Goal: Task Accomplishment & Management: Use online tool/utility

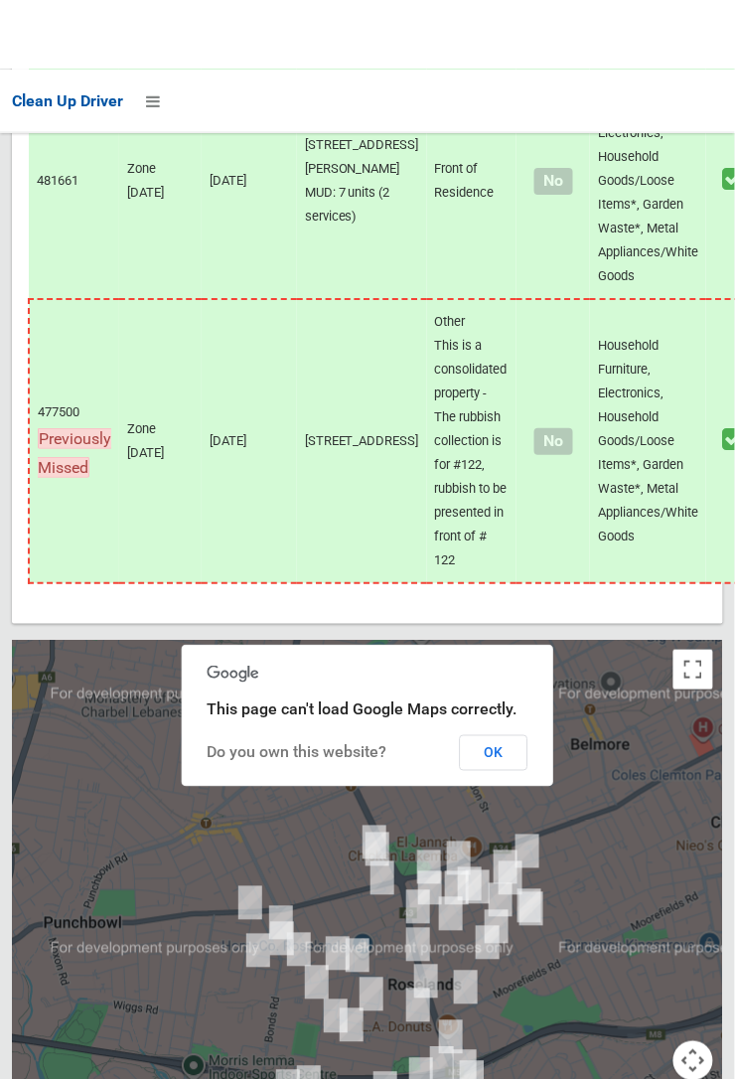
scroll to position [12256, 0]
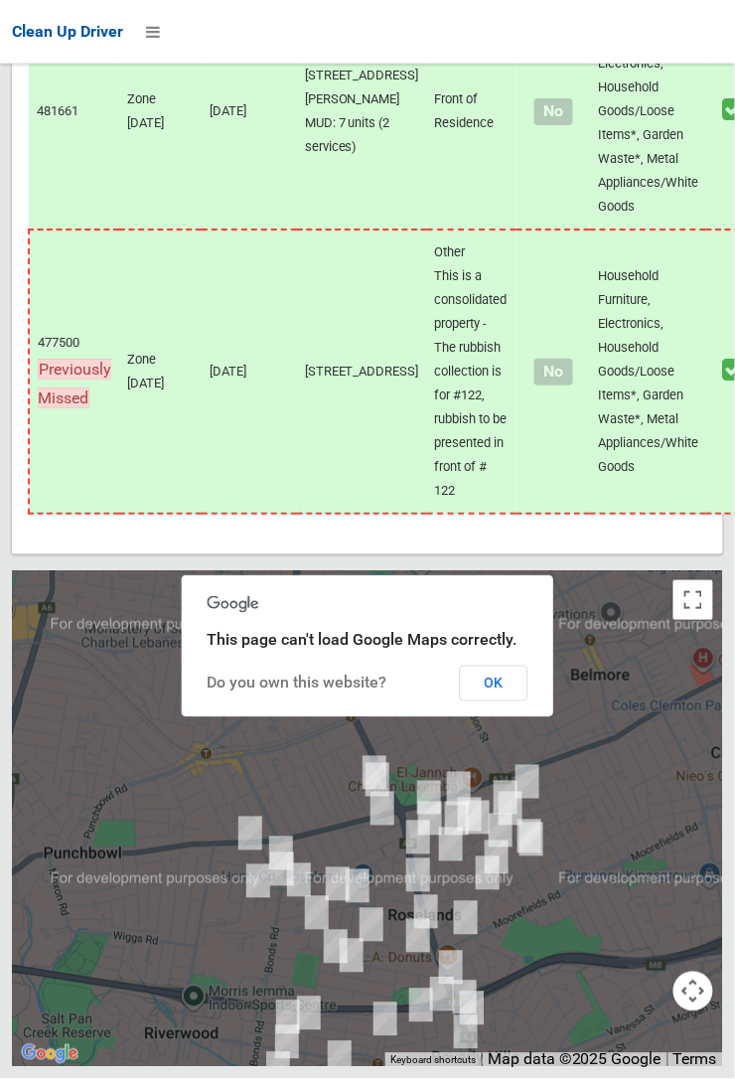
click at [528, 701] on button "OK" at bounding box center [494, 684] width 69 height 36
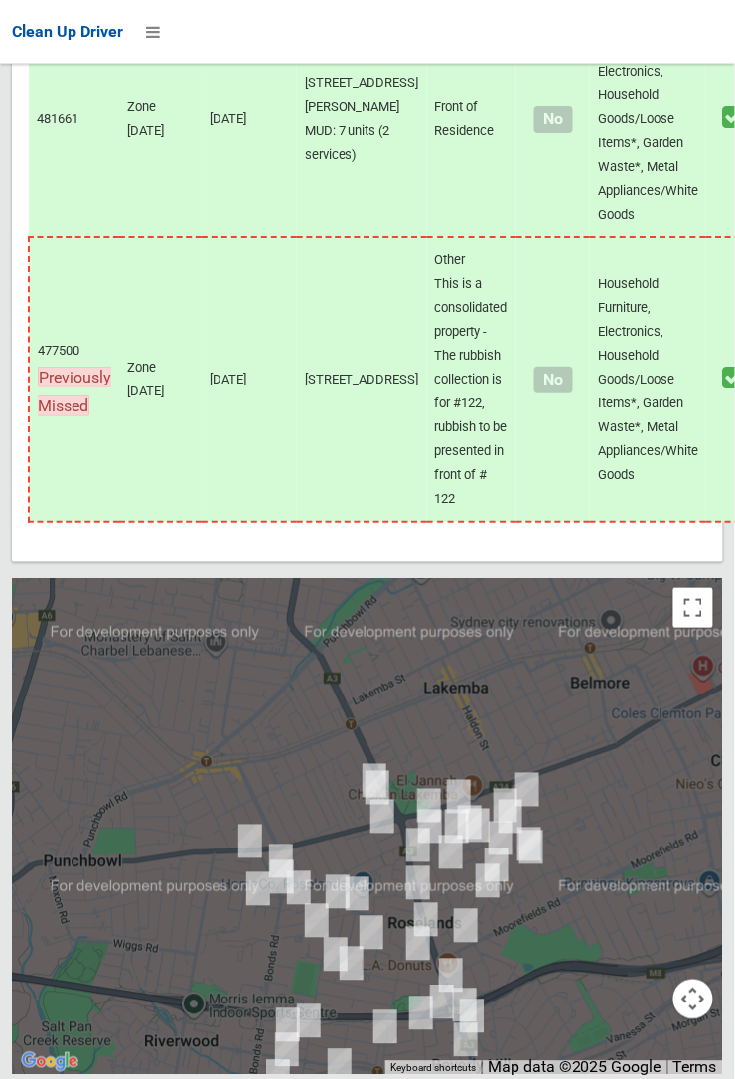
scroll to position [8763, 0]
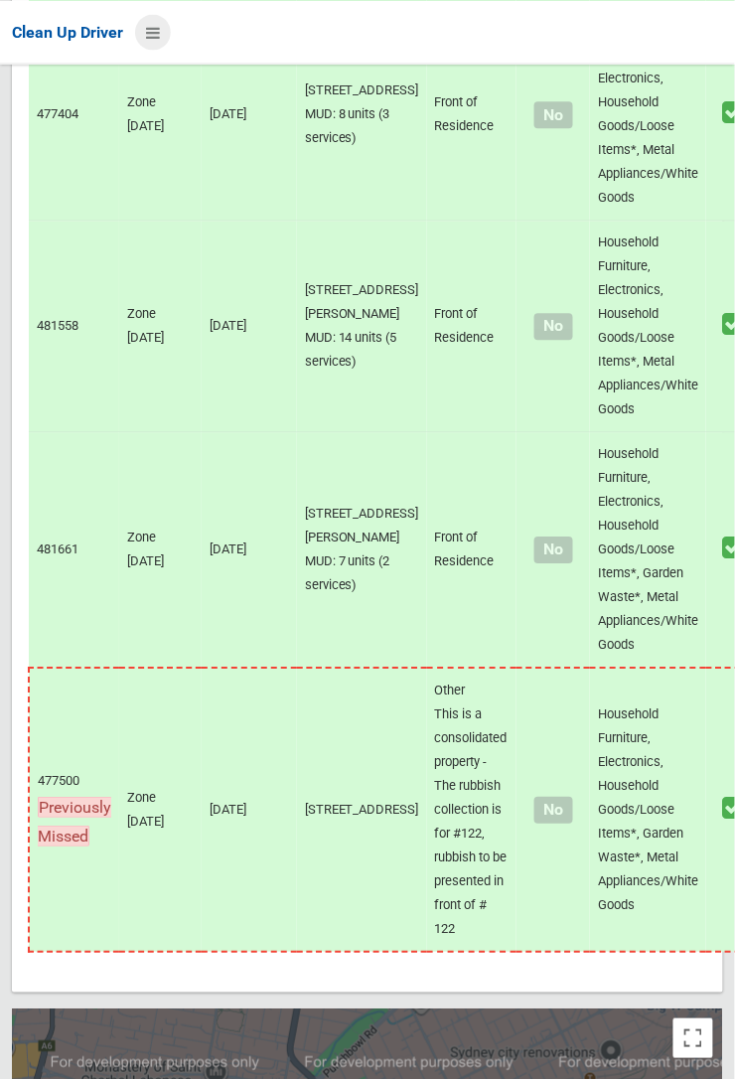
click at [160, 49] on icon at bounding box center [153, 32] width 14 height 34
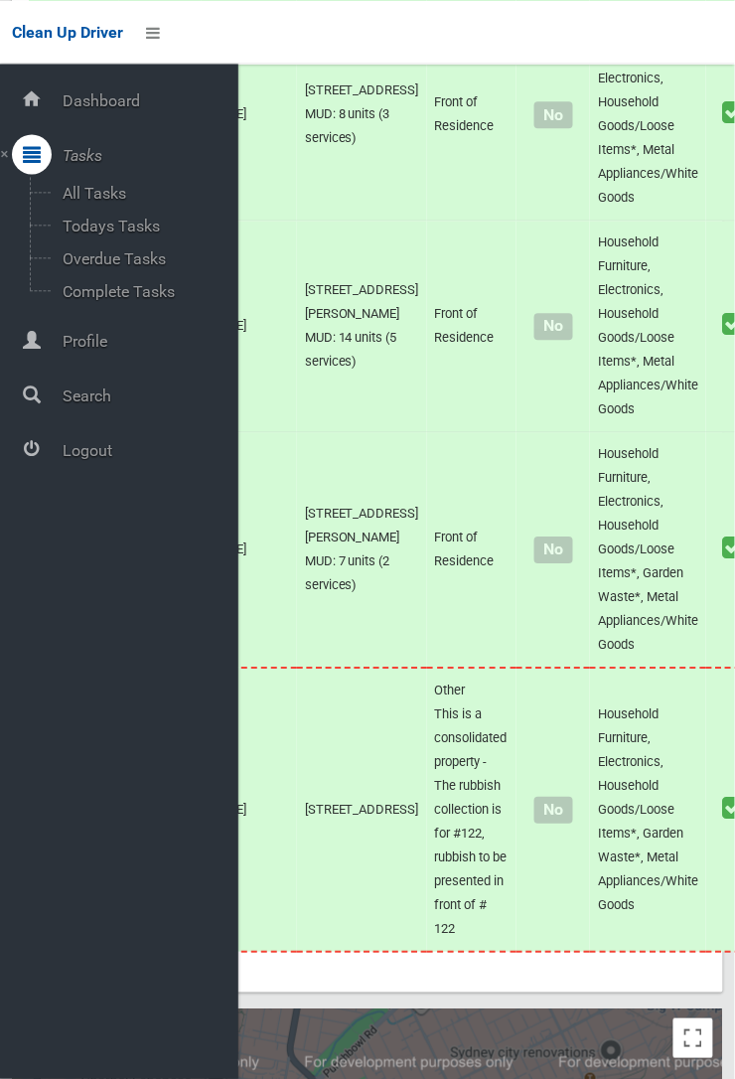
click at [112, 460] on span "Logout" at bounding box center [148, 450] width 182 height 19
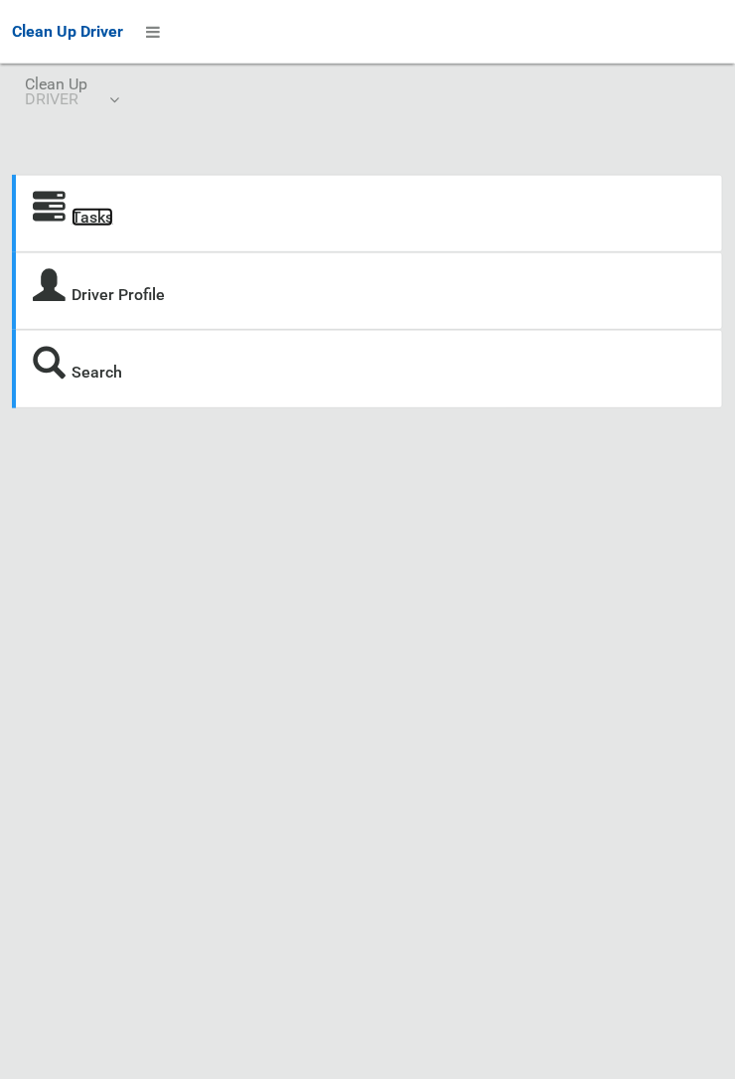
click at [81, 217] on link "Tasks" at bounding box center [93, 217] width 42 height 19
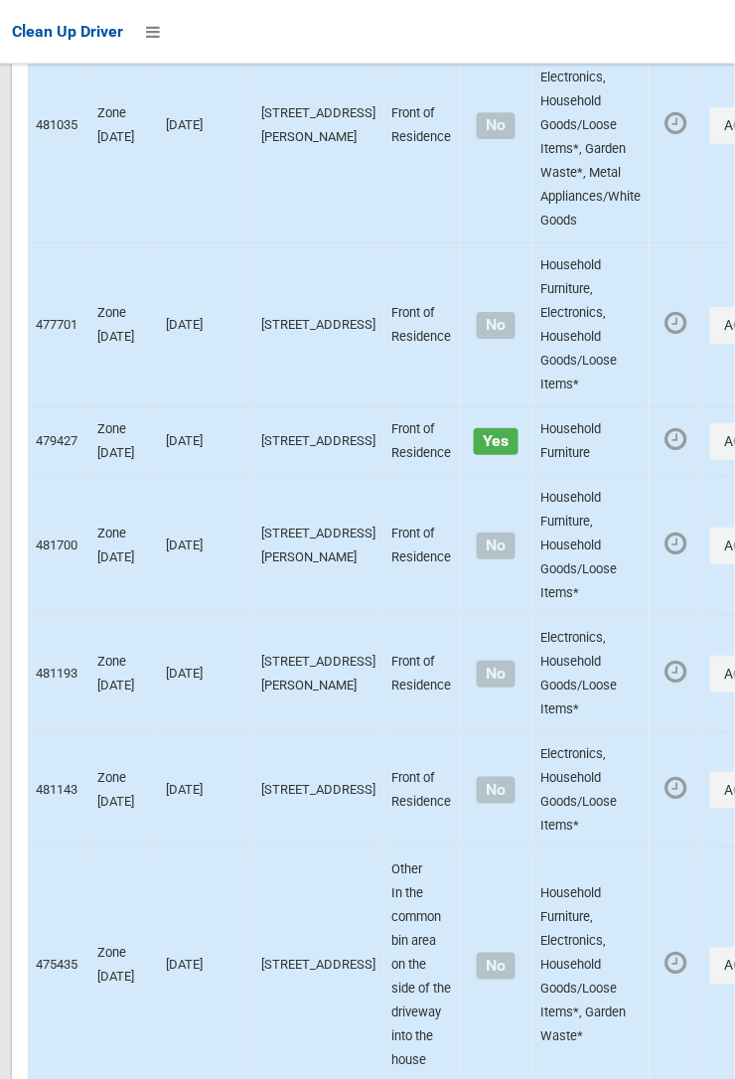
scroll to position [4333, 0]
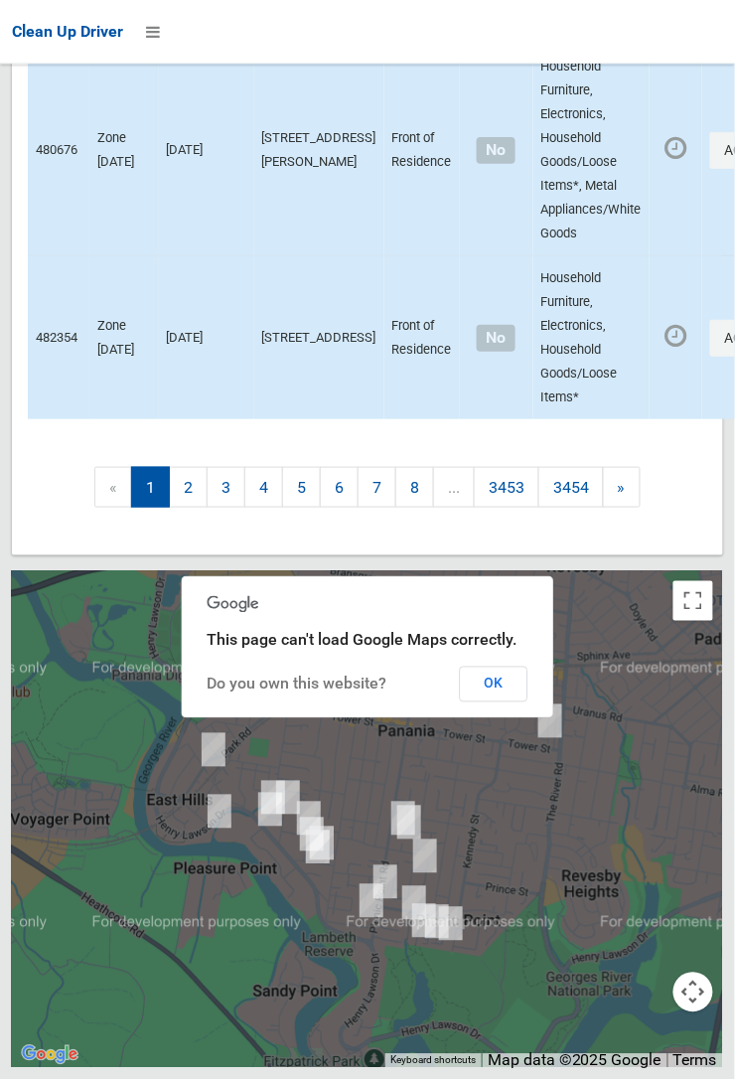
scroll to position [4297, 0]
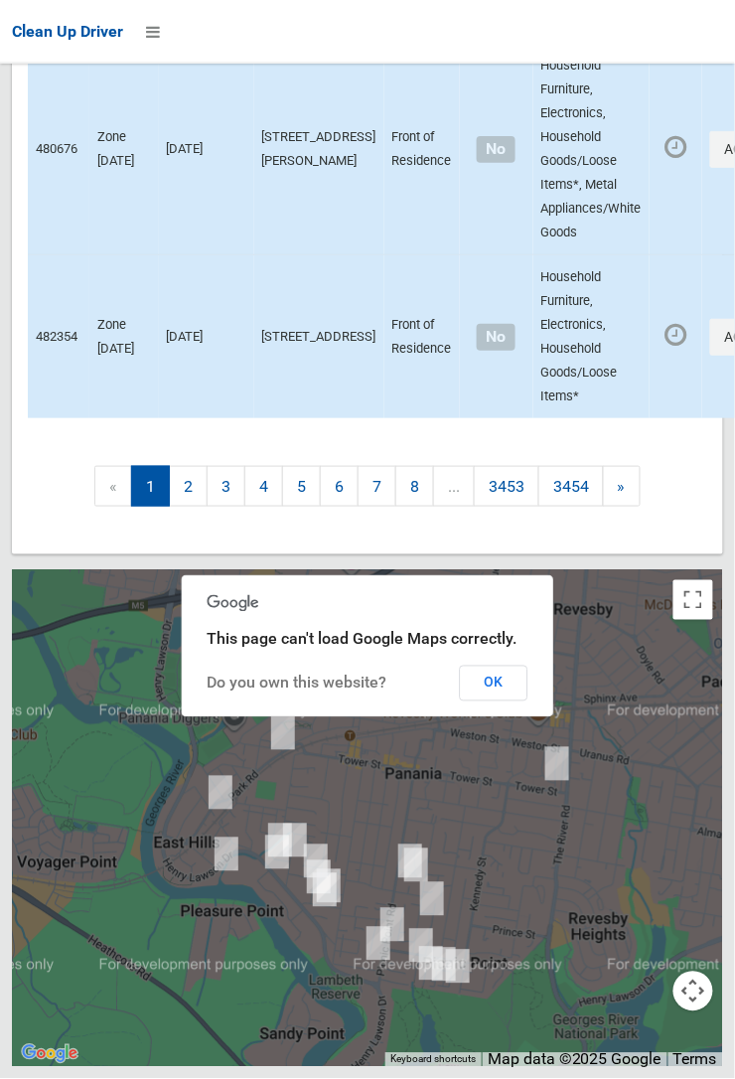
click at [502, 701] on button "OK" at bounding box center [494, 684] width 69 height 36
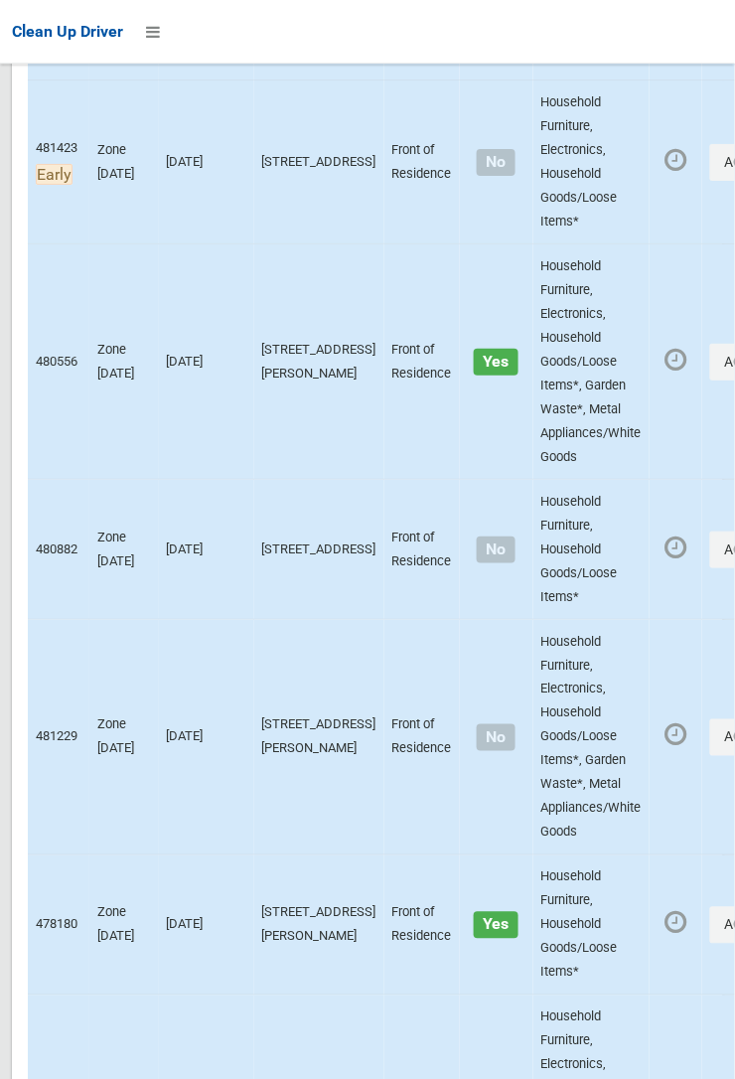
scroll to position [0, 0]
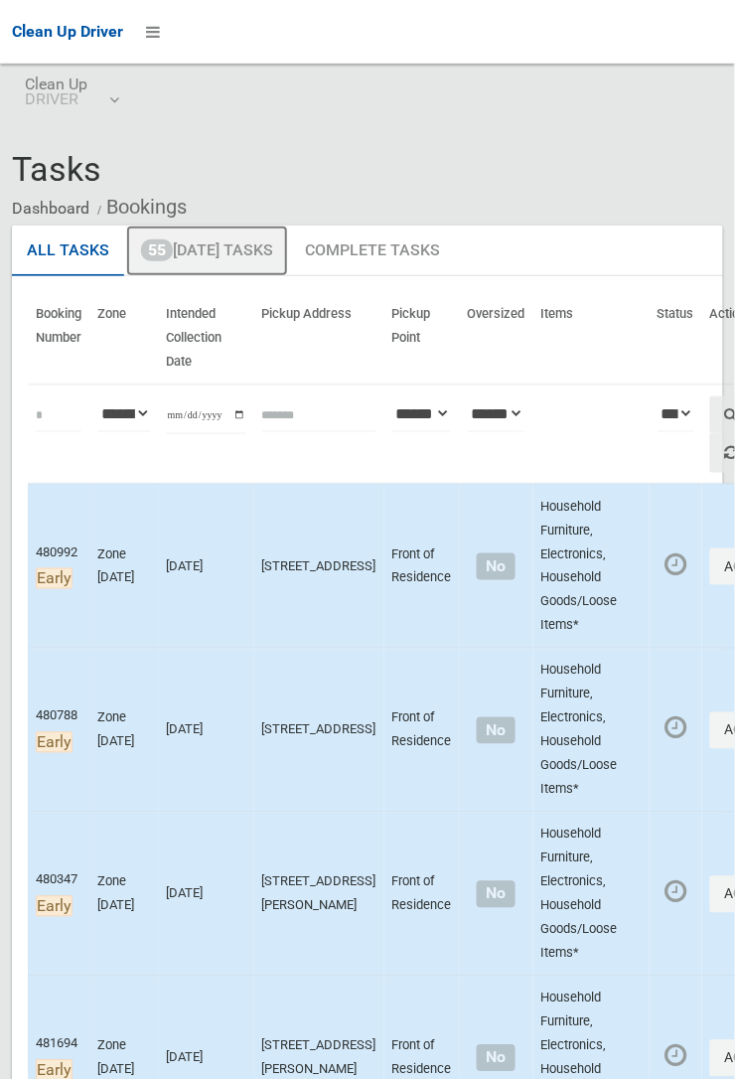
click at [224, 259] on link "55 [DATE] Tasks" at bounding box center [207, 251] width 162 height 52
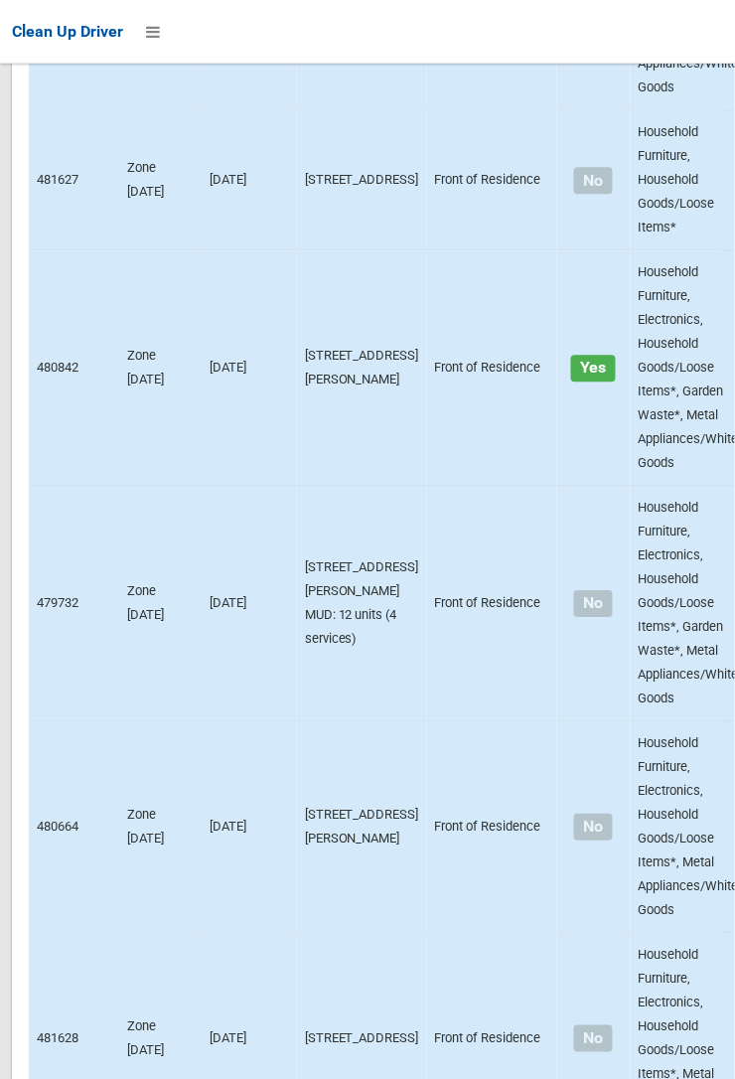
scroll to position [12804, 0]
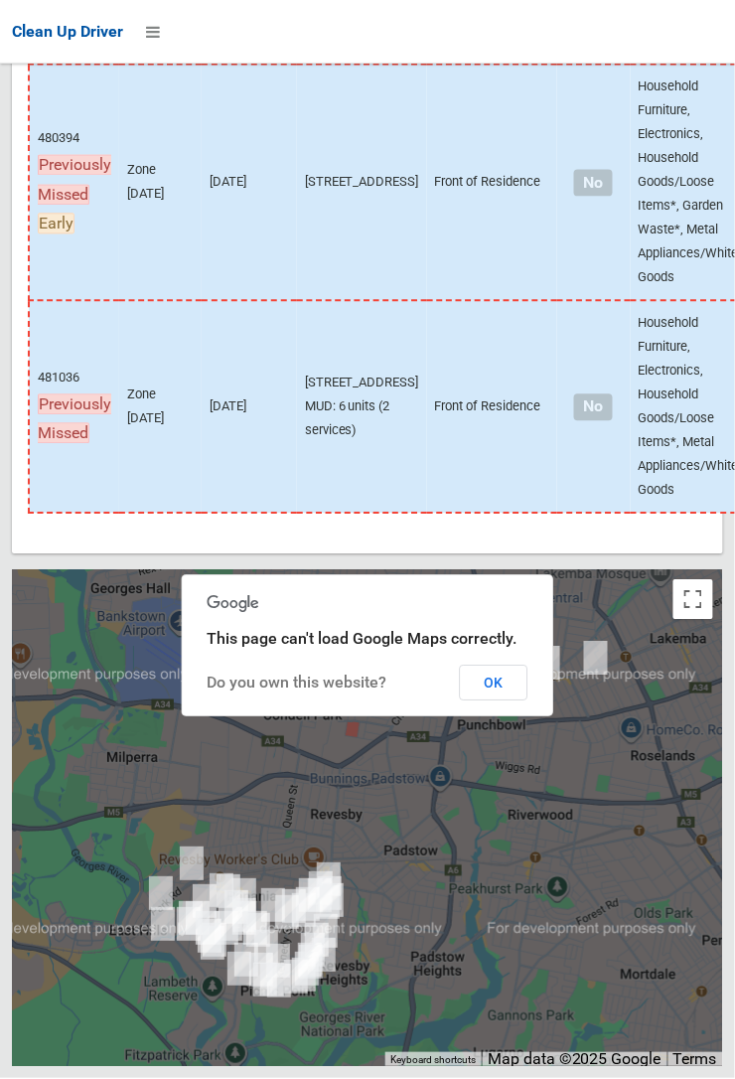
click at [528, 701] on button "OK" at bounding box center [494, 684] width 69 height 36
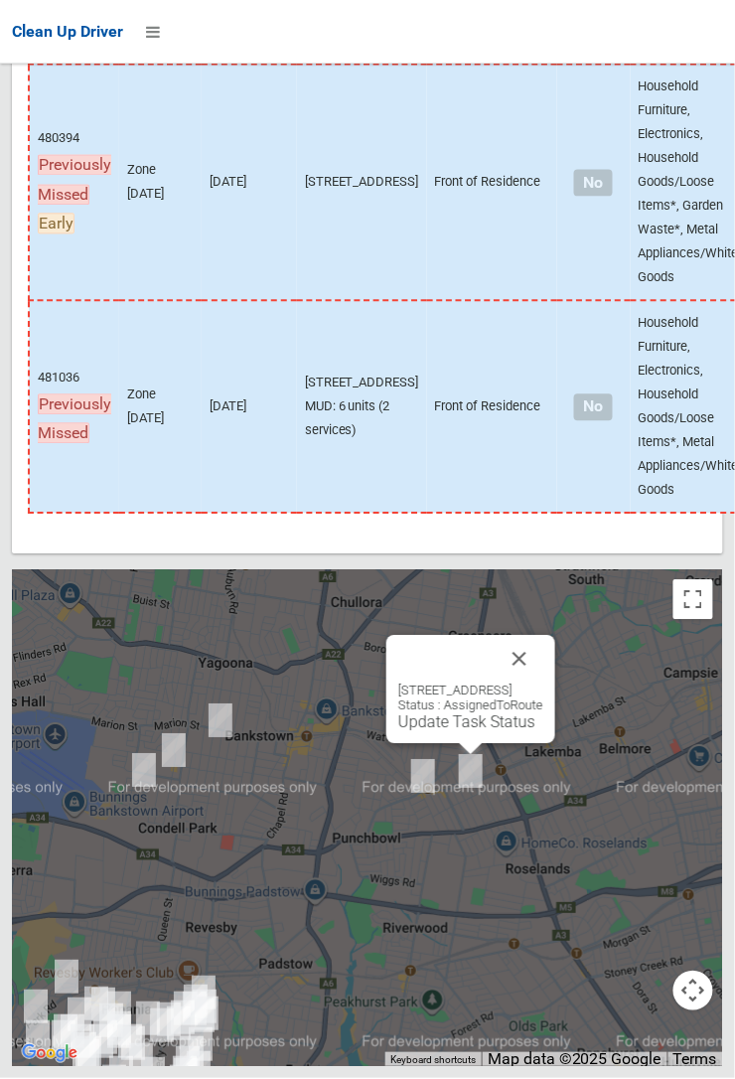
click at [543, 683] on button "Close" at bounding box center [520, 660] width 48 height 48
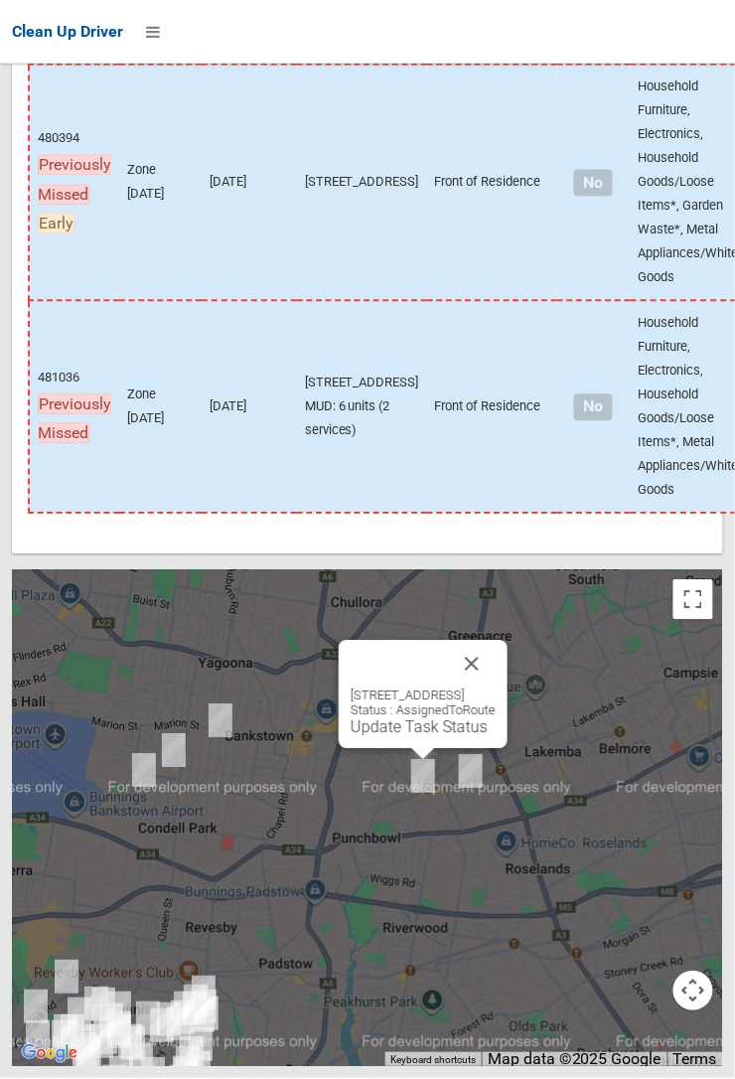
click at [496, 688] on button "Close" at bounding box center [472, 665] width 48 height 48
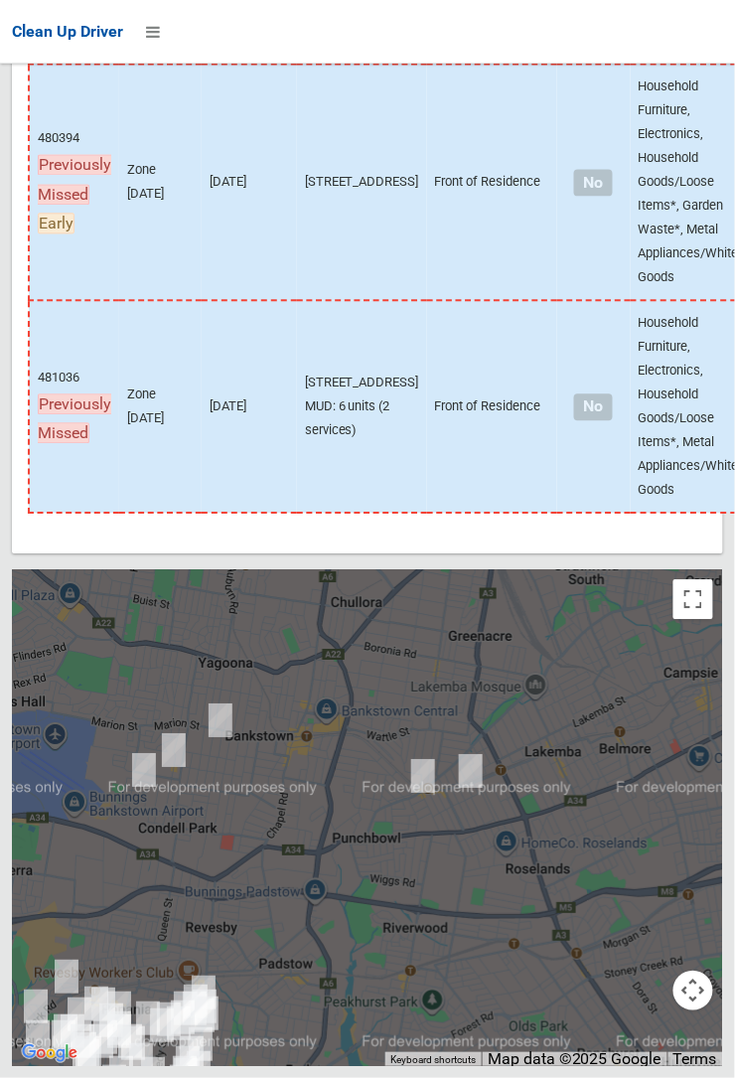
scroll to position [12612, 0]
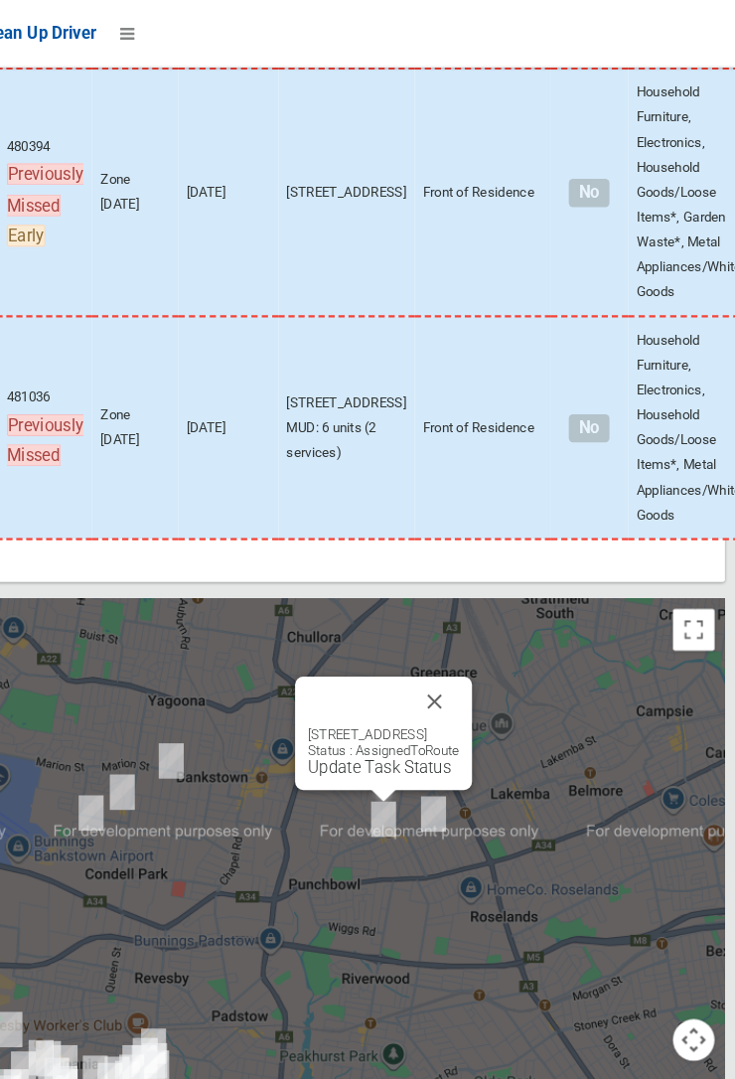
scroll to position [12464, 0]
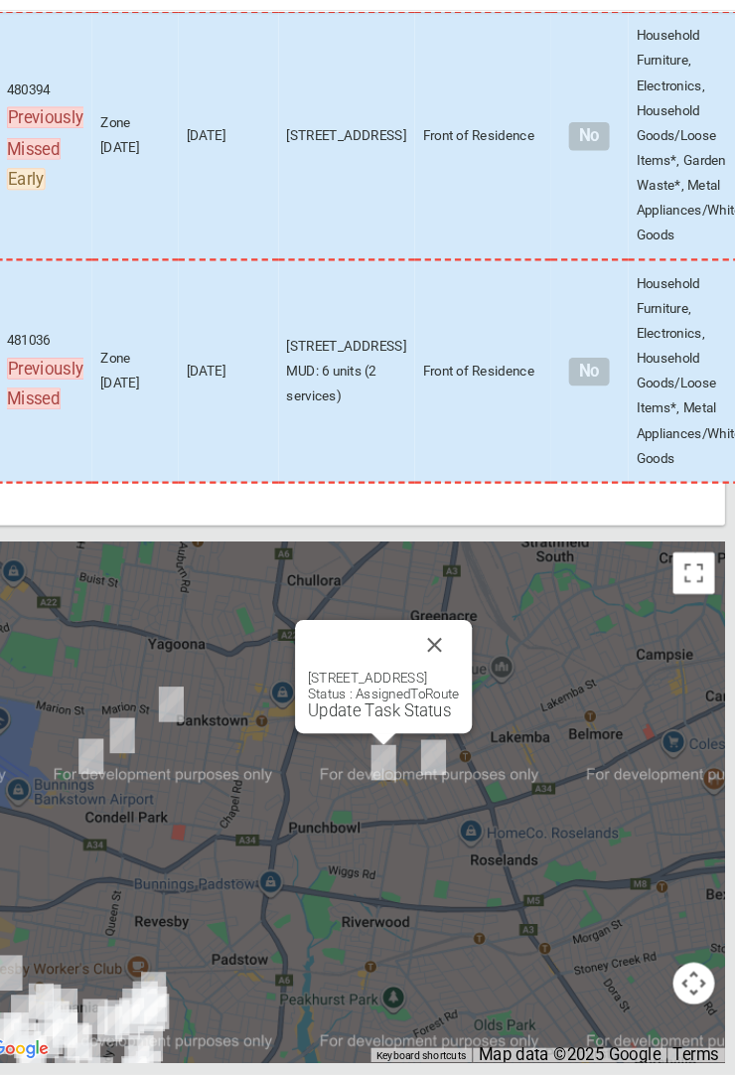
click at [470, 692] on button "Close" at bounding box center [446, 669] width 48 height 48
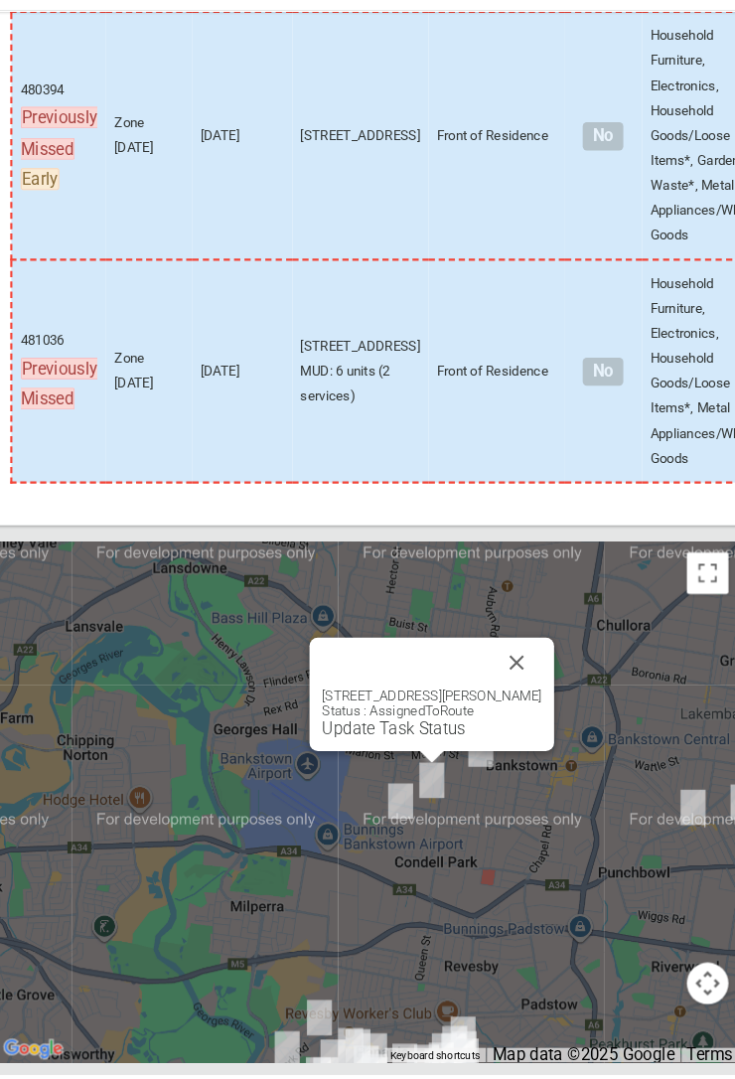
click at [535, 709] on button "Close" at bounding box center [512, 686] width 48 height 48
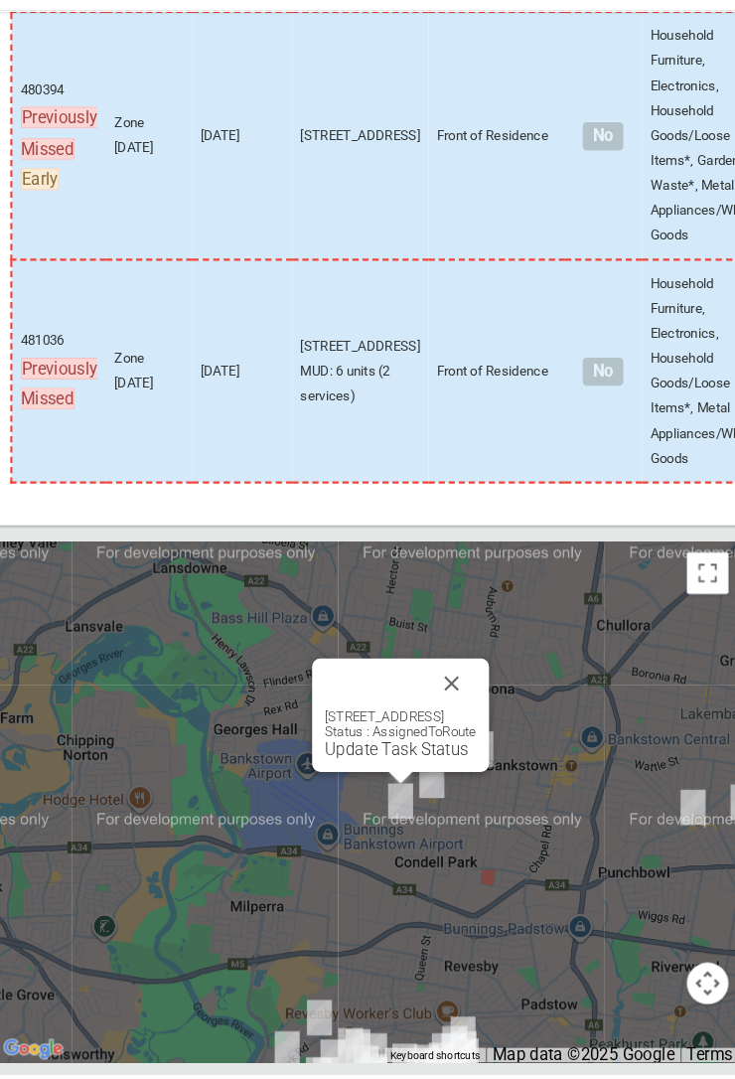
click at [473, 729] on button "Close" at bounding box center [449, 705] width 48 height 48
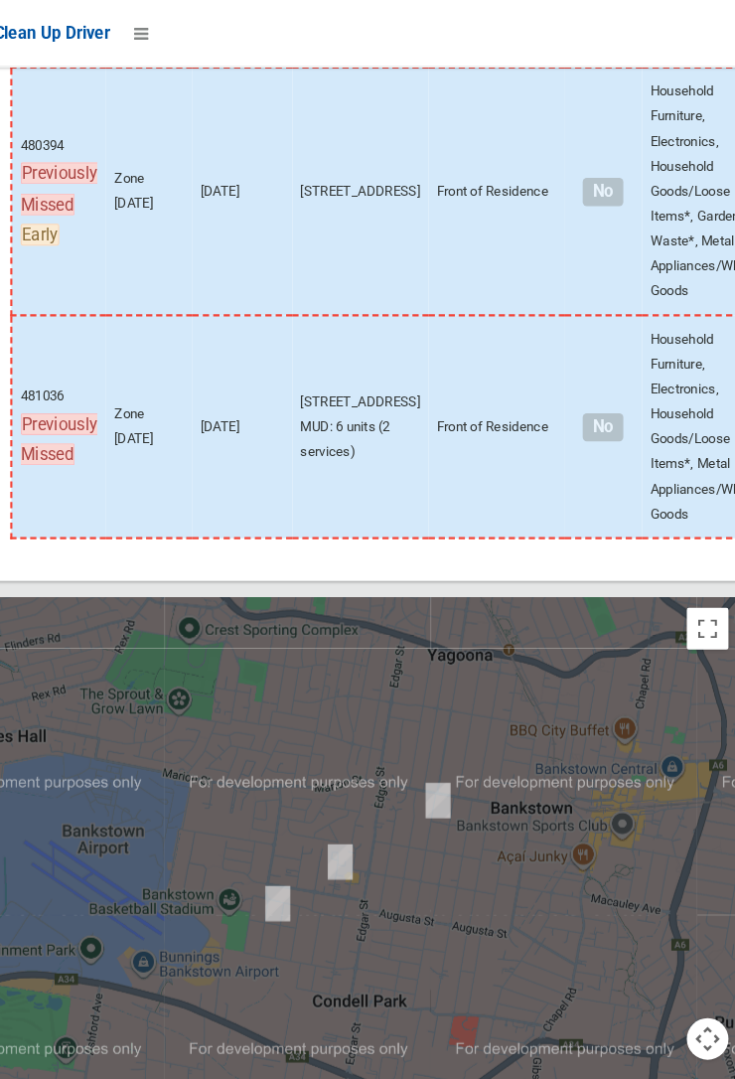
scroll to position [12152, 0]
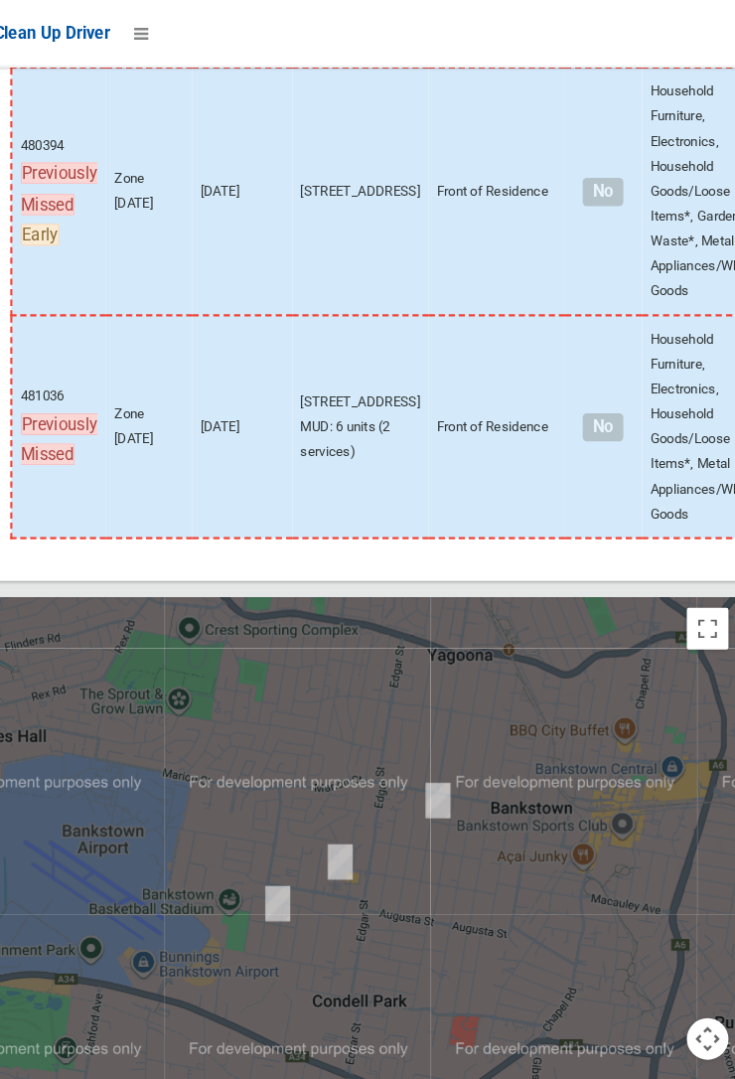
scroll to position [11989, 0]
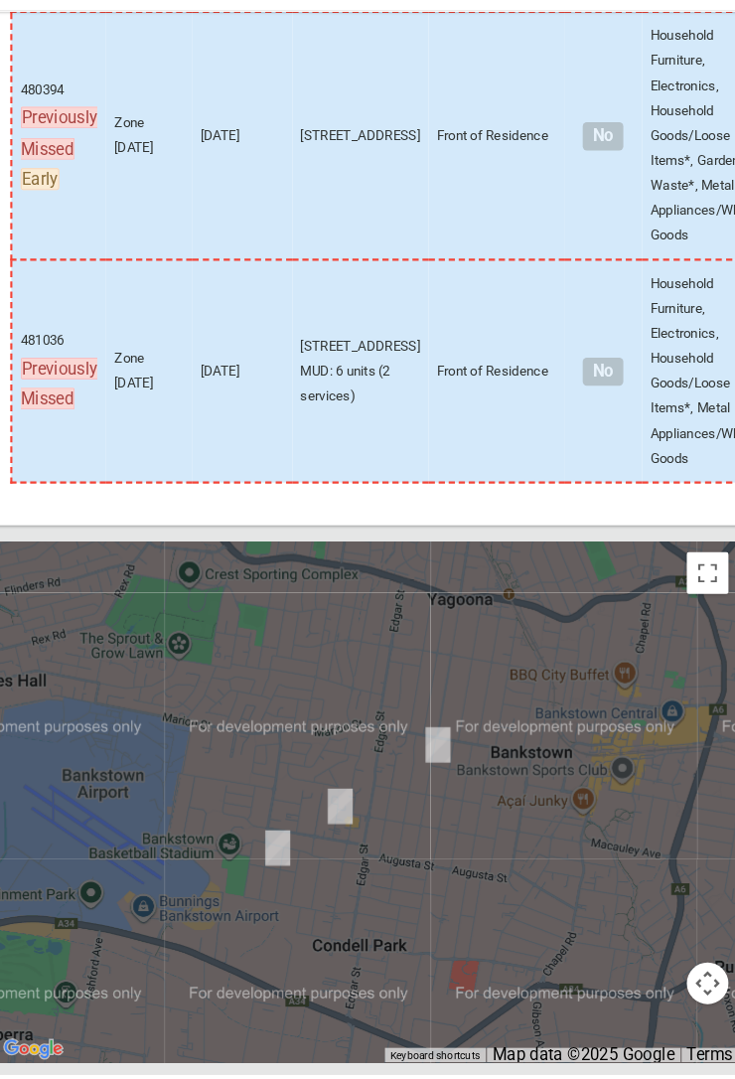
scroll to position [12805, 0]
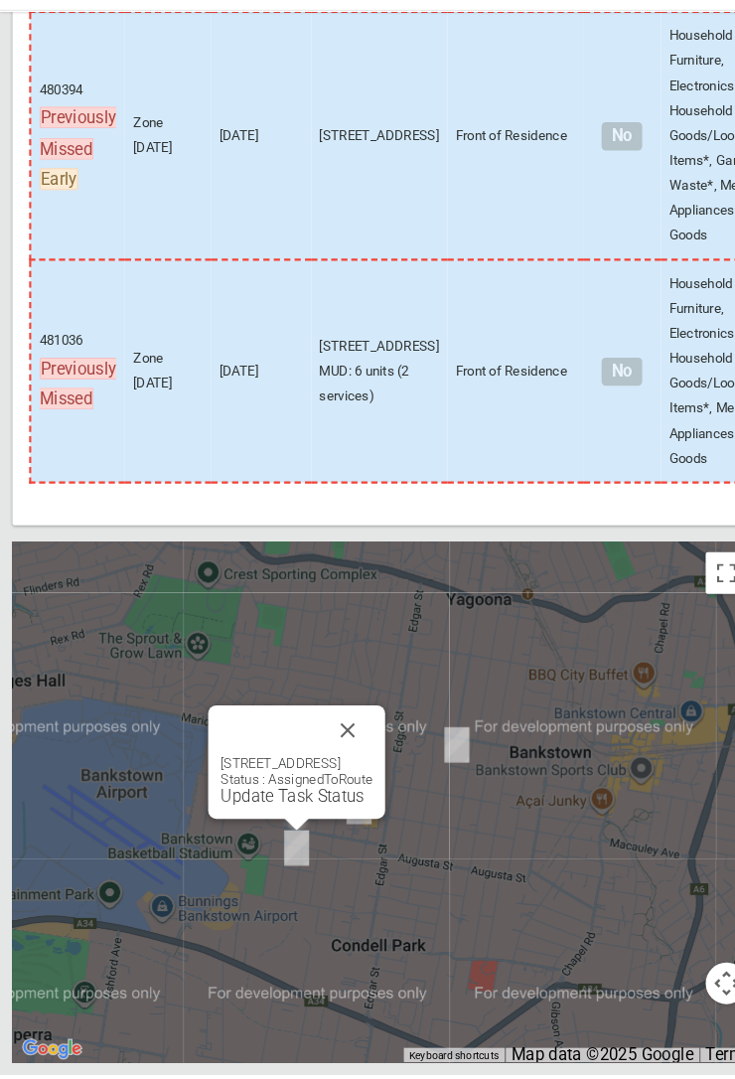
click at [356, 774] on button "Close" at bounding box center [332, 750] width 48 height 48
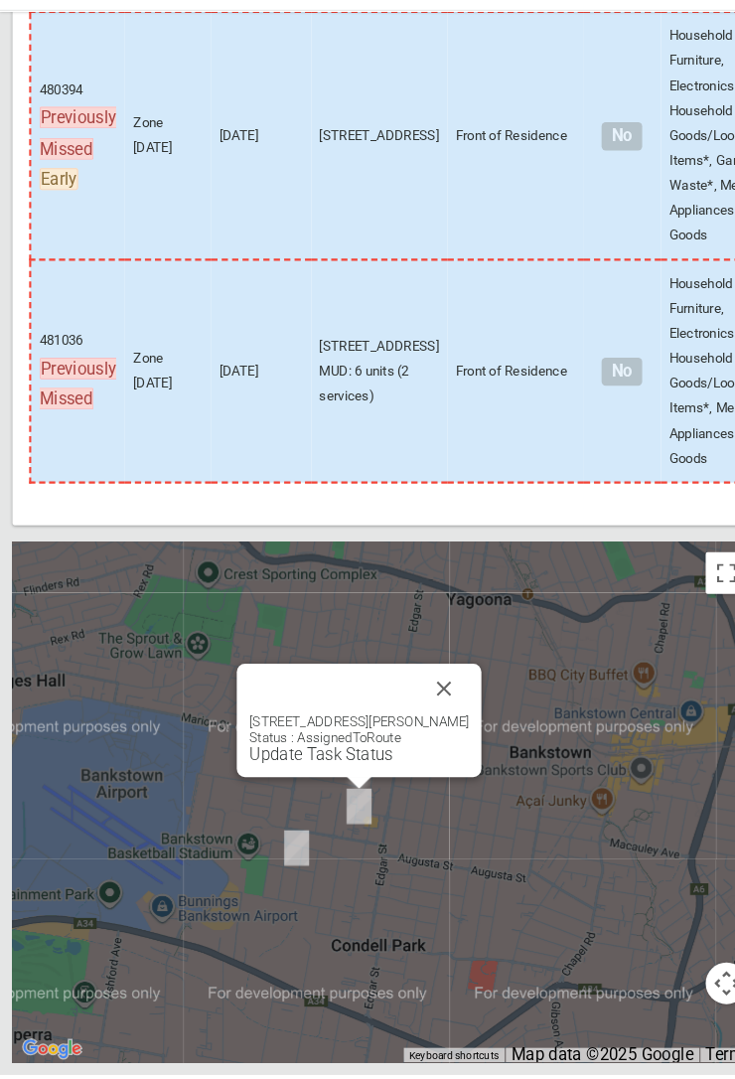
click at [448, 734] on button "Close" at bounding box center [424, 710] width 48 height 48
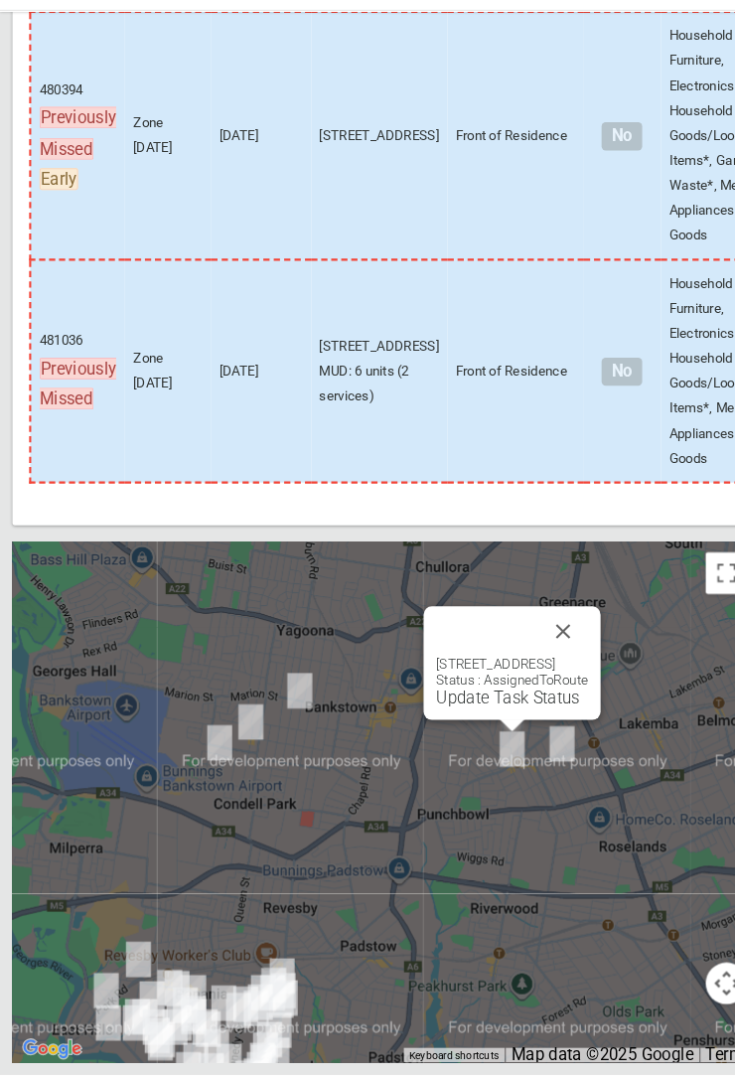
click at [561, 679] on button "Close" at bounding box center [538, 656] width 48 height 48
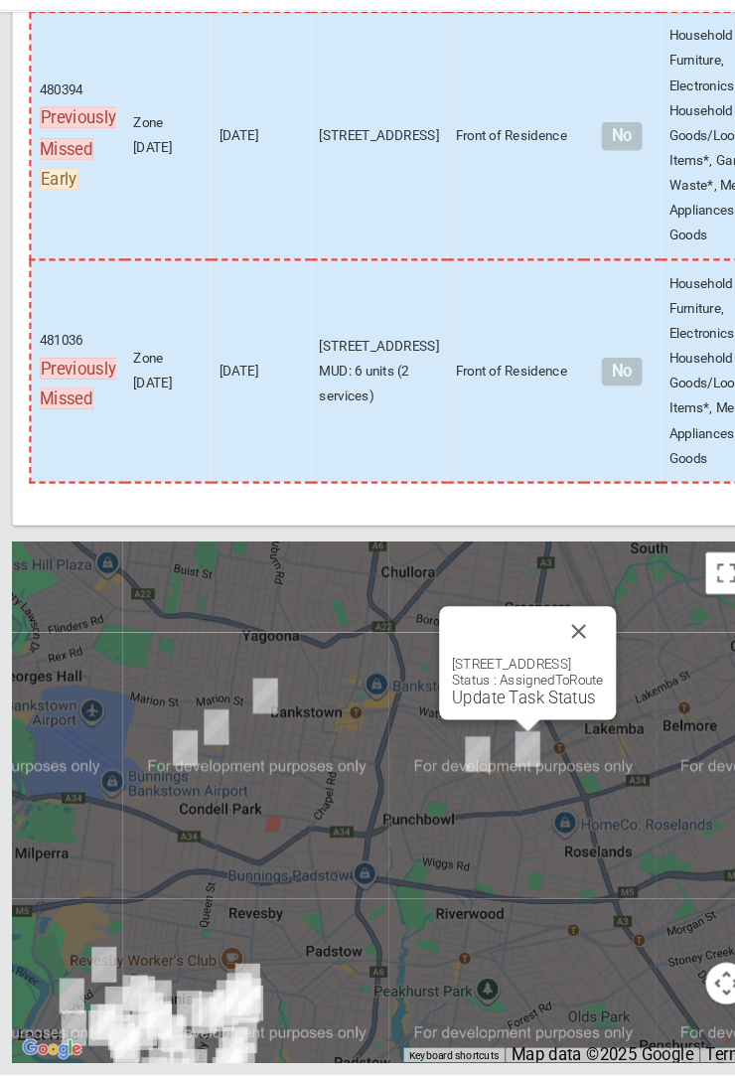
click at [576, 679] on button "Close" at bounding box center [552, 656] width 48 height 48
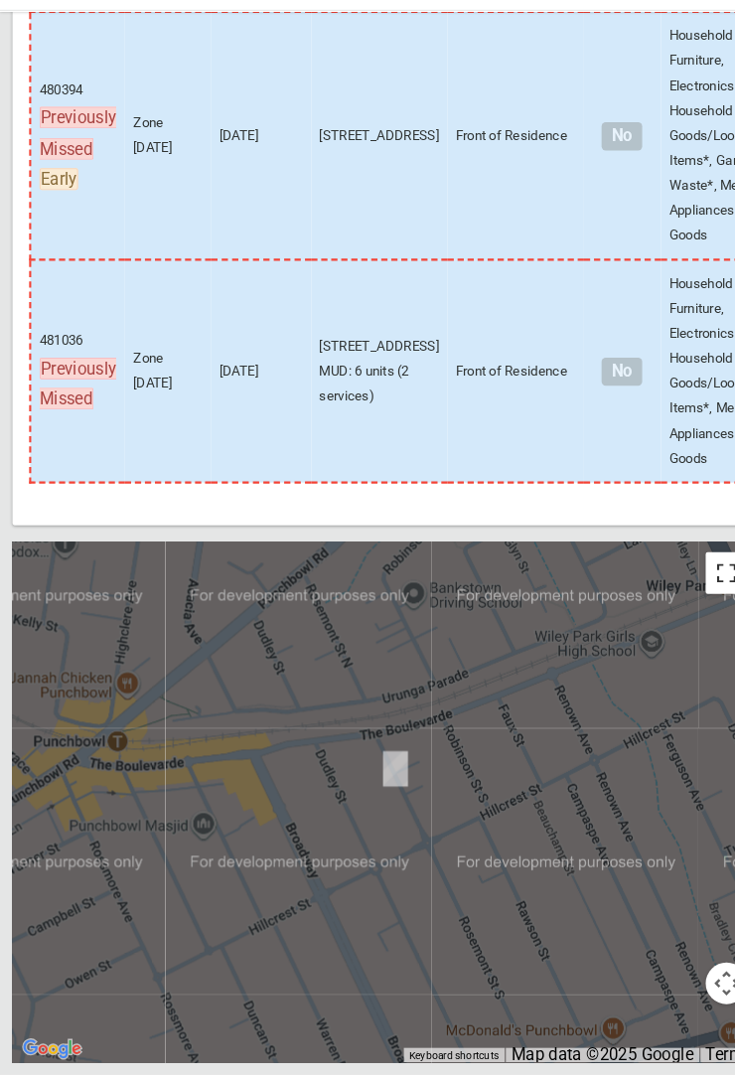
click at [696, 620] on button "Toggle fullscreen view" at bounding box center [693, 600] width 40 height 40
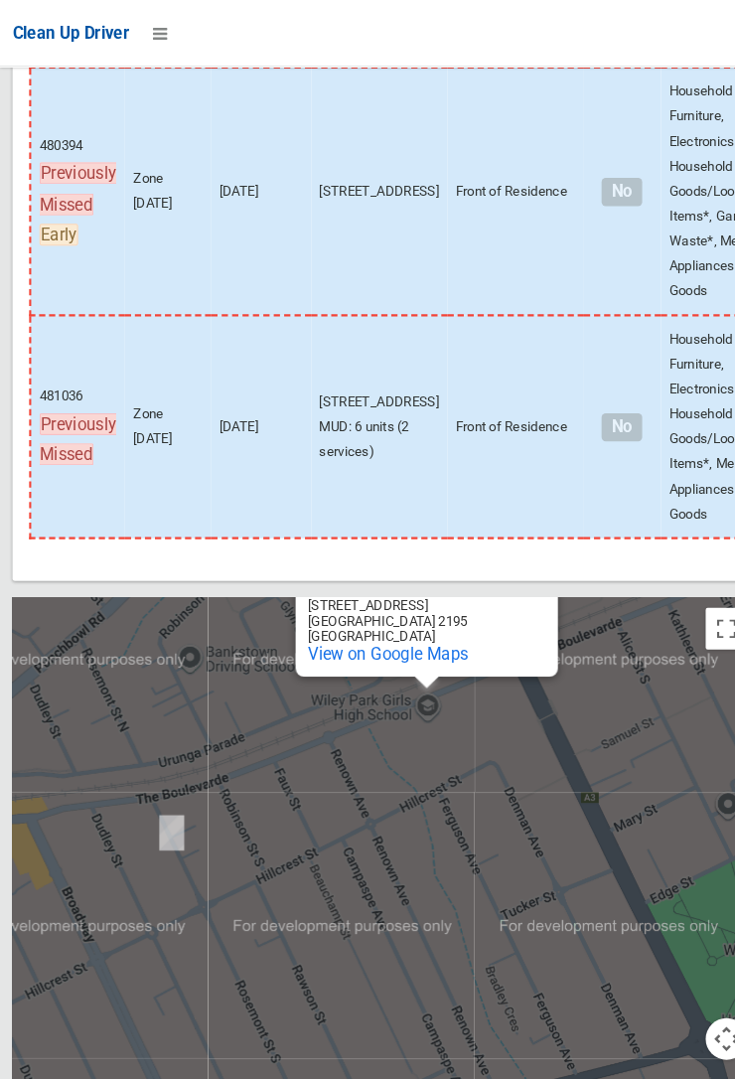
scroll to position [12775, 0]
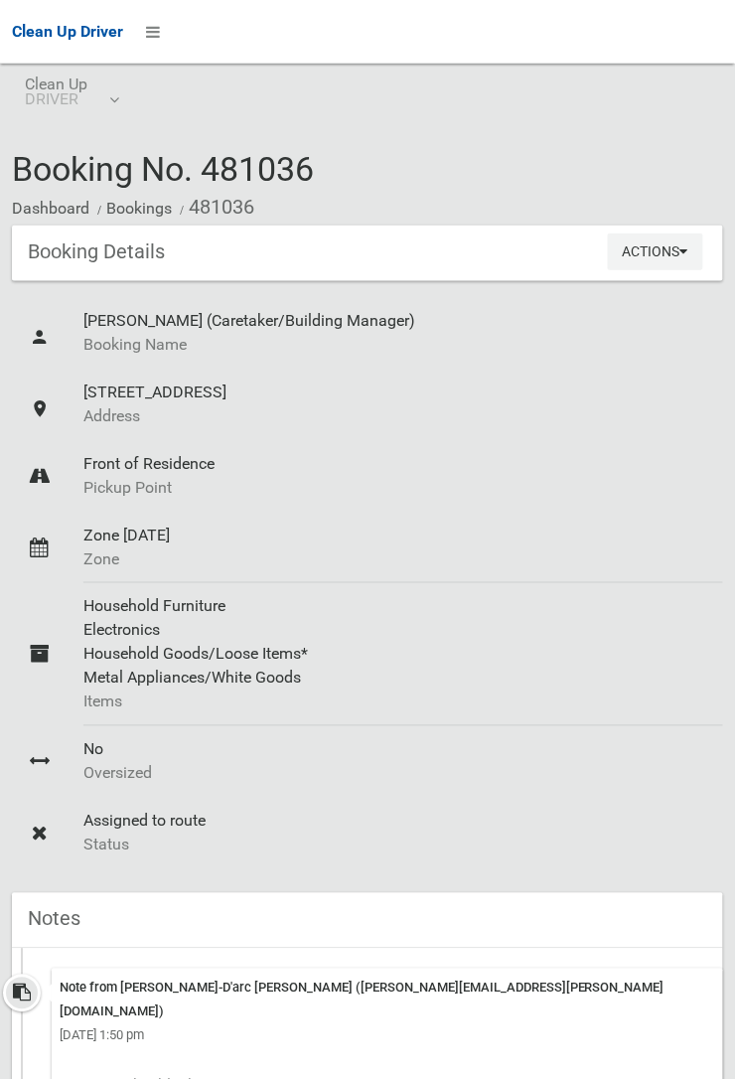
scroll to position [277, 0]
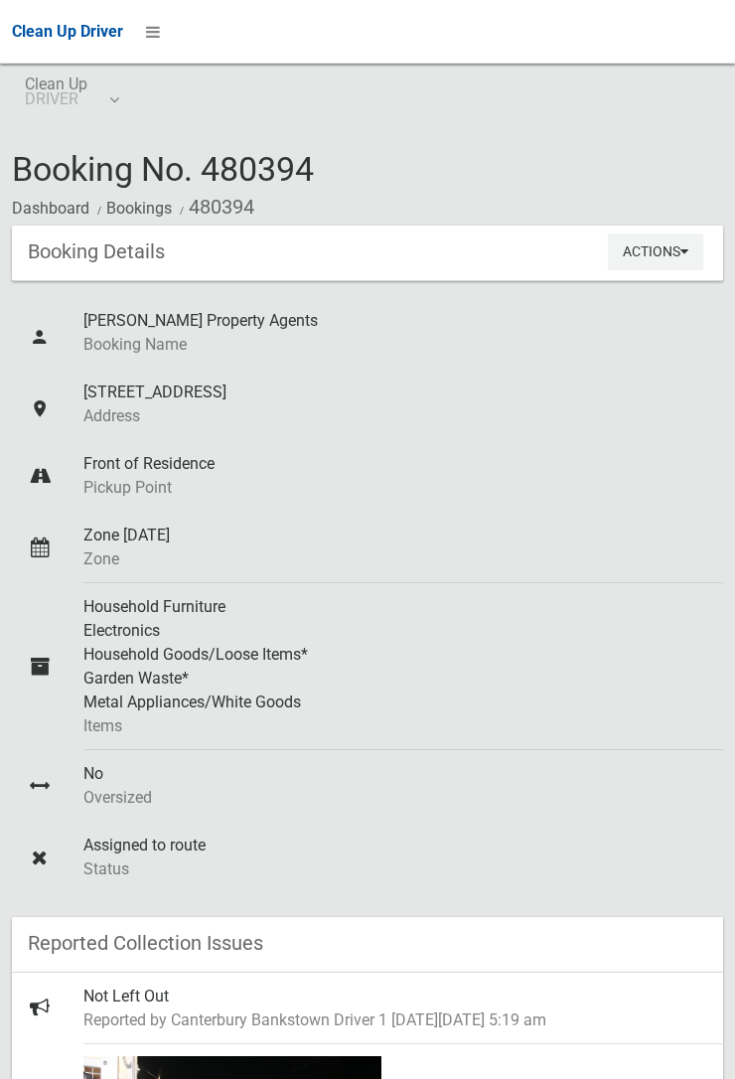
scroll to position [314, 0]
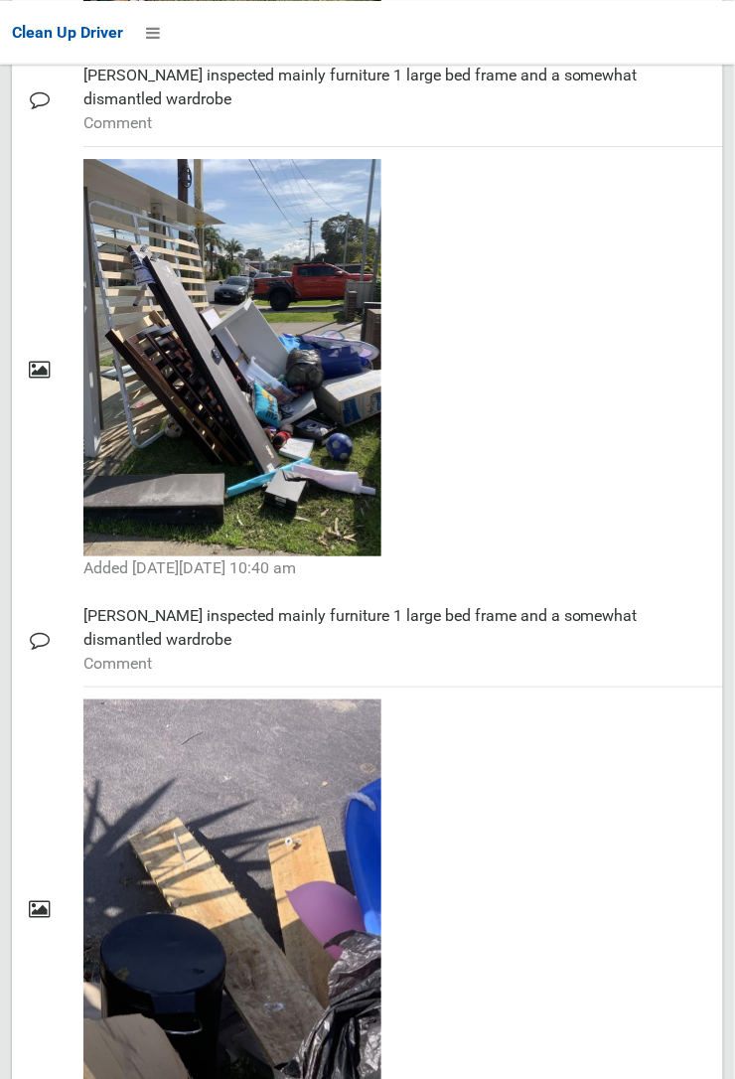
scroll to position [2109, 0]
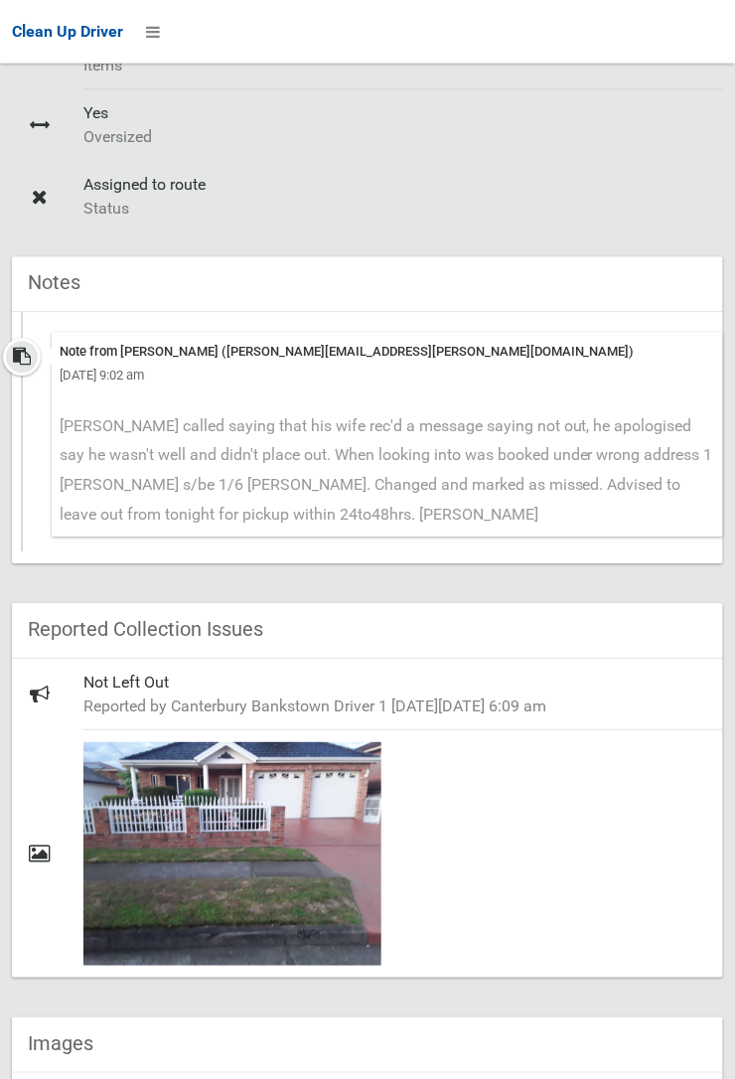
scroll to position [661, 0]
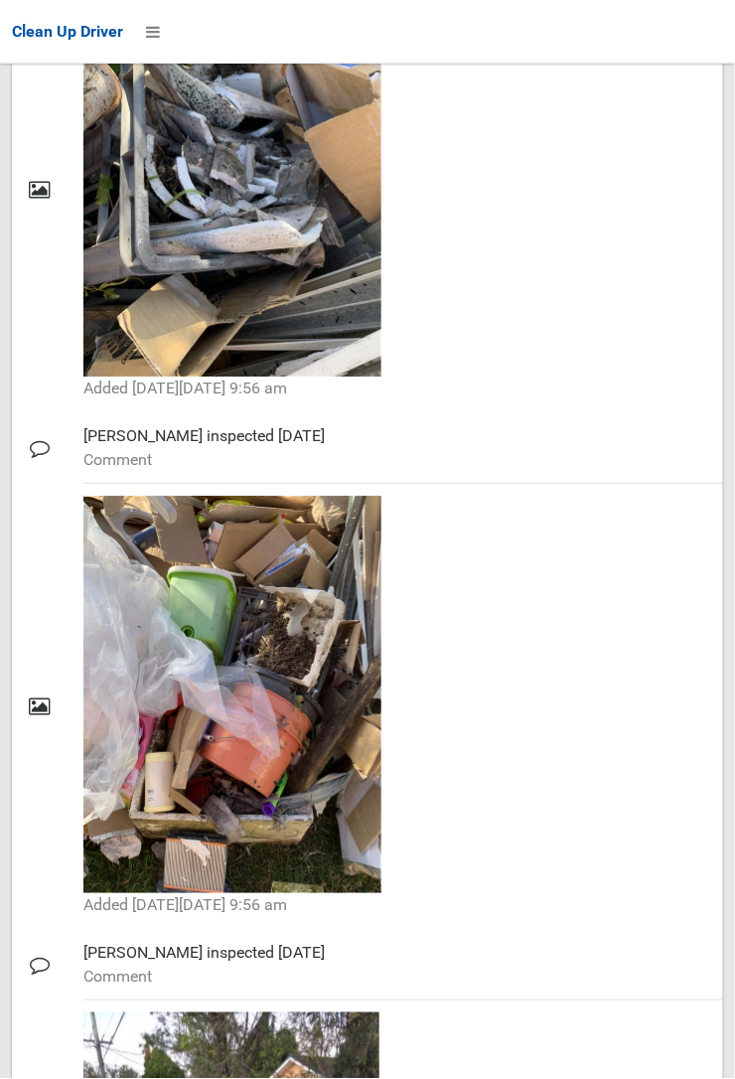
scroll to position [4619, 0]
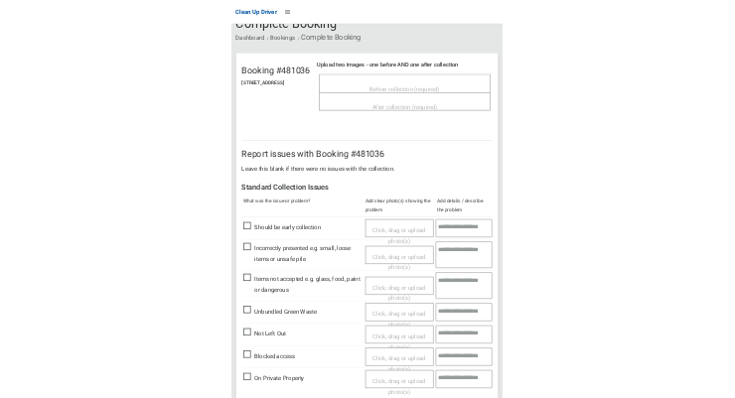
scroll to position [105, 0]
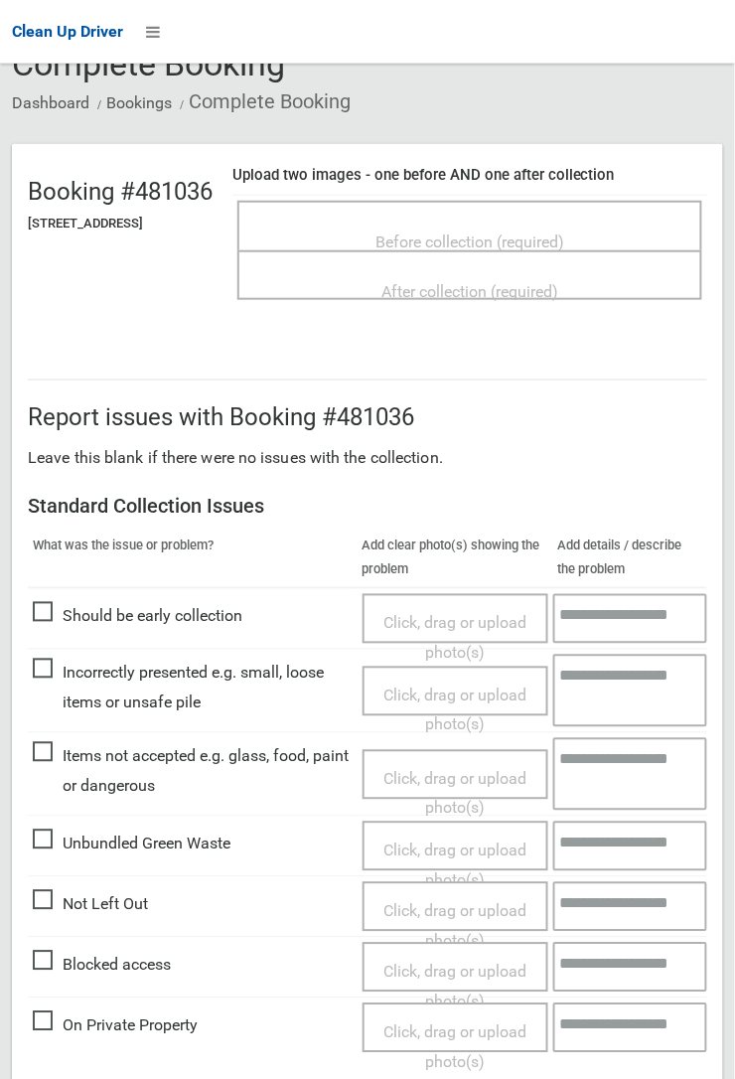
click at [540, 247] on span "Before collection (required)" at bounding box center [469, 241] width 189 height 19
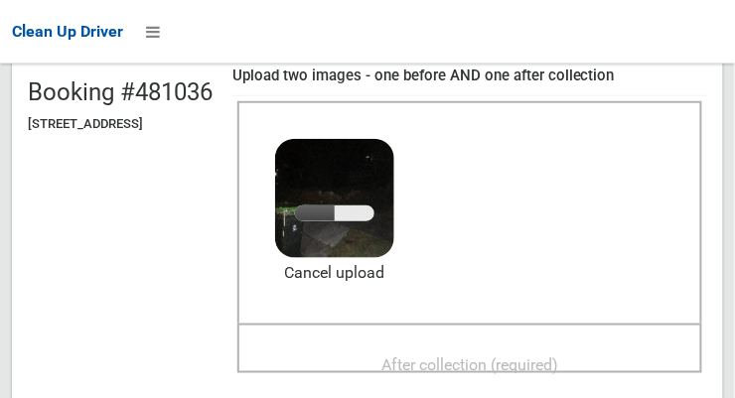
scroll to position [224, 0]
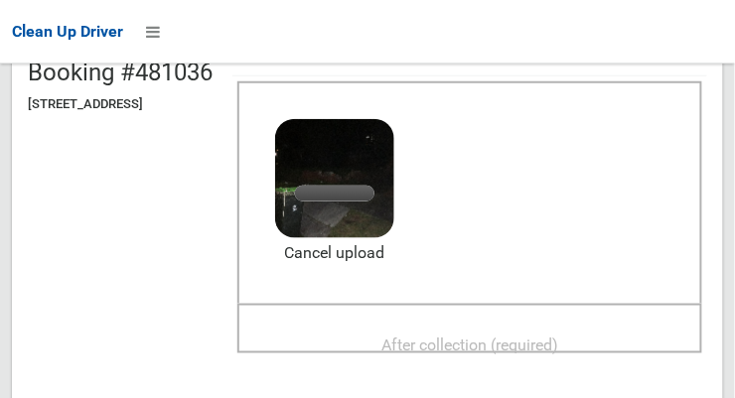
click at [558, 350] on span "After collection (required)" at bounding box center [469, 345] width 177 height 19
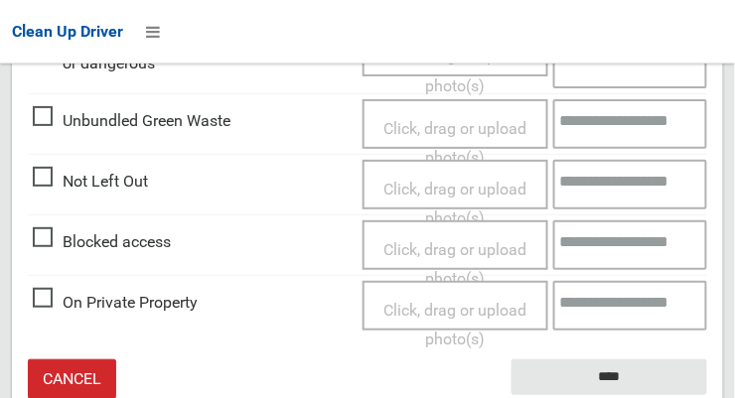
scroll to position [1213, 0]
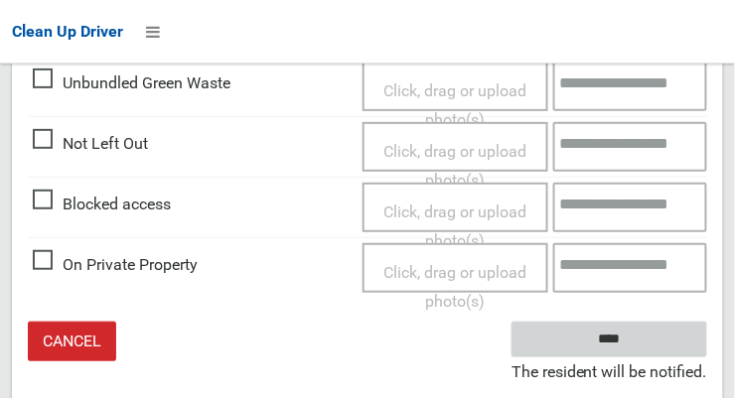
click at [670, 354] on input "****" at bounding box center [610, 340] width 196 height 37
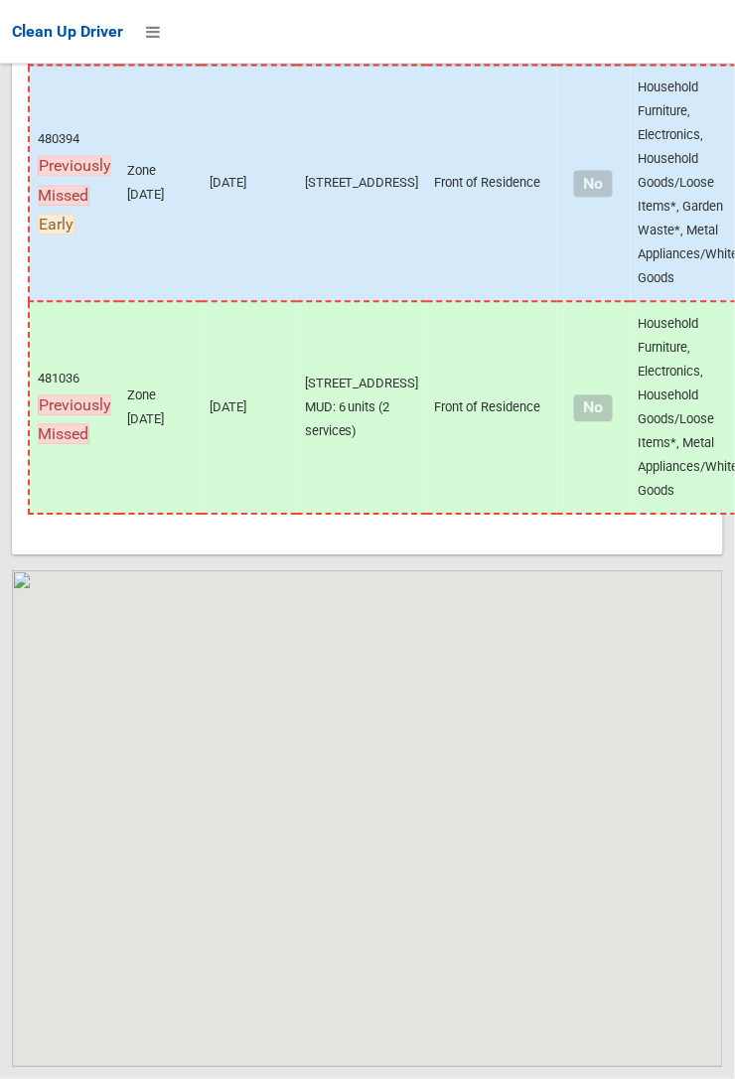
scroll to position [12804, 0]
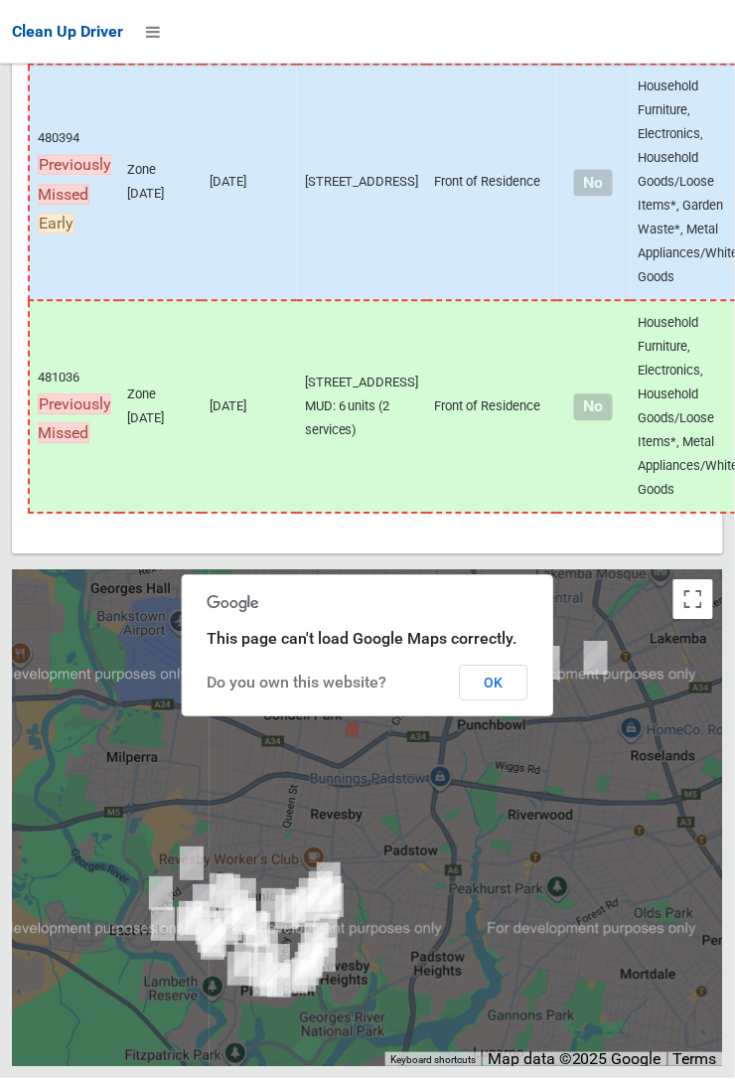
click at [528, 397] on button "OK" at bounding box center [494, 684] width 69 height 36
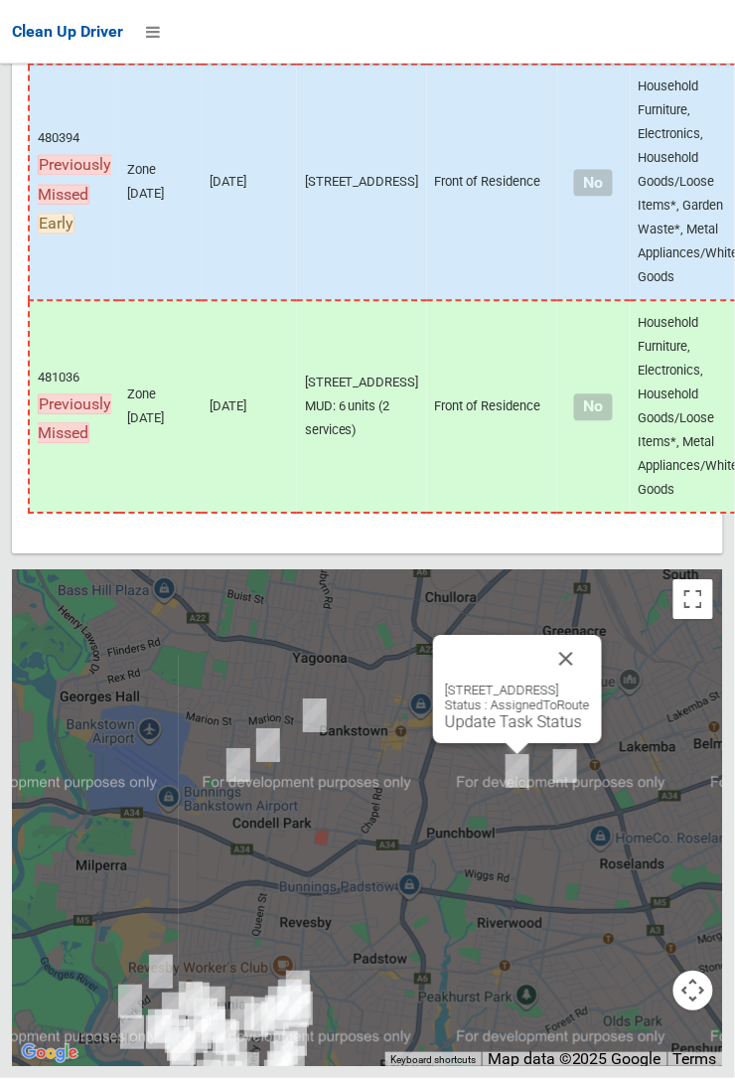
click at [477, 397] on div at bounding box center [367, 539] width 735 height 1079
click at [465, 397] on link "Update Task Status" at bounding box center [513, 722] width 137 height 19
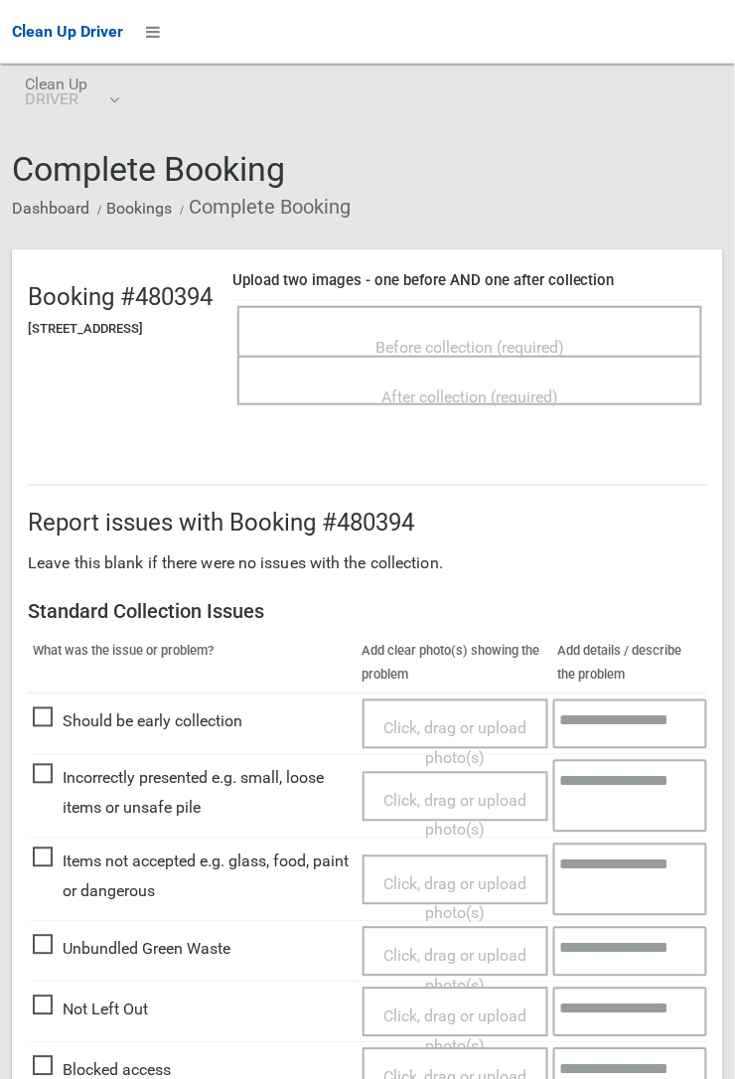
click at [504, 338] on span "Before collection (required)" at bounding box center [469, 347] width 189 height 19
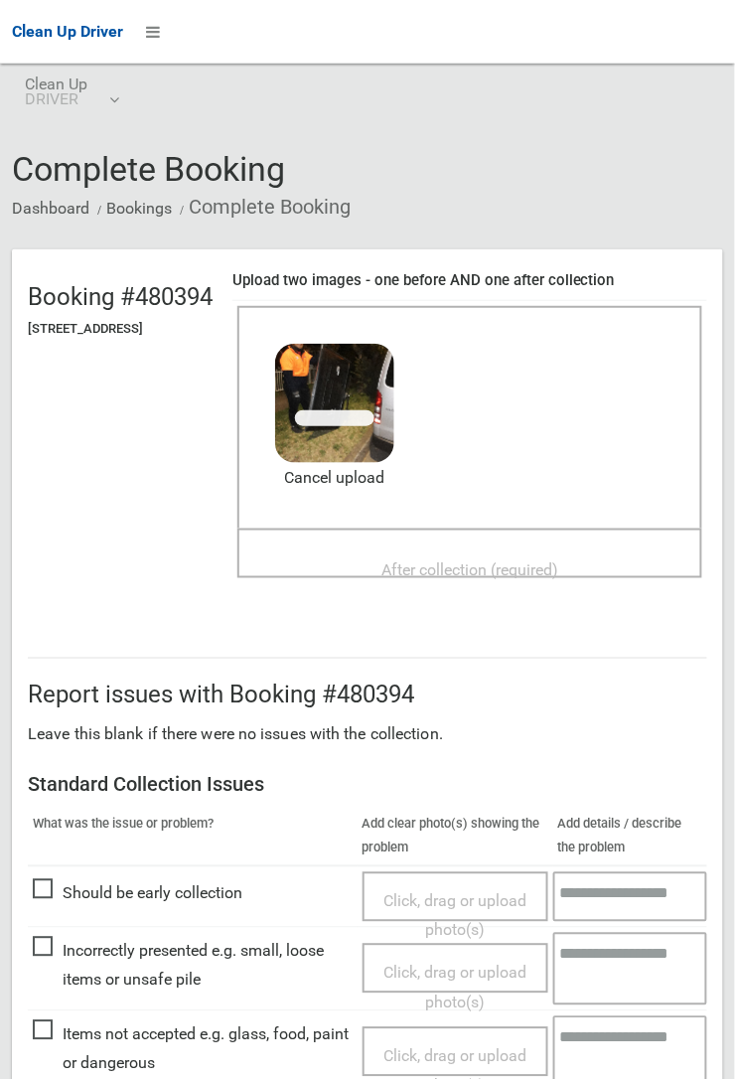
click at [490, 560] on span "After collection (required)" at bounding box center [469, 569] width 177 height 19
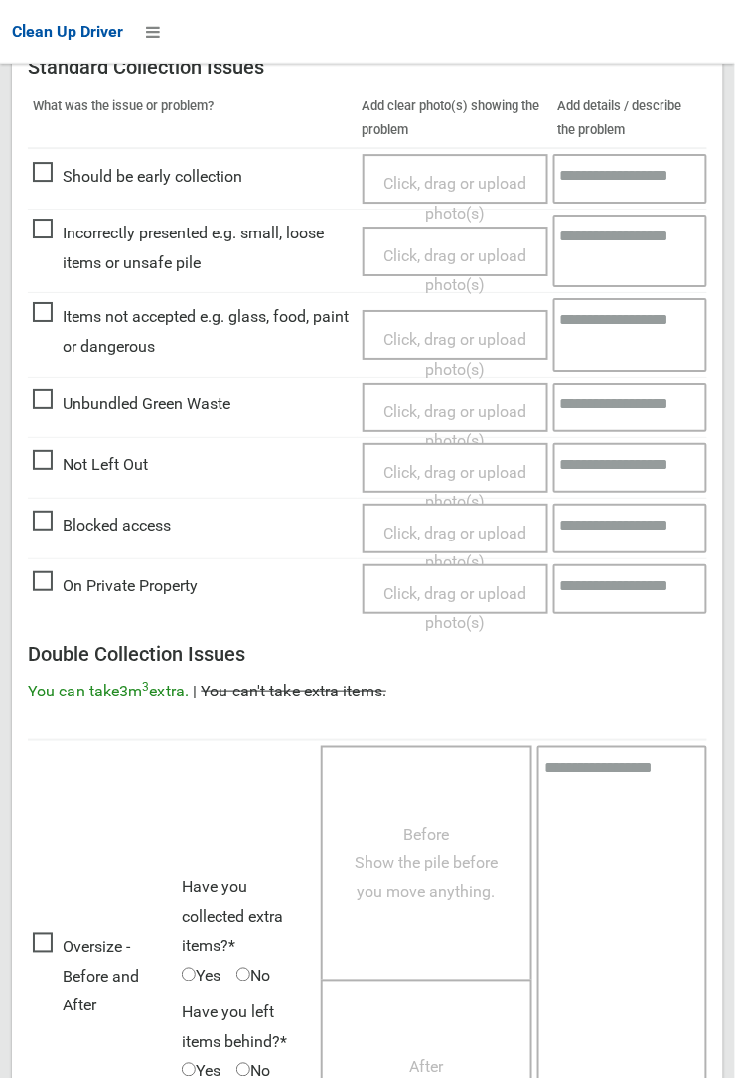
scroll to position [1090, 0]
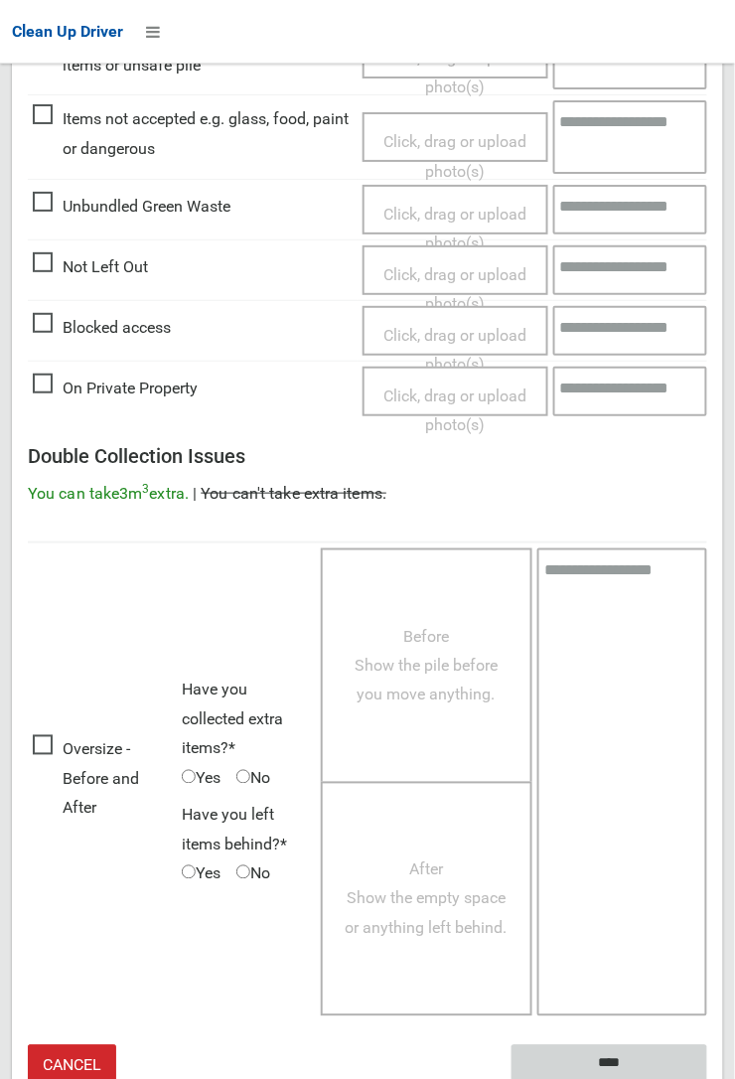
click at [622, 1058] on input "****" at bounding box center [610, 1063] width 196 height 37
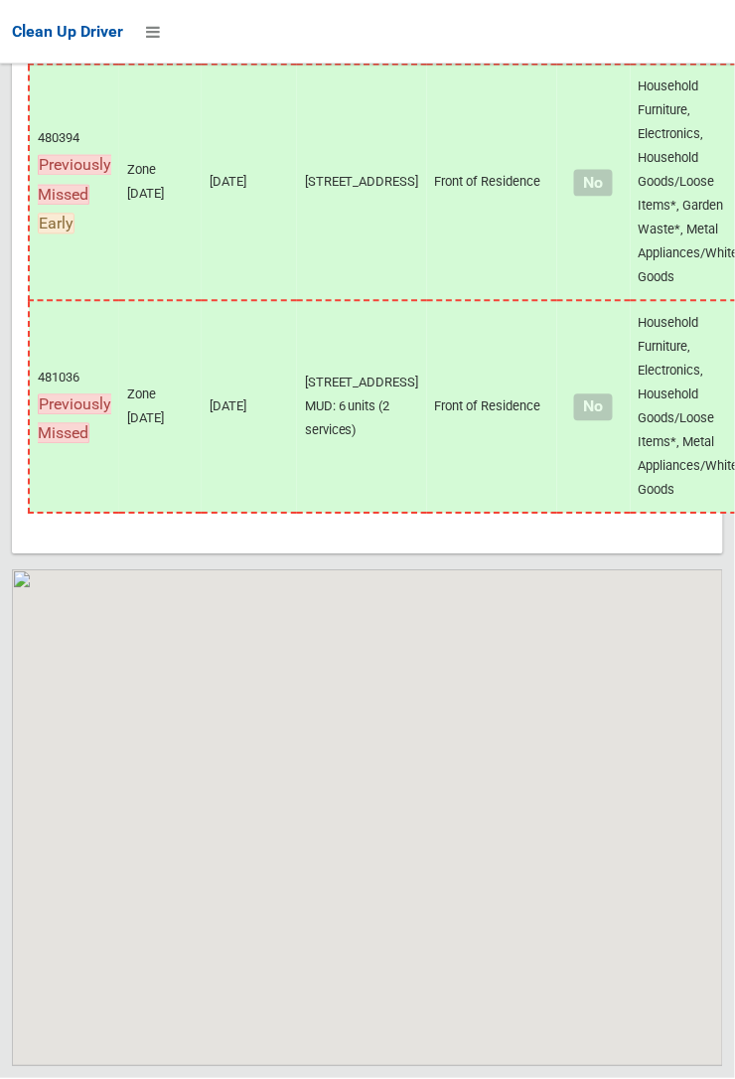
scroll to position [12804, 0]
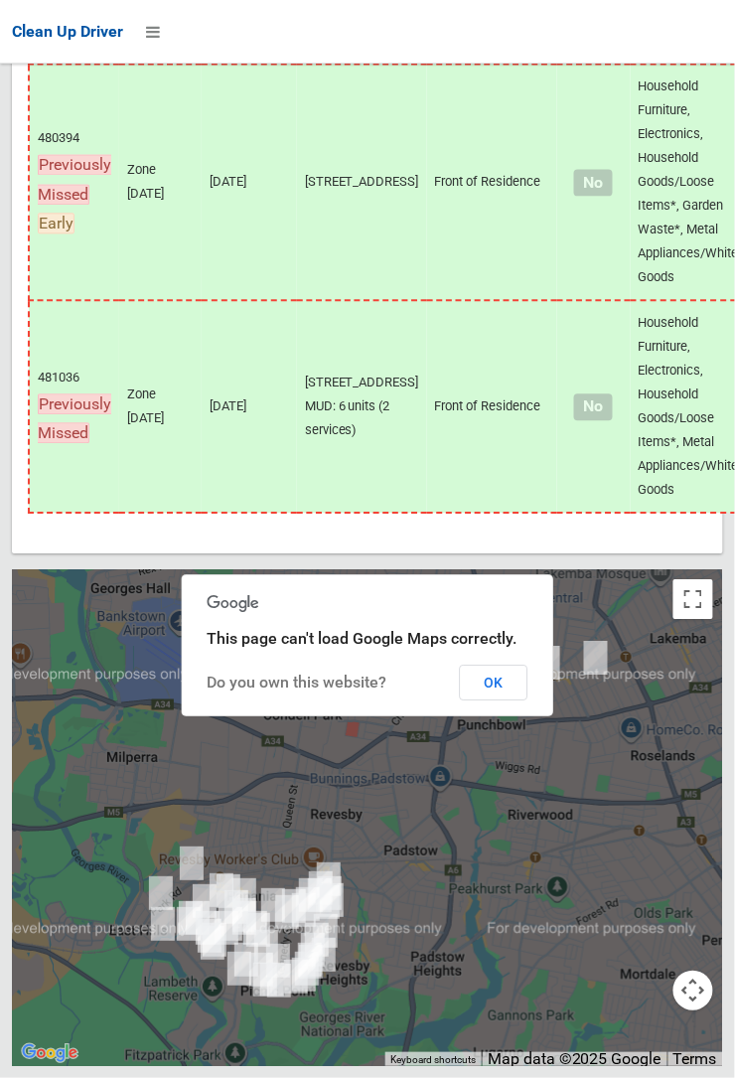
click at [501, 701] on button "OK" at bounding box center [494, 684] width 69 height 36
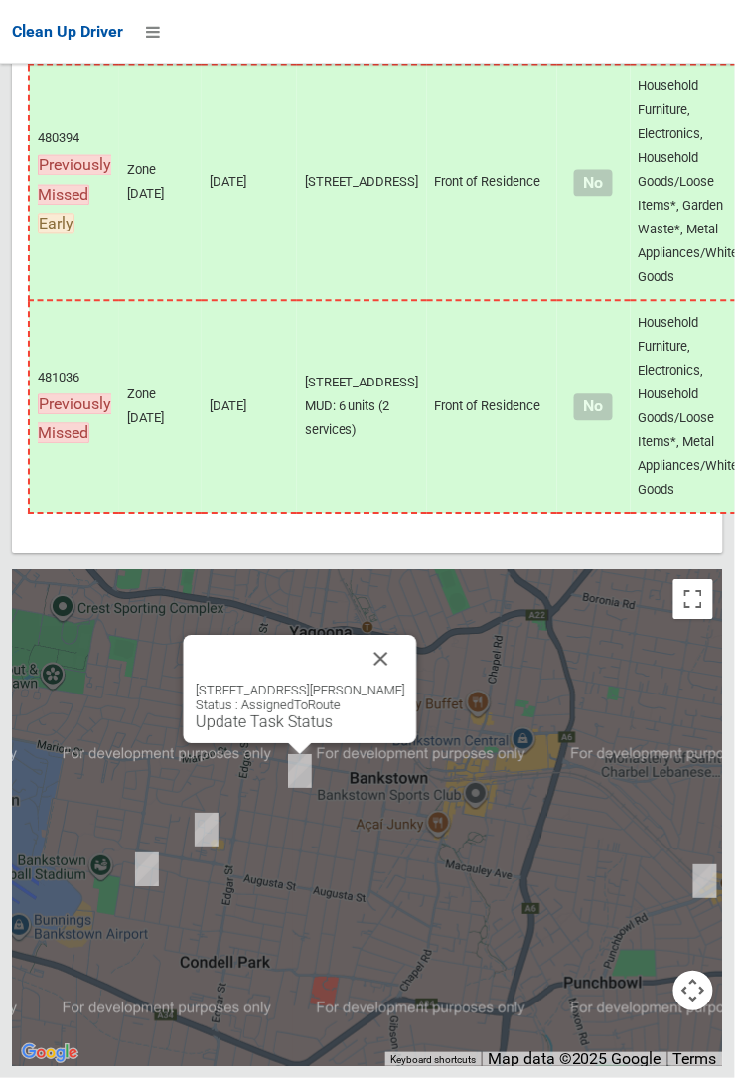
click at [402, 683] on button "Close" at bounding box center [382, 660] width 48 height 48
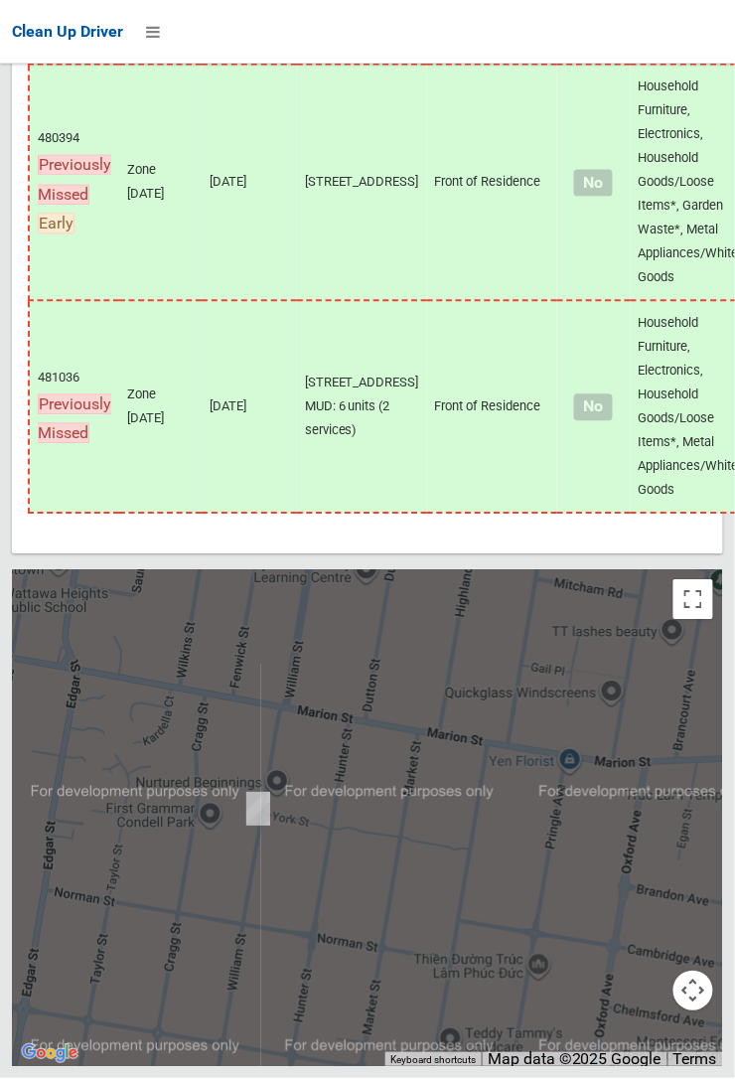
scroll to position [12799, 0]
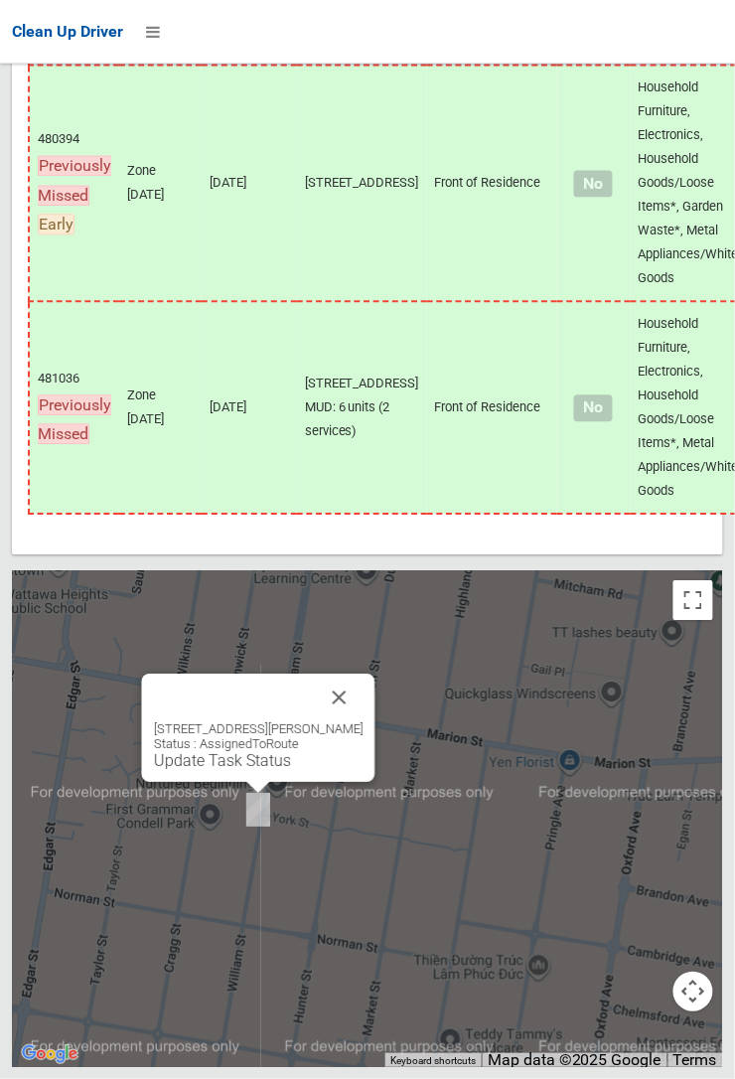
click at [256, 782] on div "90 William Street, CONDELL PARK NSW 2200 Status : AssignedToRoute Update Task S…" at bounding box center [258, 727] width 233 height 108
click at [249, 770] on link "Update Task Status" at bounding box center [222, 760] width 137 height 19
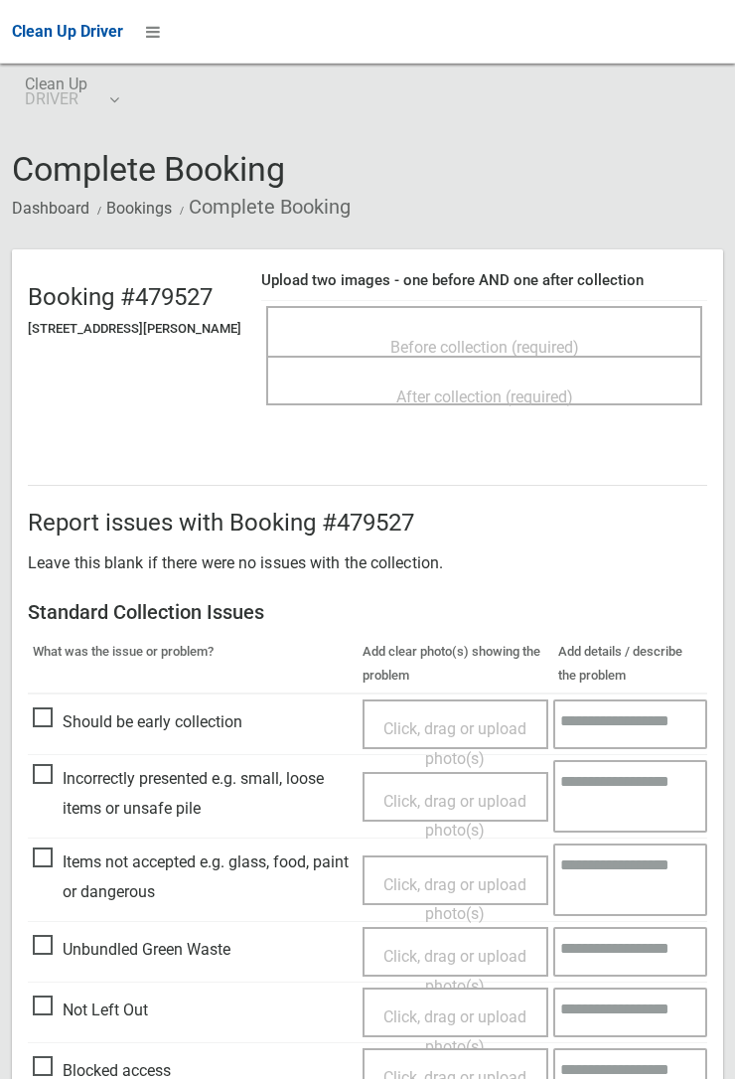
click at [469, 338] on span "Before collection (required)" at bounding box center [484, 347] width 189 height 19
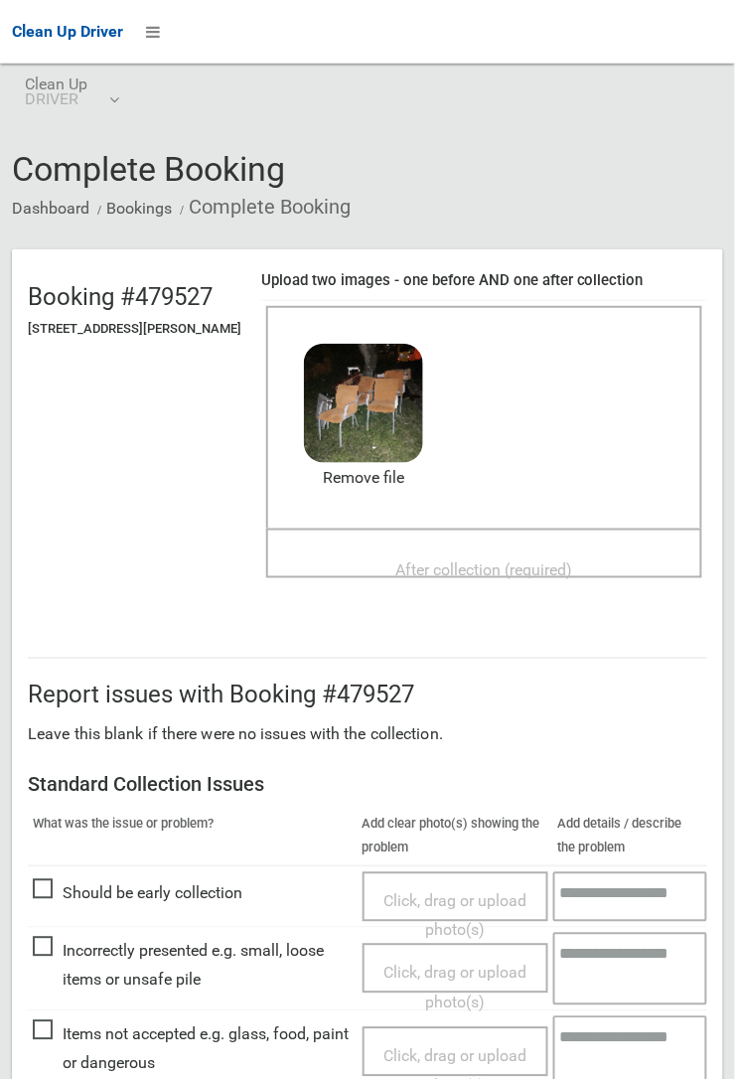
click at [490, 560] on span "After collection (required)" at bounding box center [484, 569] width 177 height 19
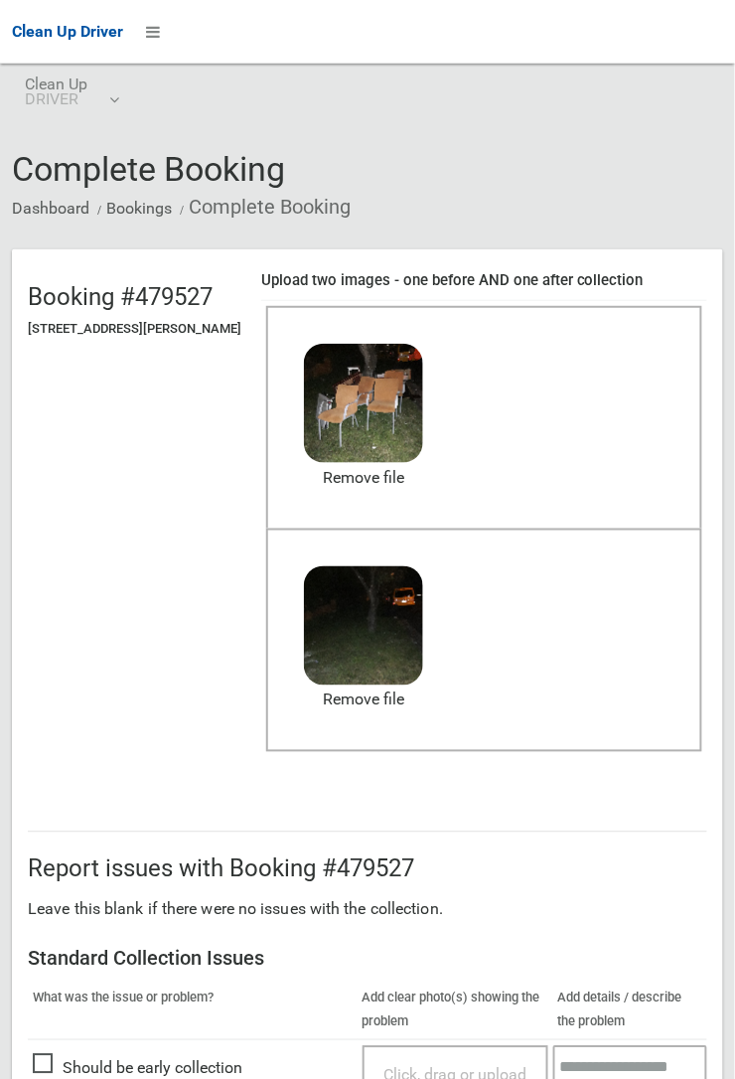
scroll to position [1090, 0]
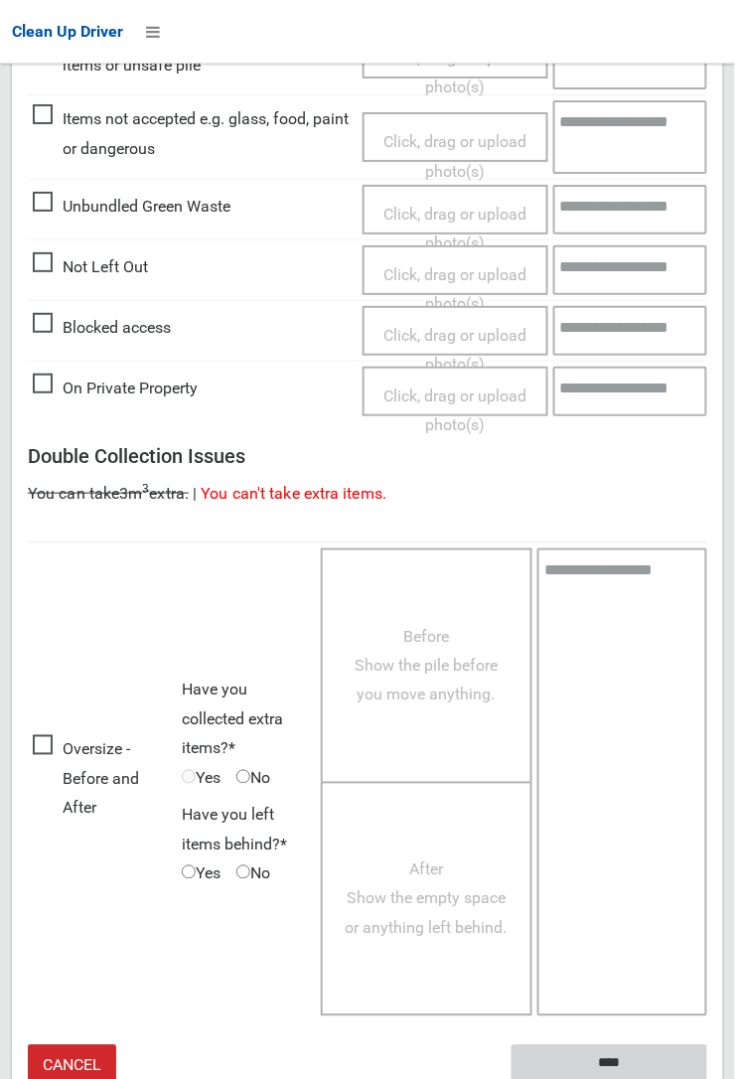
click at [604, 1050] on input "****" at bounding box center [610, 1063] width 196 height 37
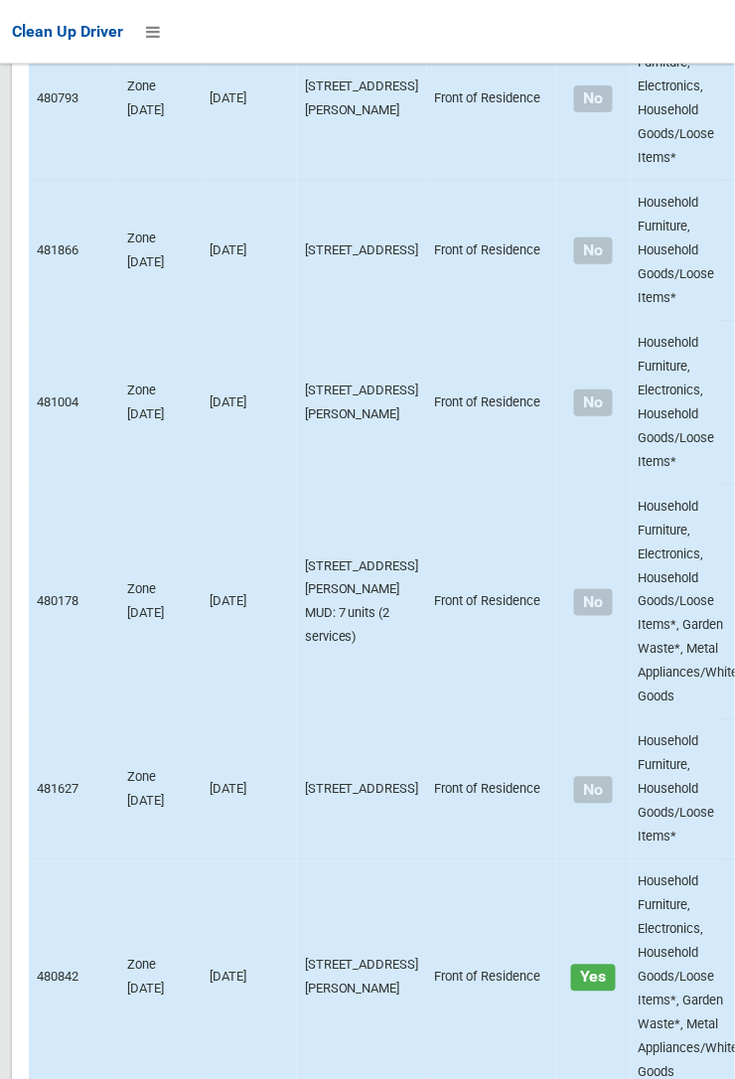
scroll to position [12804, 0]
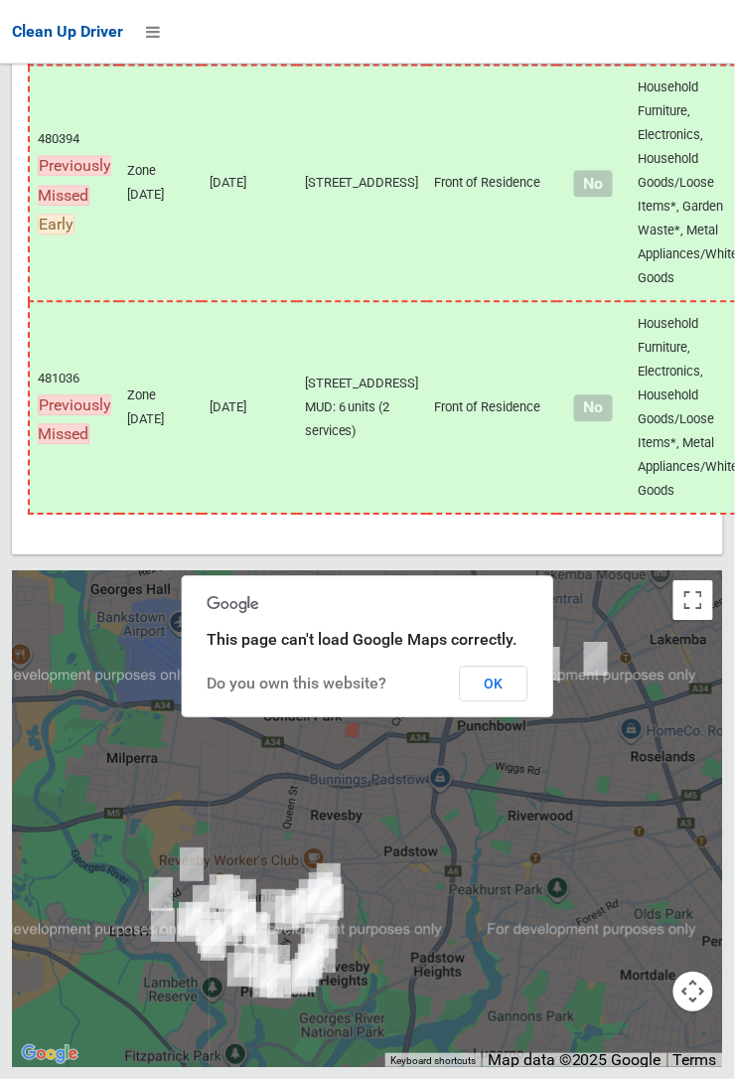
click at [495, 701] on button "OK" at bounding box center [494, 684] width 69 height 36
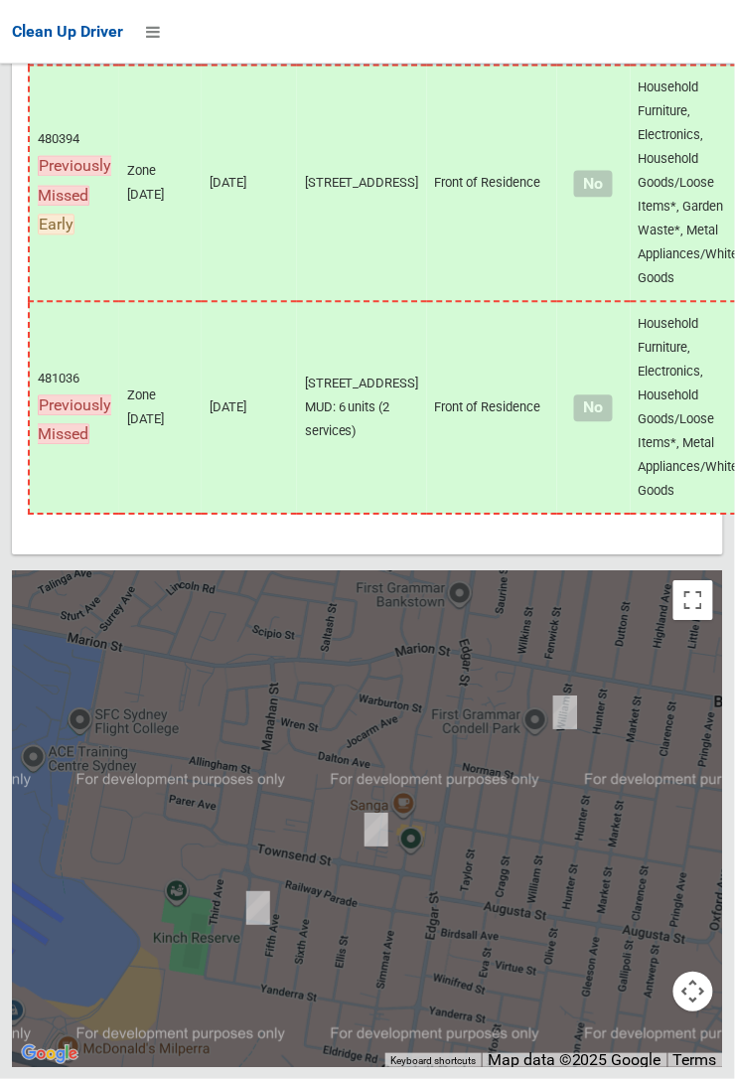
click at [406, 983] on div at bounding box center [367, 818] width 711 height 497
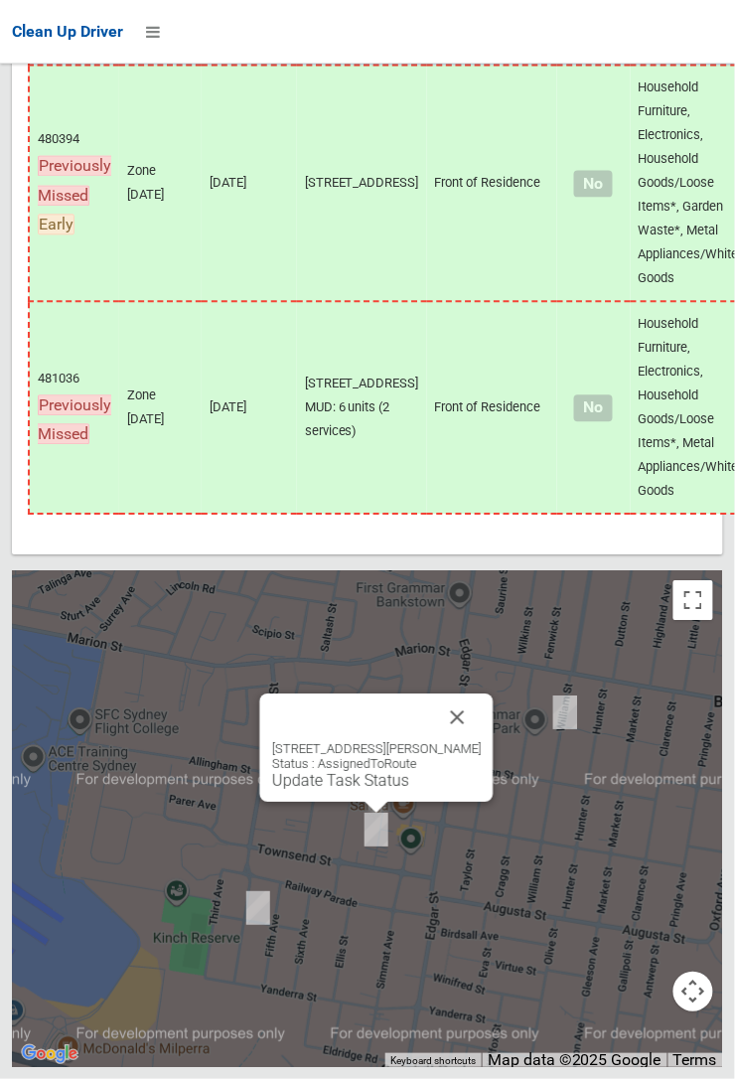
click at [482, 741] on button "Close" at bounding box center [458, 717] width 48 height 48
click at [343, 790] on link "Update Task Status" at bounding box center [340, 780] width 137 height 19
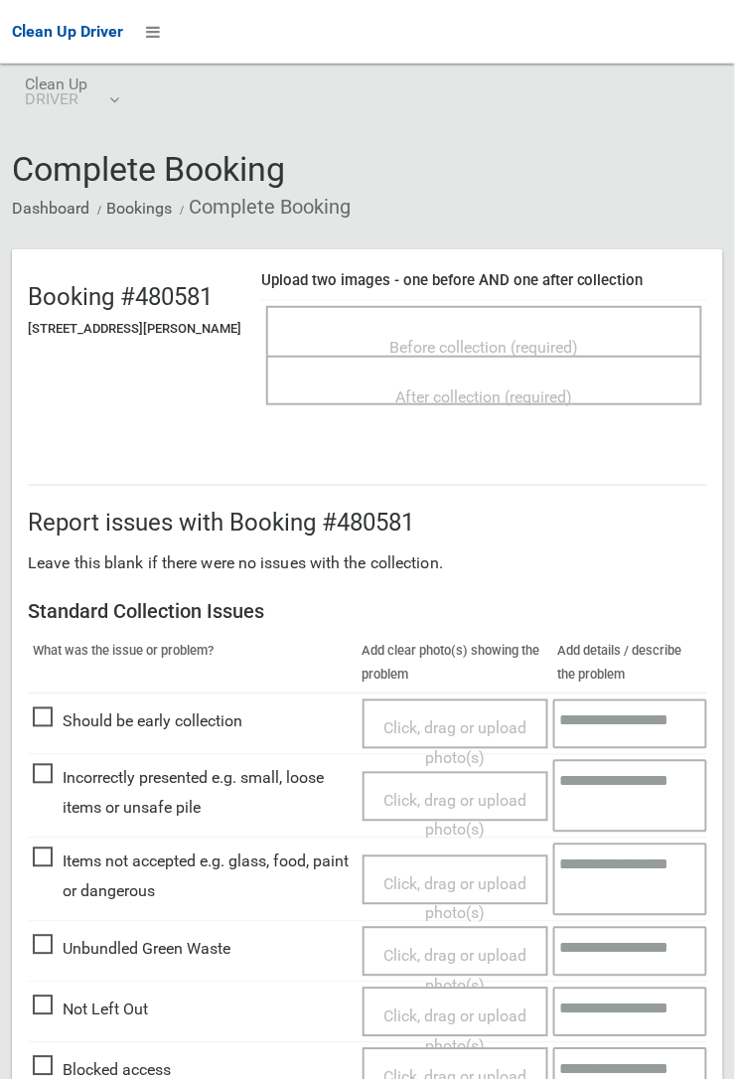
click at [497, 338] on span "Before collection (required)" at bounding box center [484, 347] width 189 height 19
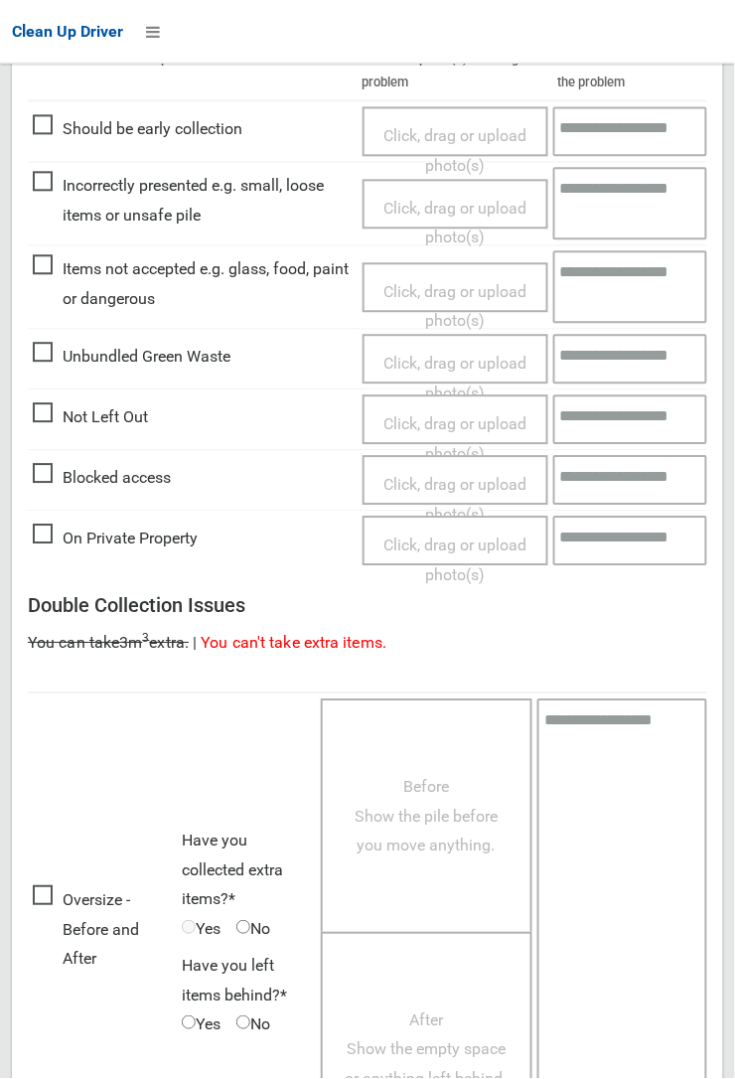
scroll to position [743, 0]
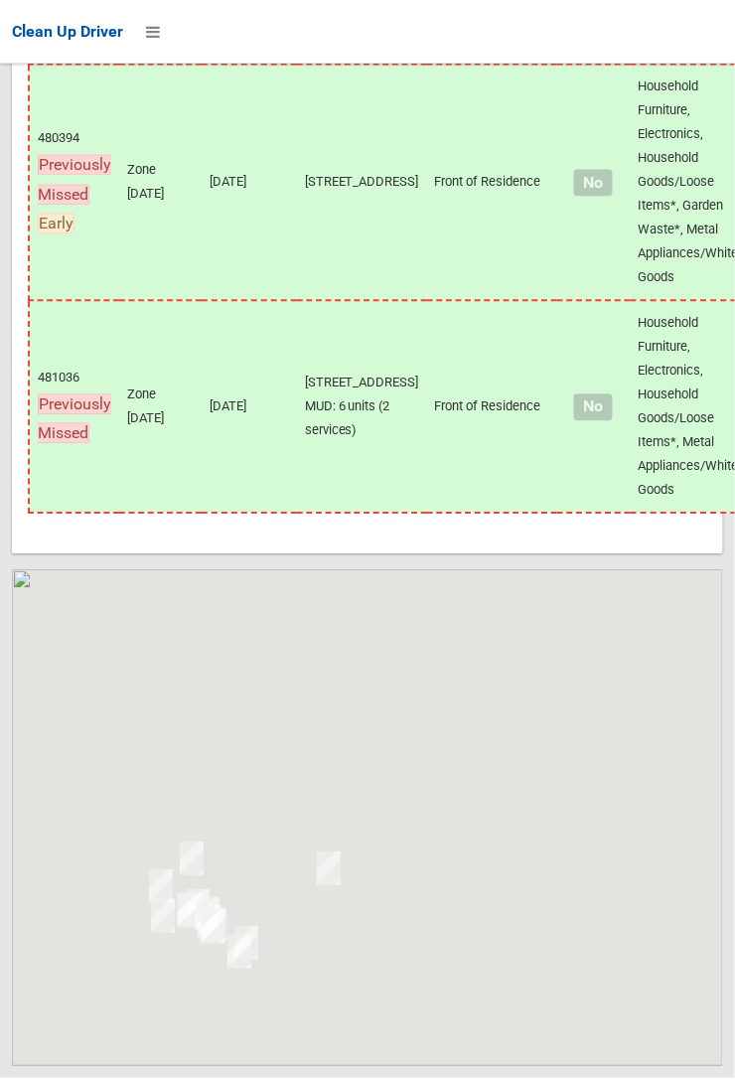
scroll to position [11727, 0]
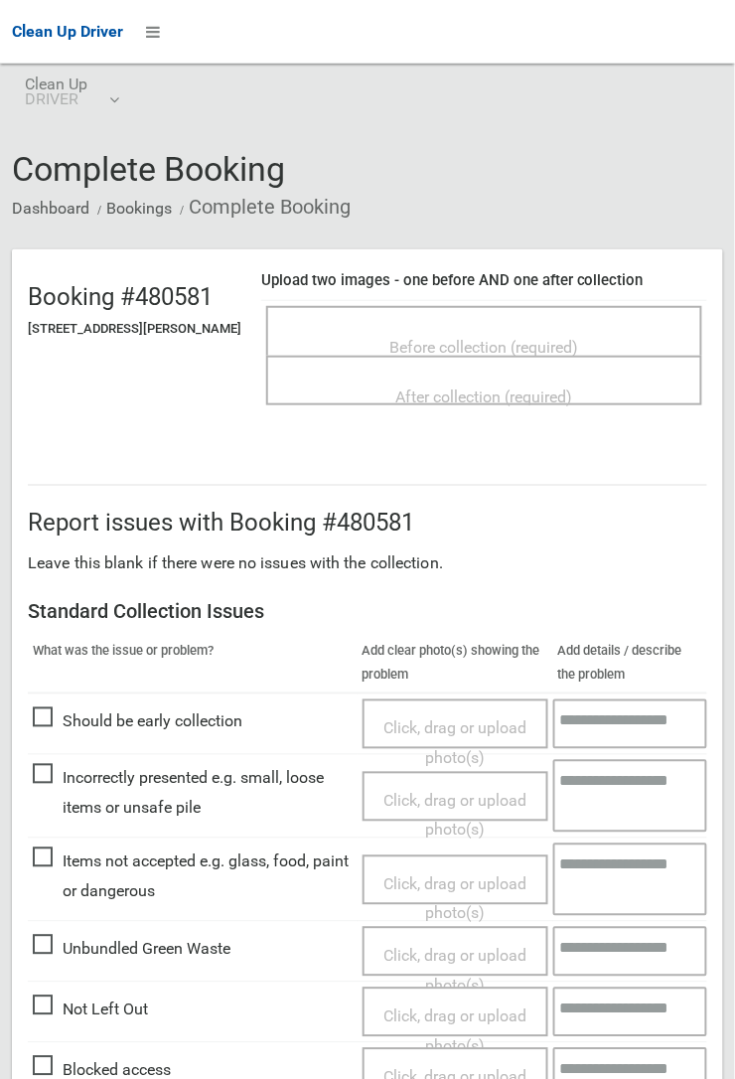
click at [526, 338] on span "Before collection (required)" at bounding box center [484, 347] width 189 height 19
click at [422, 338] on span "Before collection (required)" at bounding box center [484, 347] width 189 height 19
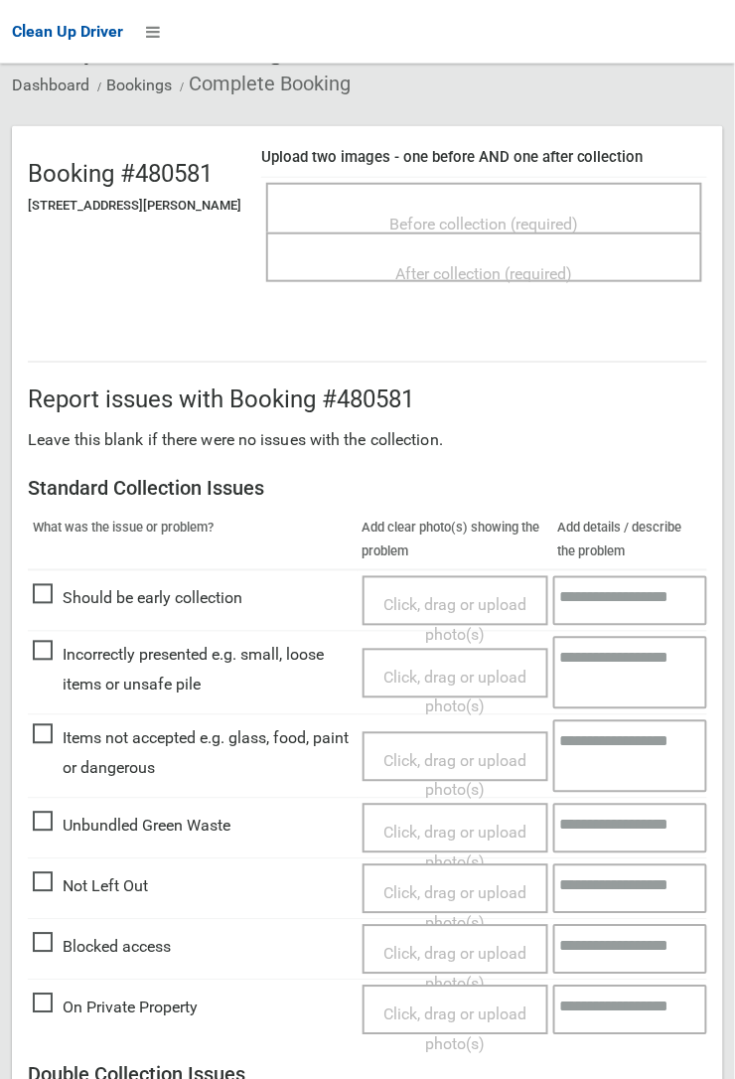
scroll to position [126, 0]
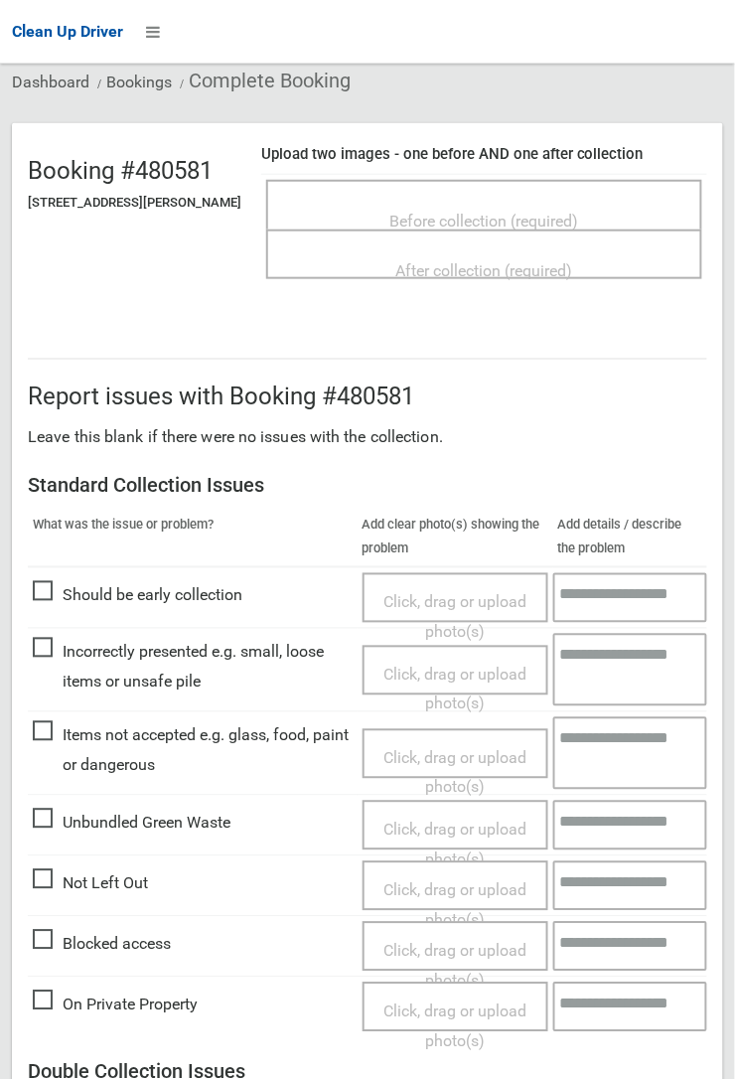
click at [42, 732] on span "Items not accepted e.g. glass, food, paint or dangerous" at bounding box center [193, 750] width 320 height 59
click at [440, 749] on span "Click, drag or upload photo(s)" at bounding box center [454, 773] width 143 height 49
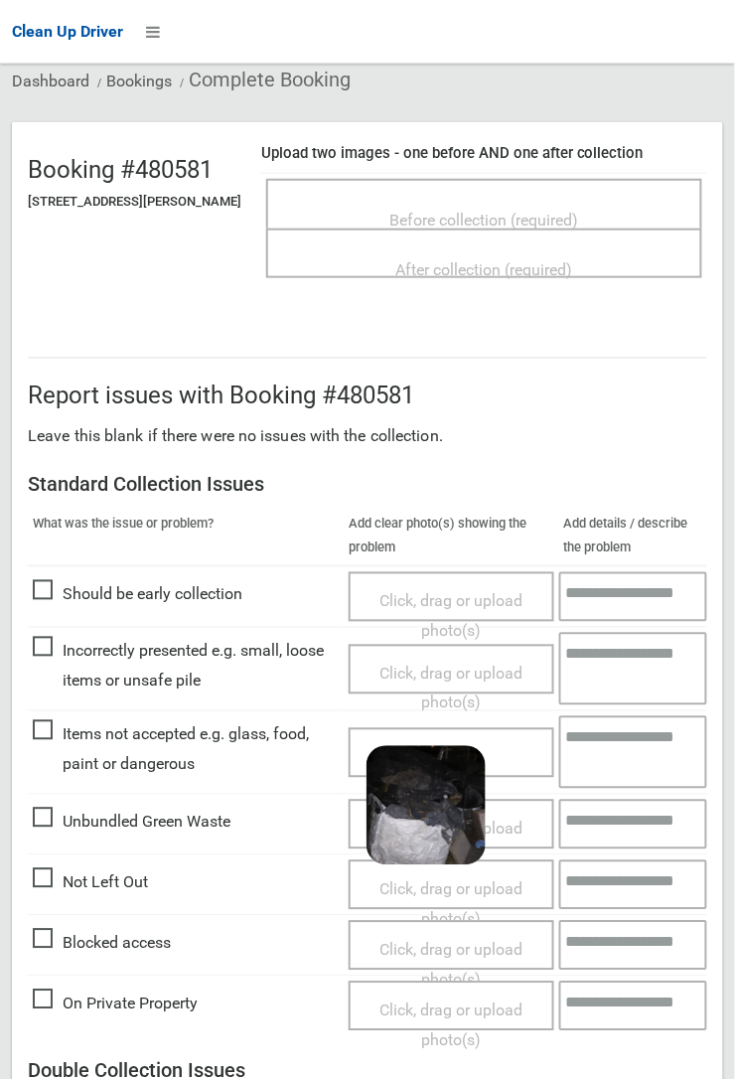
scroll to position [134, 0]
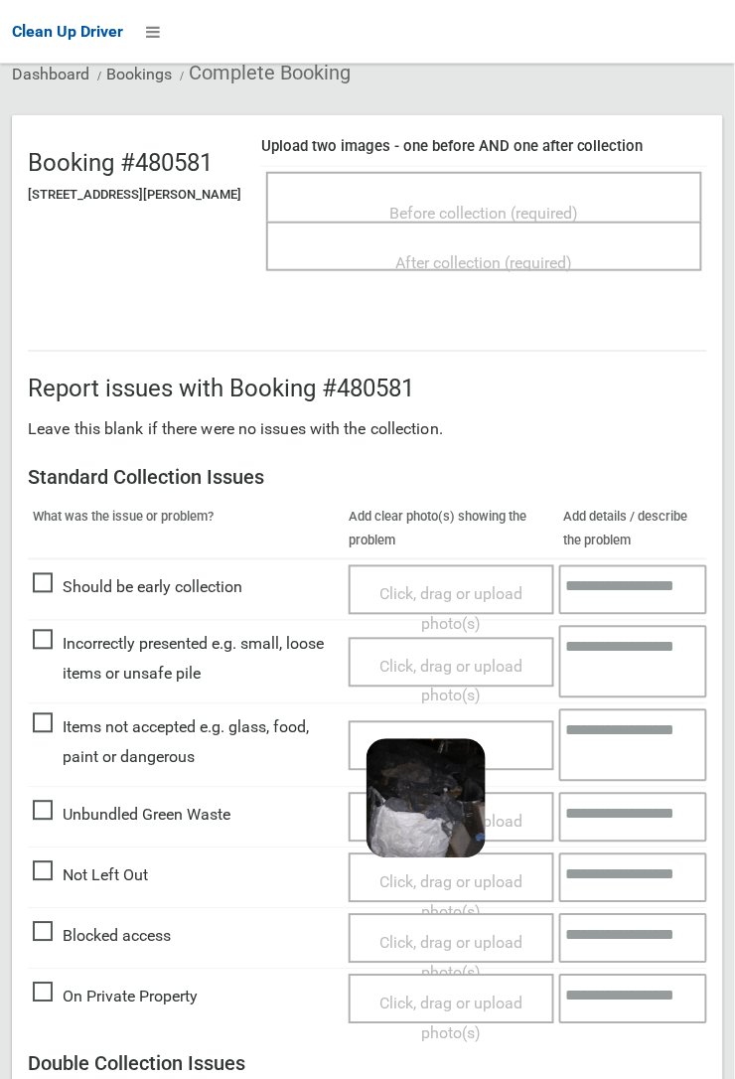
click at [621, 729] on textarea at bounding box center [633, 745] width 149 height 73
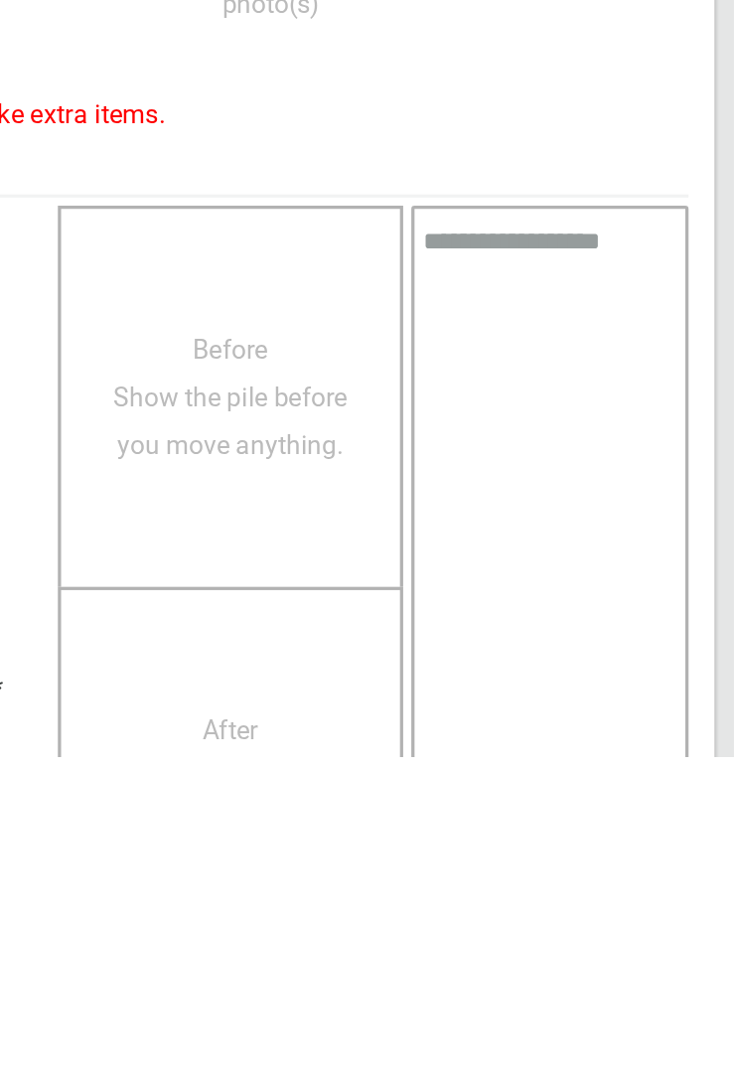
scroll to position [813, 0]
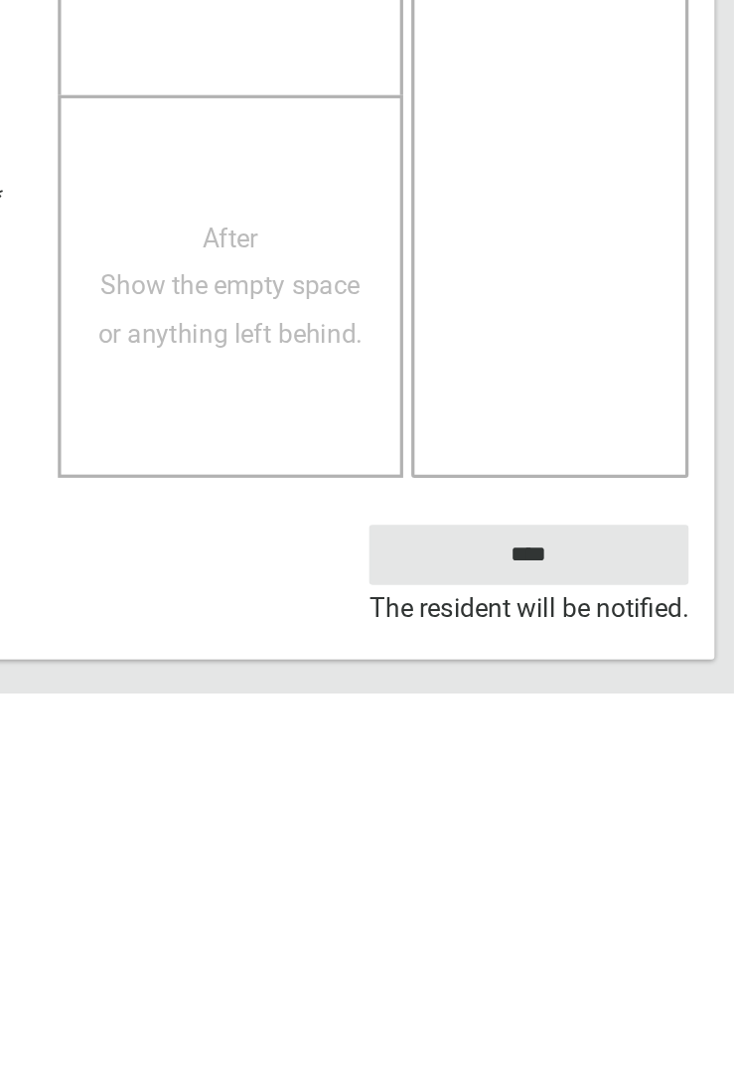
type textarea "**********"
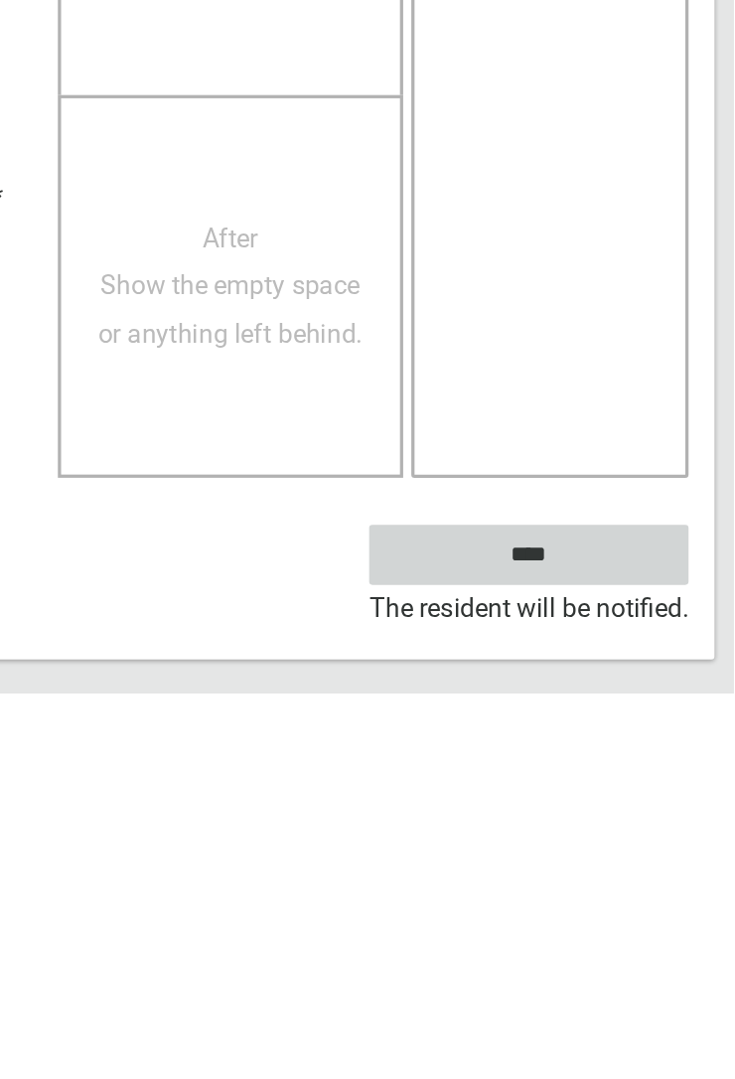
click at [707, 1012] on input "****" at bounding box center [610, 993] width 196 height 37
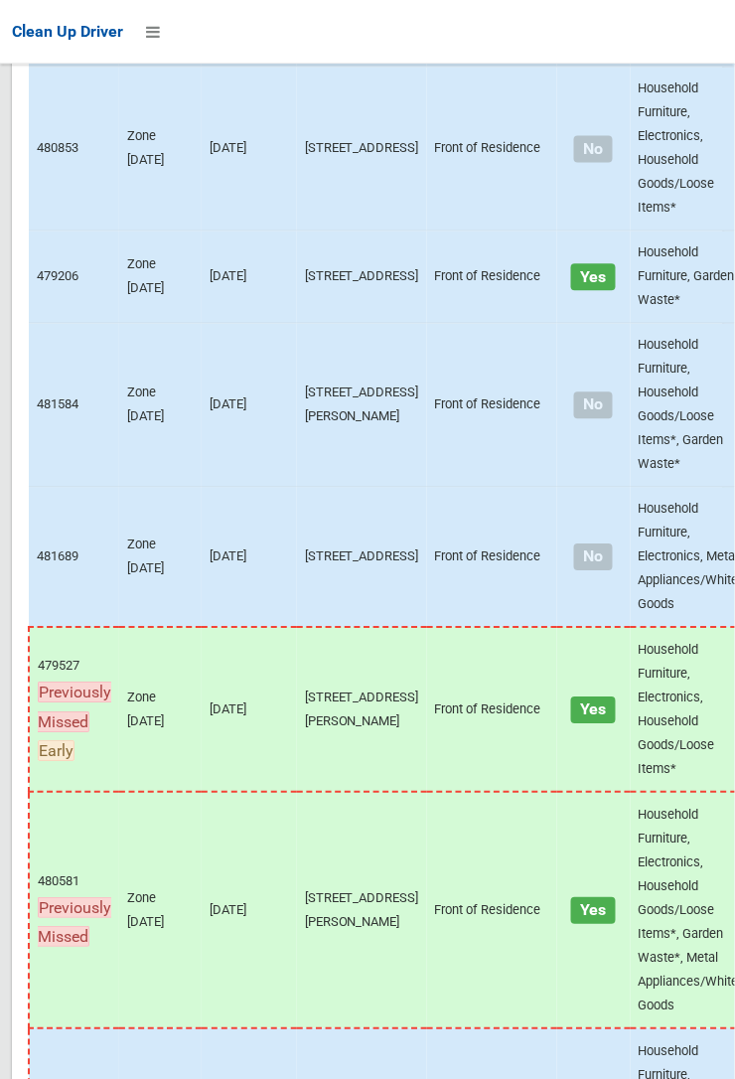
scroll to position [12804, 0]
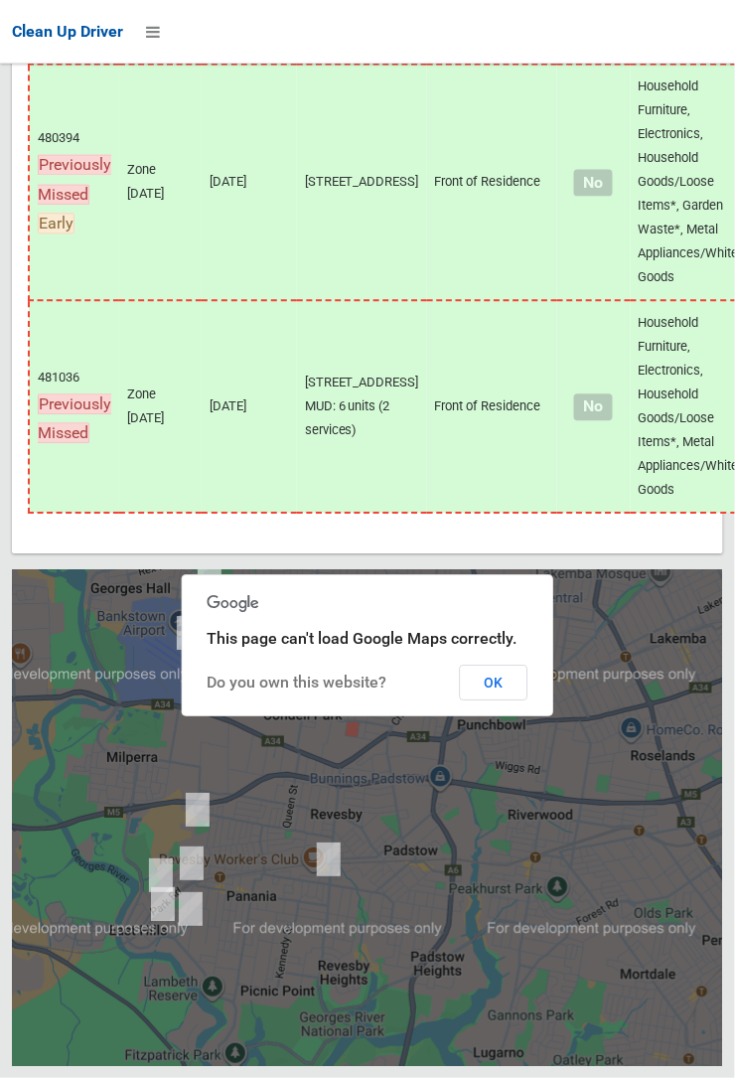
click at [493, 701] on button "OK" at bounding box center [494, 684] width 69 height 36
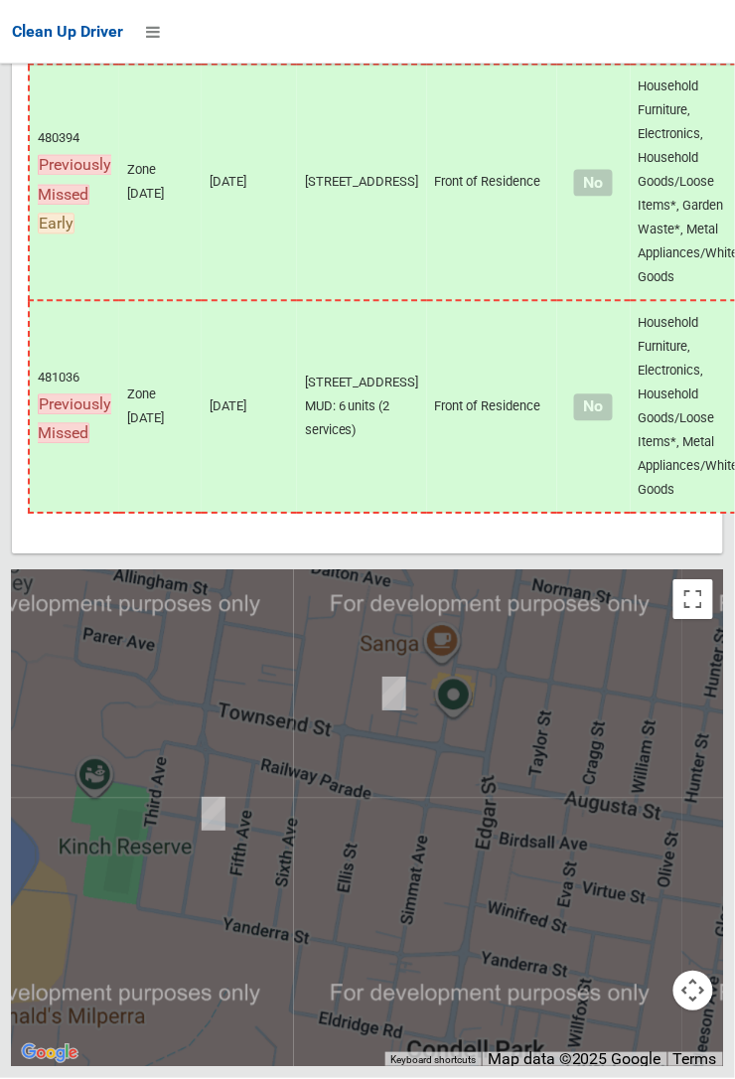
click at [237, 876] on div at bounding box center [367, 818] width 711 height 497
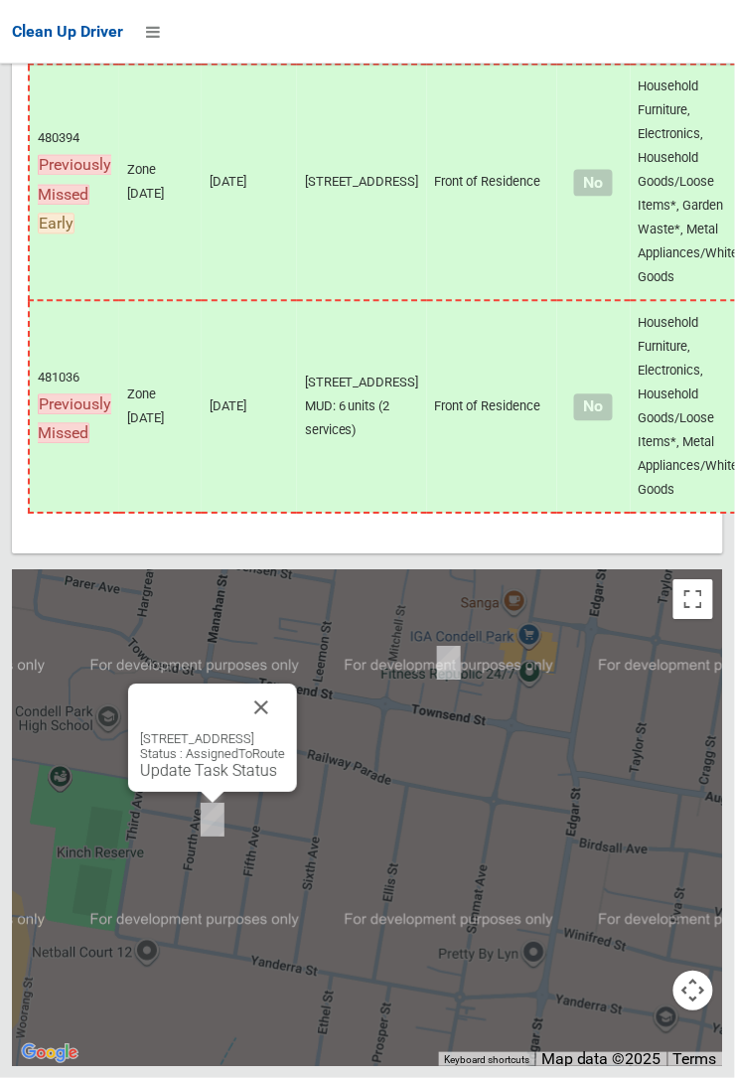
click at [185, 781] on link "Update Task Status" at bounding box center [208, 771] width 137 height 19
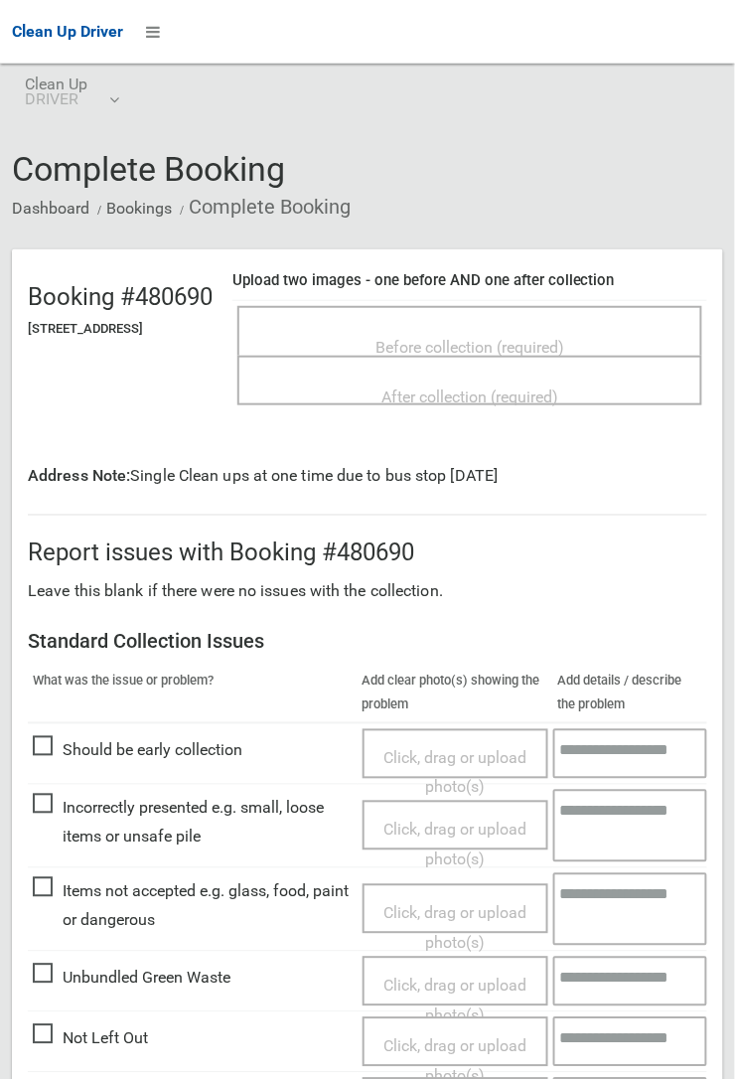
click at [440, 338] on span "Before collection (required)" at bounding box center [469, 347] width 189 height 19
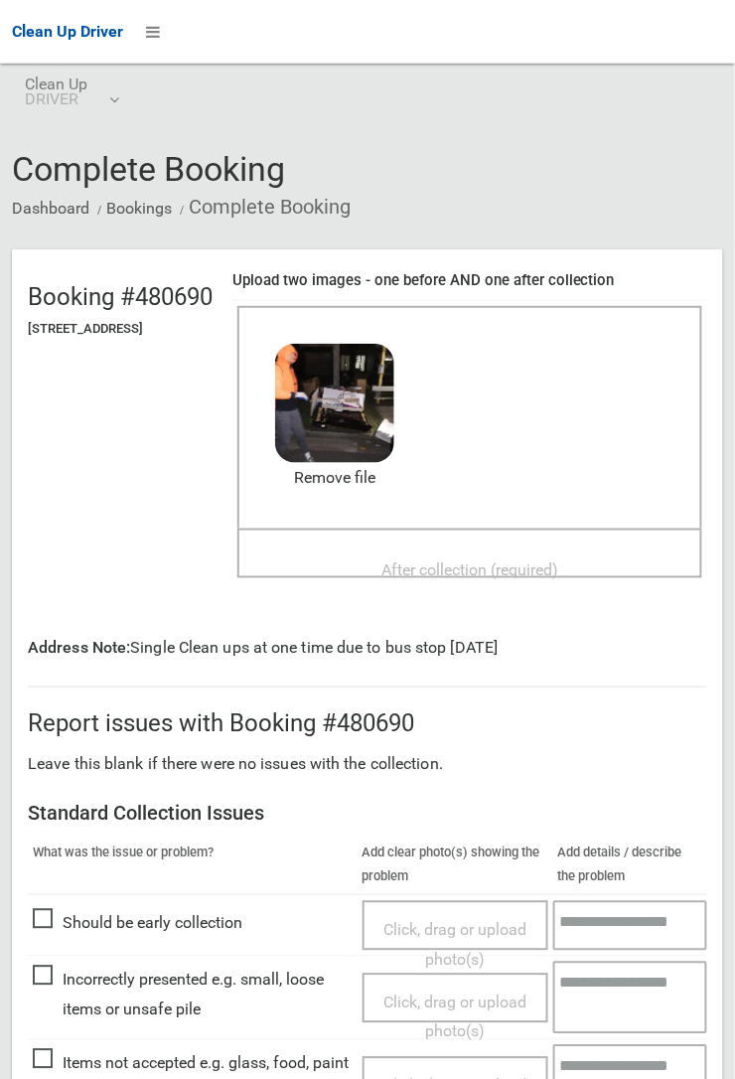
click at [438, 550] on div "After collection (required)" at bounding box center [469, 568] width 421 height 37
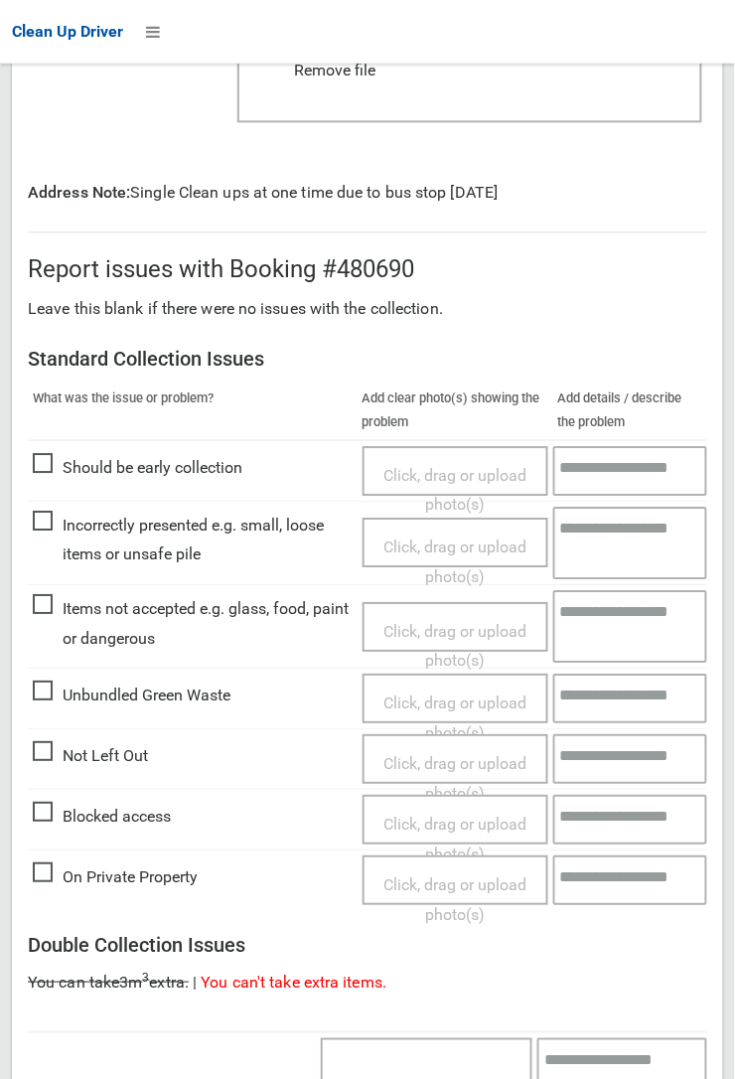
scroll to position [1119, 0]
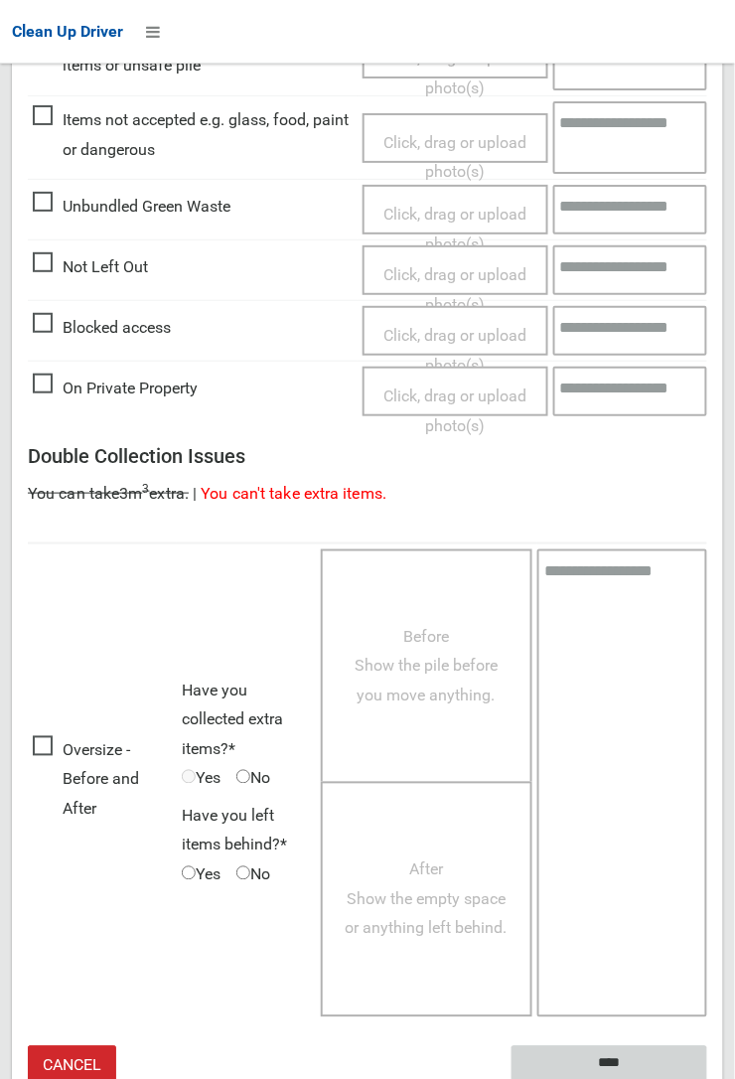
click at [606, 1049] on input "****" at bounding box center [610, 1064] width 196 height 37
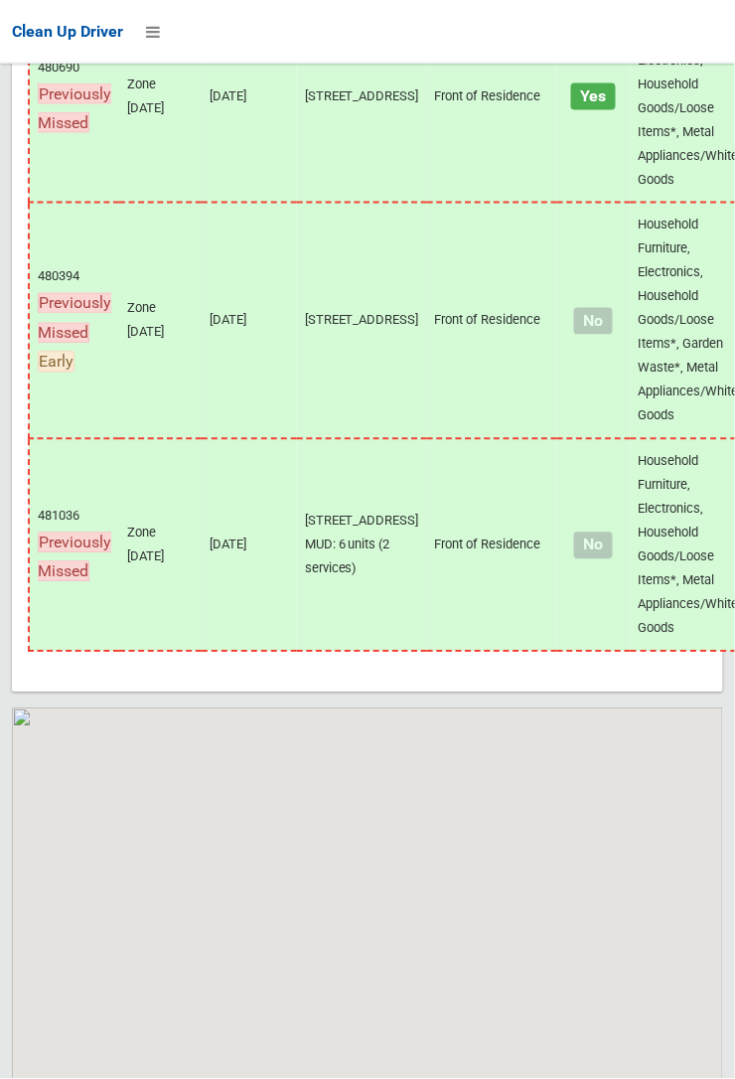
scroll to position [12804, 0]
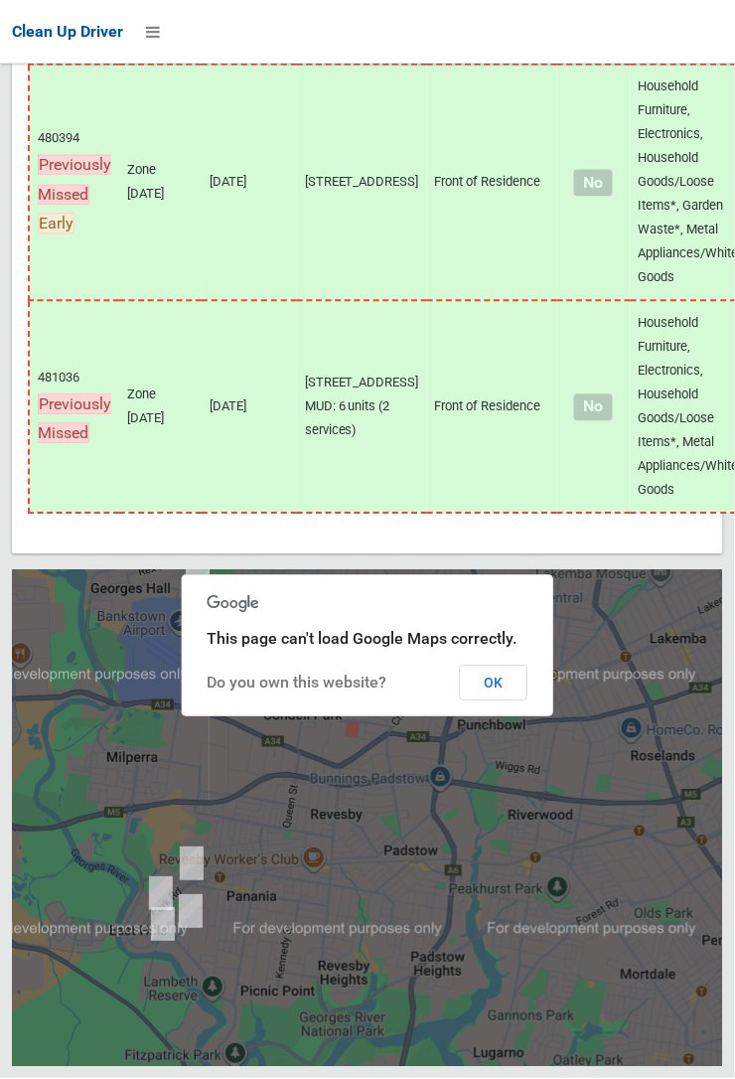
click at [528, 701] on button "OK" at bounding box center [494, 684] width 69 height 36
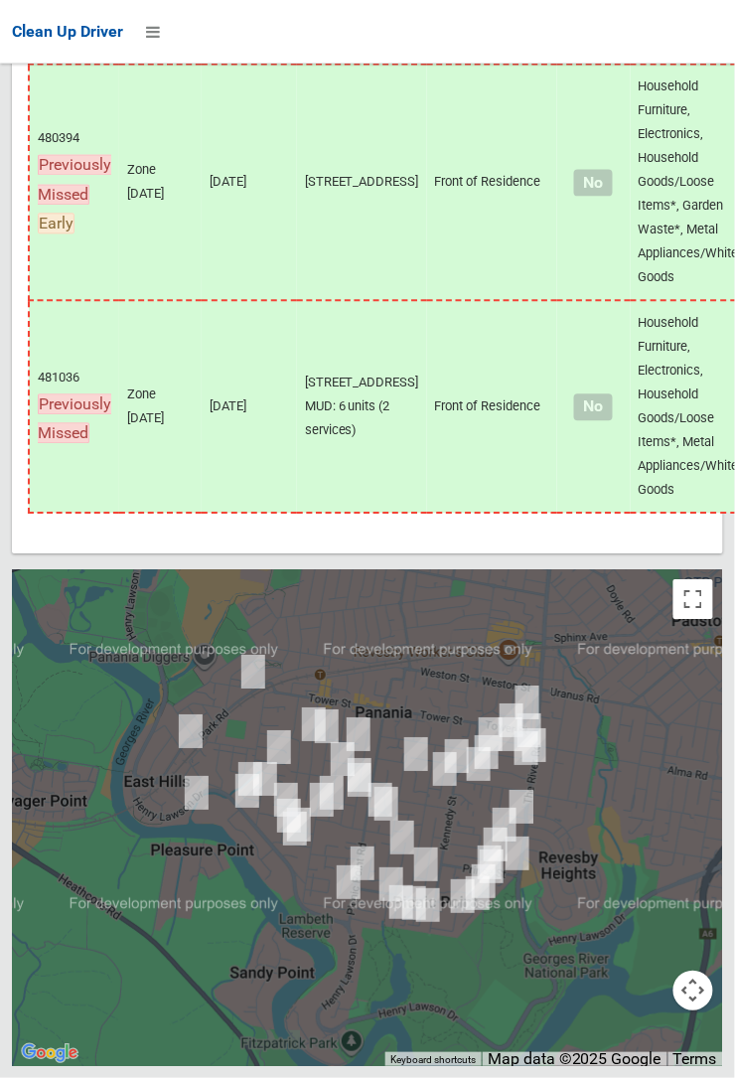
scroll to position [12805, 0]
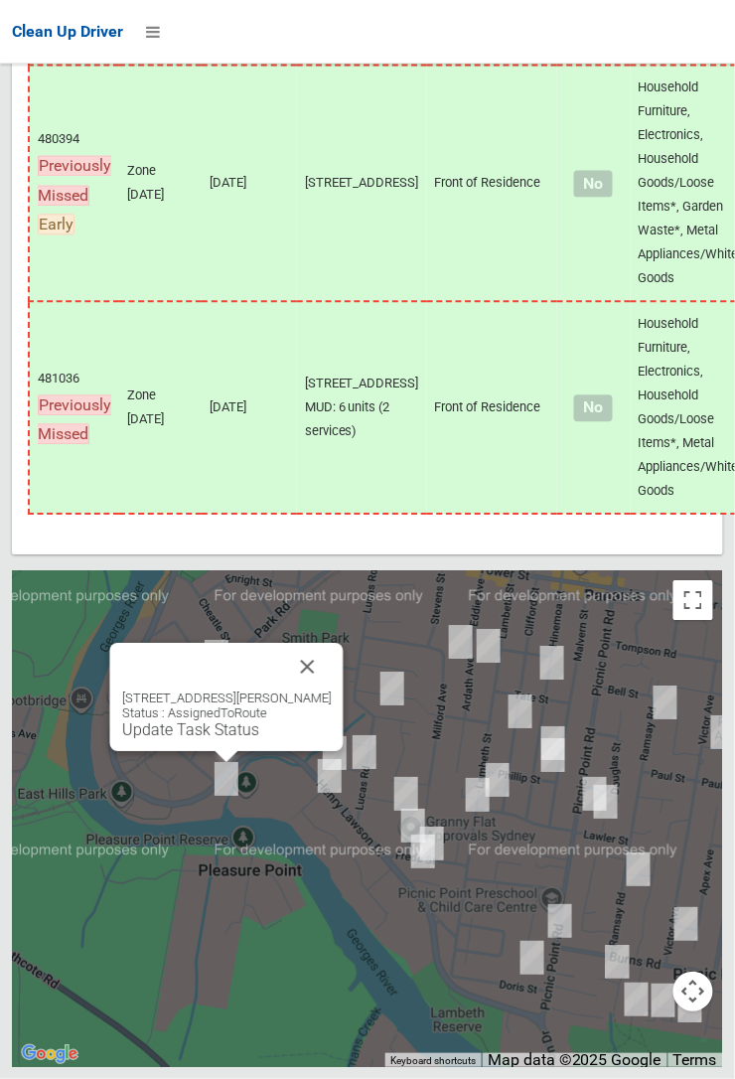
click at [332, 690] on button "Close" at bounding box center [308, 667] width 48 height 48
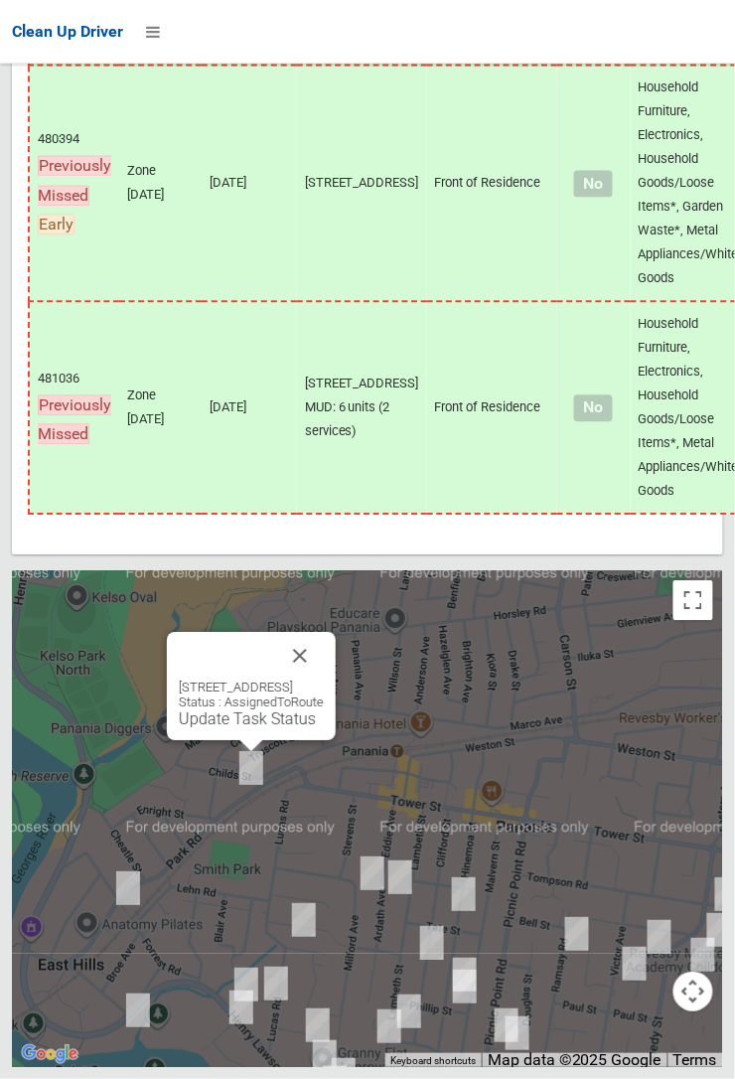
click at [250, 740] on div "2 Park Road, EAST HILLS NSW 2213 Status : AssignedToRoute Update Task Status" at bounding box center [251, 686] width 169 height 108
click at [239, 728] on link "Update Task Status" at bounding box center [247, 718] width 137 height 19
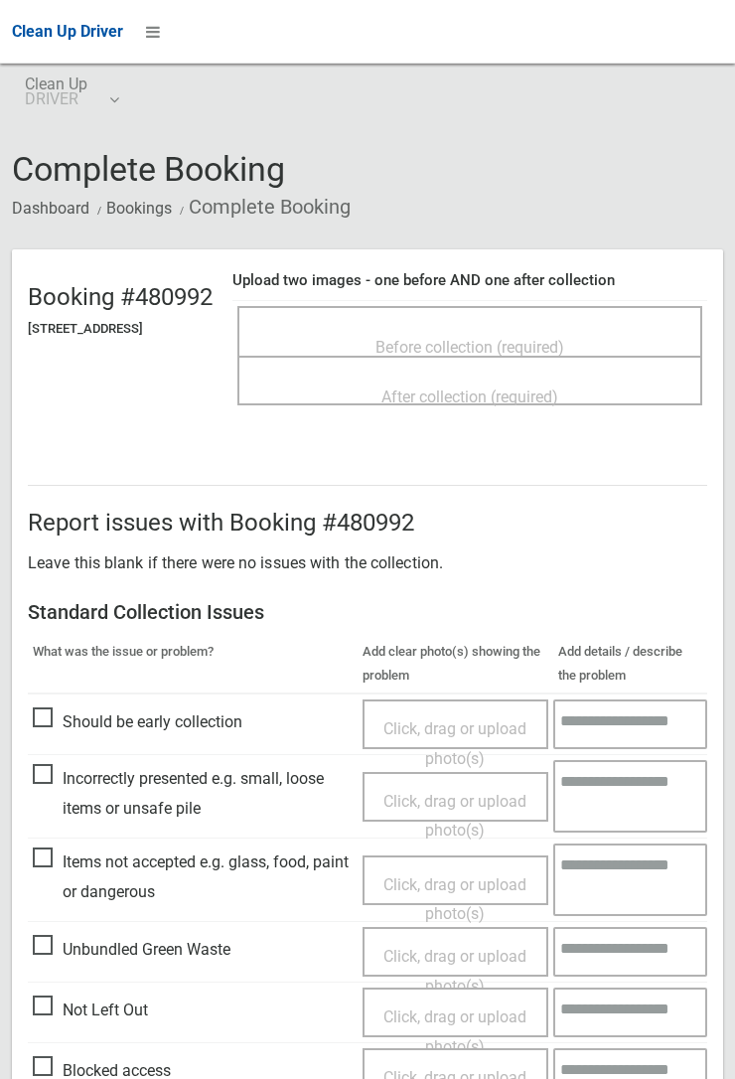
click at [477, 338] on span "Before collection (required)" at bounding box center [469, 347] width 189 height 19
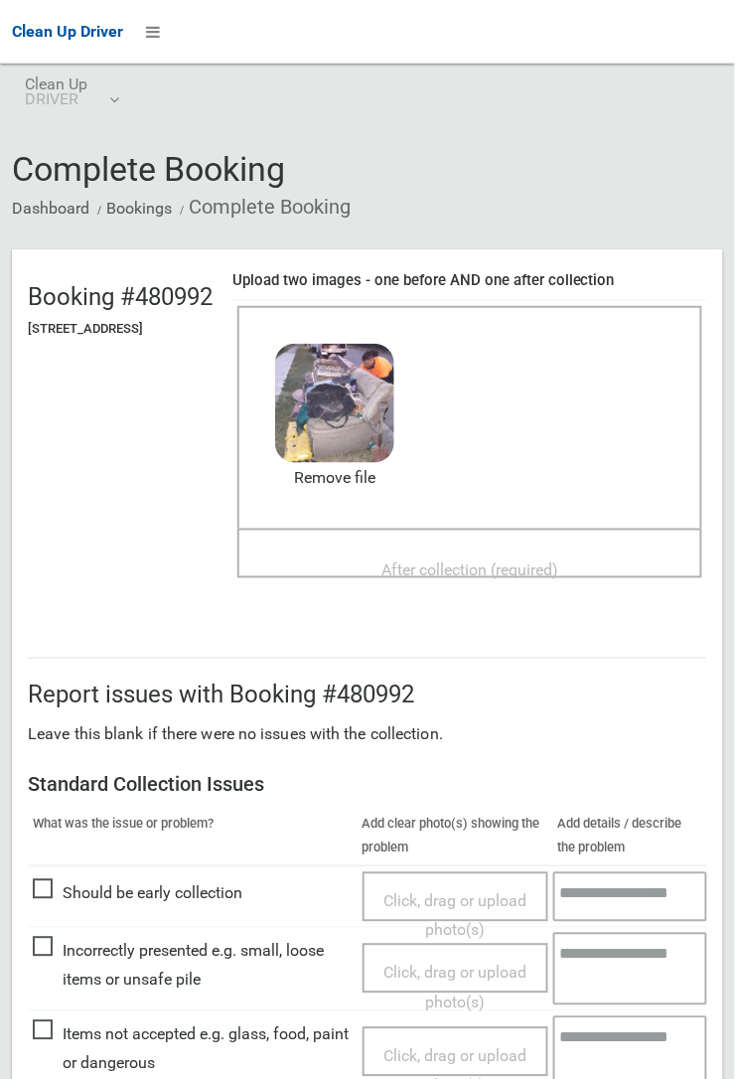
click at [451, 560] on span "After collection (required)" at bounding box center [469, 569] width 177 height 19
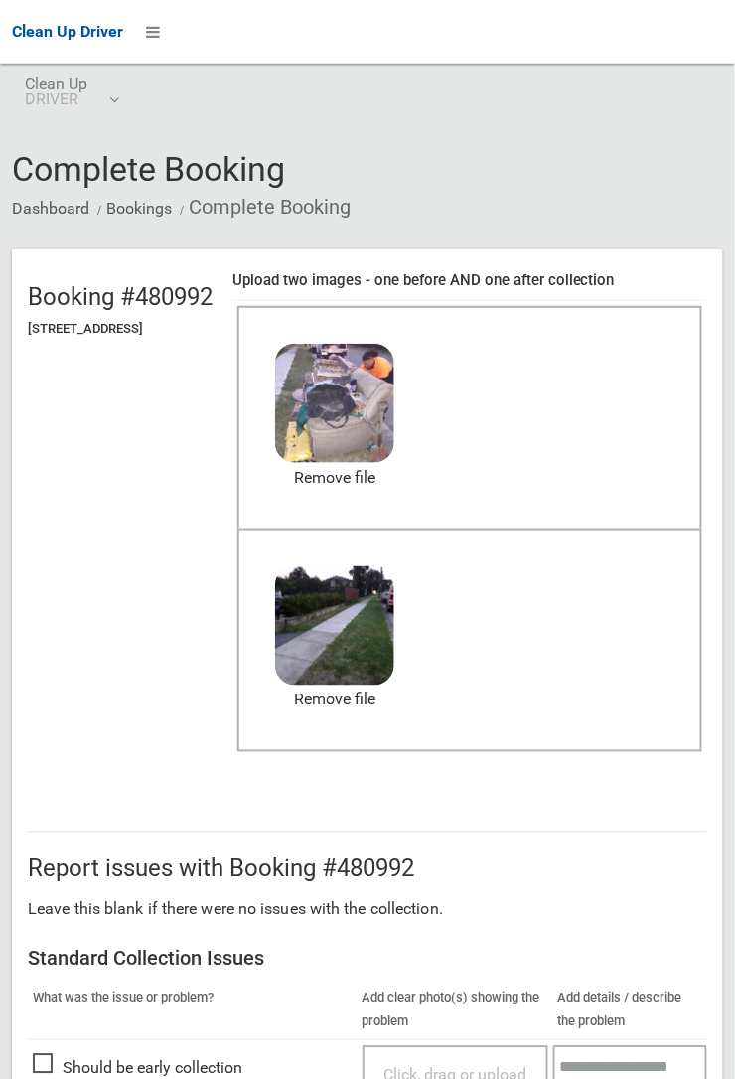
scroll to position [1090, 0]
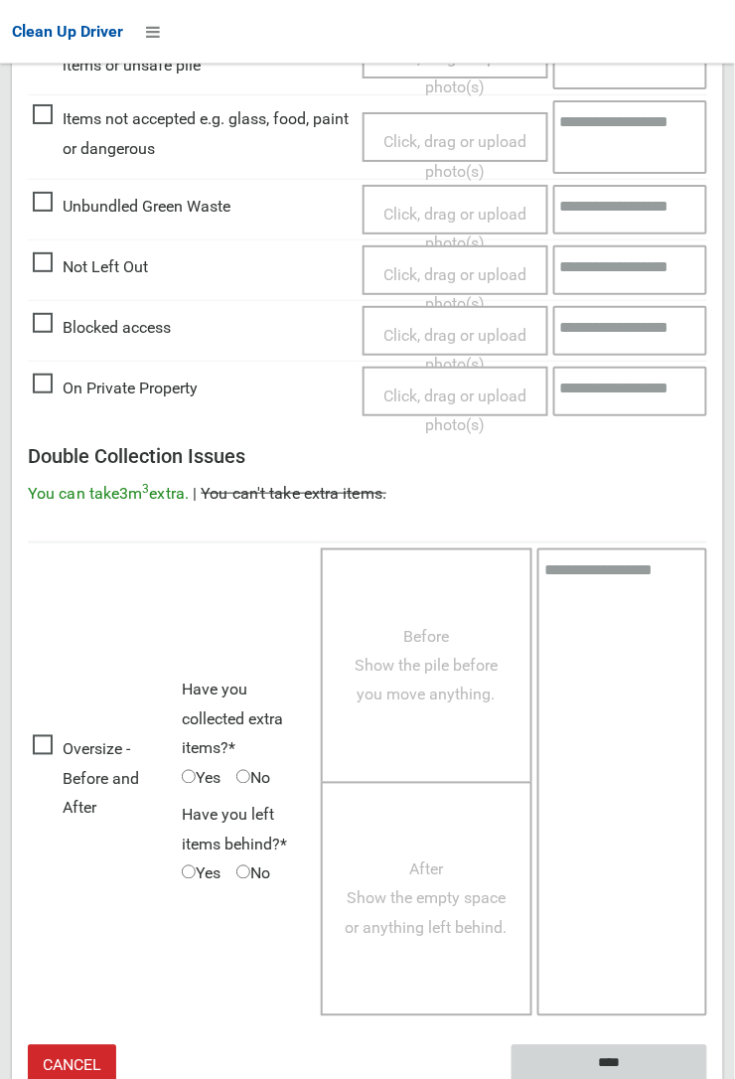
click at [707, 1078] on input "****" at bounding box center [610, 1063] width 196 height 37
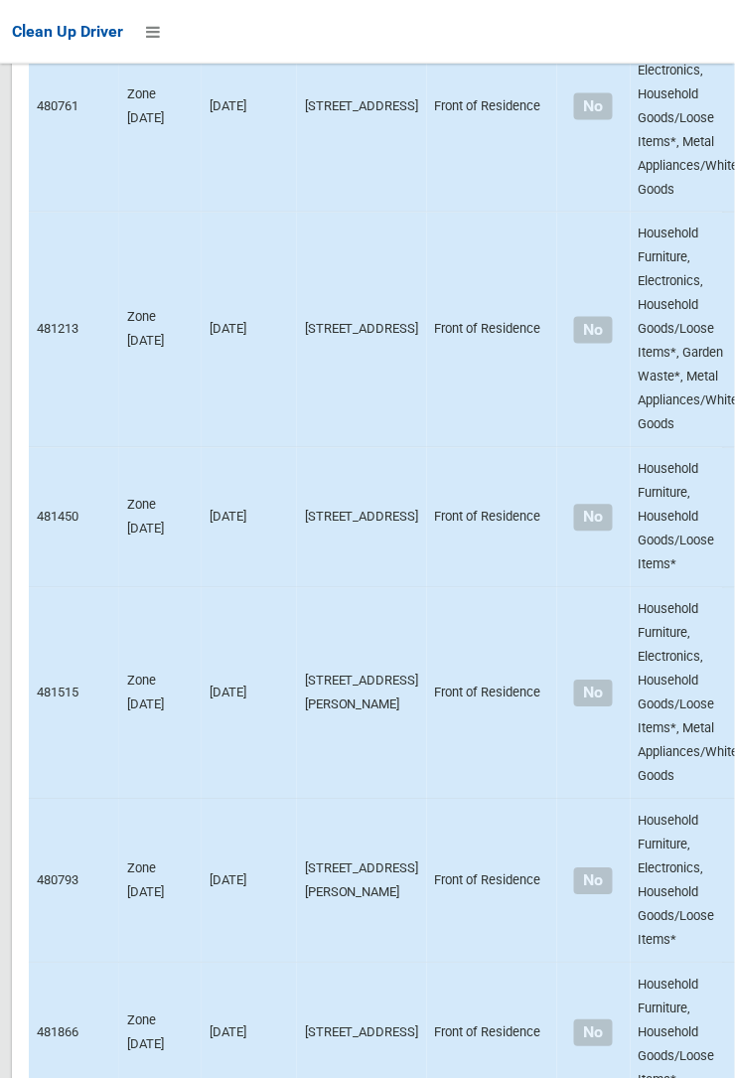
scroll to position [12804, 0]
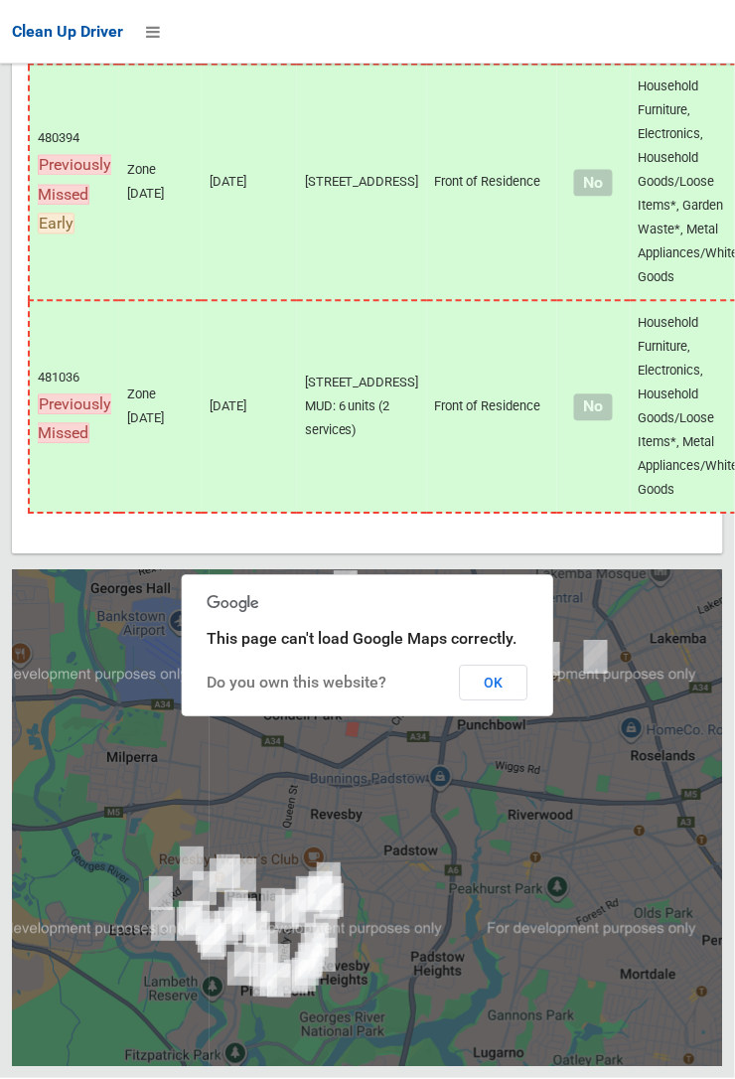
click at [528, 701] on button "OK" at bounding box center [494, 684] width 69 height 36
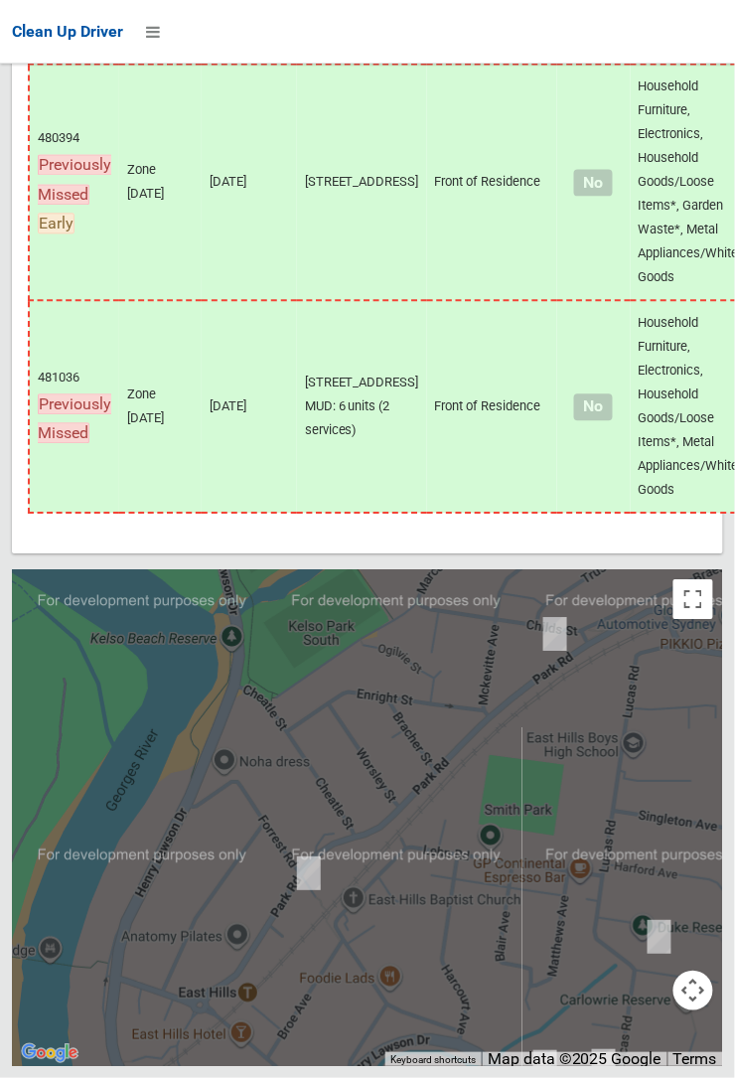
scroll to position [12802, 0]
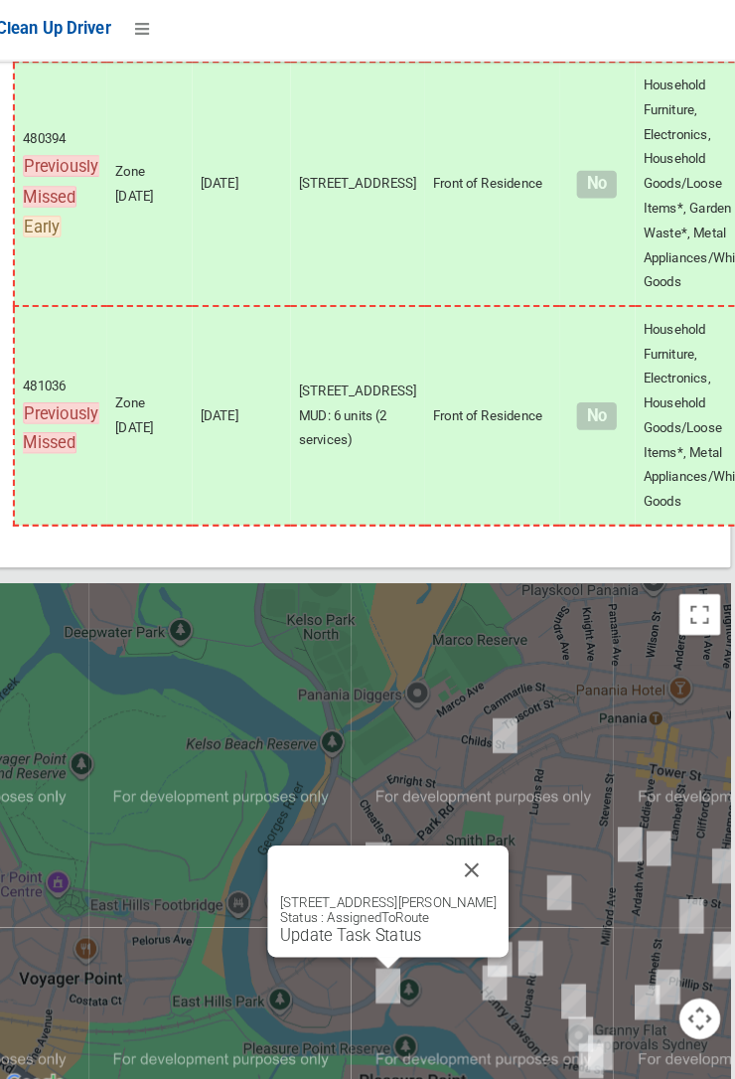
click at [497, 871] on button "Close" at bounding box center [473, 847] width 48 height 48
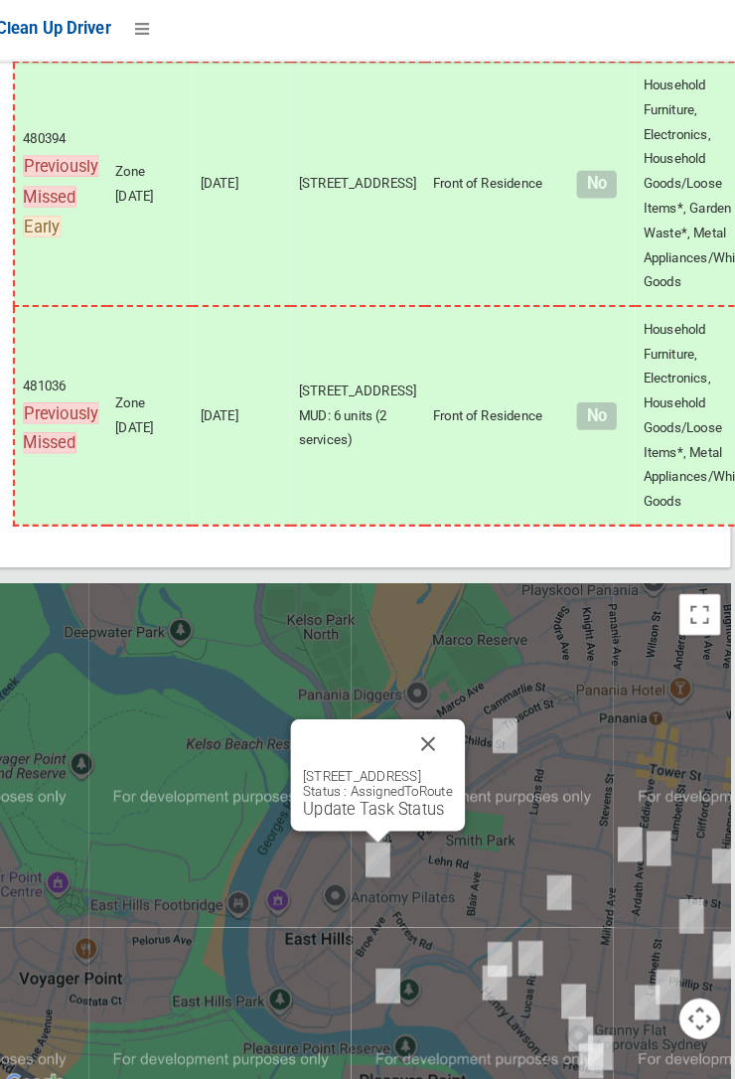
click at [367, 798] on link "Update Task Status" at bounding box center [377, 788] width 137 height 19
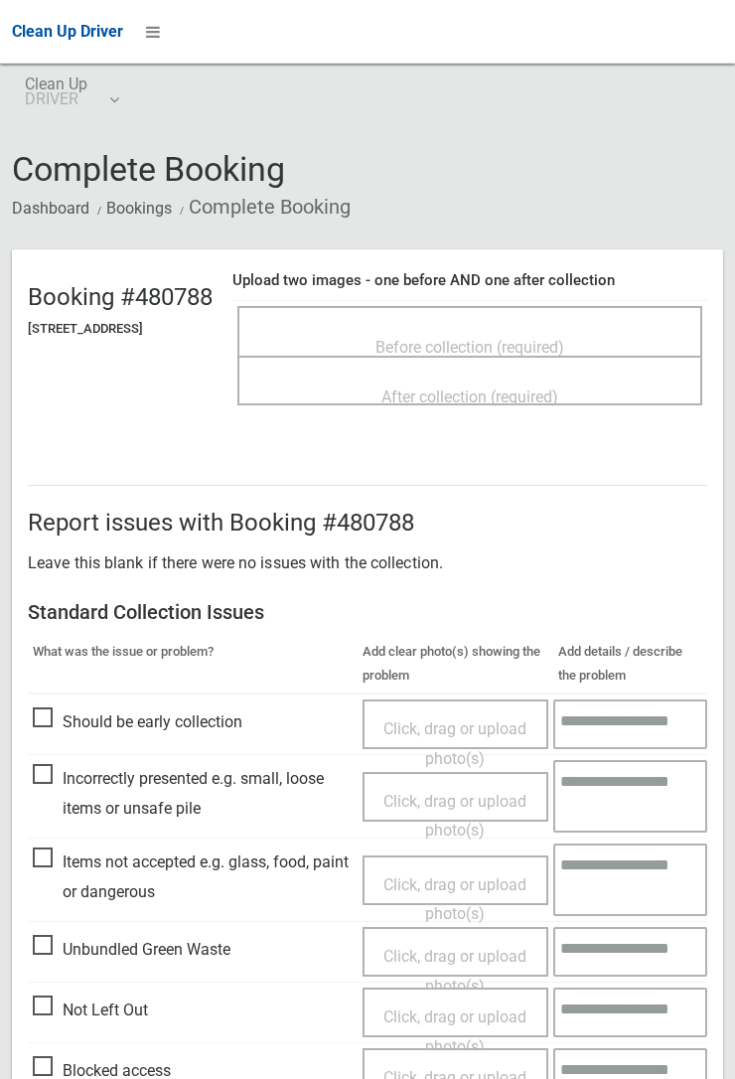
click at [484, 338] on span "Before collection (required)" at bounding box center [469, 347] width 189 height 19
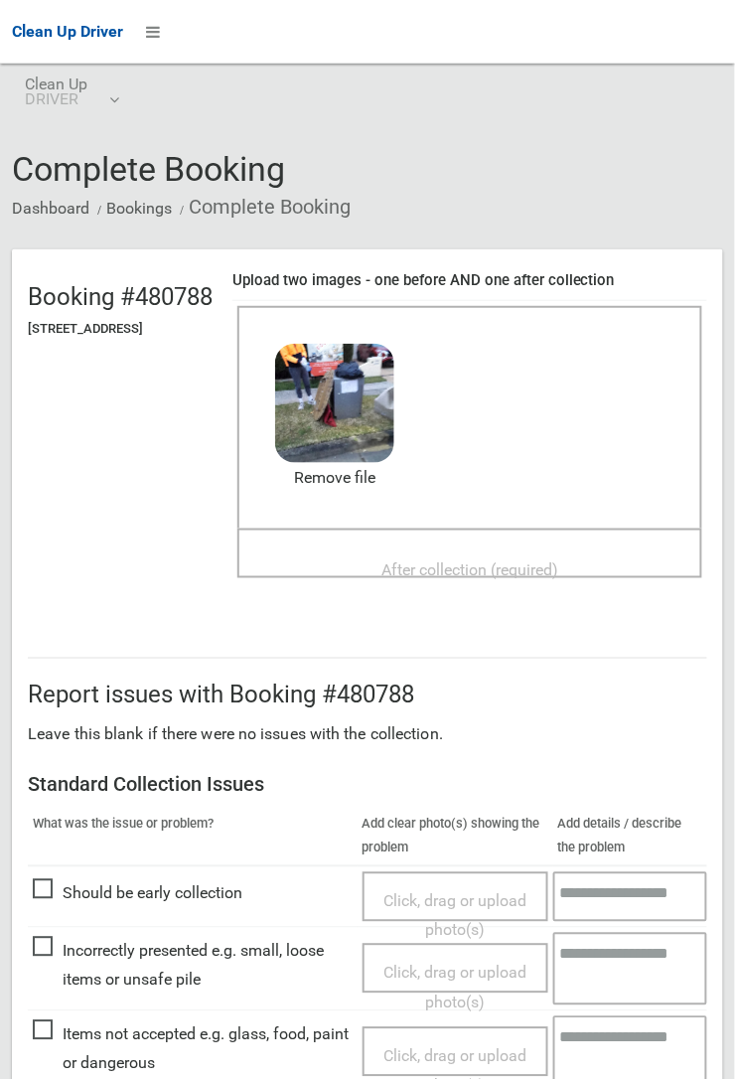
click at [471, 560] on span "After collection (required)" at bounding box center [469, 569] width 177 height 19
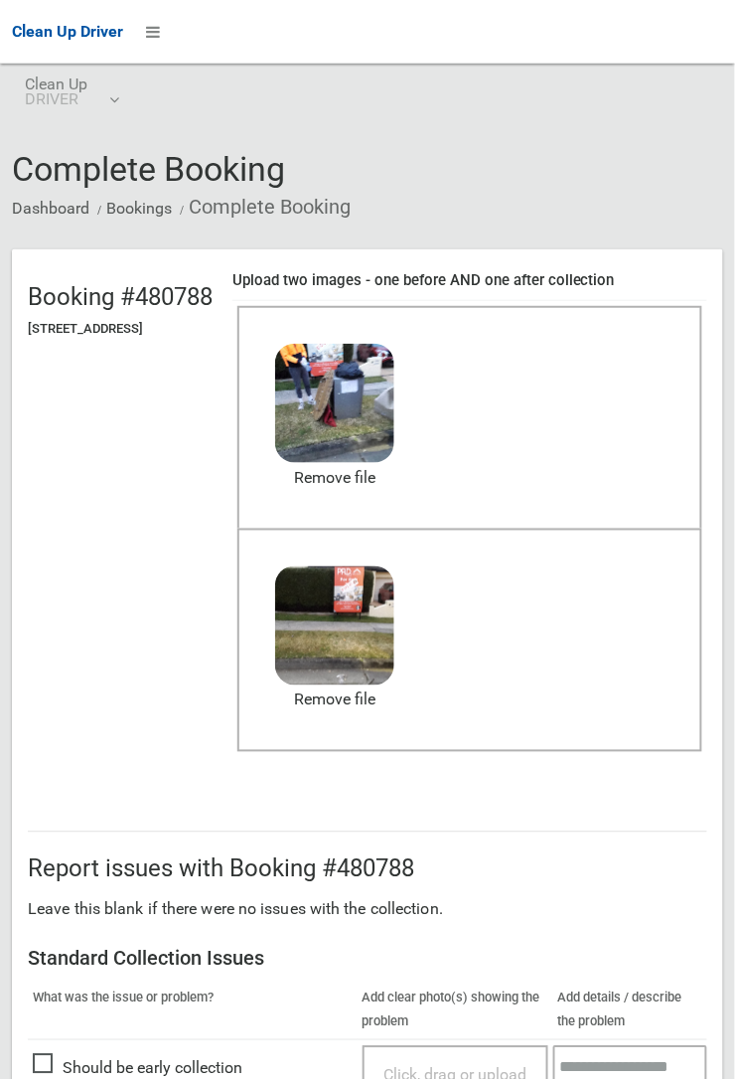
scroll to position [1090, 0]
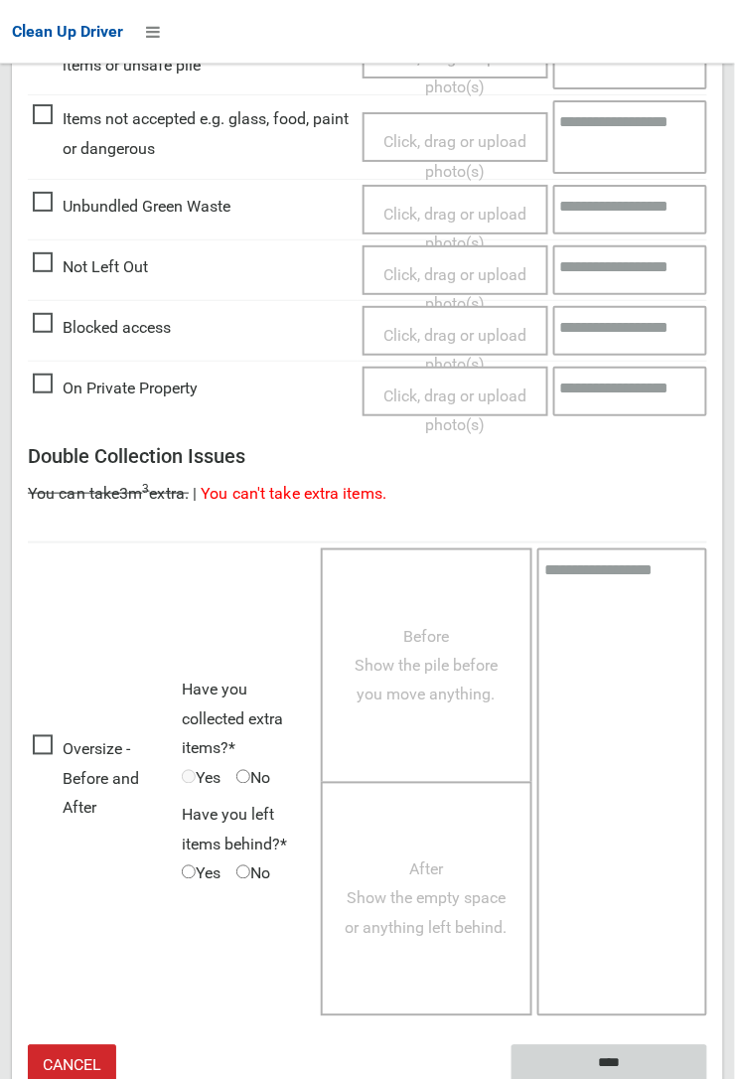
click at [621, 1054] on input "****" at bounding box center [610, 1063] width 196 height 37
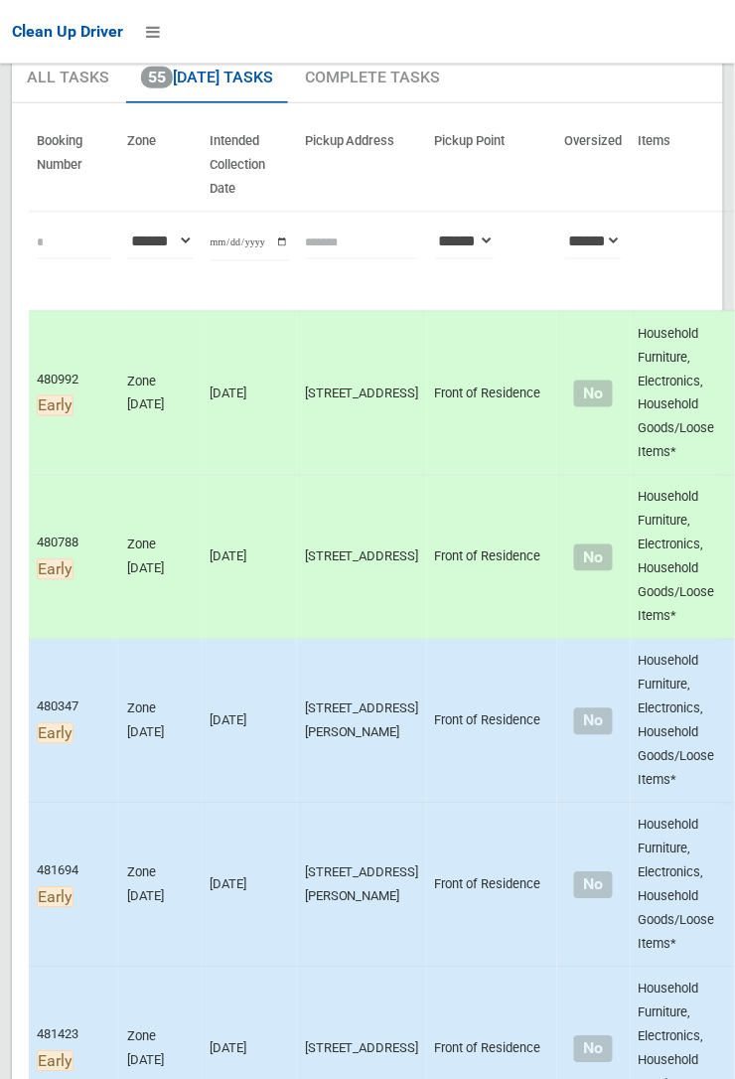
scroll to position [173, 0]
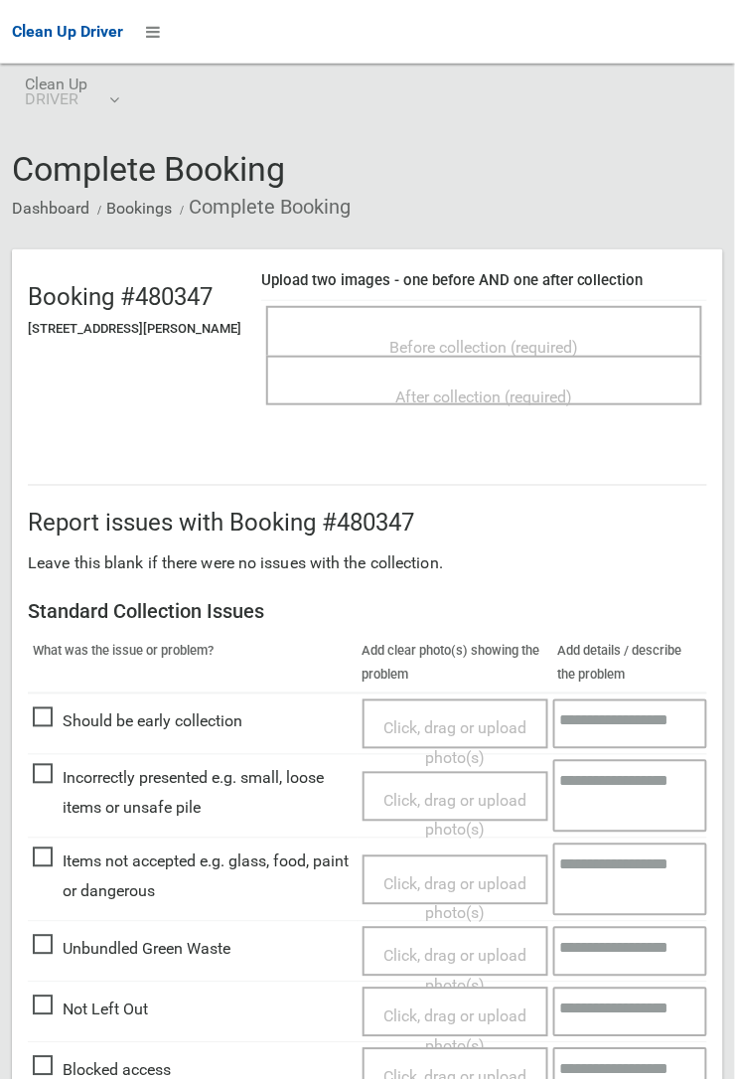
click at [485, 338] on span "Before collection (required)" at bounding box center [484, 347] width 189 height 19
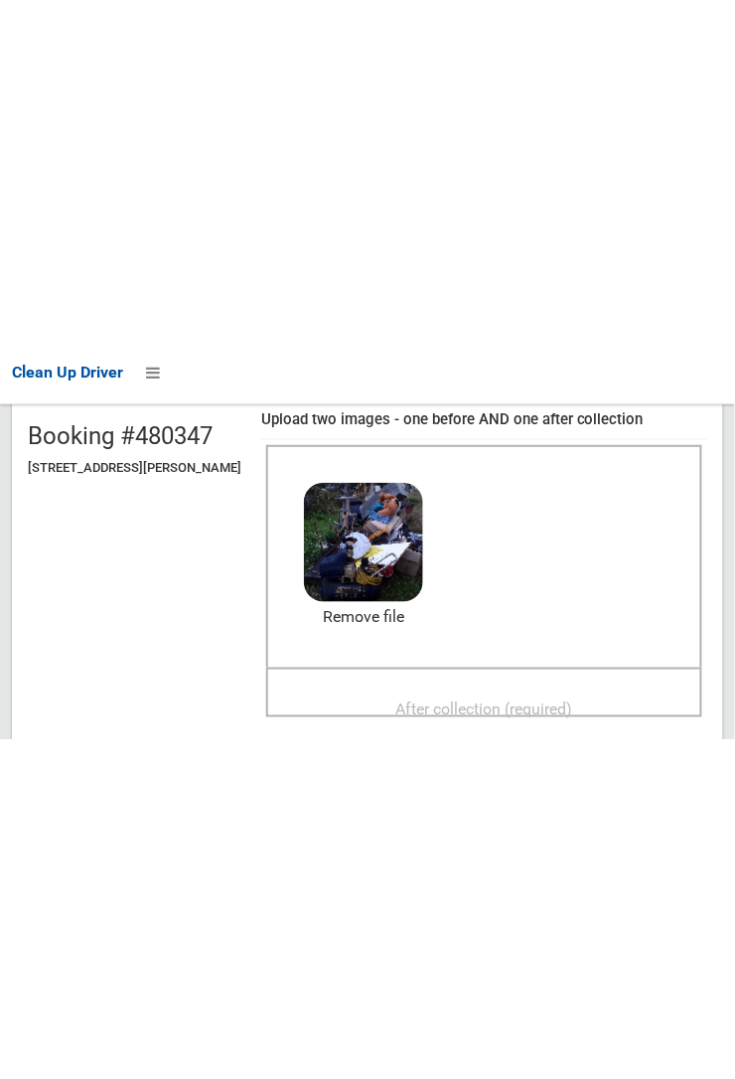
scroll to position [203, 0]
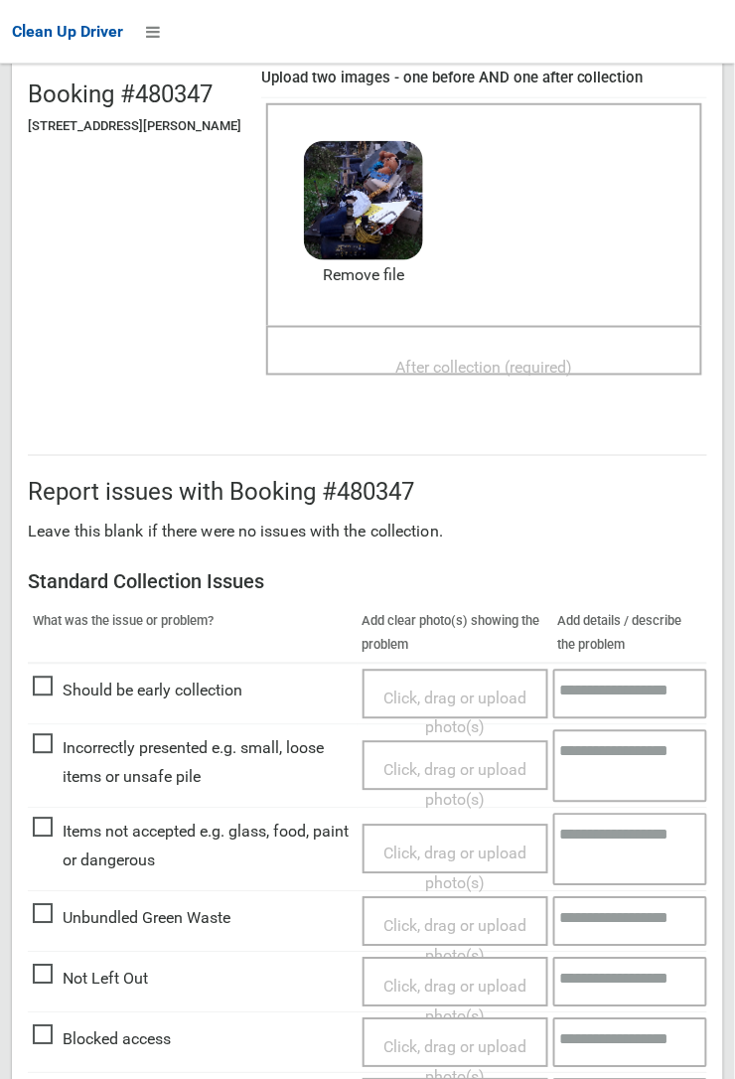
click at [483, 358] on span "After collection (required)" at bounding box center [484, 367] width 177 height 19
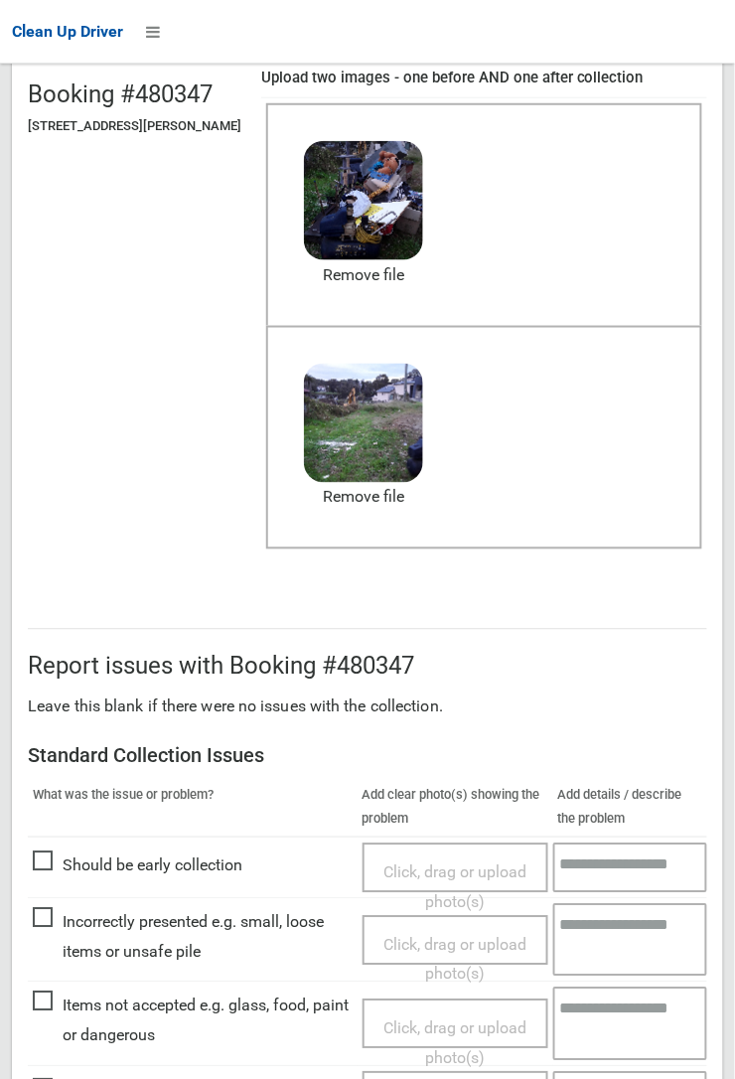
scroll to position [1089, 0]
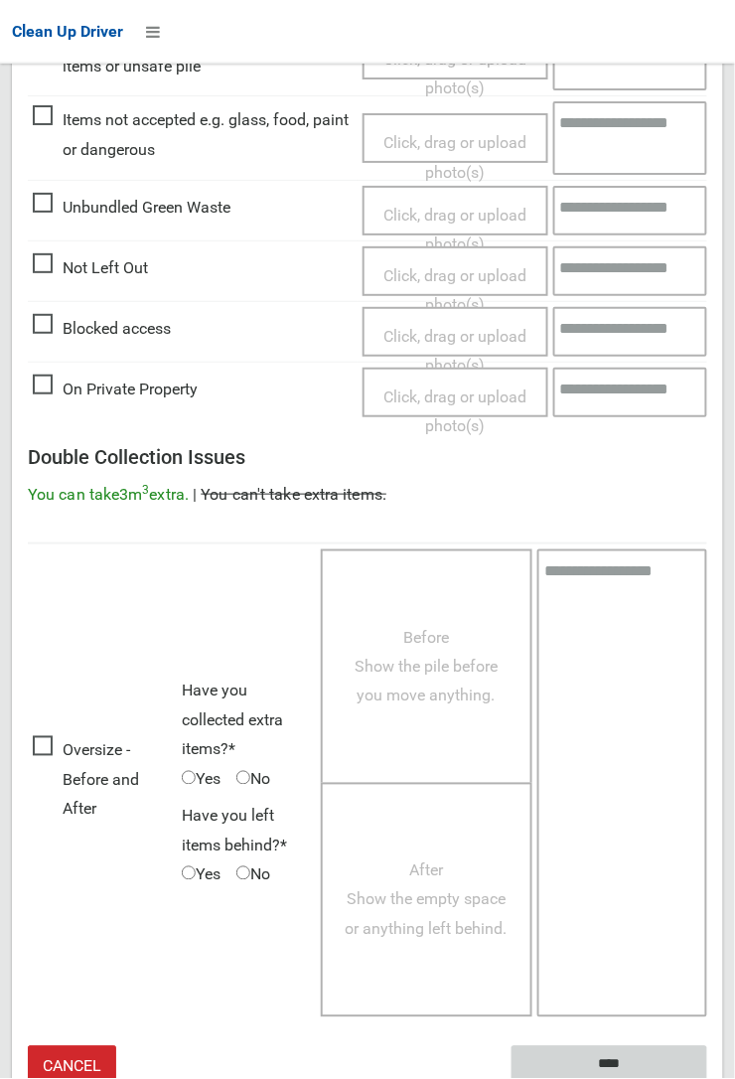
click at [707, 1078] on input "****" at bounding box center [610, 1064] width 196 height 37
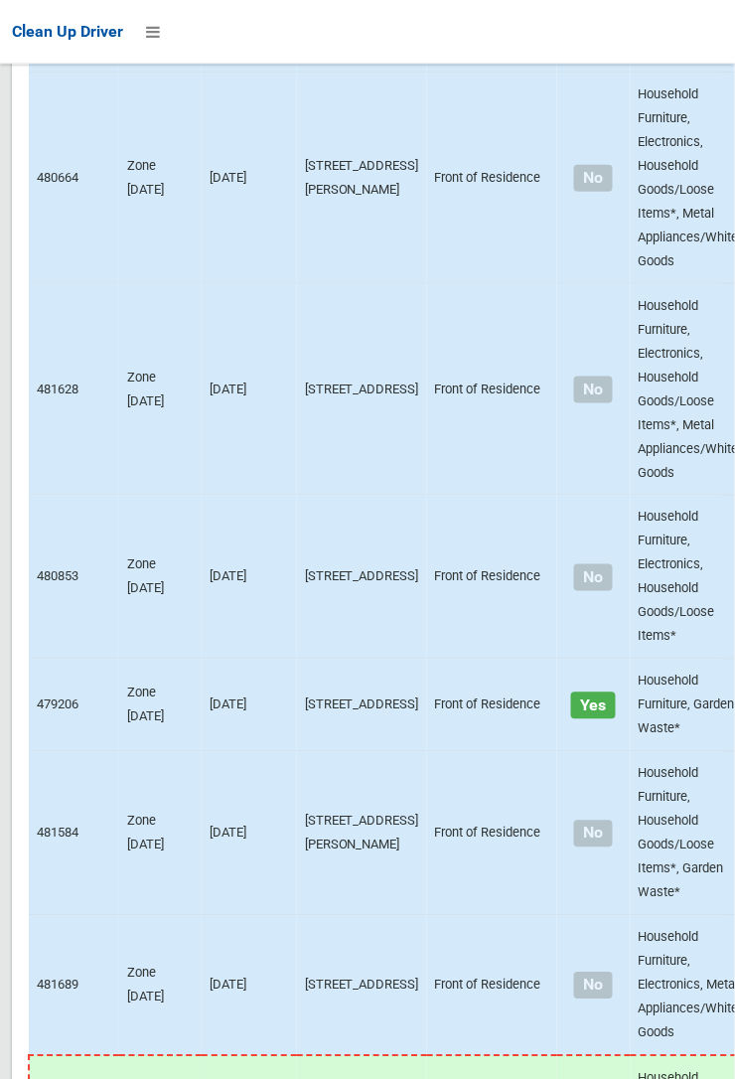
scroll to position [12804, 0]
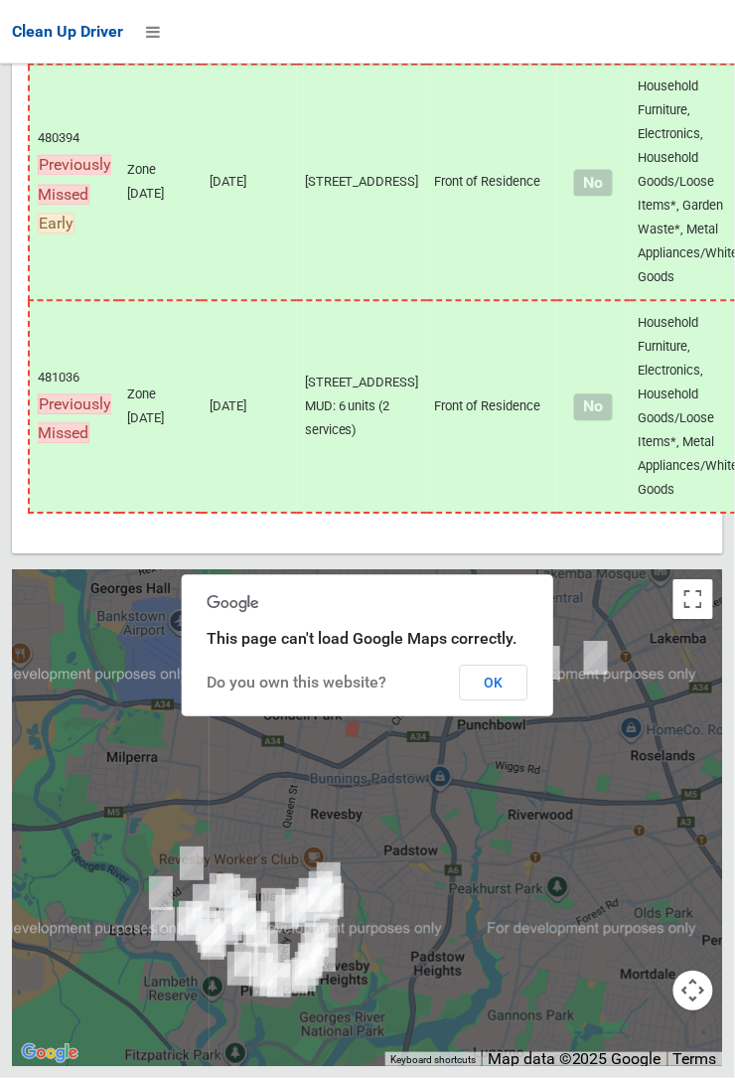
click at [528, 701] on button "OK" at bounding box center [494, 684] width 69 height 36
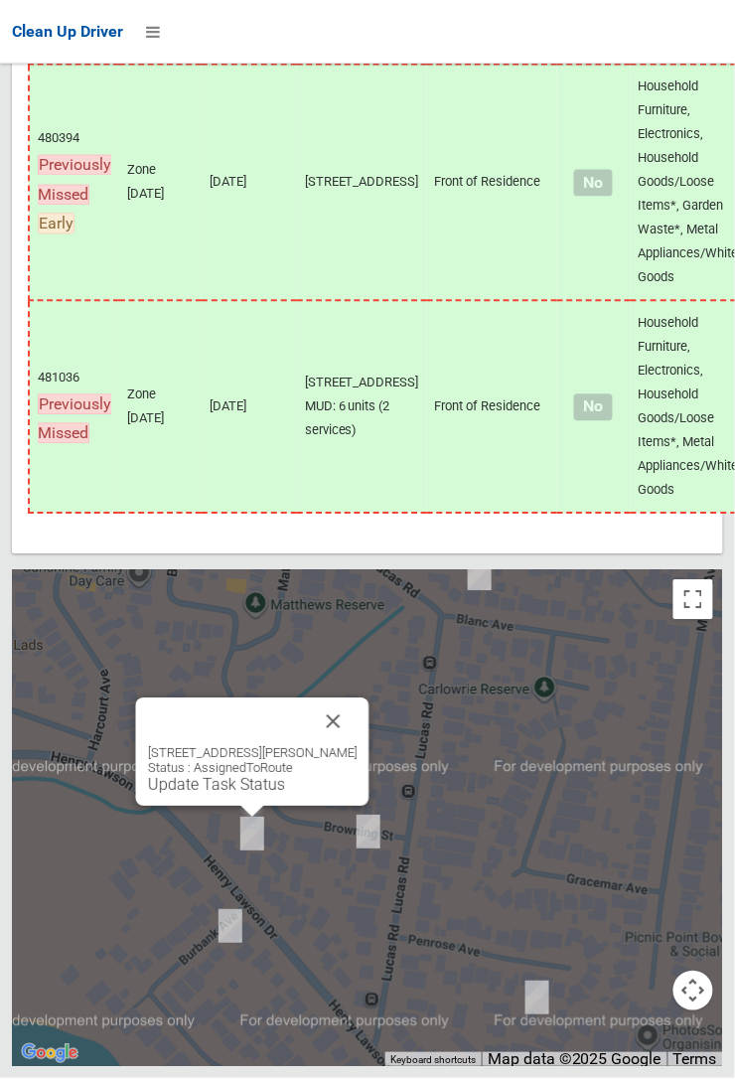
click at [212, 795] on link "Update Task Status" at bounding box center [216, 785] width 137 height 19
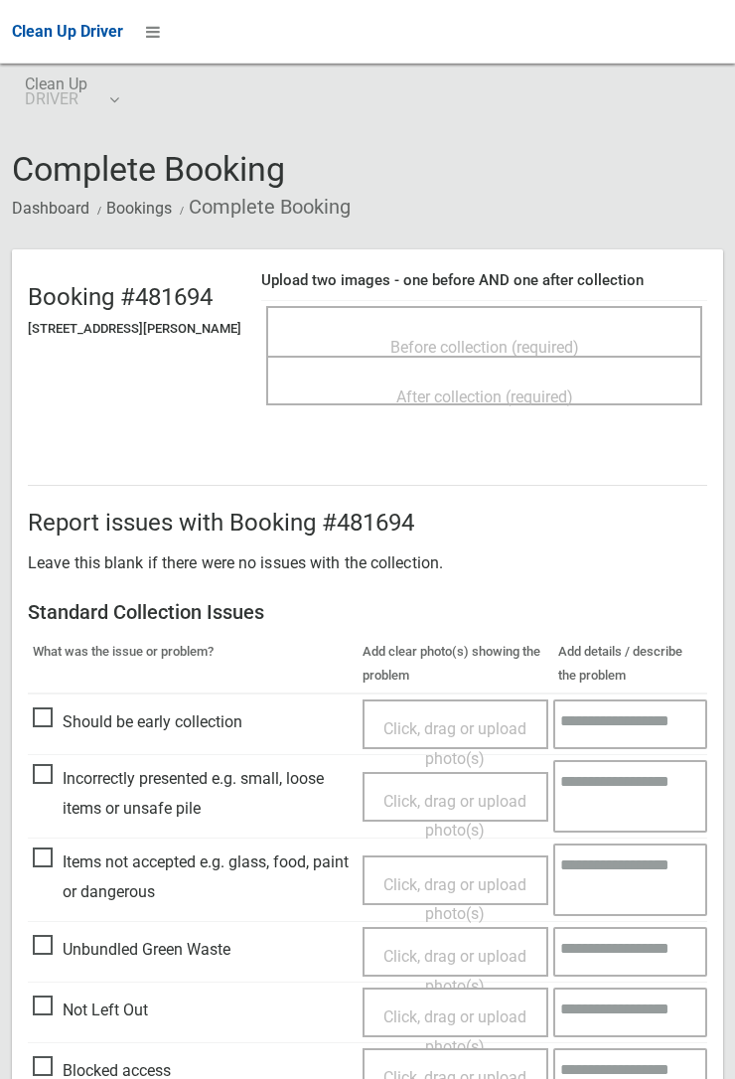
click at [515, 338] on span "Before collection (required)" at bounding box center [484, 347] width 189 height 19
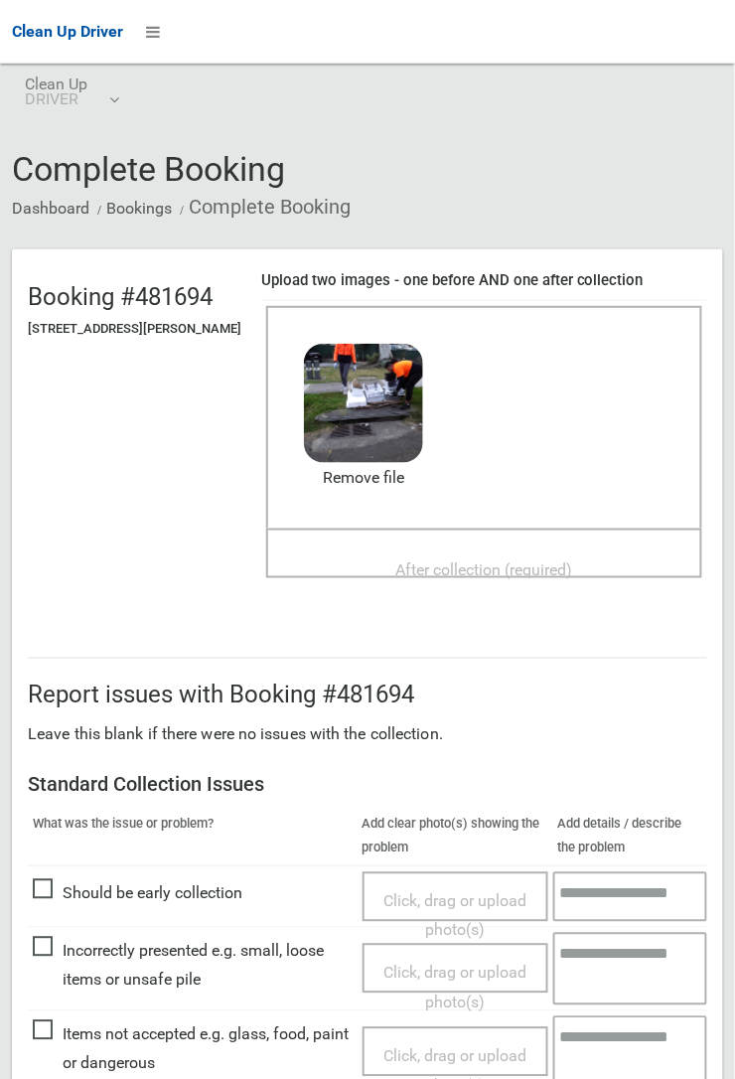
click at [450, 560] on span "After collection (required)" at bounding box center [484, 569] width 177 height 19
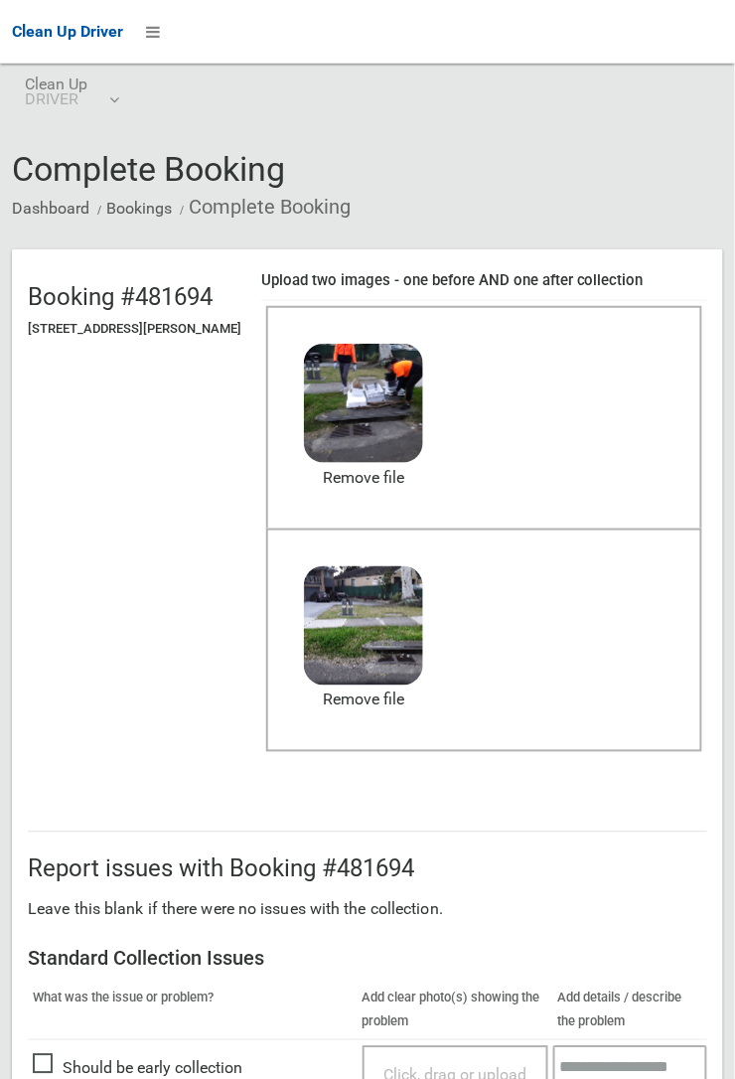
scroll to position [1090, 0]
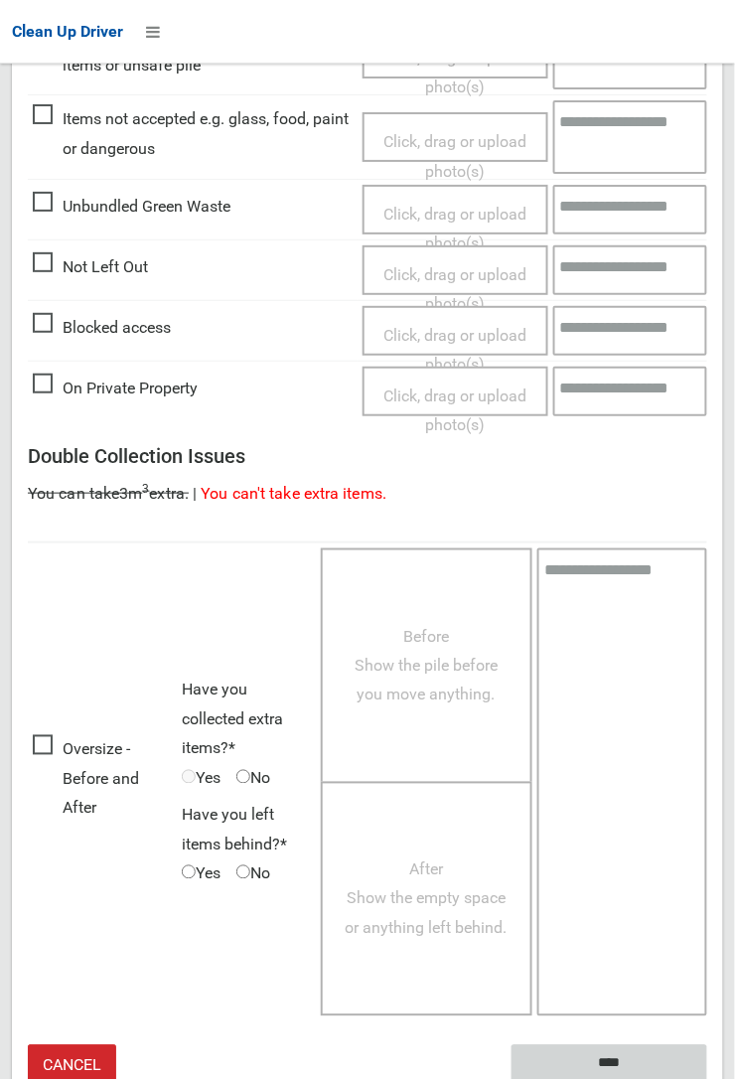
click at [707, 1078] on input "****" at bounding box center [610, 1063] width 196 height 37
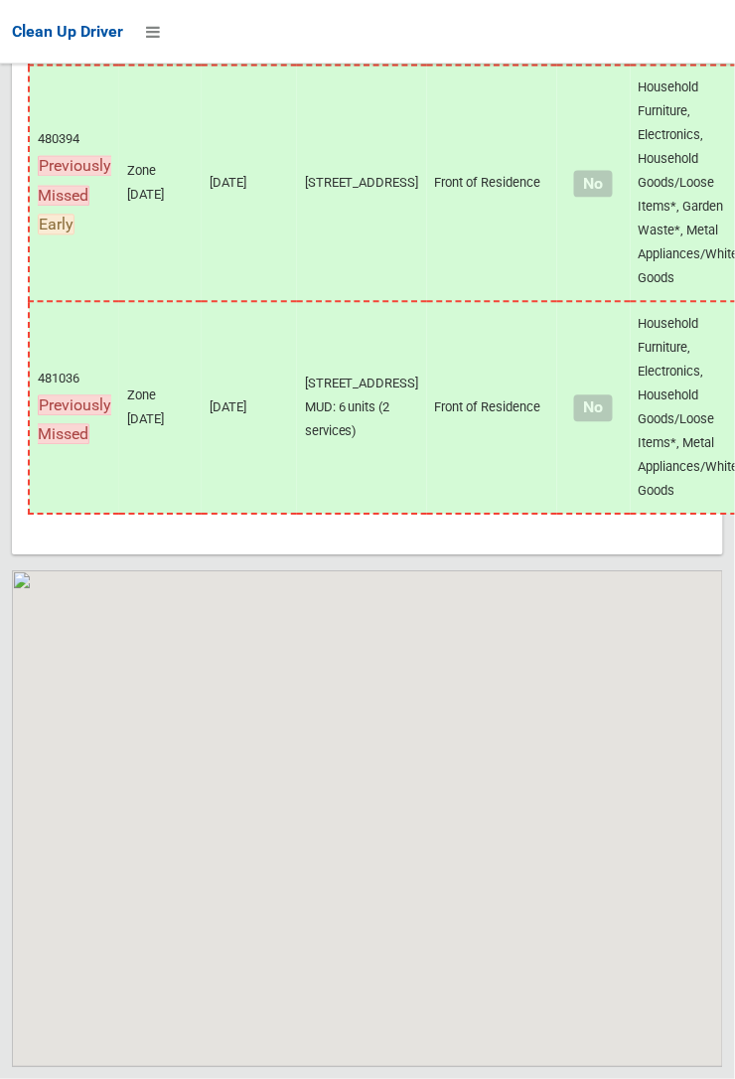
scroll to position [12804, 0]
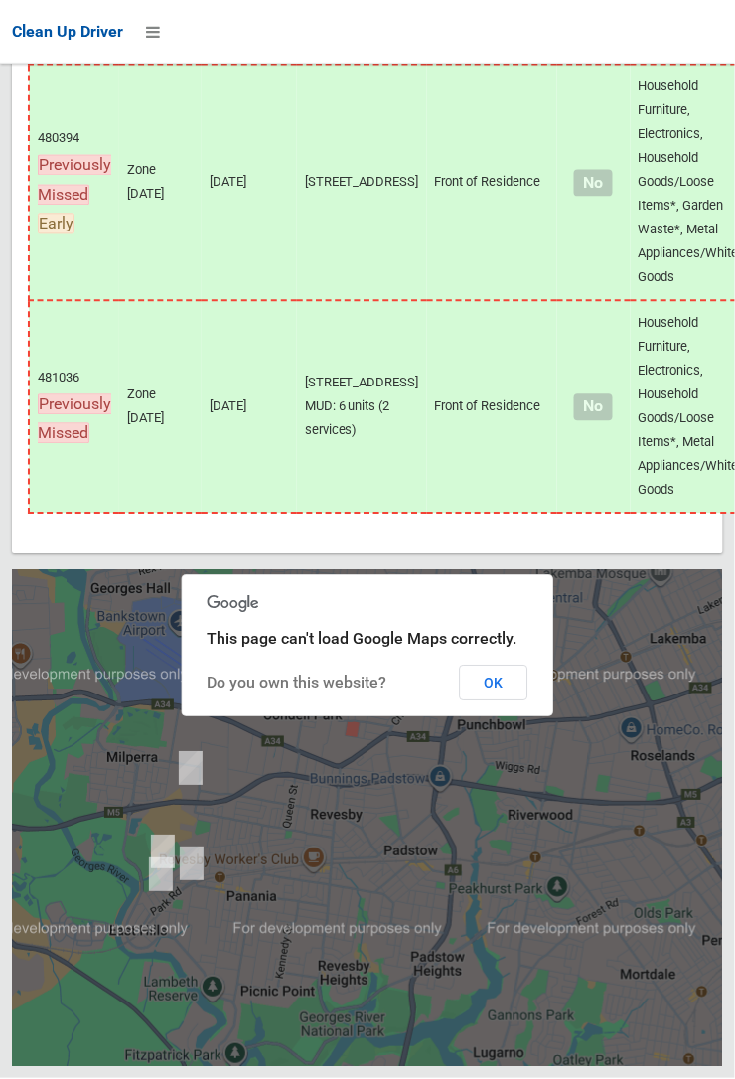
click at [501, 701] on button "OK" at bounding box center [494, 684] width 69 height 36
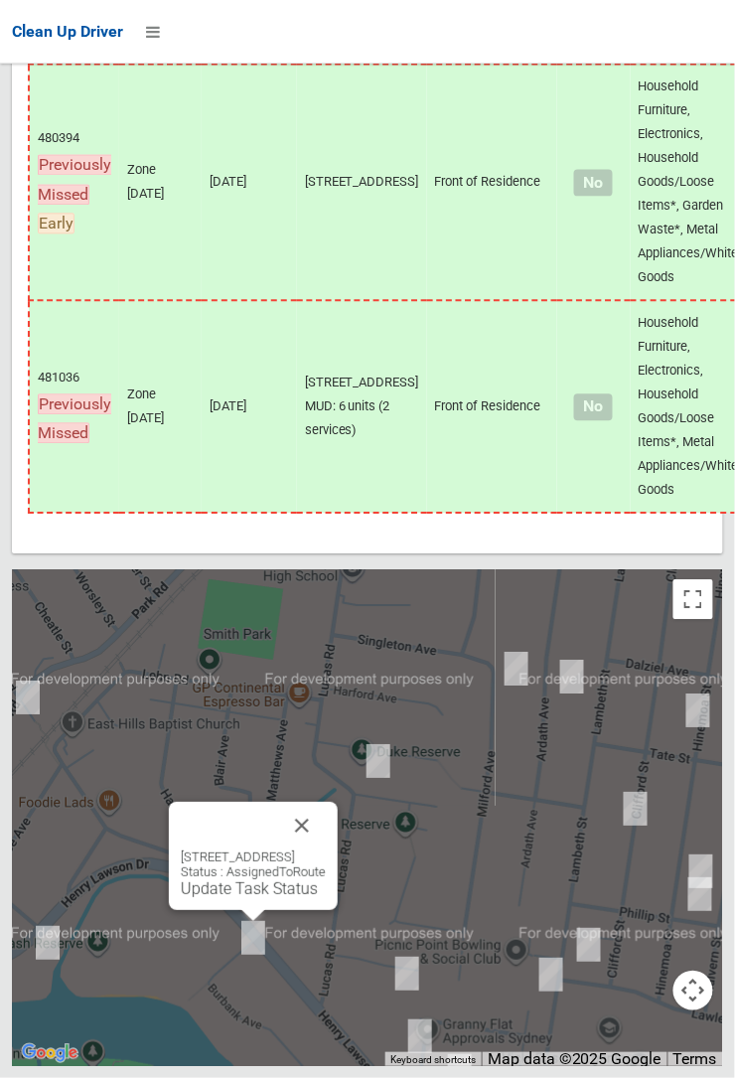
click at [326, 850] on button "Close" at bounding box center [302, 827] width 48 height 48
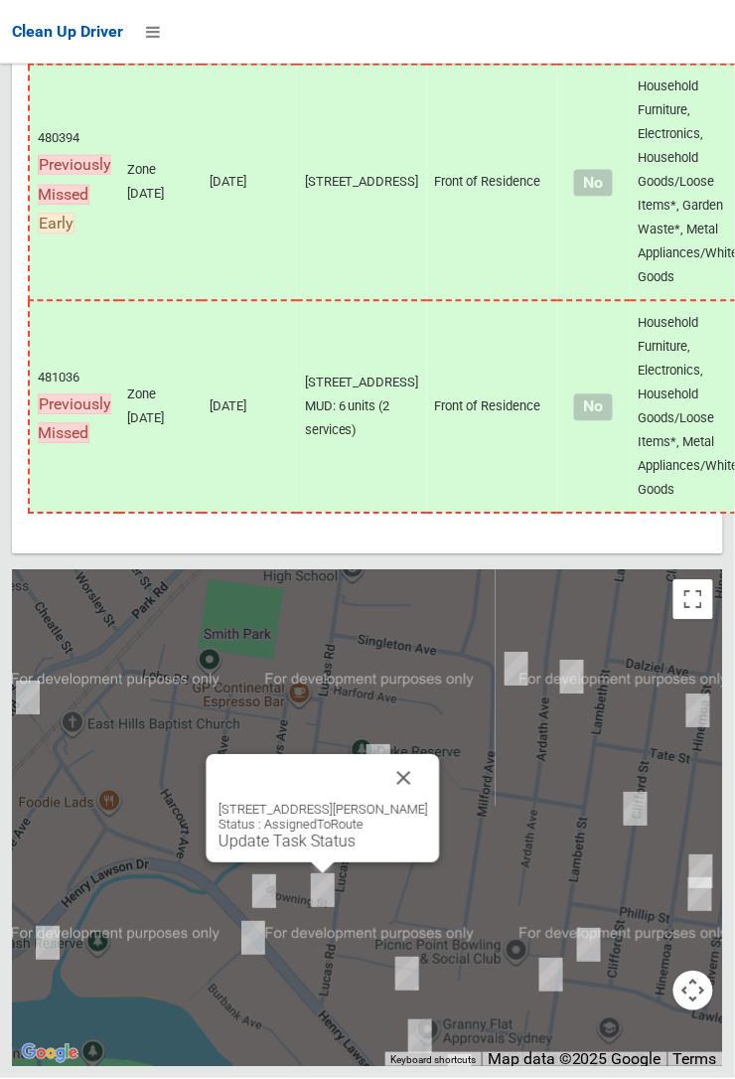
click at [428, 803] on button "Close" at bounding box center [404, 779] width 48 height 48
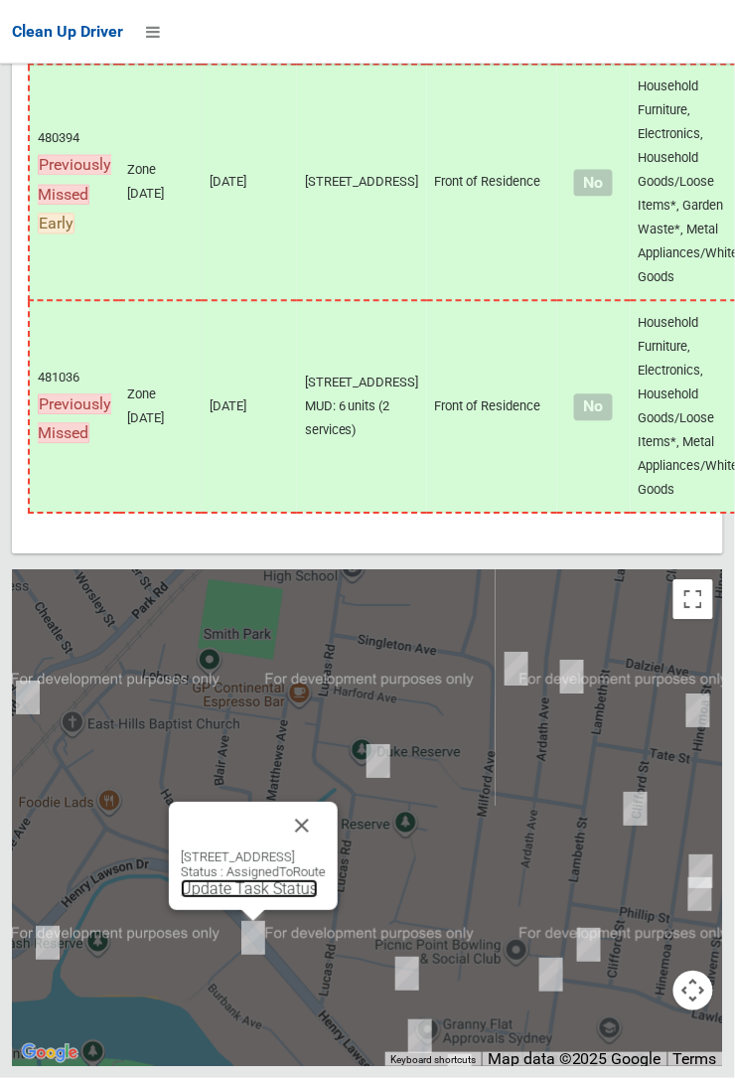
click at [243, 899] on link "Update Task Status" at bounding box center [249, 889] width 137 height 19
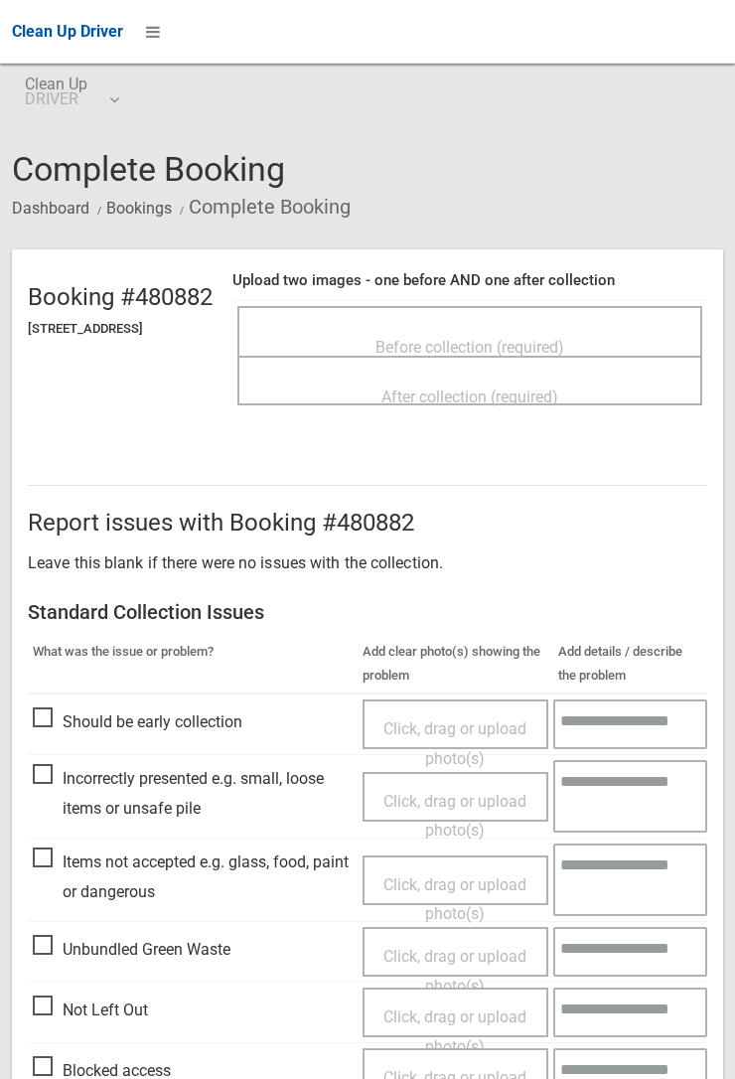
click at [482, 338] on span "Before collection (required)" at bounding box center [469, 347] width 189 height 19
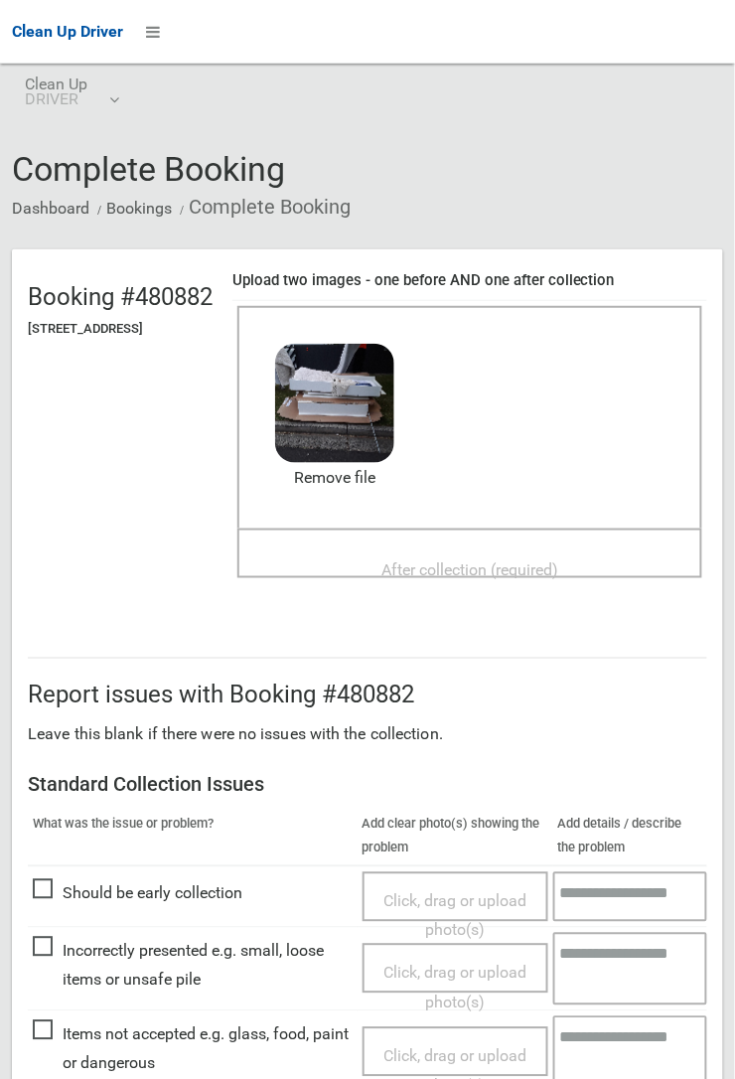
click at [459, 560] on span "After collection (required)" at bounding box center [469, 569] width 177 height 19
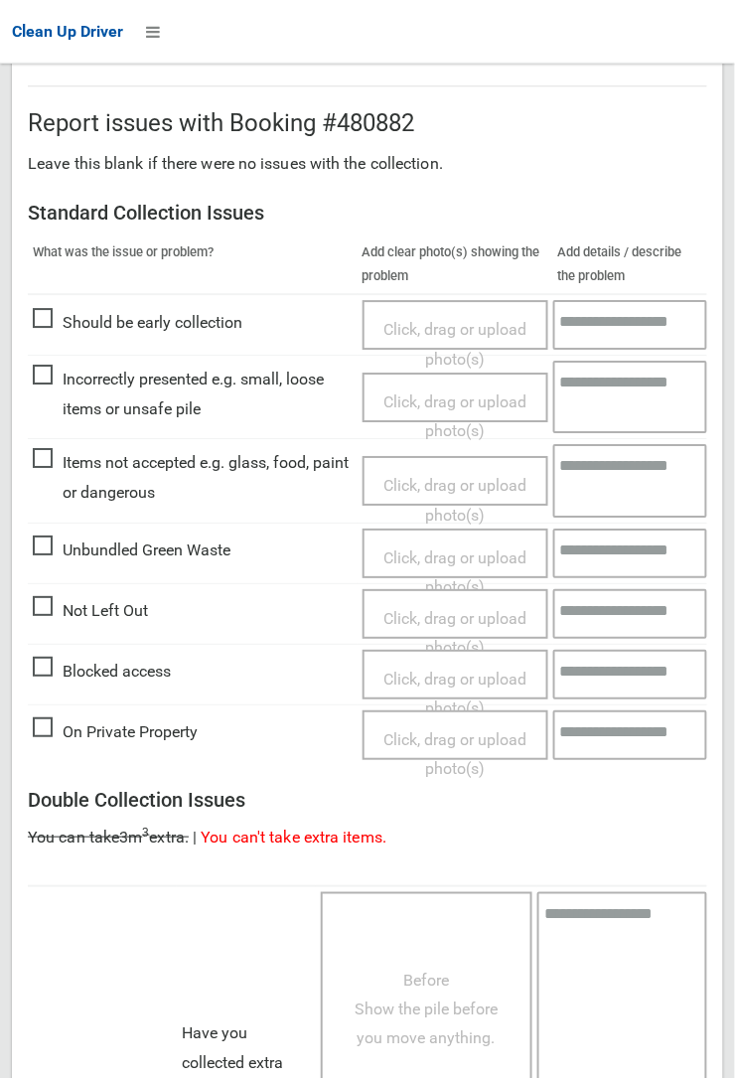
scroll to position [1090, 0]
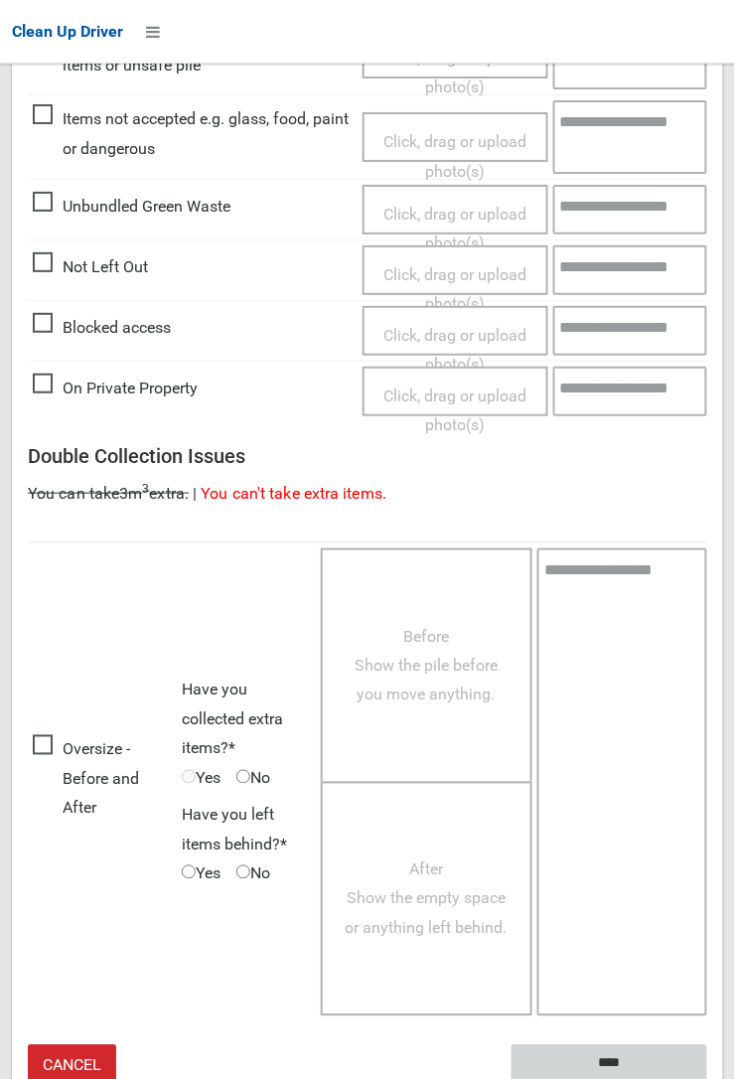
click at [601, 1056] on input "****" at bounding box center [610, 1063] width 196 height 37
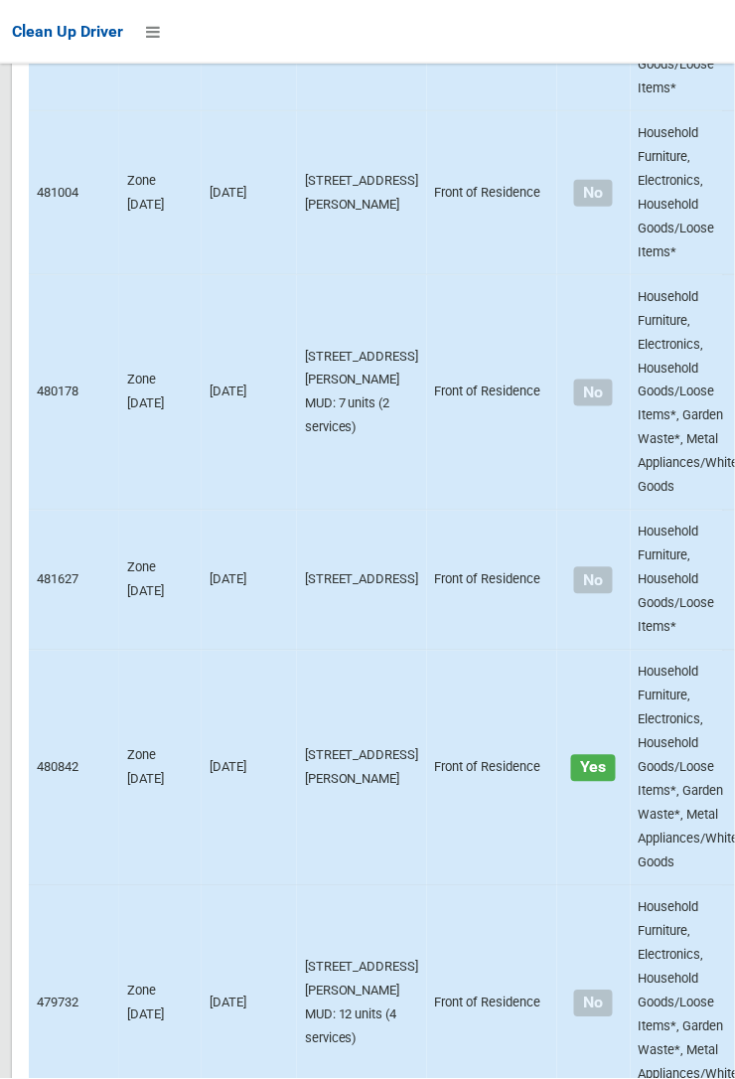
scroll to position [12804, 0]
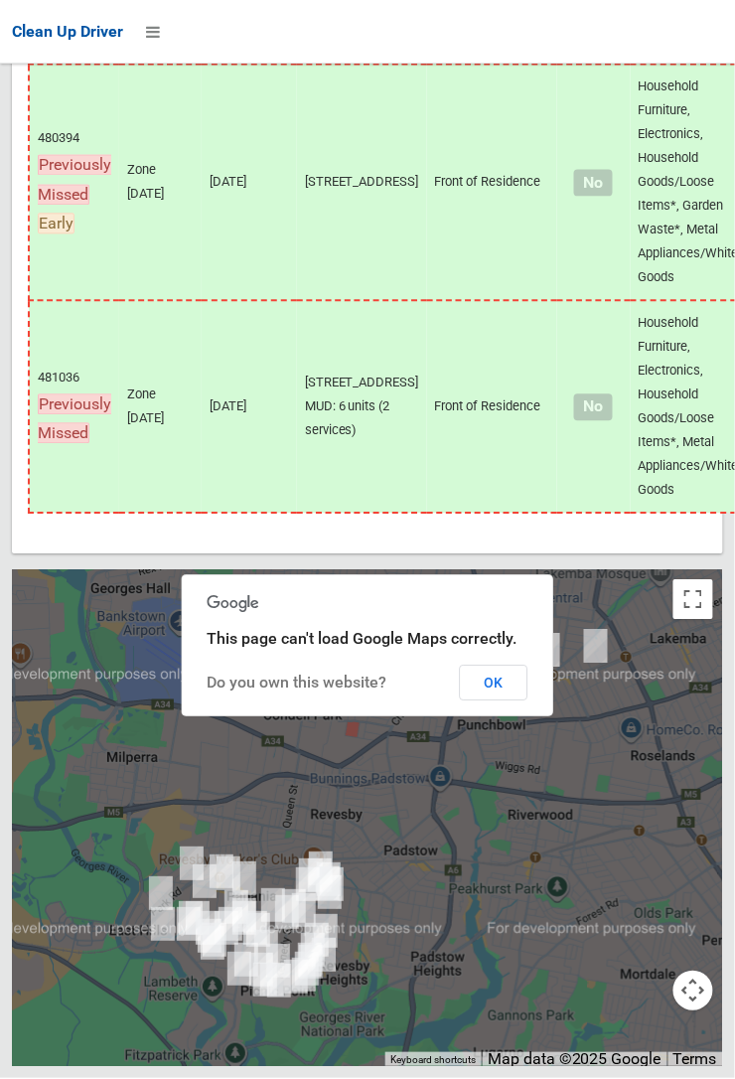
click at [528, 701] on button "OK" at bounding box center [494, 684] width 69 height 36
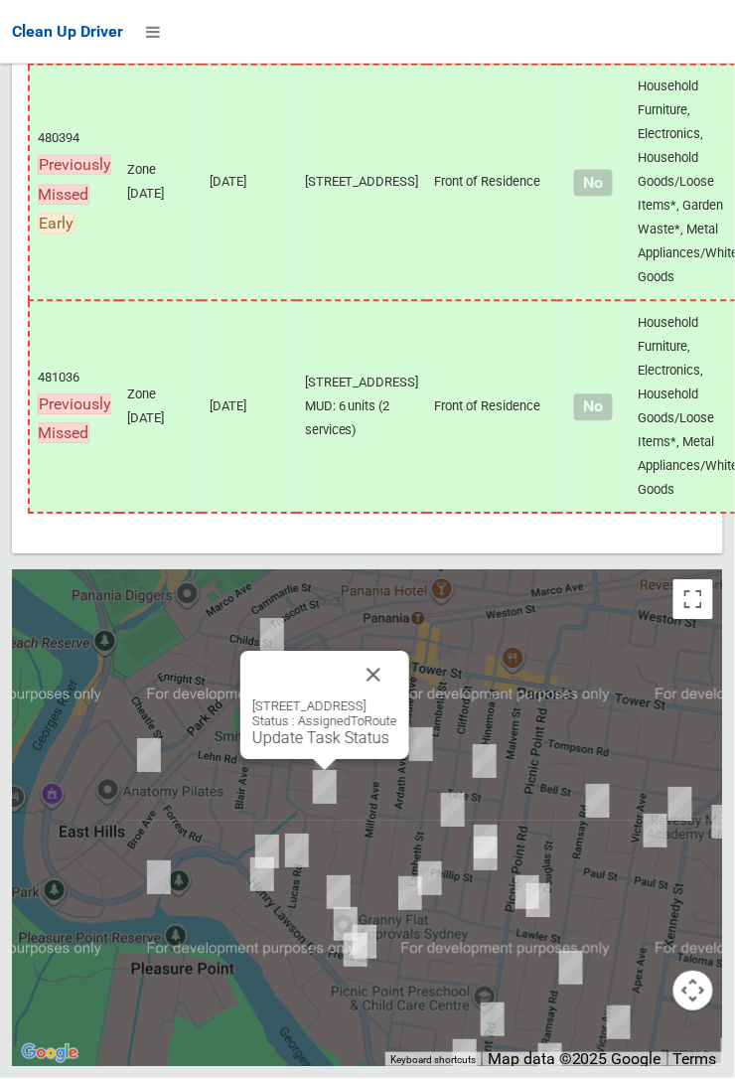
click at [397, 699] on button "Close" at bounding box center [374, 676] width 48 height 48
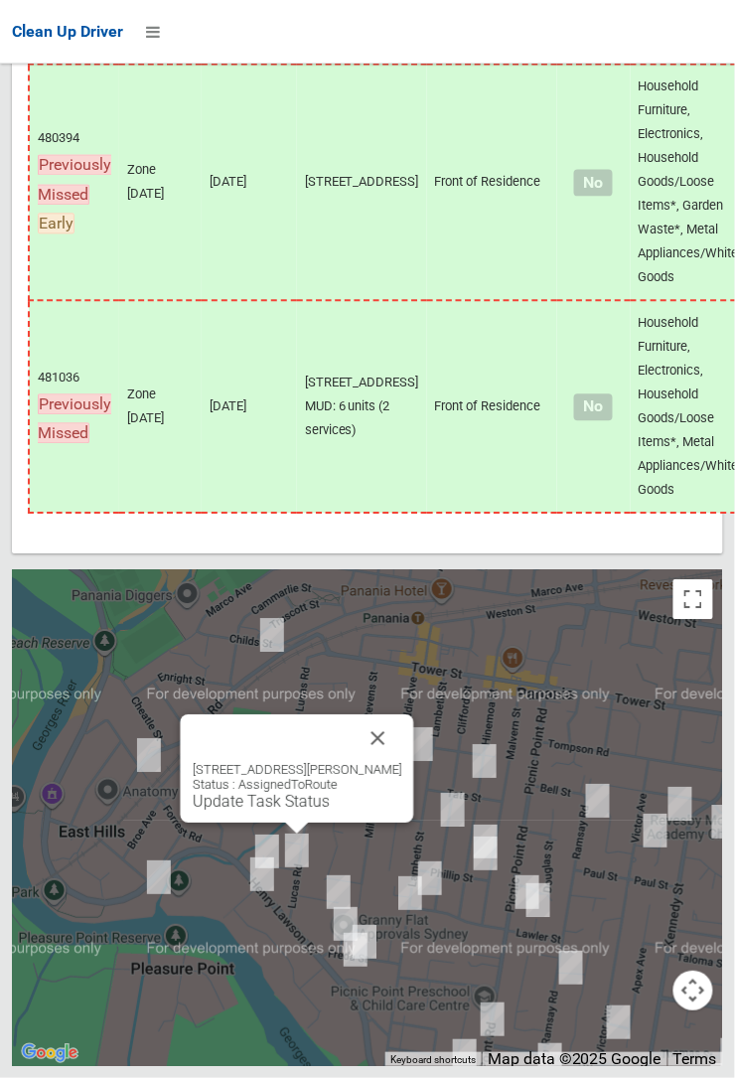
click at [285, 823] on div "4 Browning Street, EAST HILLS NSW 2213 Status : AssignedToRoute Update Task Sta…" at bounding box center [297, 769] width 233 height 108
click at [275, 812] on link "Update Task Status" at bounding box center [261, 802] width 137 height 19
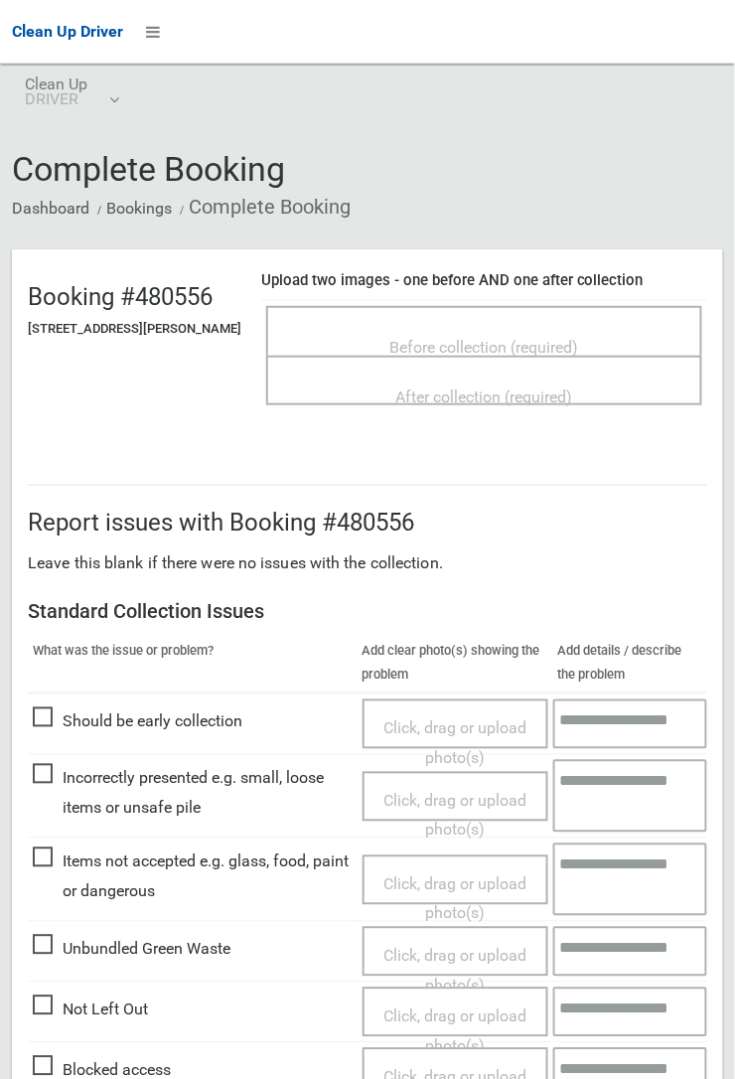
click at [462, 338] on span "Before collection (required)" at bounding box center [484, 347] width 189 height 19
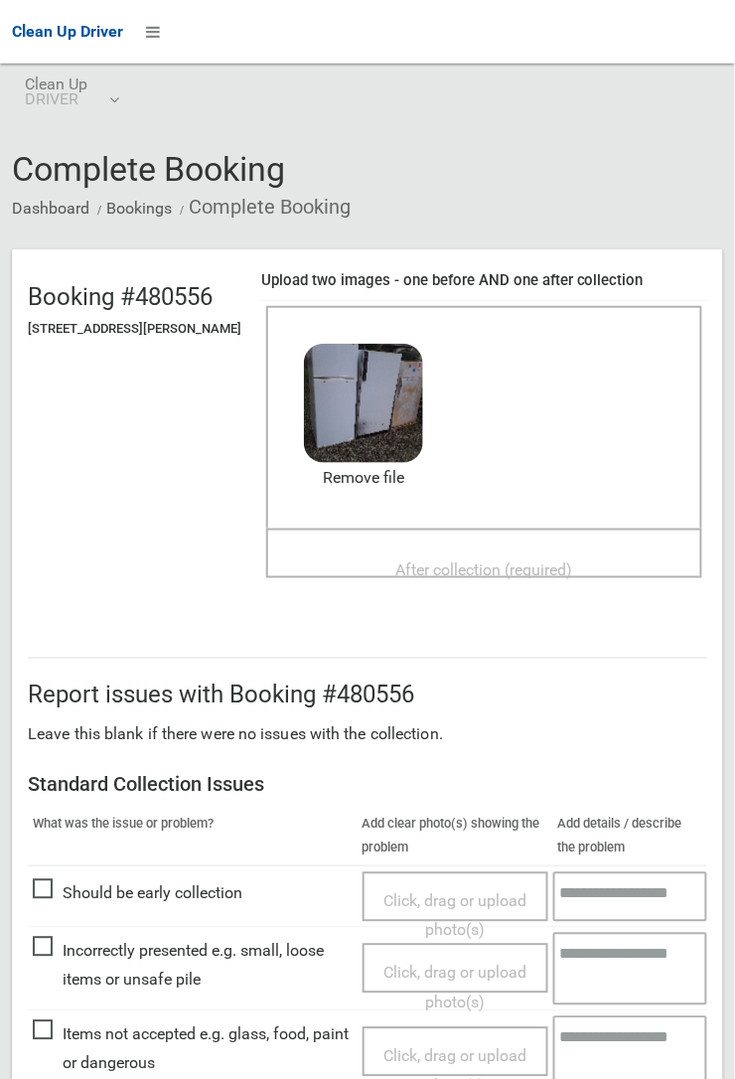
click at [465, 560] on span "After collection (required)" at bounding box center [484, 569] width 177 height 19
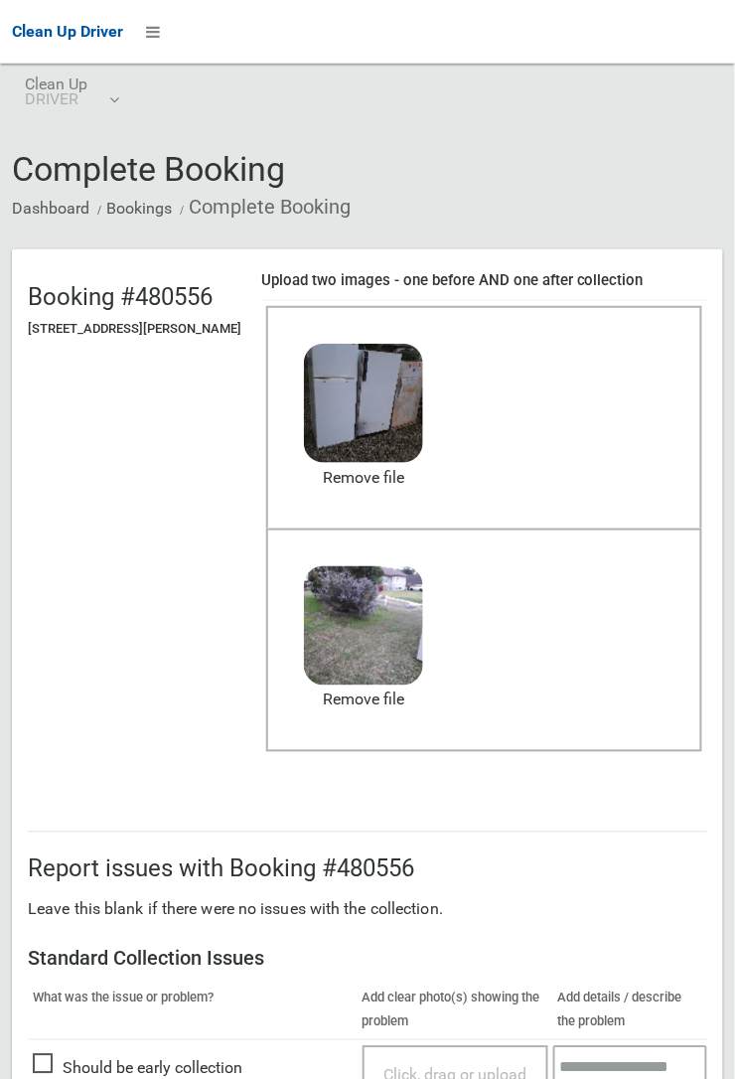
scroll to position [1090, 0]
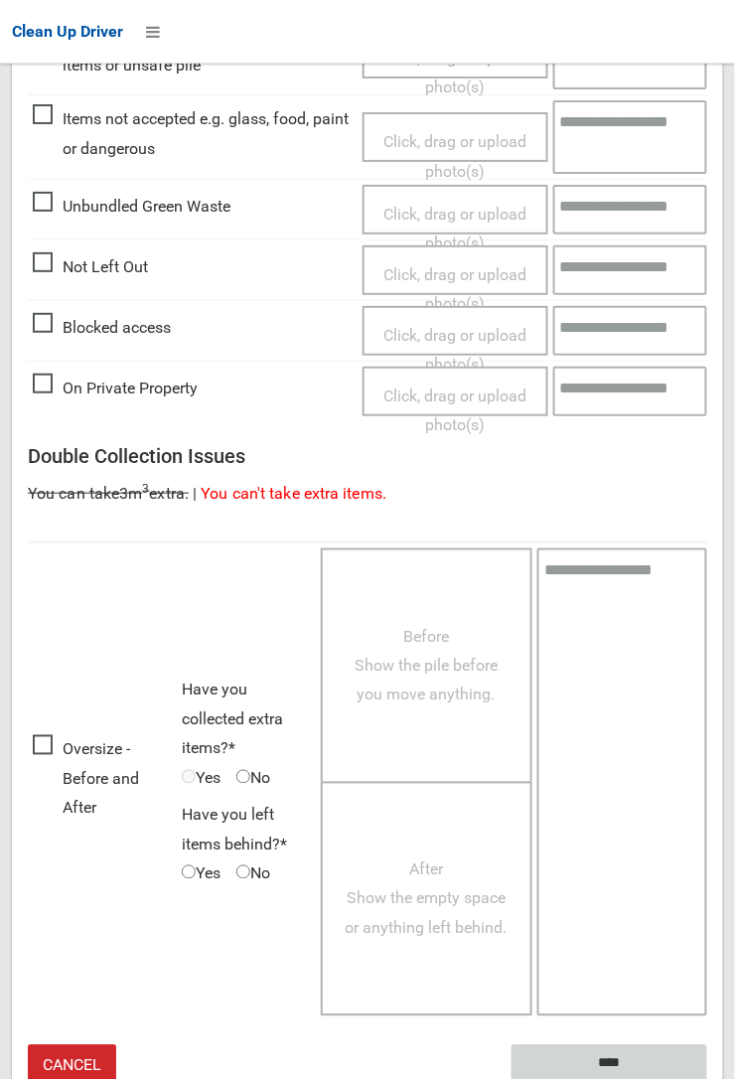
click at [707, 1078] on input "****" at bounding box center [610, 1063] width 196 height 37
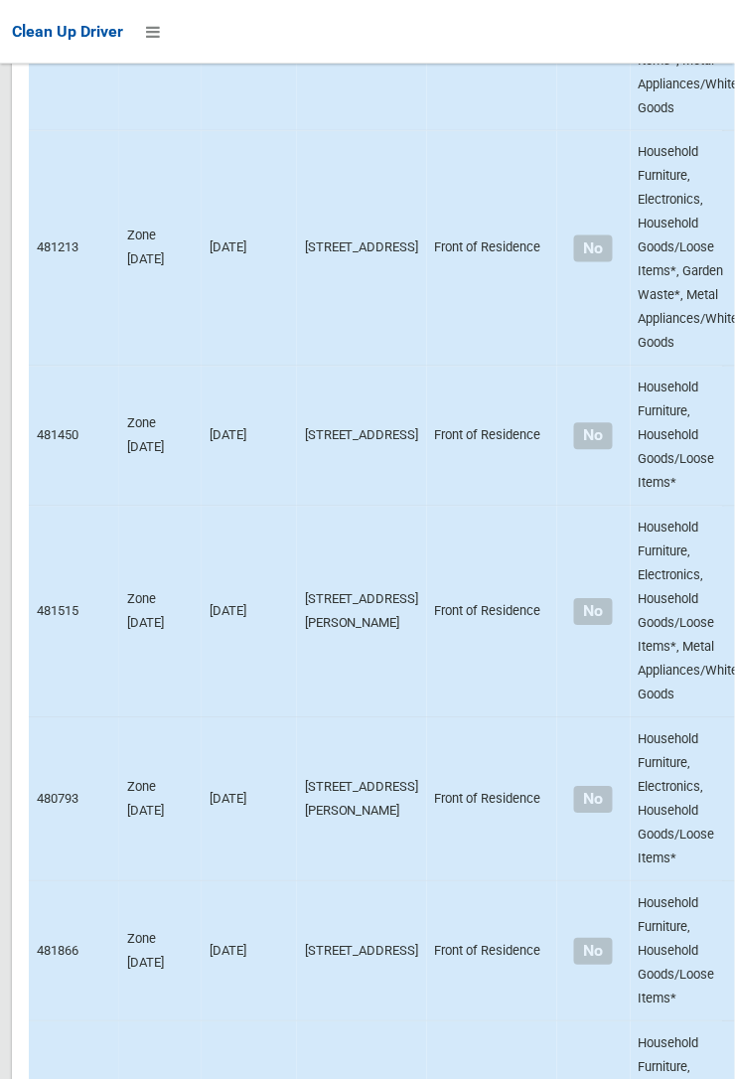
scroll to position [12804, 0]
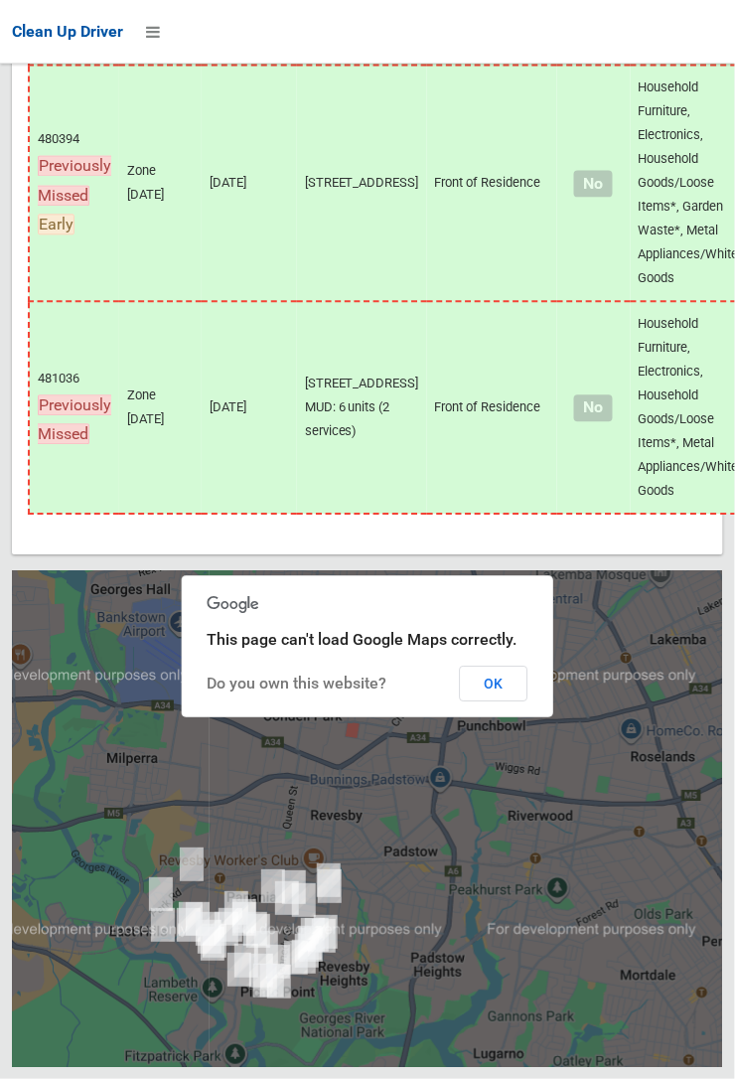
click at [528, 701] on button "OK" at bounding box center [494, 684] width 69 height 36
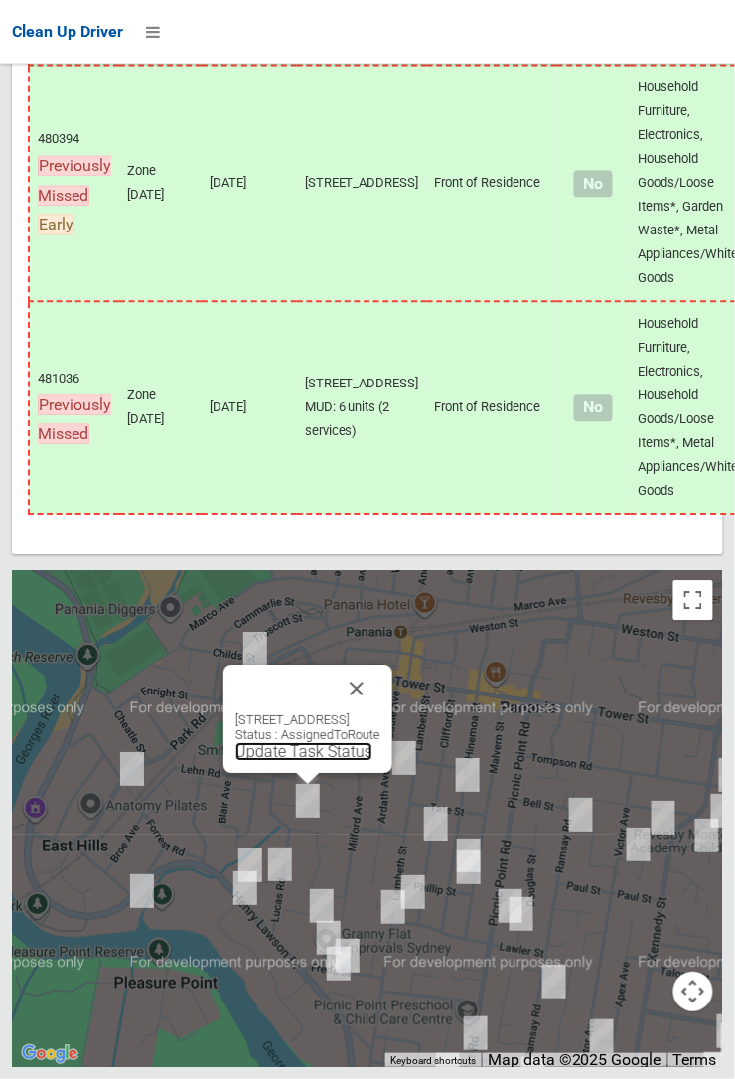
click at [294, 761] on link "Update Task Status" at bounding box center [303, 751] width 137 height 19
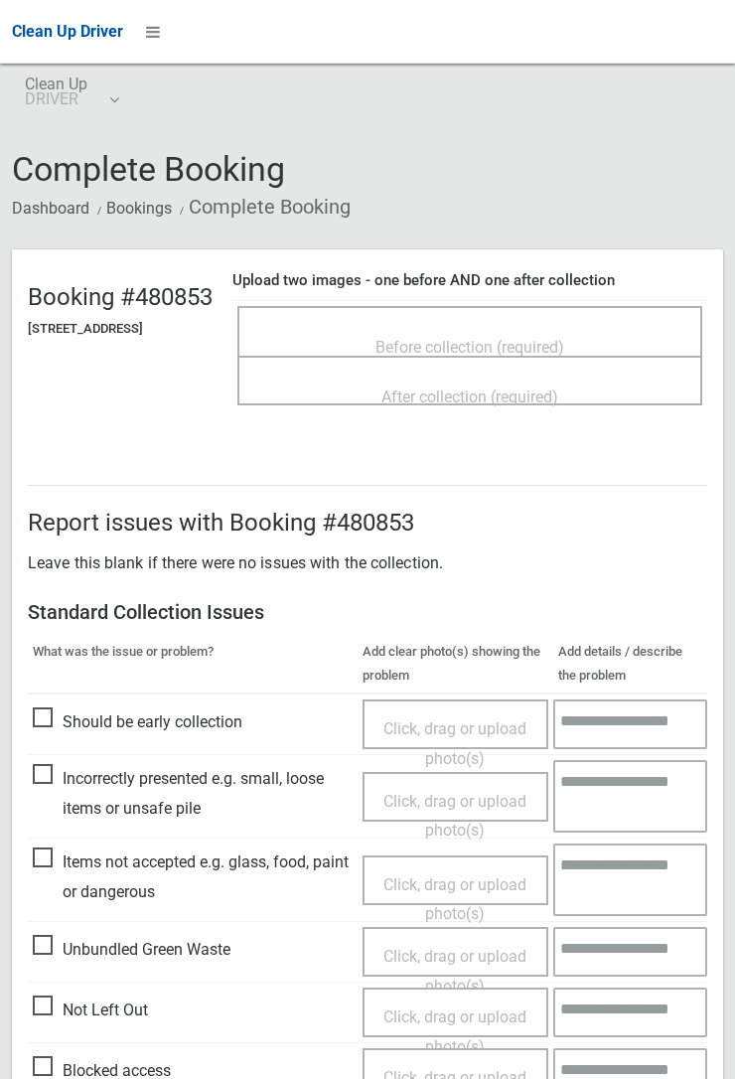
click at [494, 338] on span "Before collection (required)" at bounding box center [469, 347] width 189 height 19
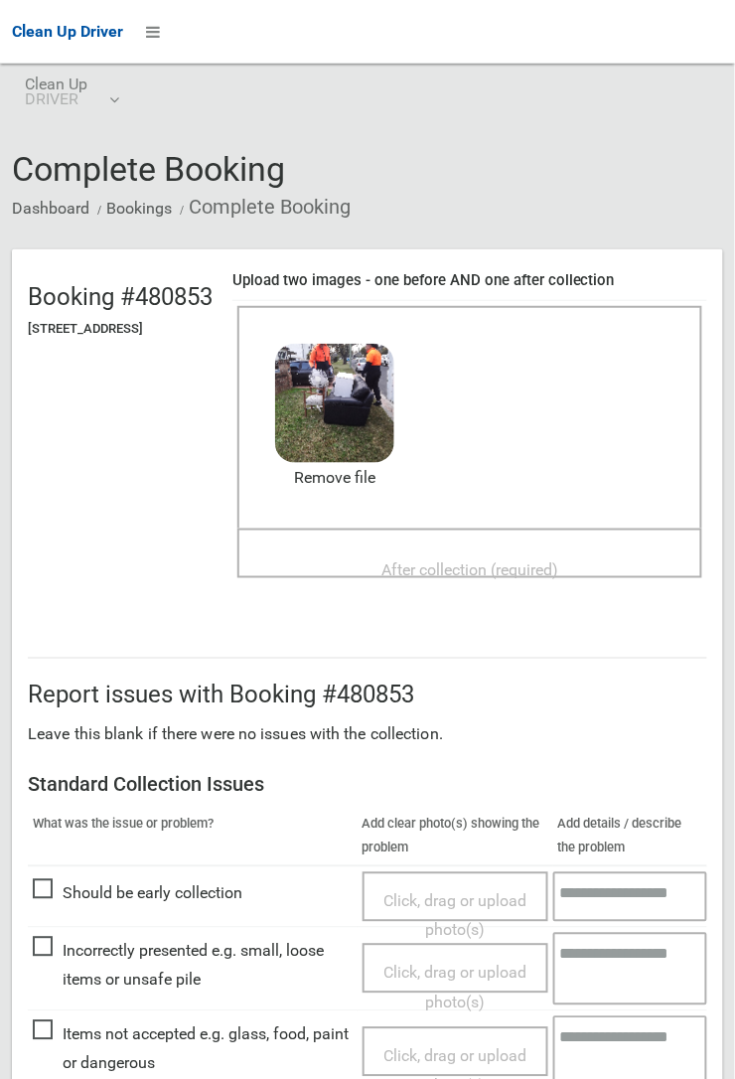
click at [441, 560] on span "After collection (required)" at bounding box center [469, 569] width 177 height 19
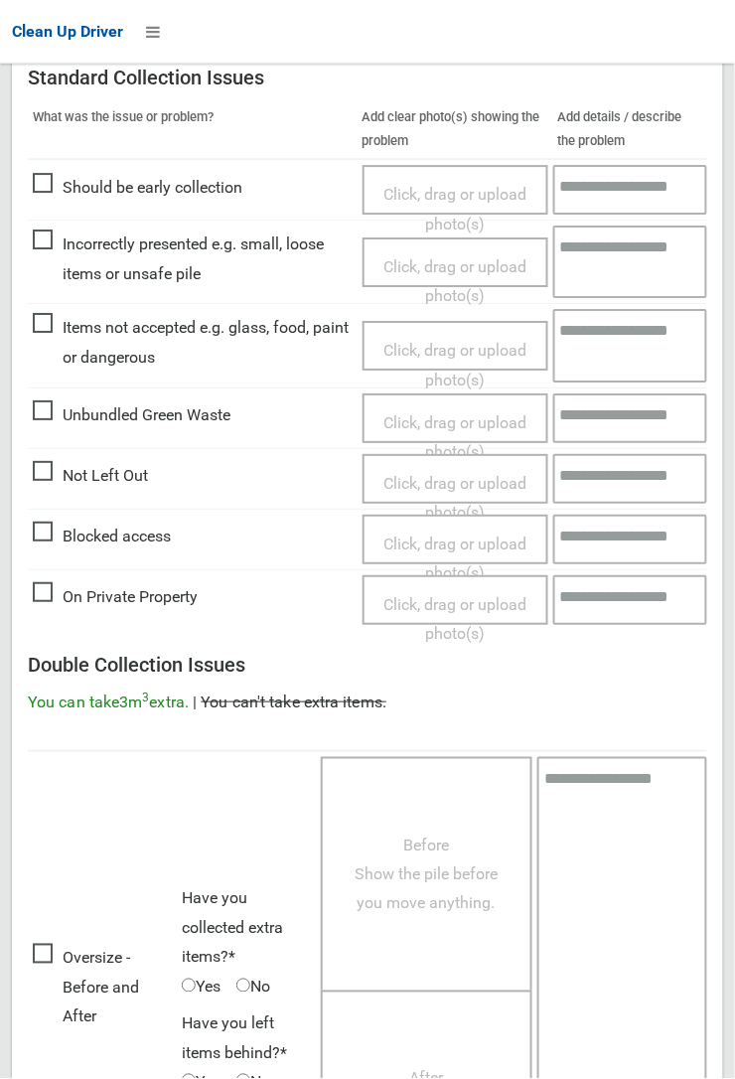
scroll to position [1090, 0]
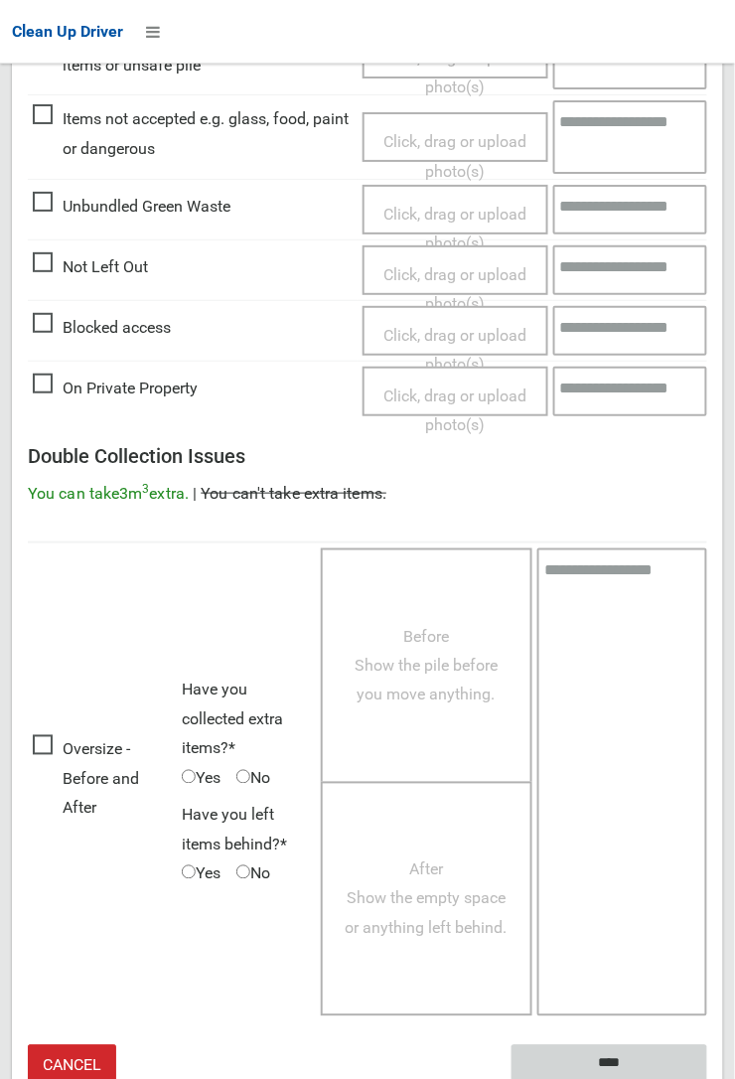
click at [707, 1078] on input "****" at bounding box center [610, 1063] width 196 height 37
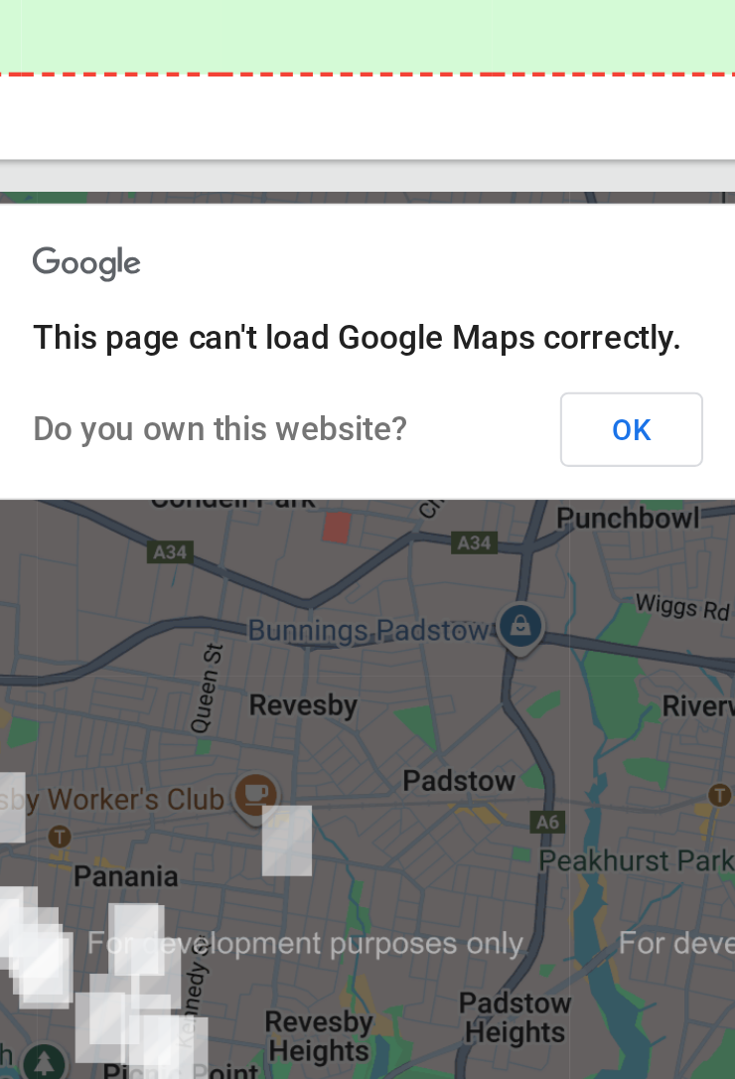
scroll to position [12804, 0]
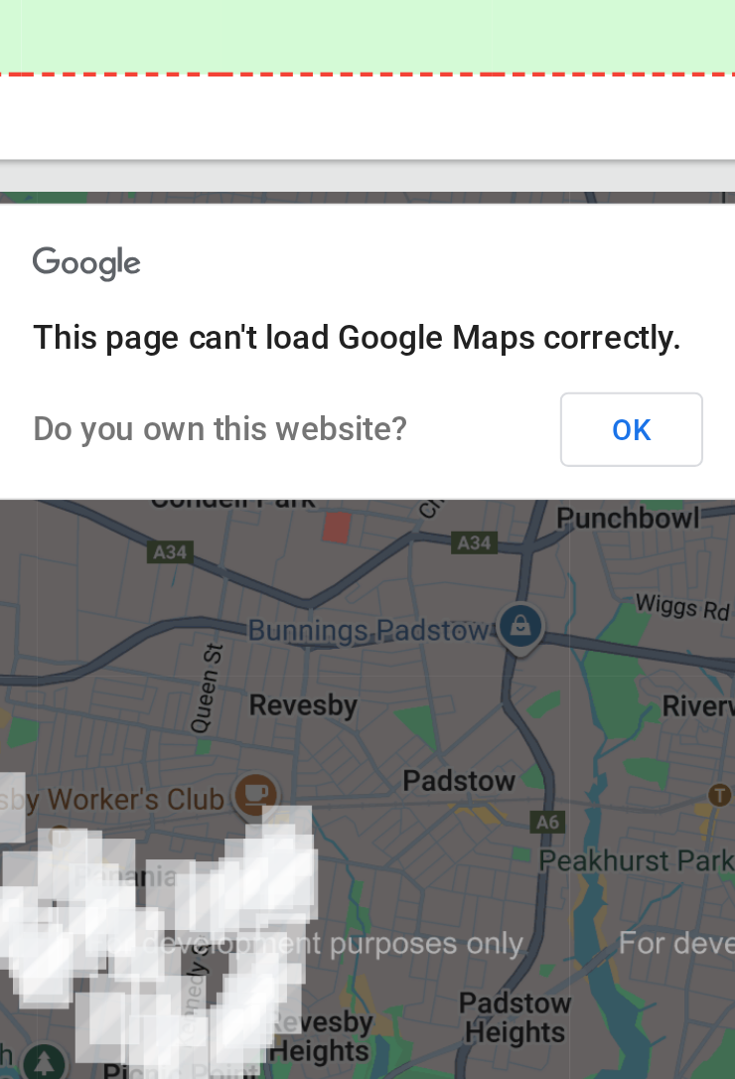
click at [488, 701] on button "OK" at bounding box center [494, 684] width 69 height 36
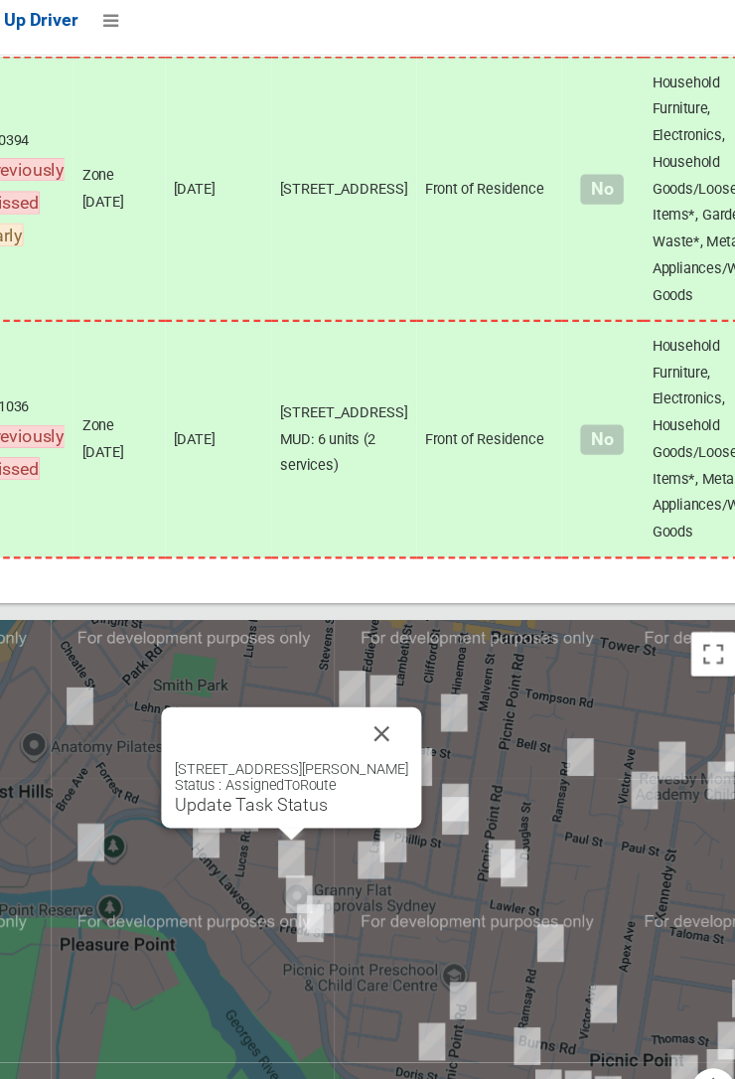
click at [398, 695] on button "Close" at bounding box center [397, 672] width 48 height 48
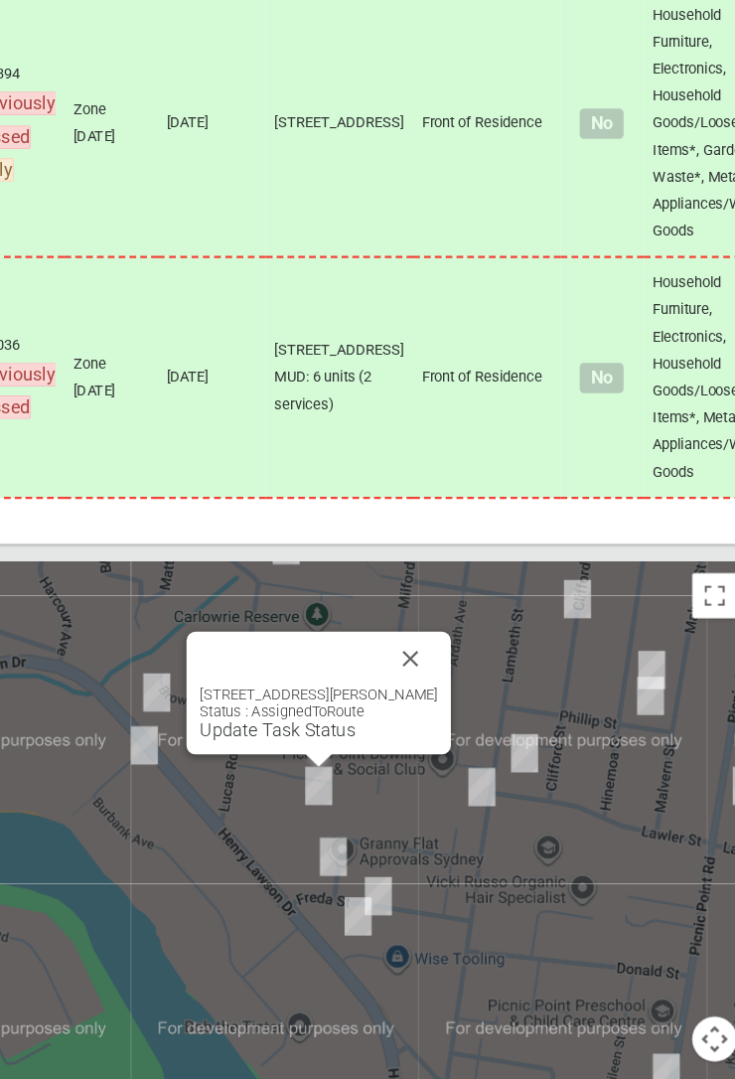
click at [429, 679] on button "Close" at bounding box center [425, 656] width 48 height 48
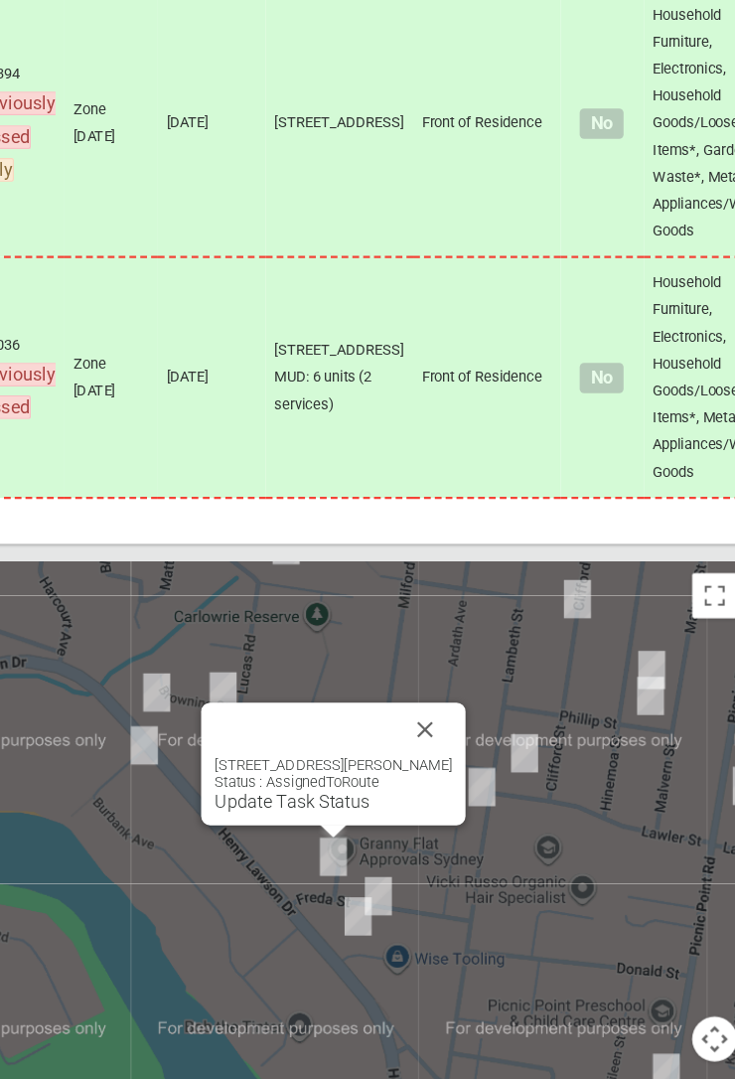
click at [447, 742] on button "Close" at bounding box center [438, 718] width 48 height 48
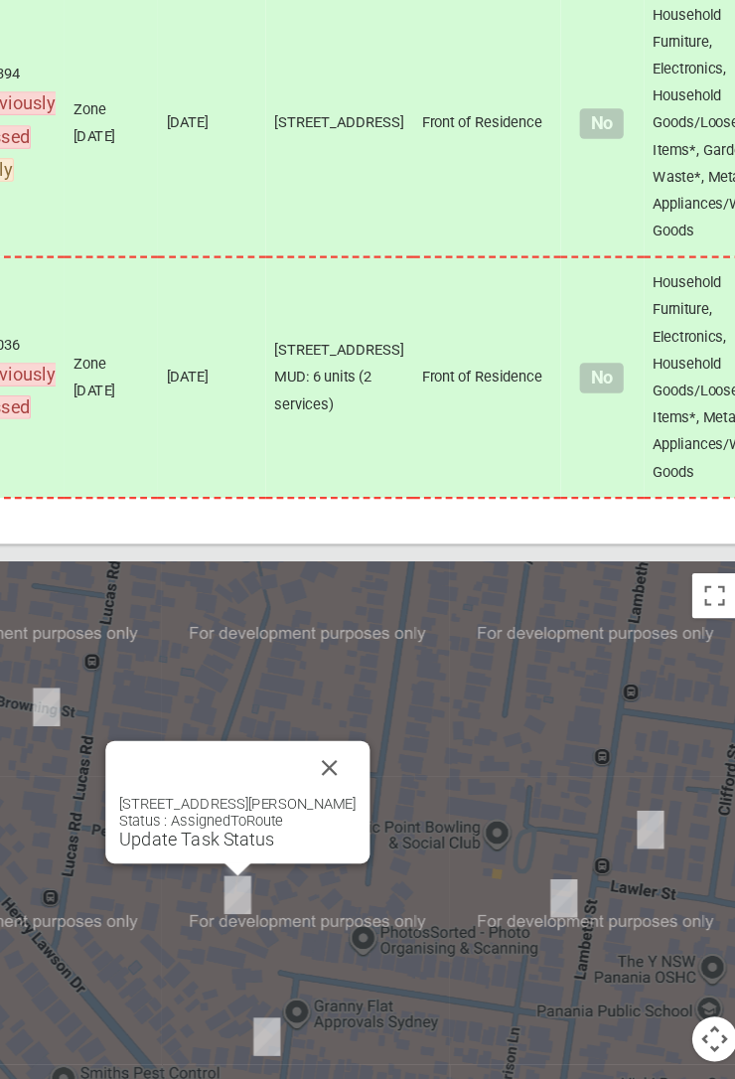
click at [367, 776] on button "Close" at bounding box center [354, 752] width 48 height 48
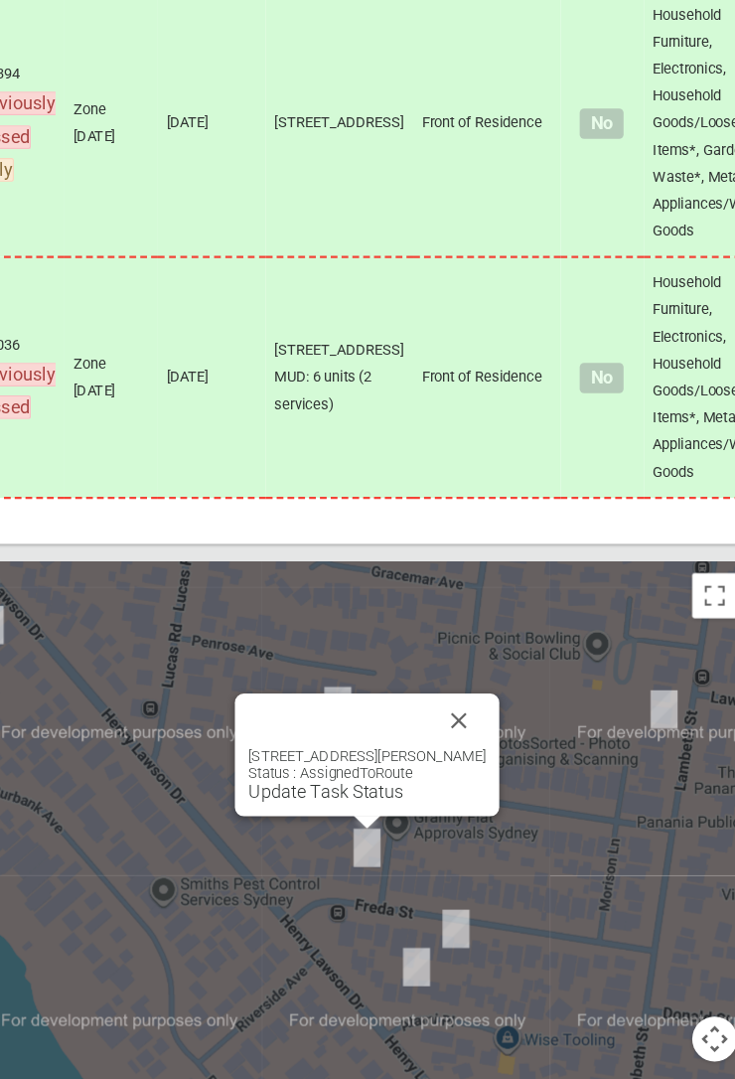
click at [366, 783] on link "Update Task Status" at bounding box center [350, 773] width 137 height 19
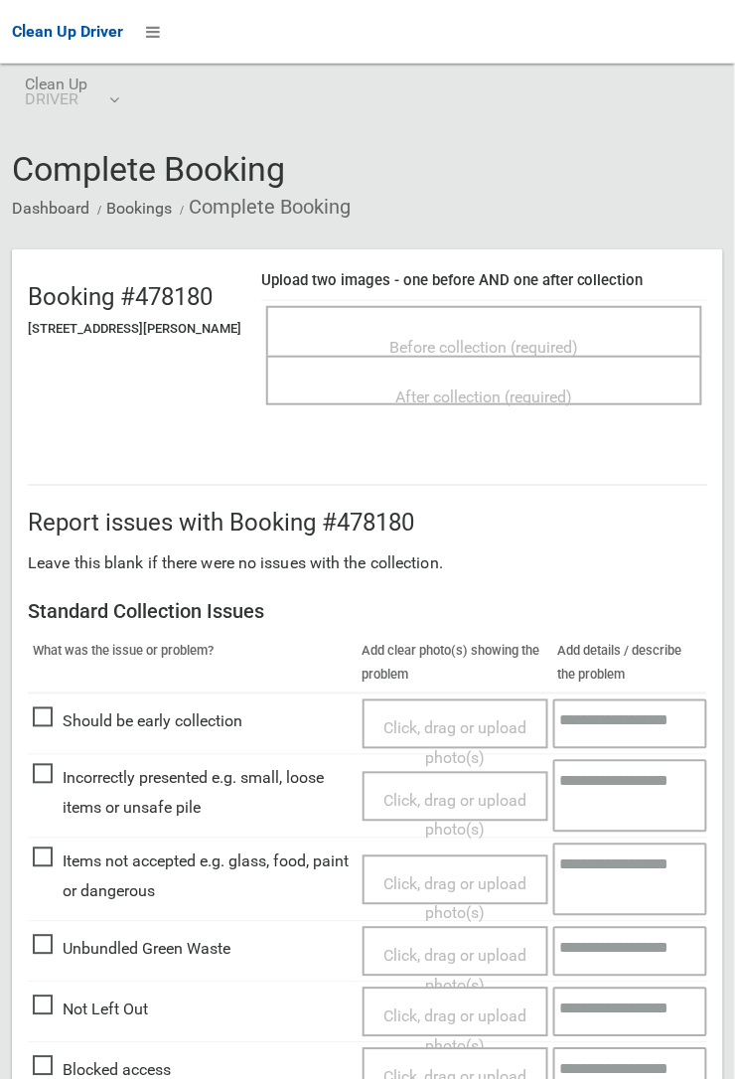
click at [477, 338] on span "Before collection (required)" at bounding box center [484, 347] width 189 height 19
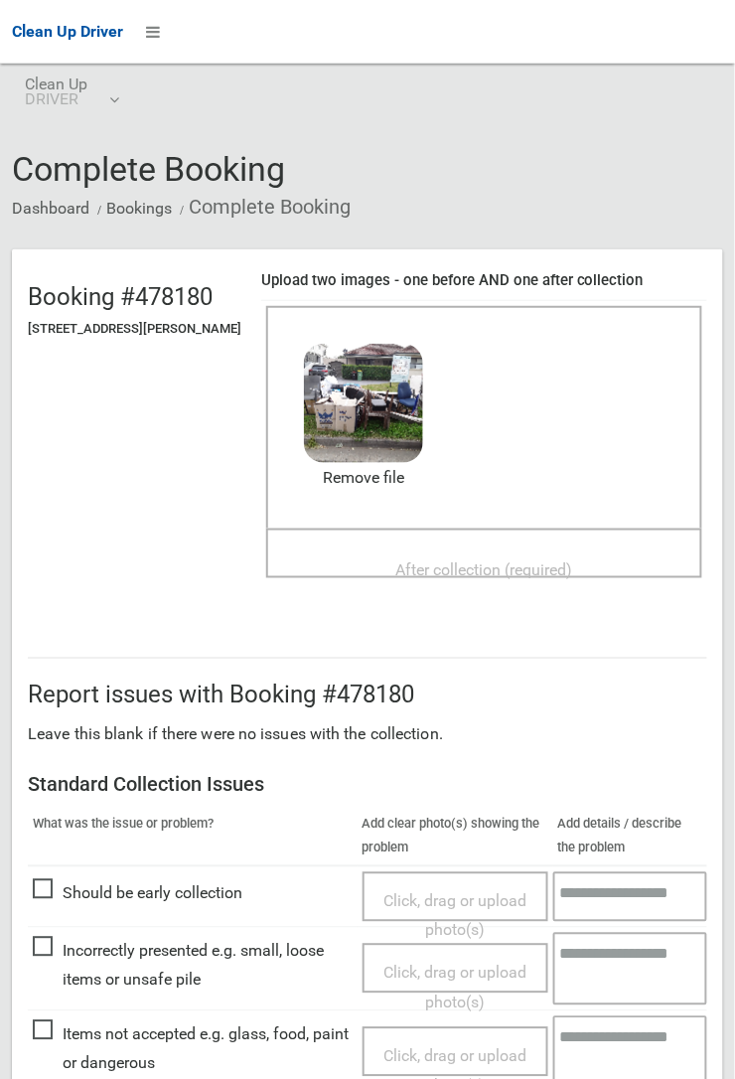
click at [440, 560] on span "After collection (required)" at bounding box center [484, 569] width 177 height 19
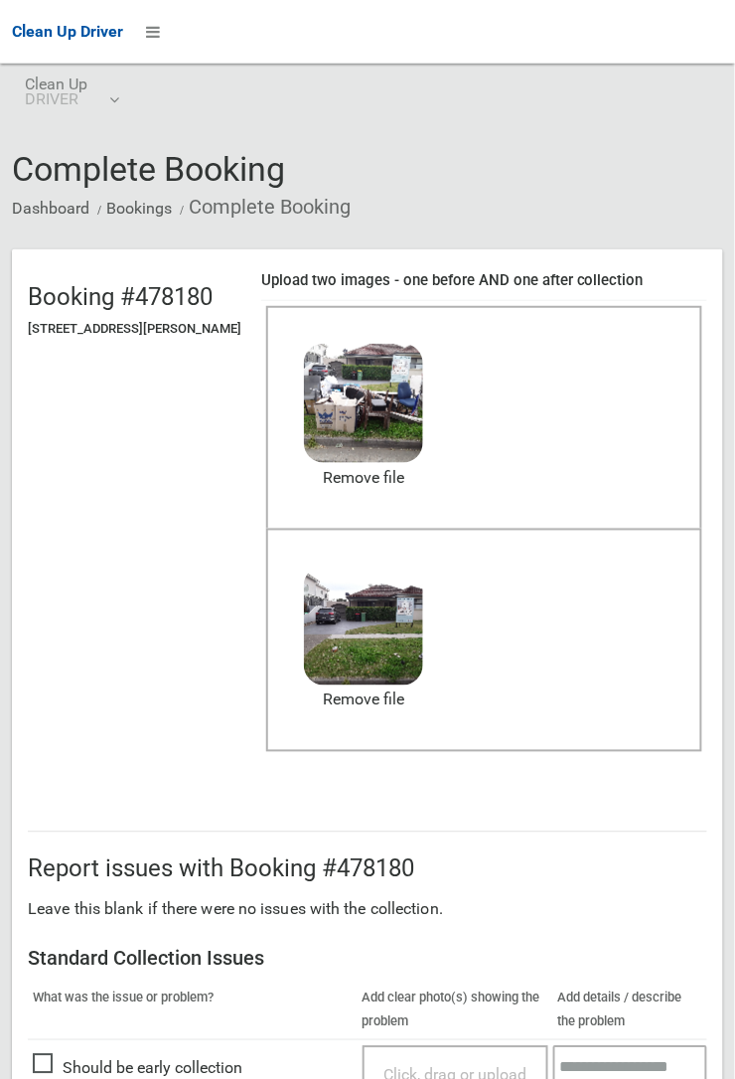
scroll to position [1090, 0]
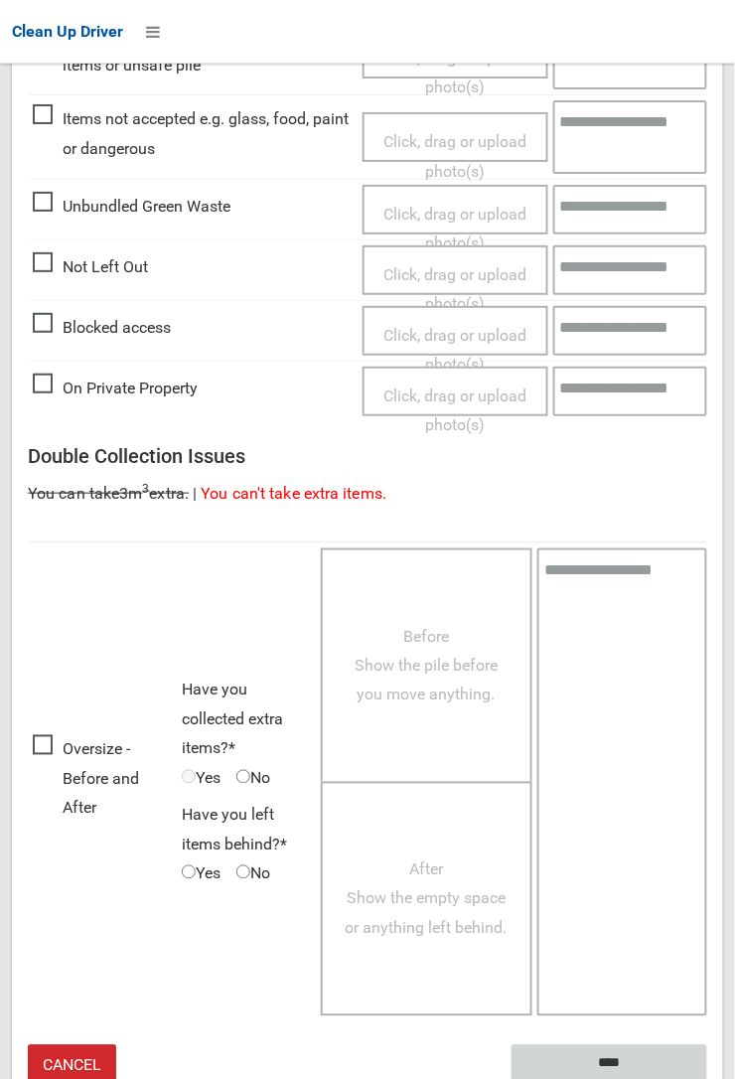
click at [707, 1078] on input "****" at bounding box center [610, 1063] width 196 height 37
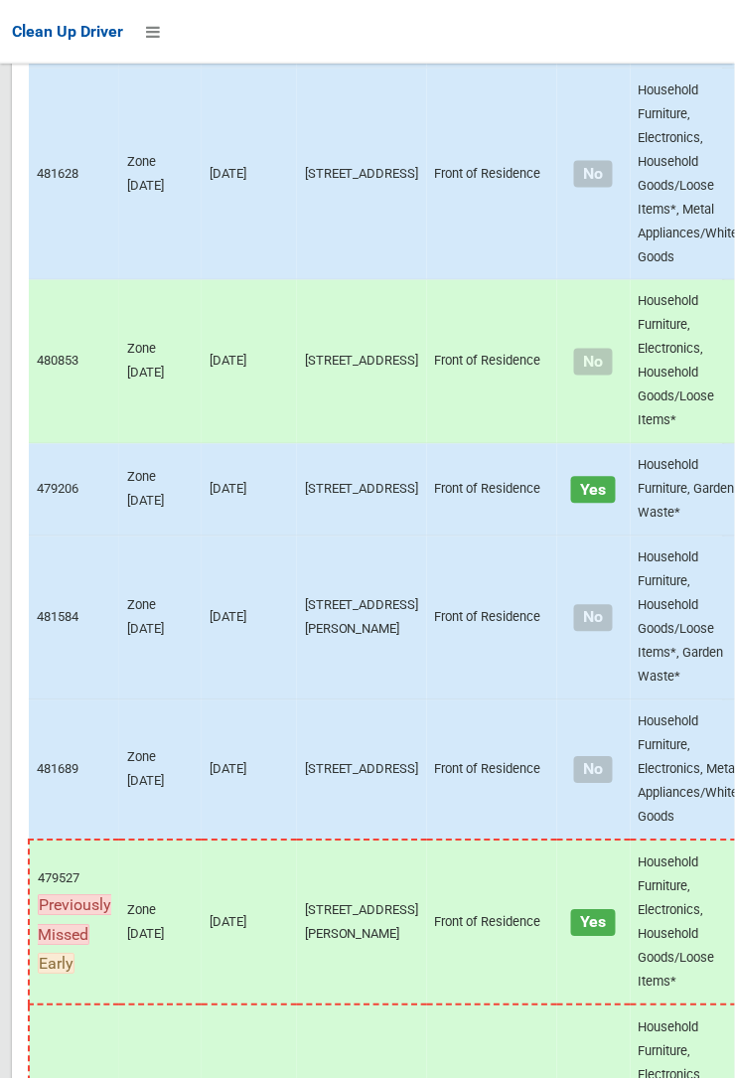
scroll to position [12804, 0]
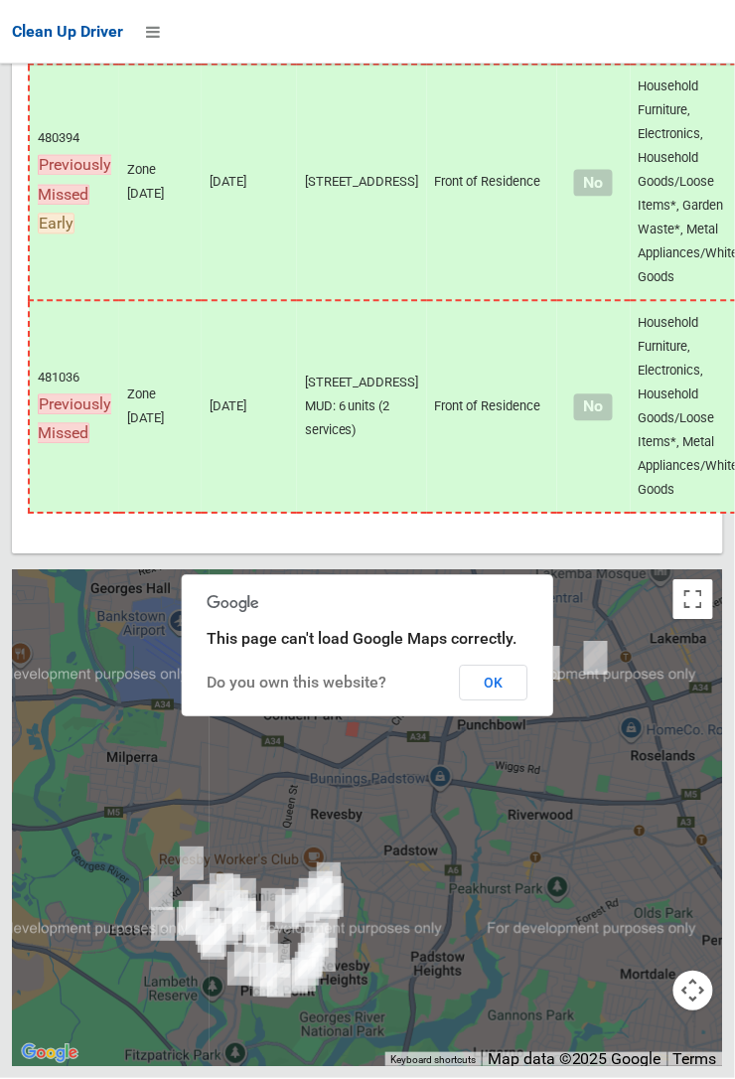
click at [528, 701] on button "OK" at bounding box center [494, 684] width 69 height 36
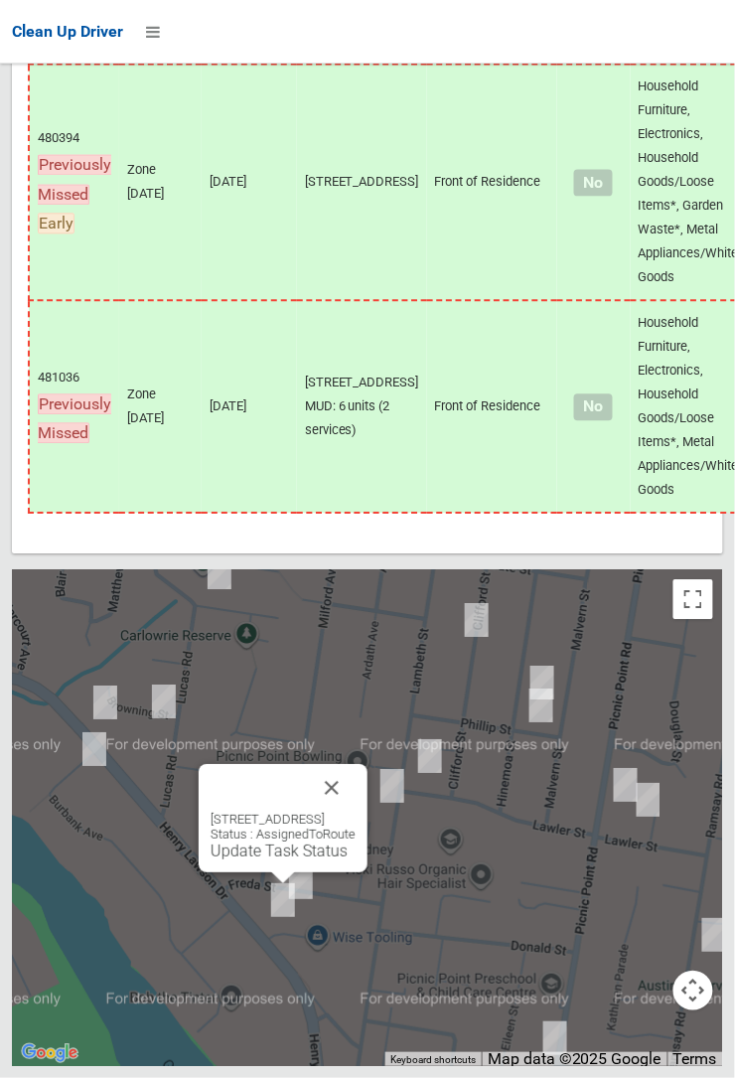
click at [356, 813] on button "Close" at bounding box center [332, 789] width 48 height 48
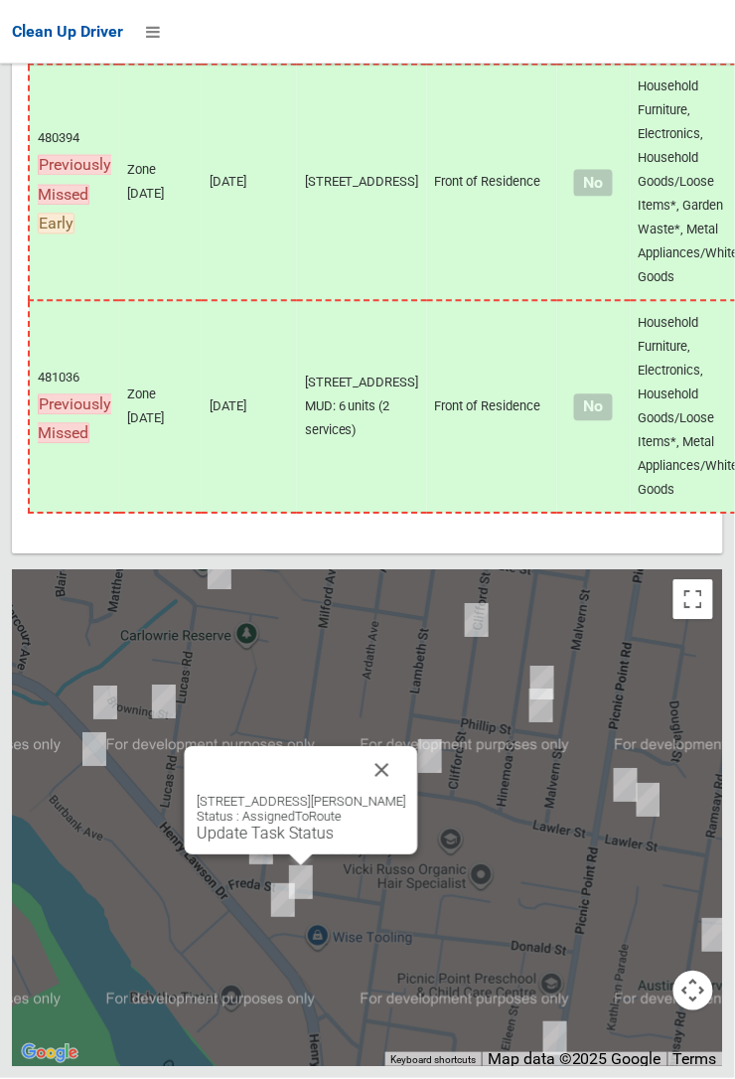
click at [406, 795] on button "Close" at bounding box center [383, 771] width 48 height 48
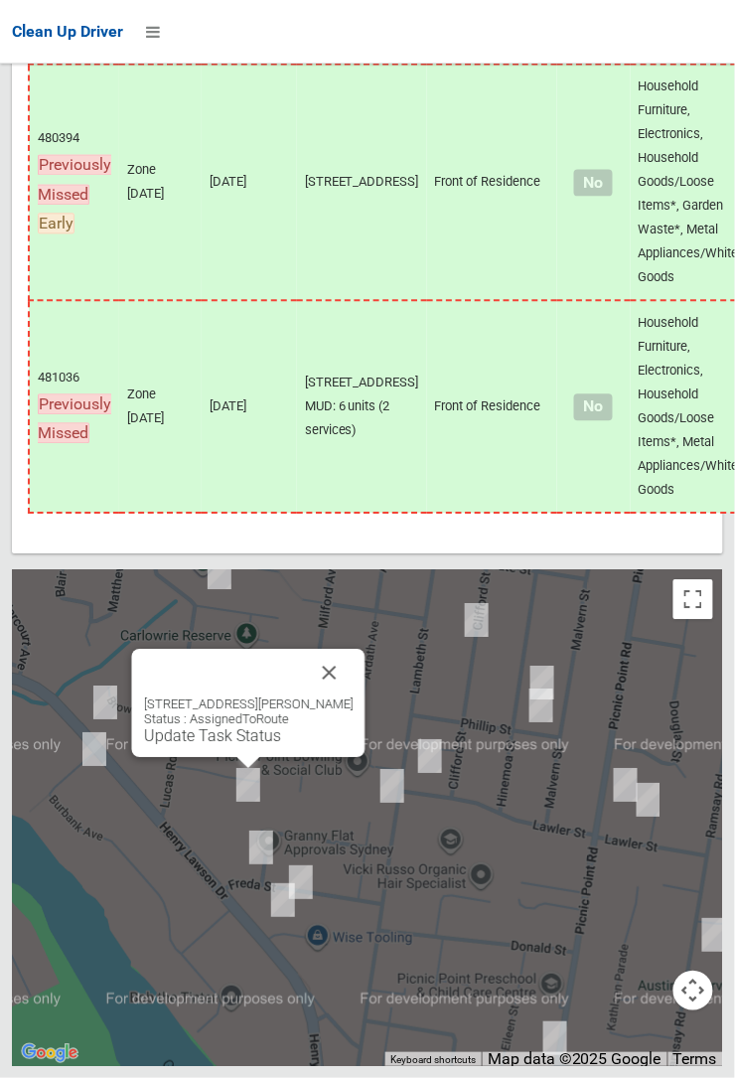
click at [253, 746] on link "Update Task Status" at bounding box center [212, 736] width 137 height 19
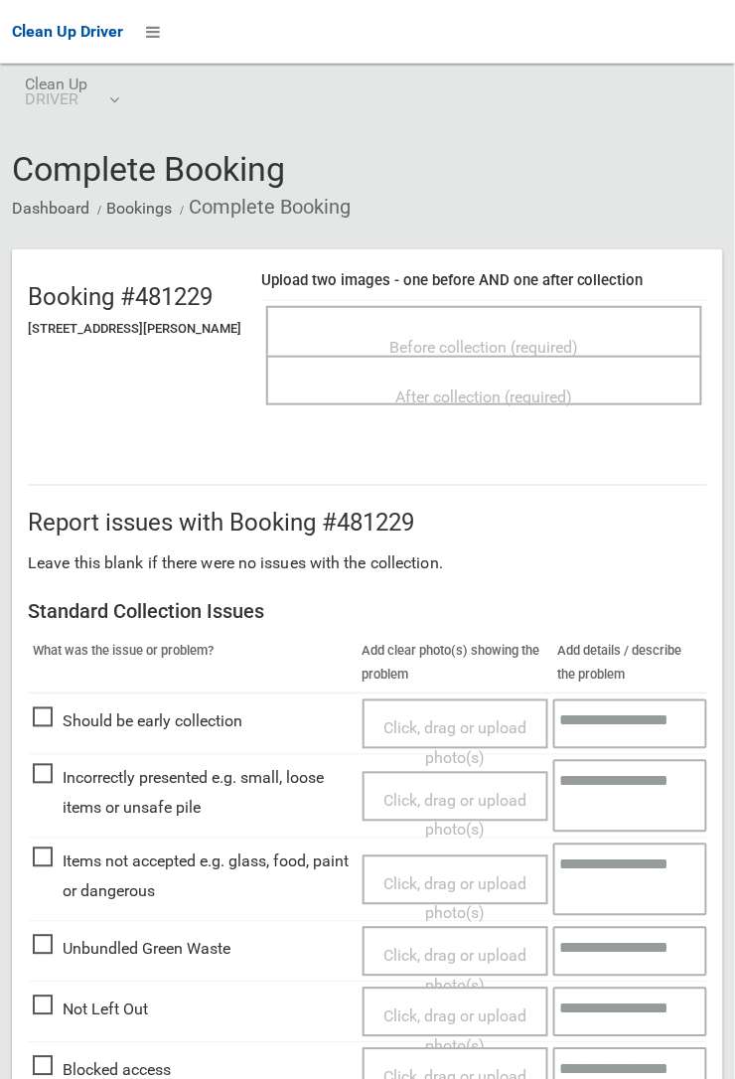
click at [511, 338] on span "Before collection (required)" at bounding box center [484, 347] width 189 height 19
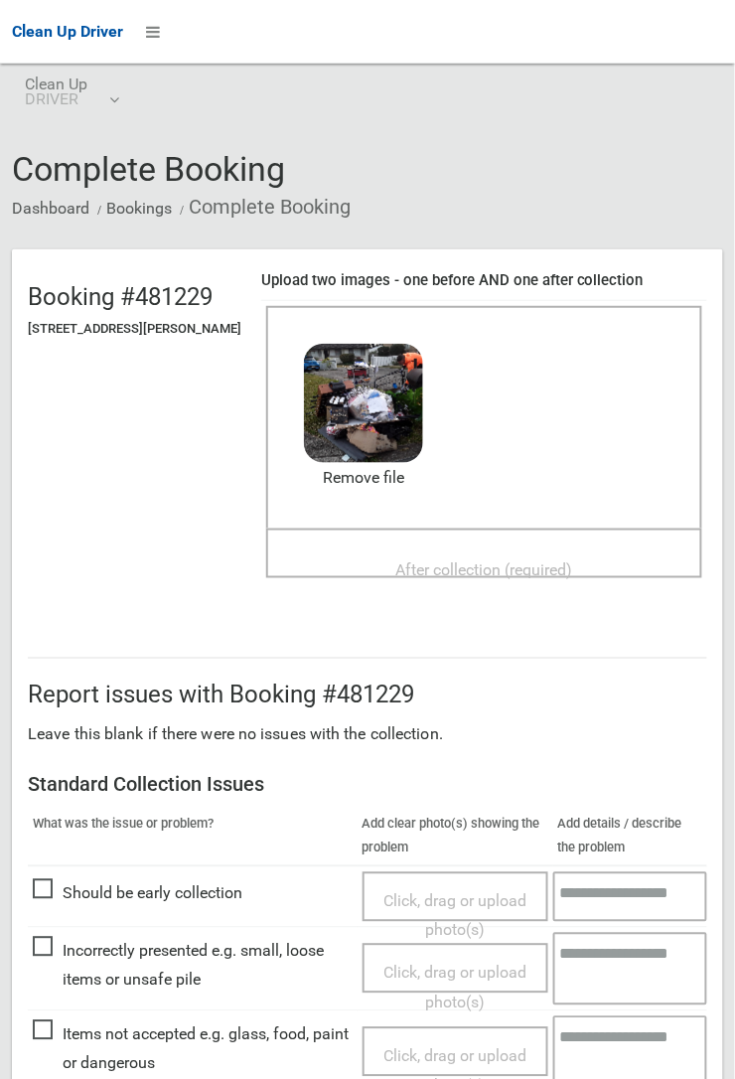
click at [426, 560] on span "After collection (required)" at bounding box center [484, 569] width 177 height 19
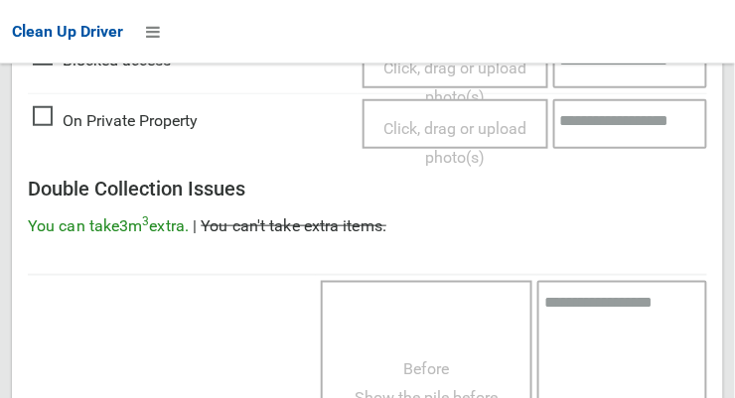
scroll to position [1796, 0]
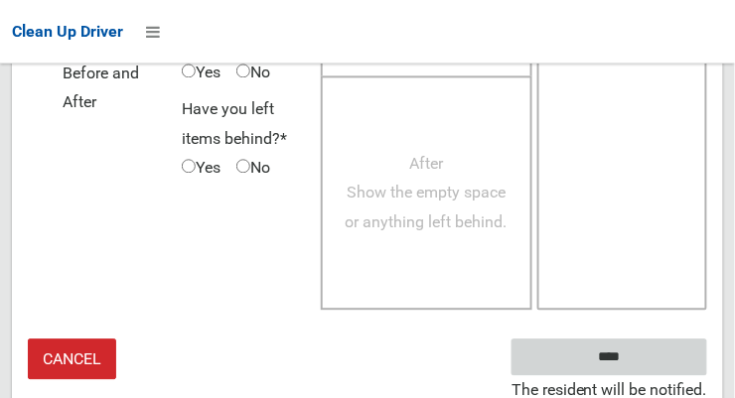
click at [617, 352] on input "****" at bounding box center [610, 357] width 196 height 37
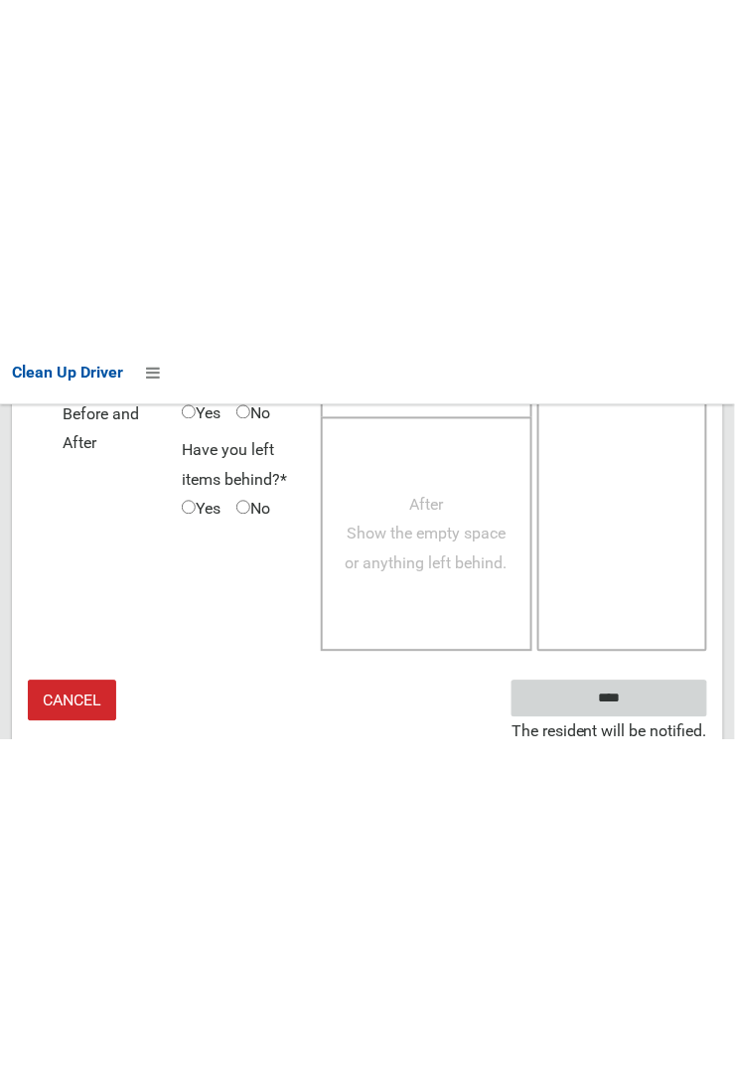
scroll to position [1158, 0]
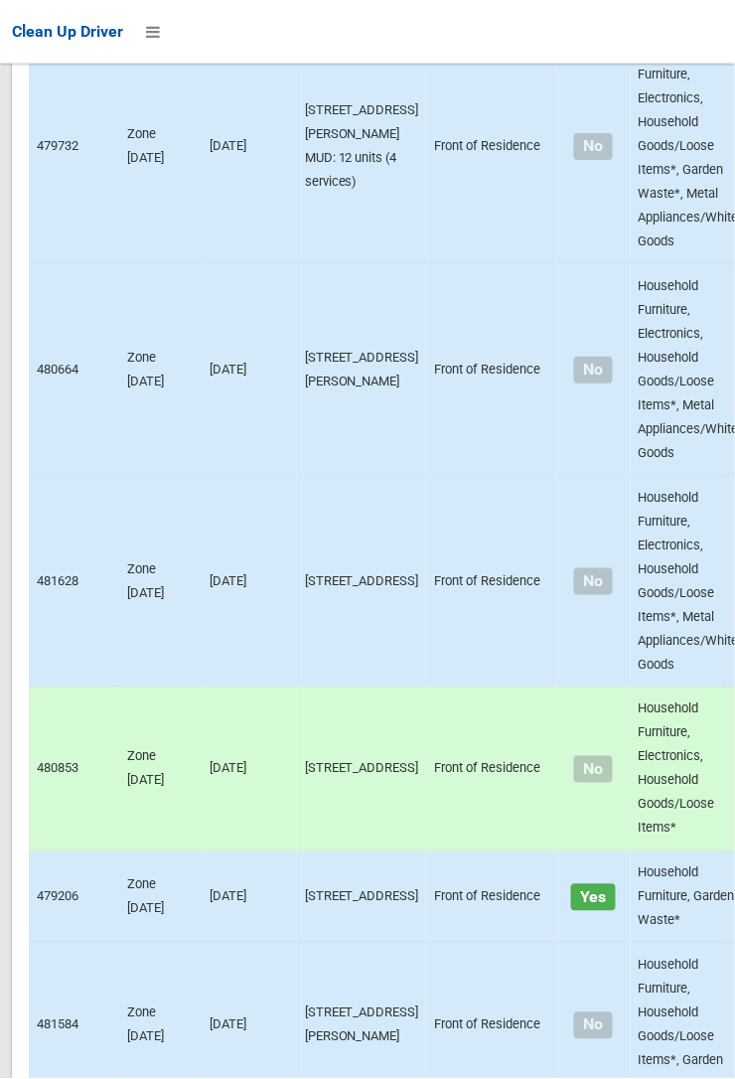
scroll to position [12804, 0]
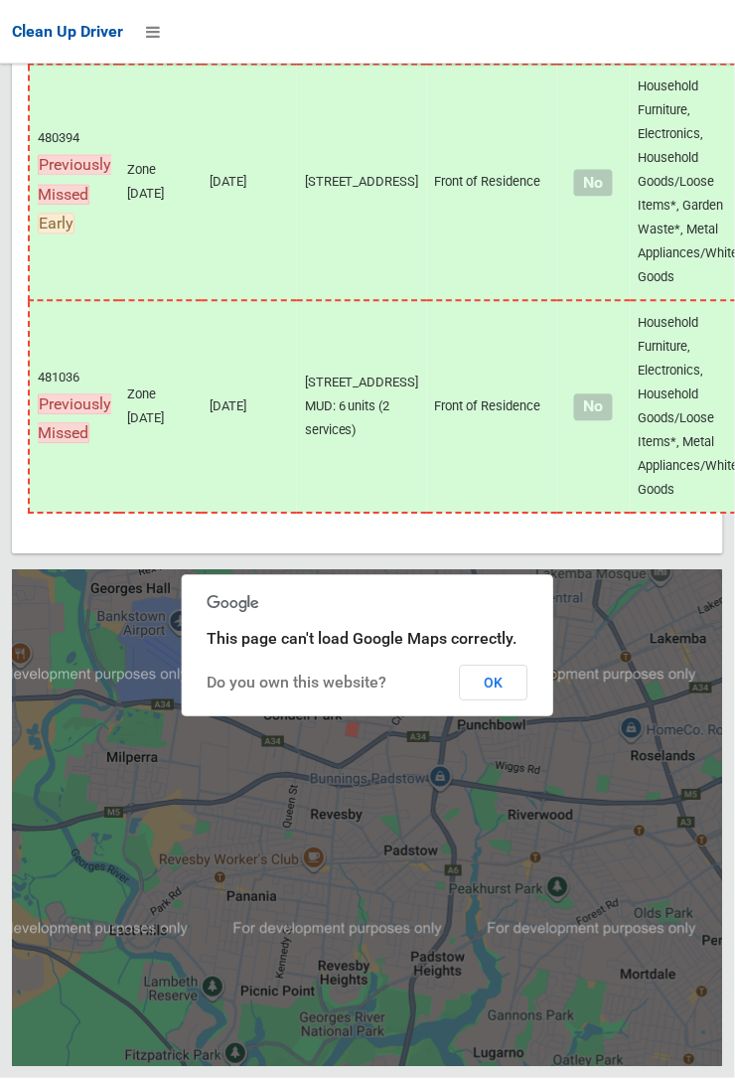
click at [528, 701] on button "OK" at bounding box center [494, 684] width 69 height 36
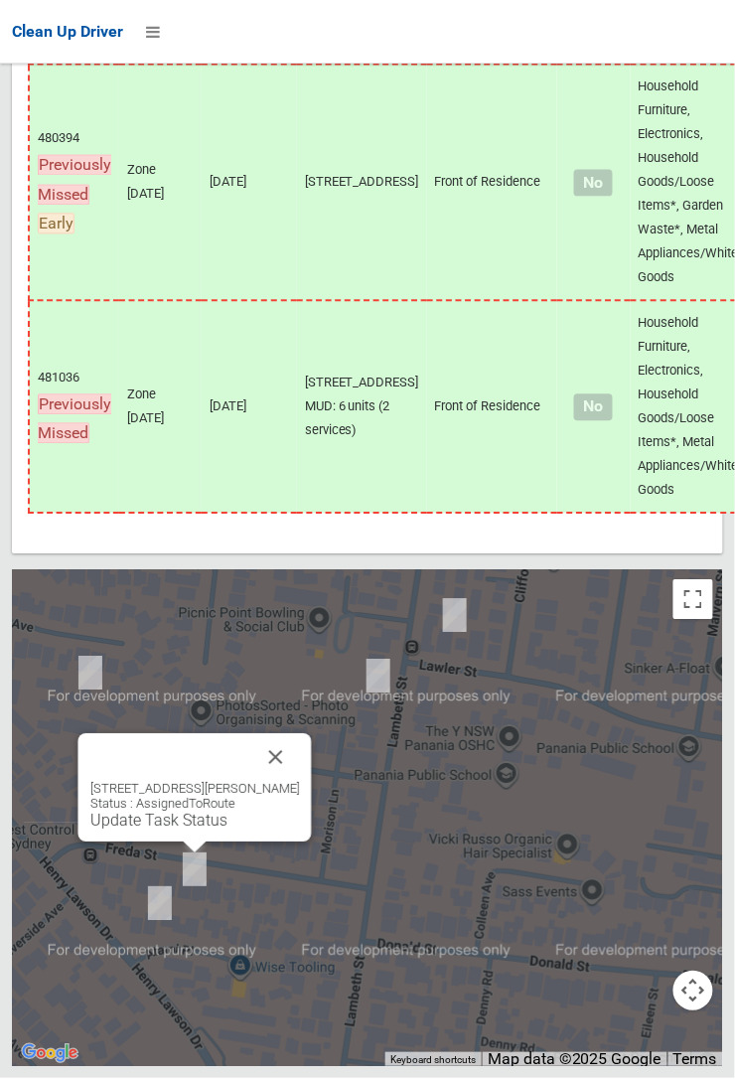
click at [206, 830] on link "Update Task Status" at bounding box center [158, 821] width 137 height 19
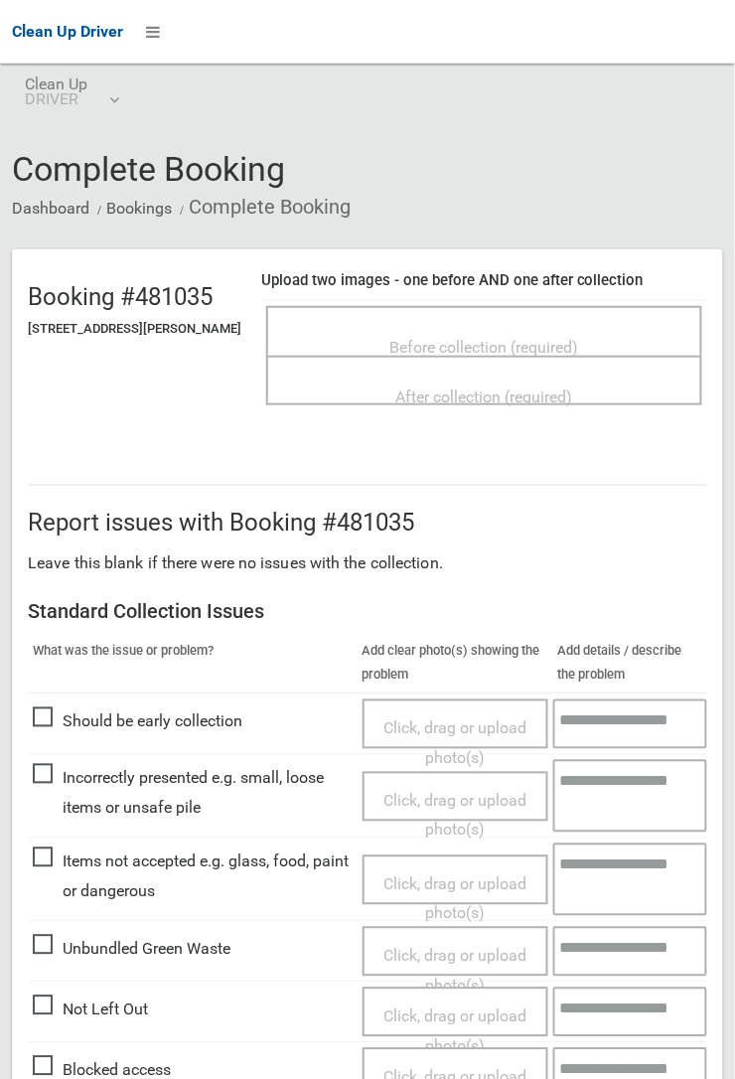
click at [471, 338] on span "Before collection (required)" at bounding box center [484, 347] width 189 height 19
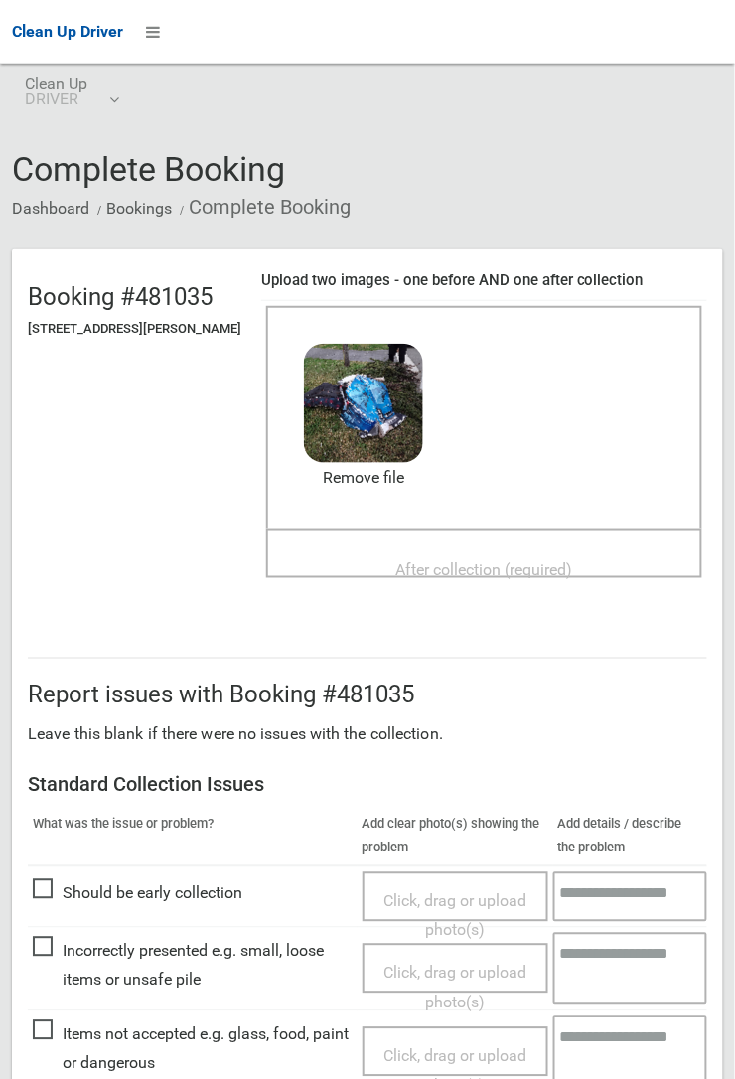
click at [432, 560] on span "After collection (required)" at bounding box center [484, 569] width 177 height 19
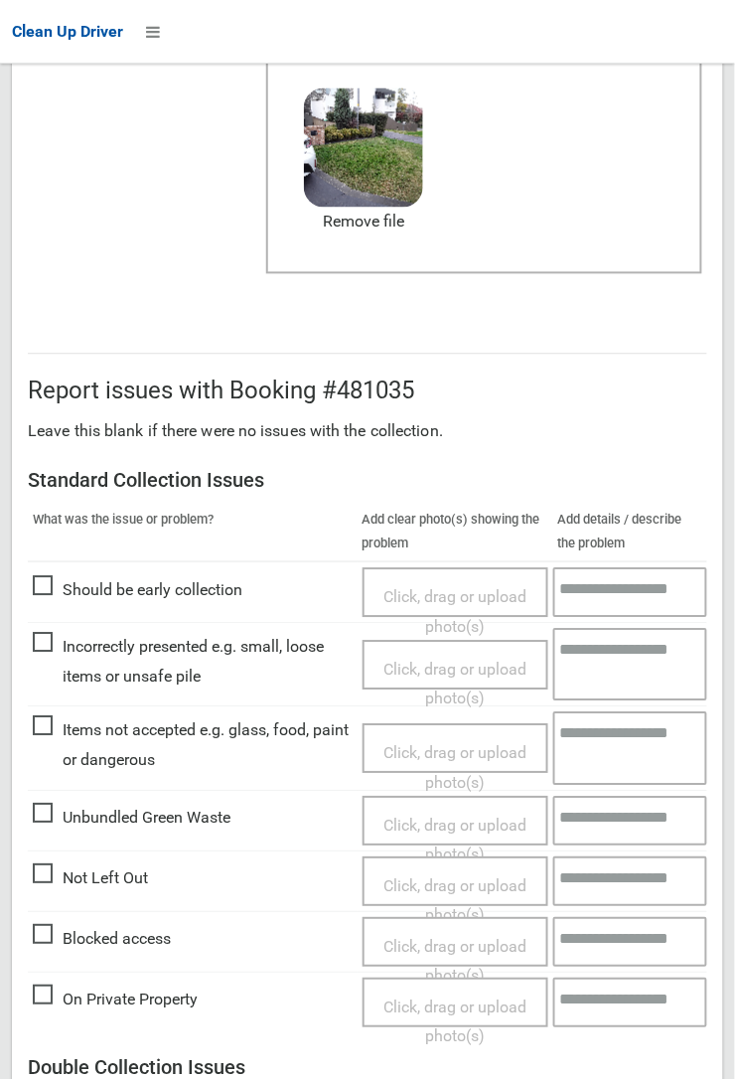
scroll to position [1090, 0]
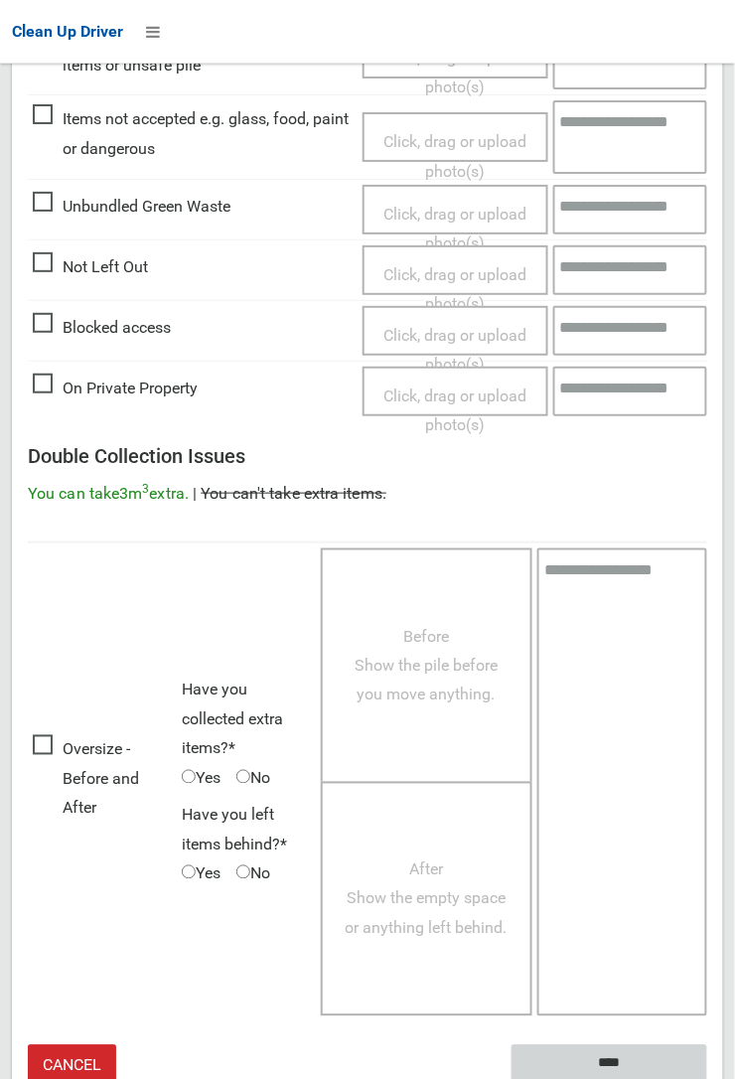
click at [707, 1078] on input "****" at bounding box center [610, 1063] width 196 height 37
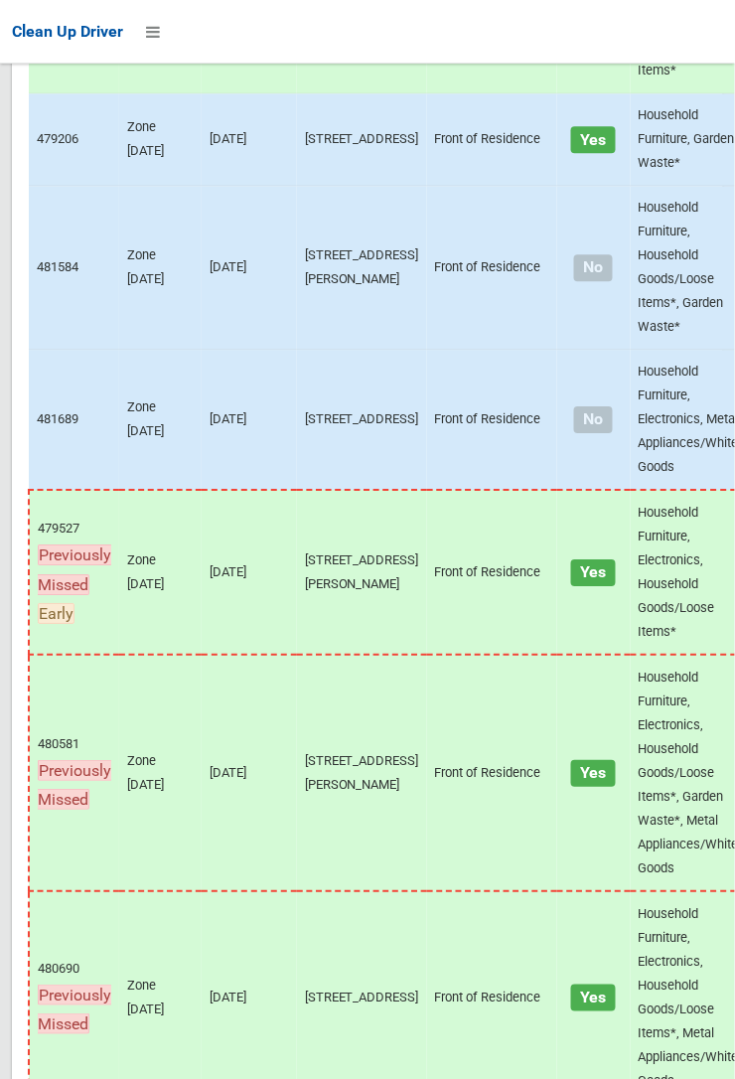
scroll to position [12804, 0]
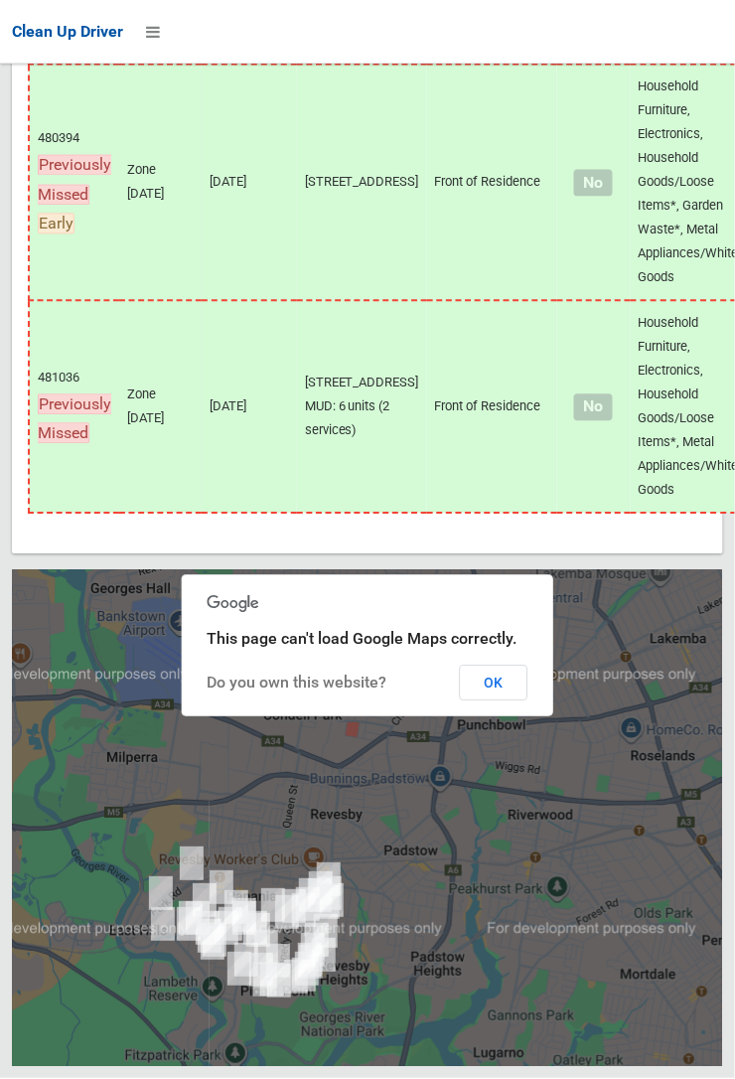
click at [528, 701] on button "OK" at bounding box center [494, 684] width 69 height 36
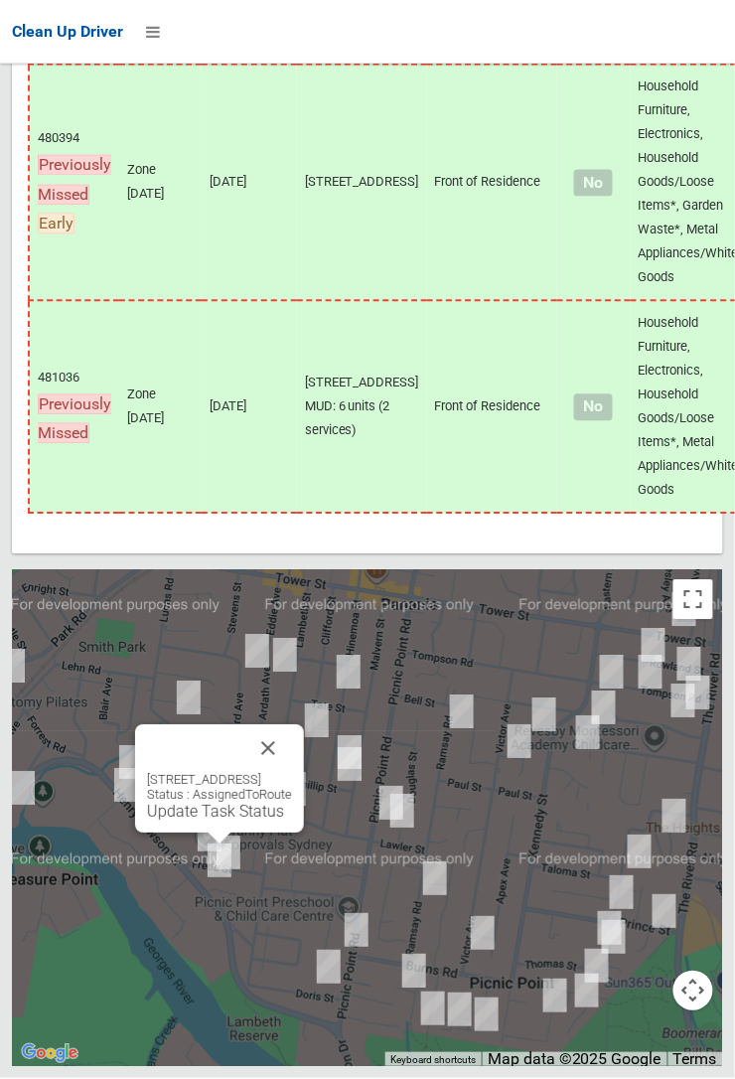
click at [219, 821] on link "Update Task Status" at bounding box center [215, 812] width 137 height 19
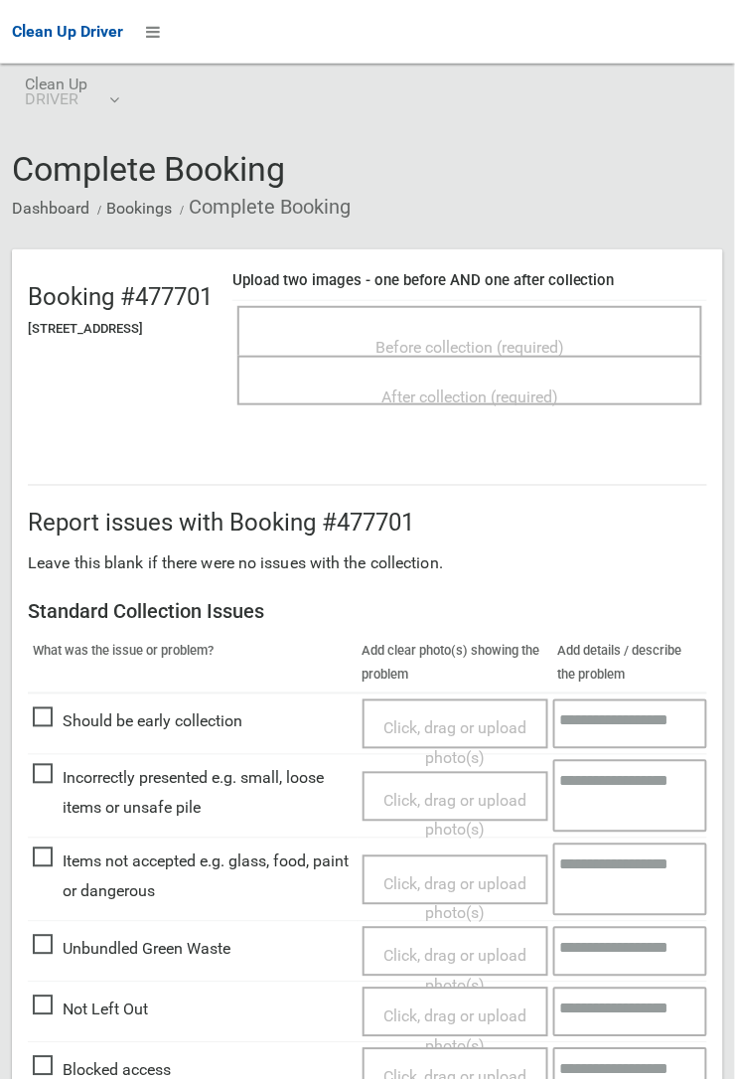
click at [526, 338] on span "Before collection (required)" at bounding box center [469, 347] width 189 height 19
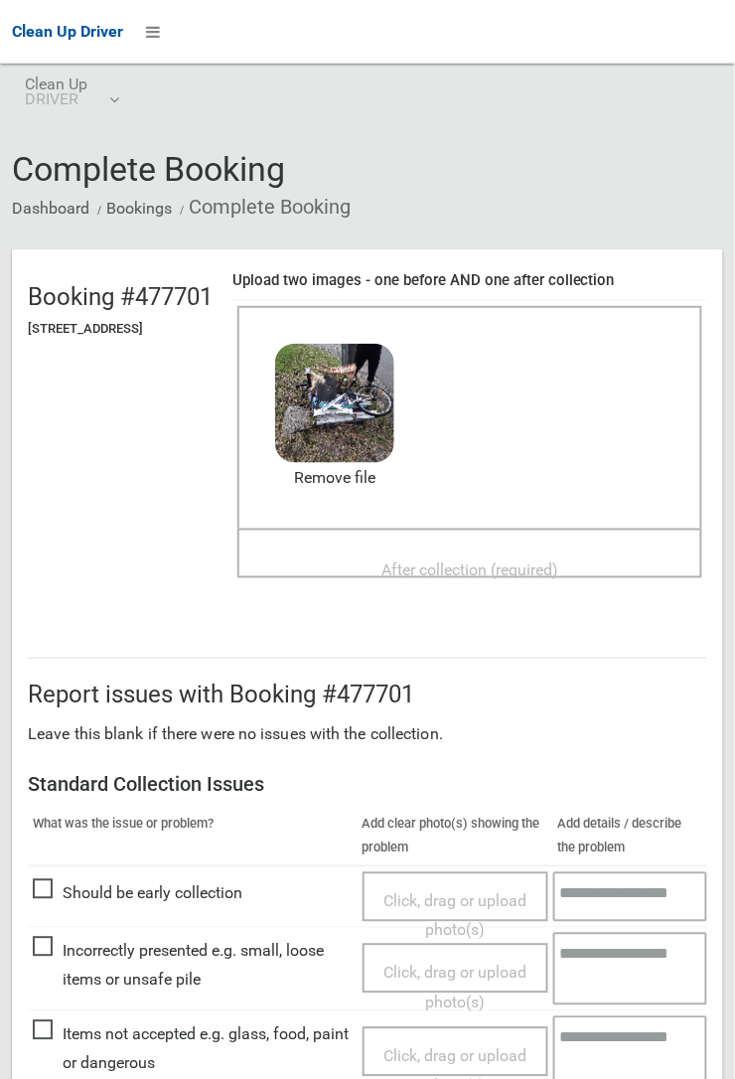
click at [452, 560] on span "After collection (required)" at bounding box center [469, 569] width 177 height 19
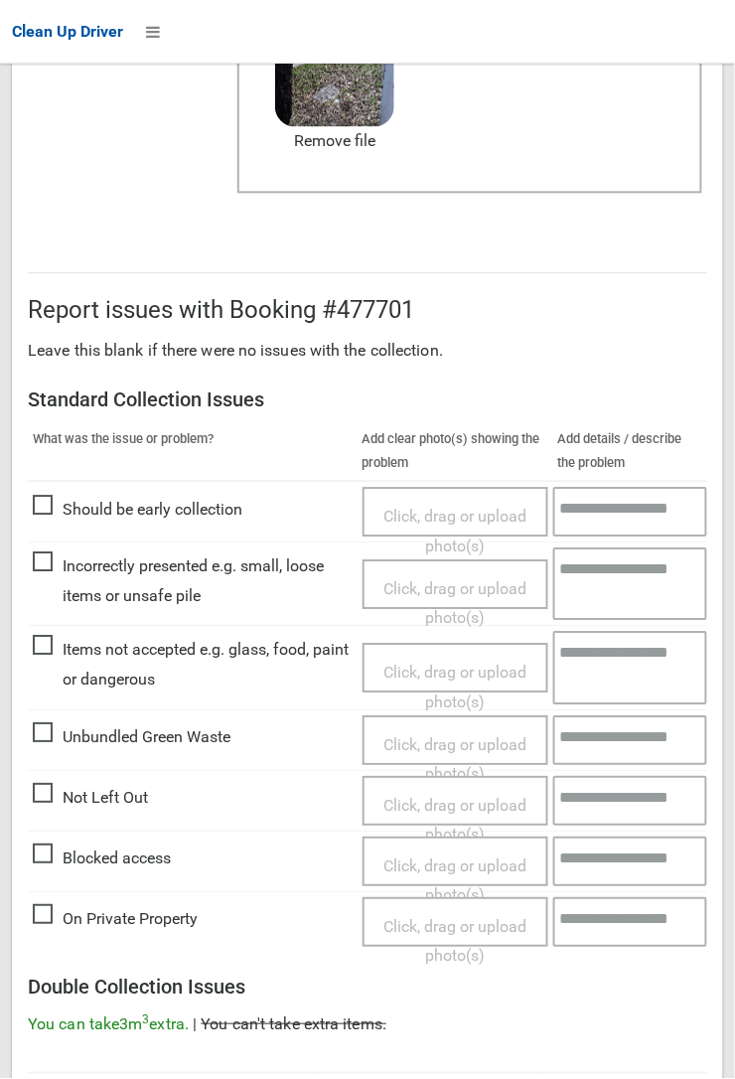
scroll to position [1090, 0]
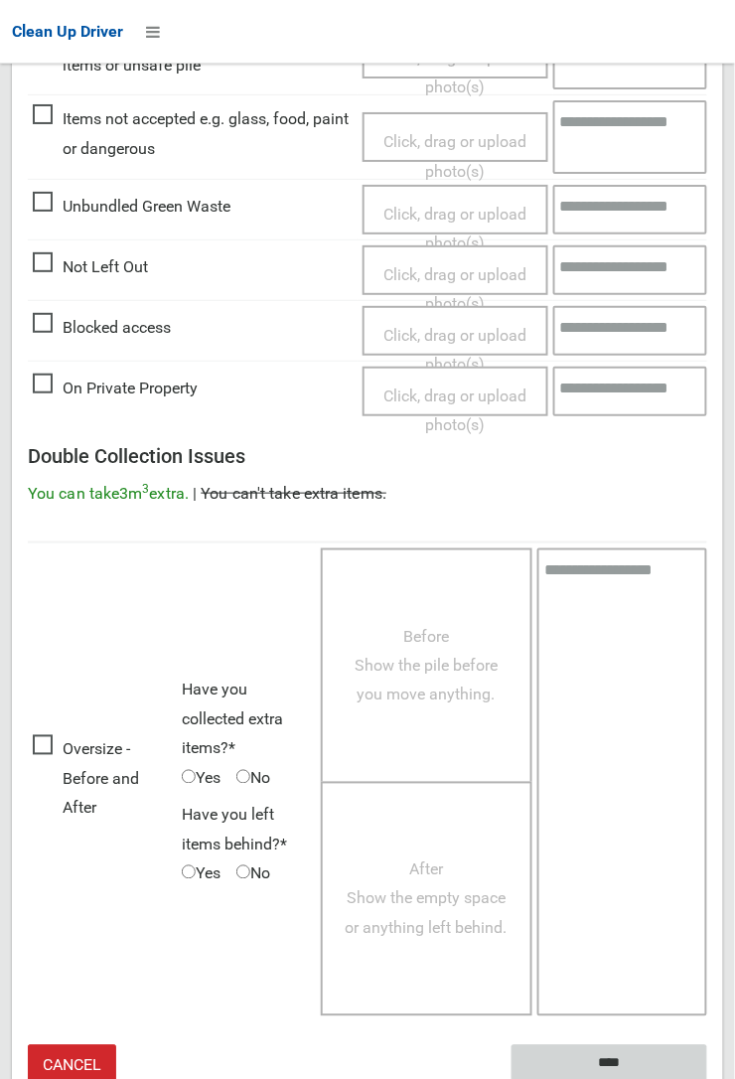
click at [606, 1056] on input "****" at bounding box center [610, 1063] width 196 height 37
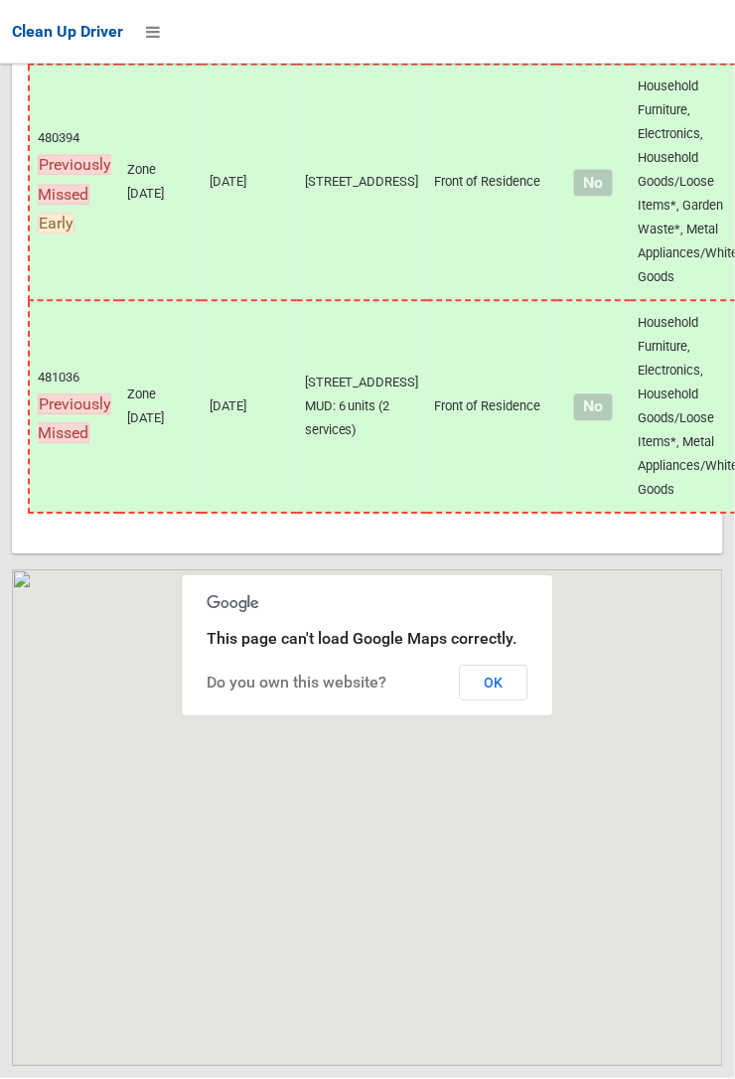
scroll to position [12804, 0]
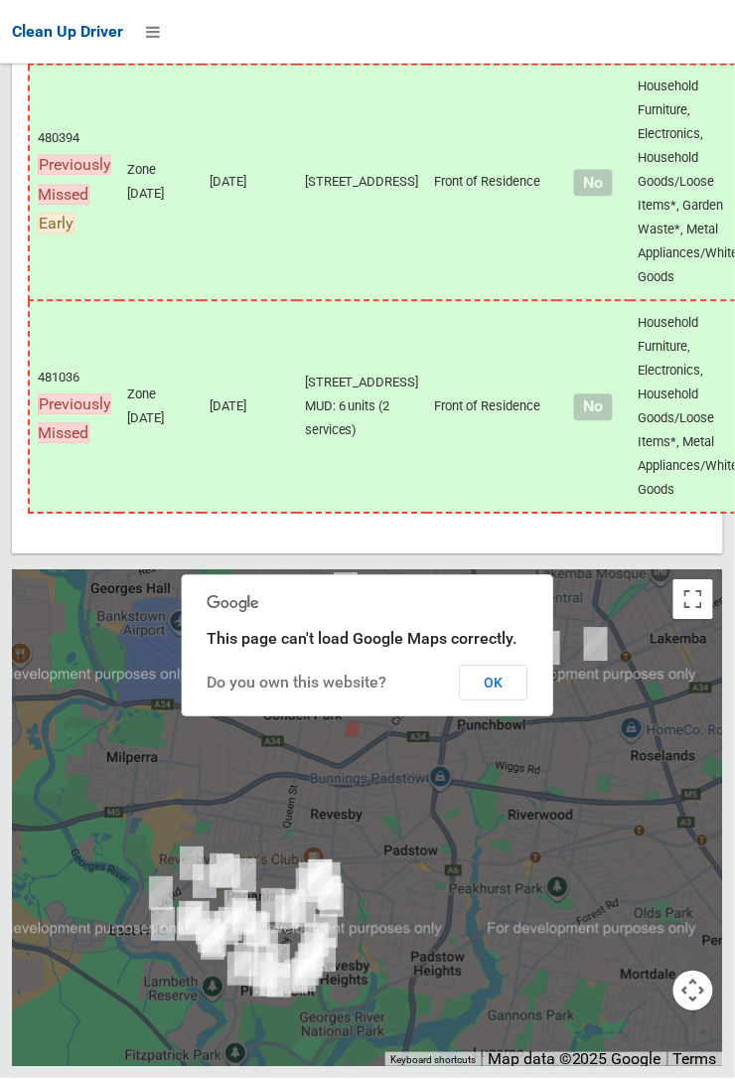
click at [528, 701] on button "OK" at bounding box center [494, 684] width 69 height 36
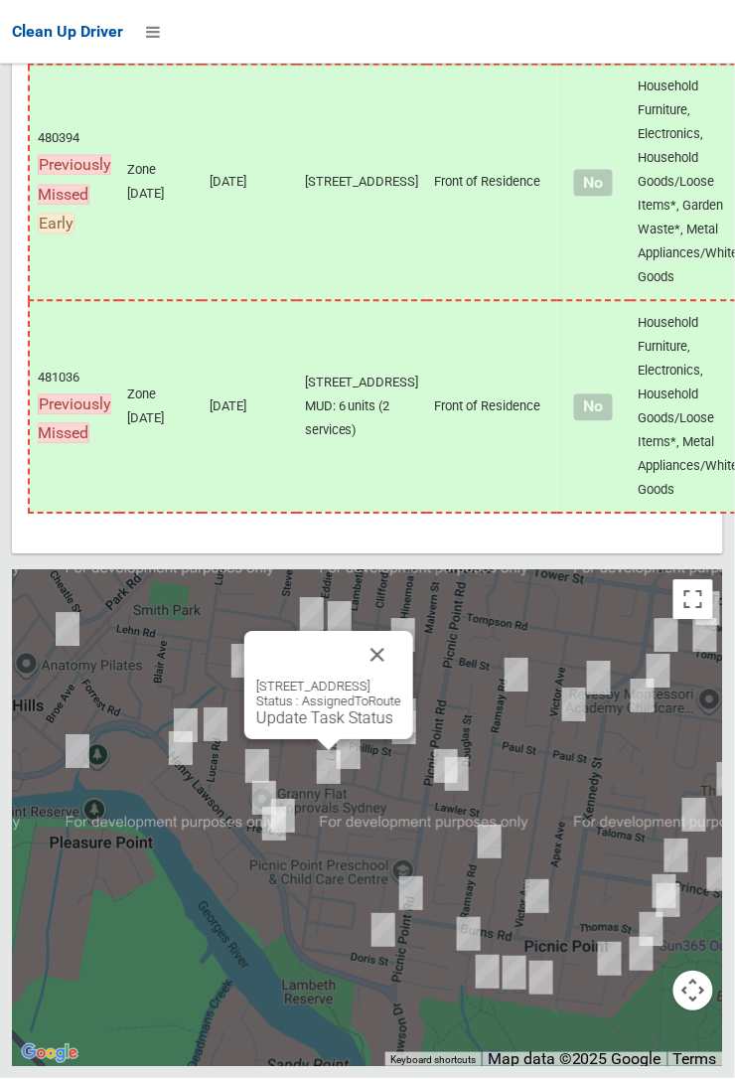
click at [401, 679] on button "Close" at bounding box center [378, 656] width 48 height 48
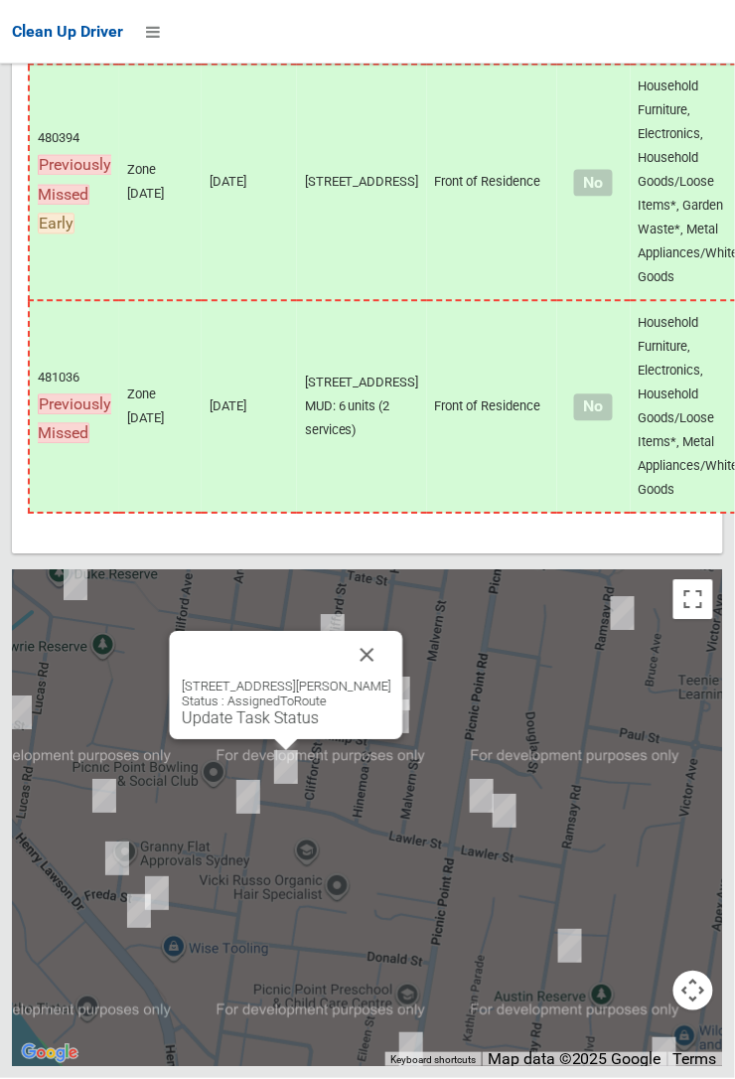
click at [373, 679] on button "Close" at bounding box center [368, 656] width 48 height 48
click at [376, 679] on button "Close" at bounding box center [368, 656] width 48 height 48
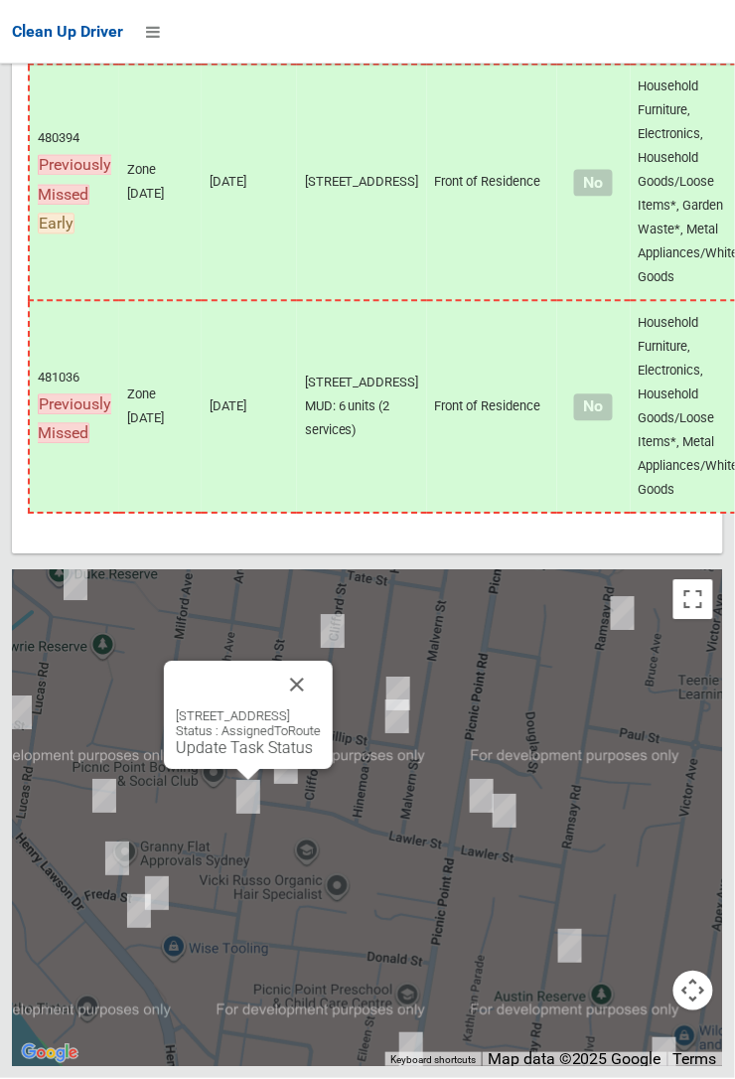
click at [243, 758] on link "Update Task Status" at bounding box center [244, 748] width 137 height 19
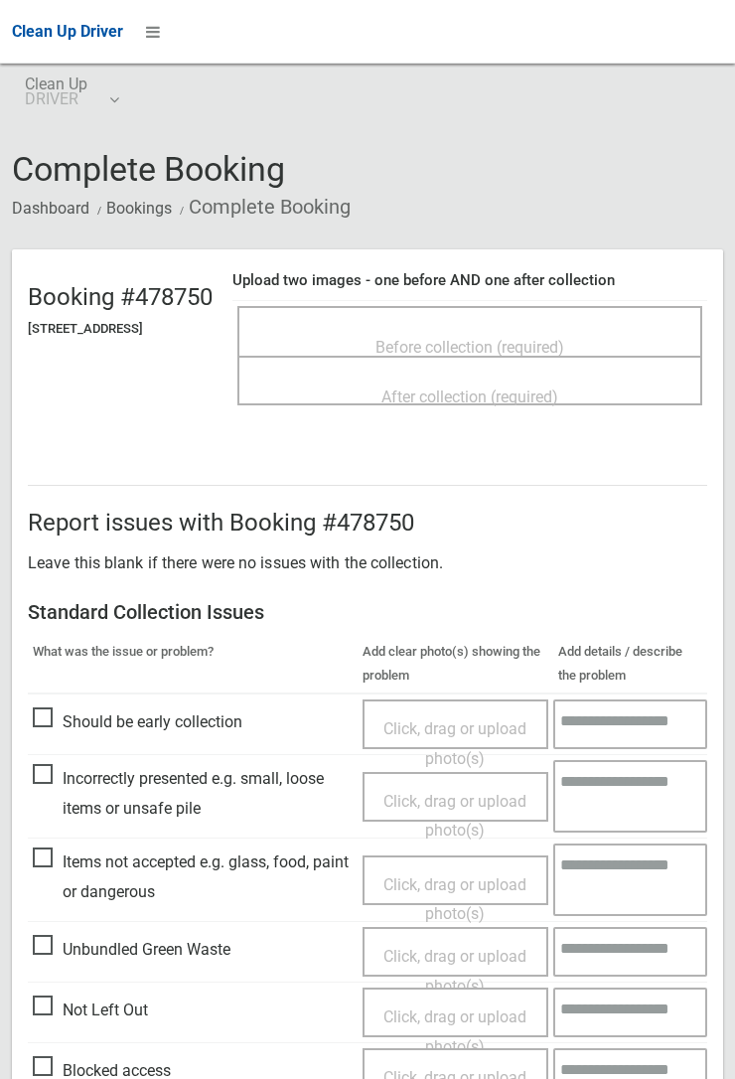
click at [457, 338] on span "Before collection (required)" at bounding box center [469, 347] width 189 height 19
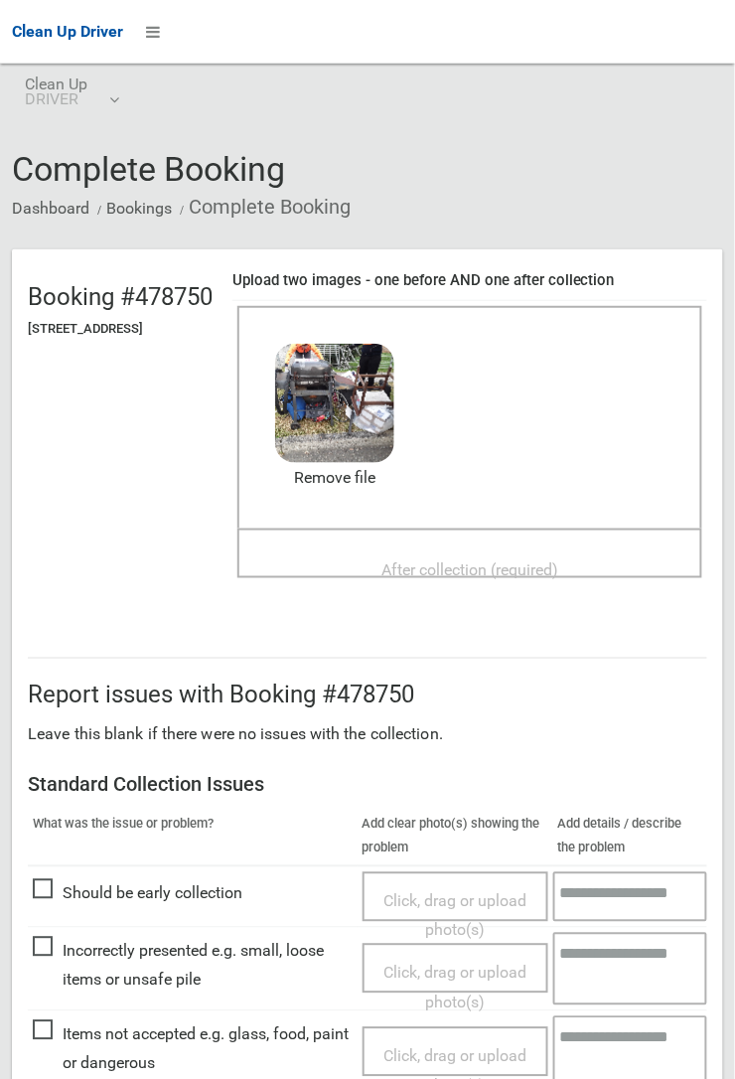
click at [481, 560] on span "After collection (required)" at bounding box center [469, 569] width 177 height 19
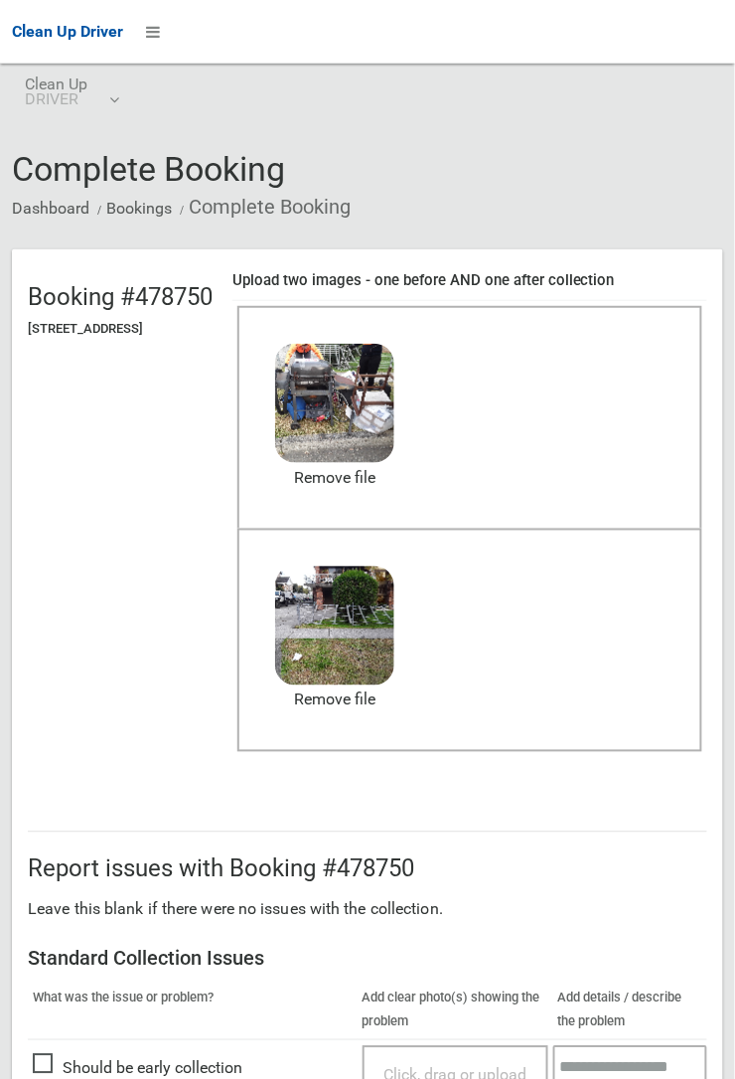
scroll to position [1090, 0]
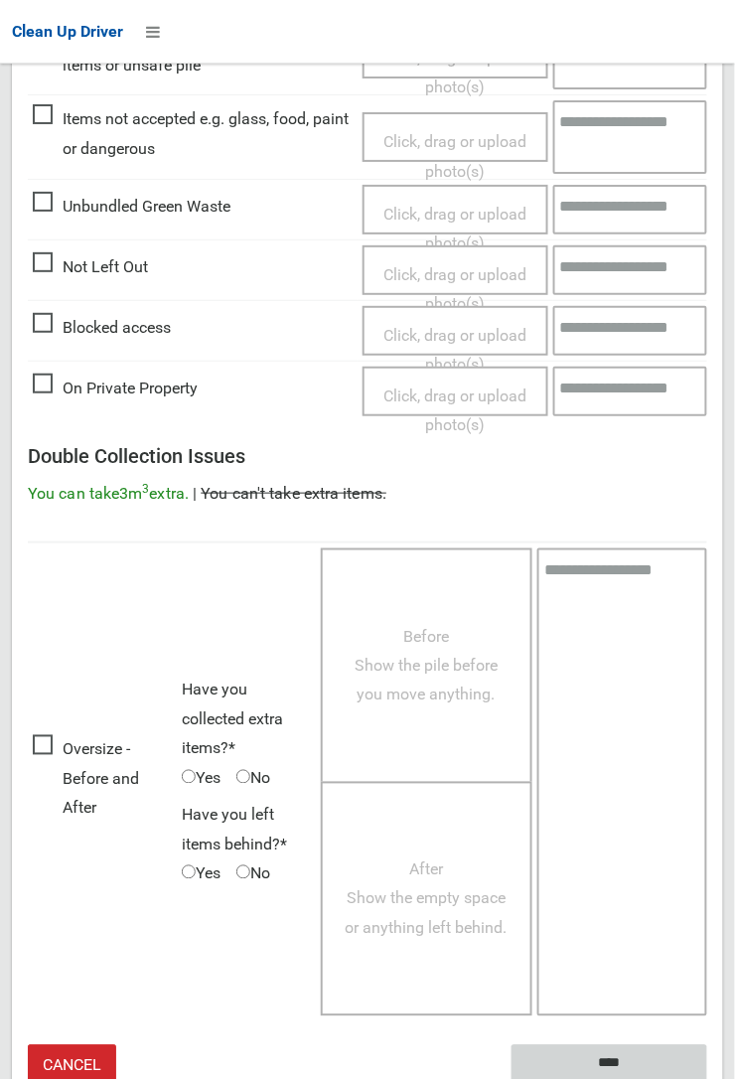
click at [707, 1078] on input "****" at bounding box center [610, 1063] width 196 height 37
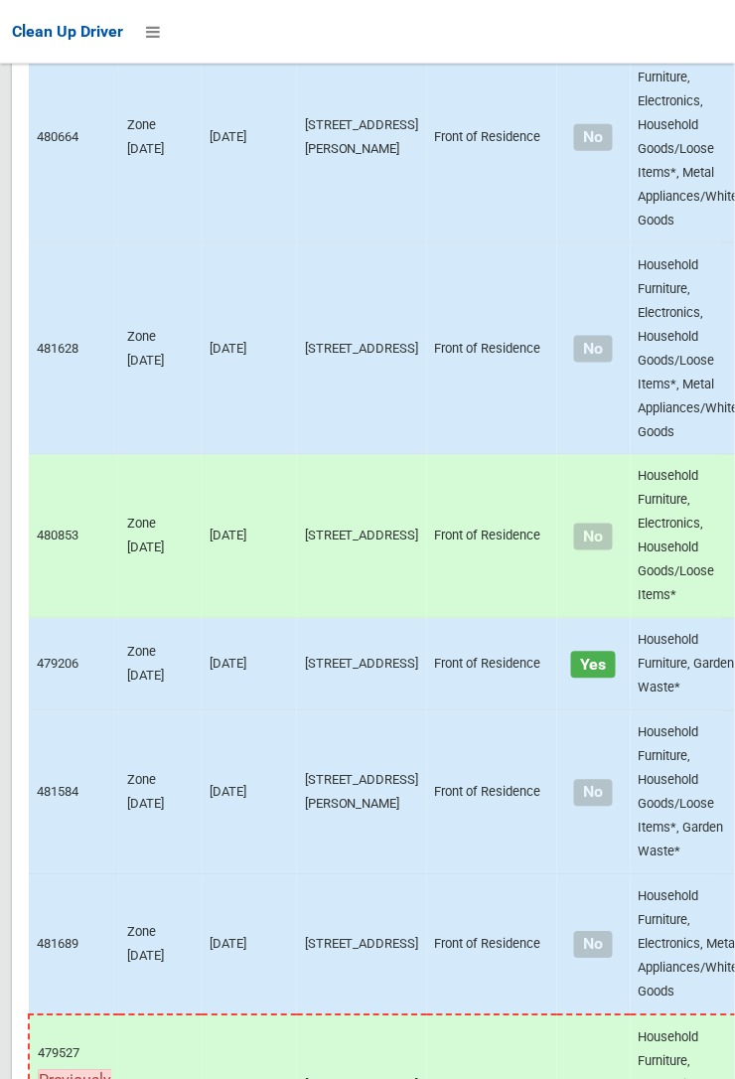
scroll to position [12804, 0]
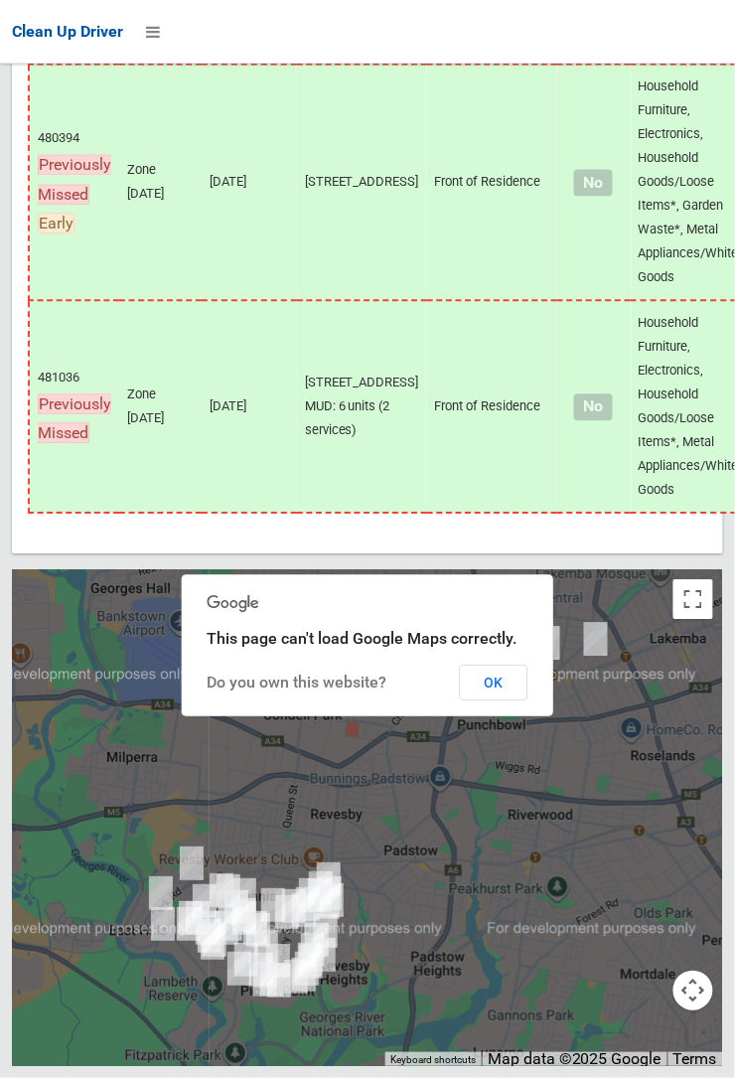
click at [528, 701] on button "OK" at bounding box center [494, 684] width 69 height 36
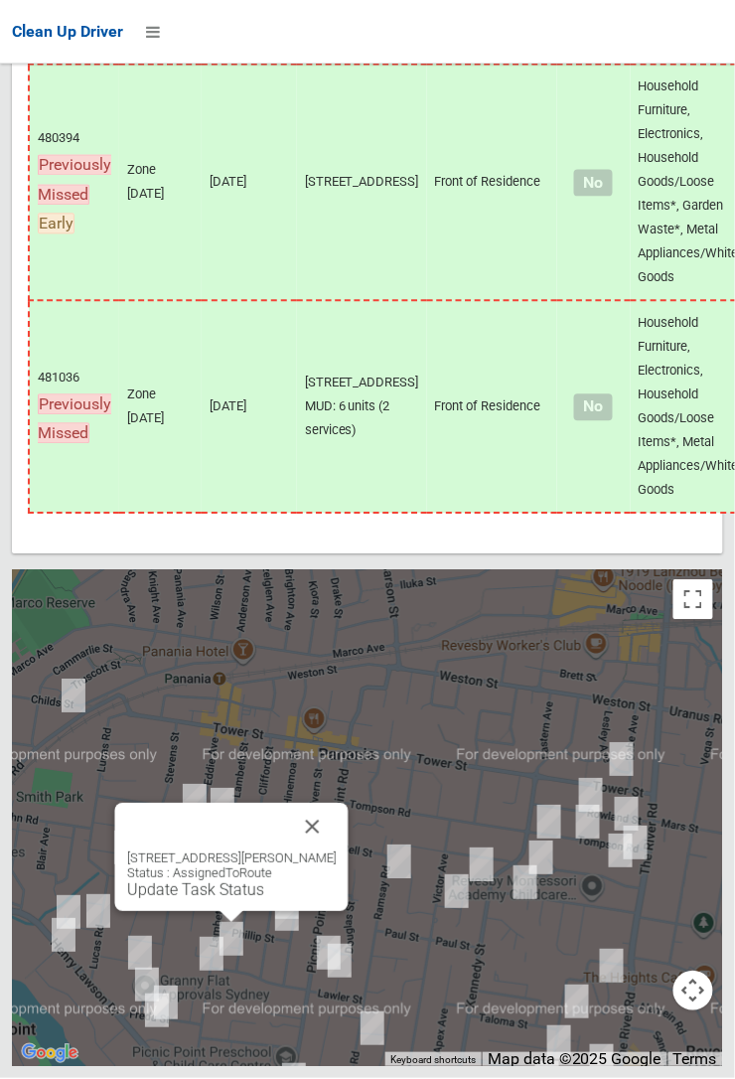
click at [324, 851] on button "Close" at bounding box center [313, 828] width 48 height 48
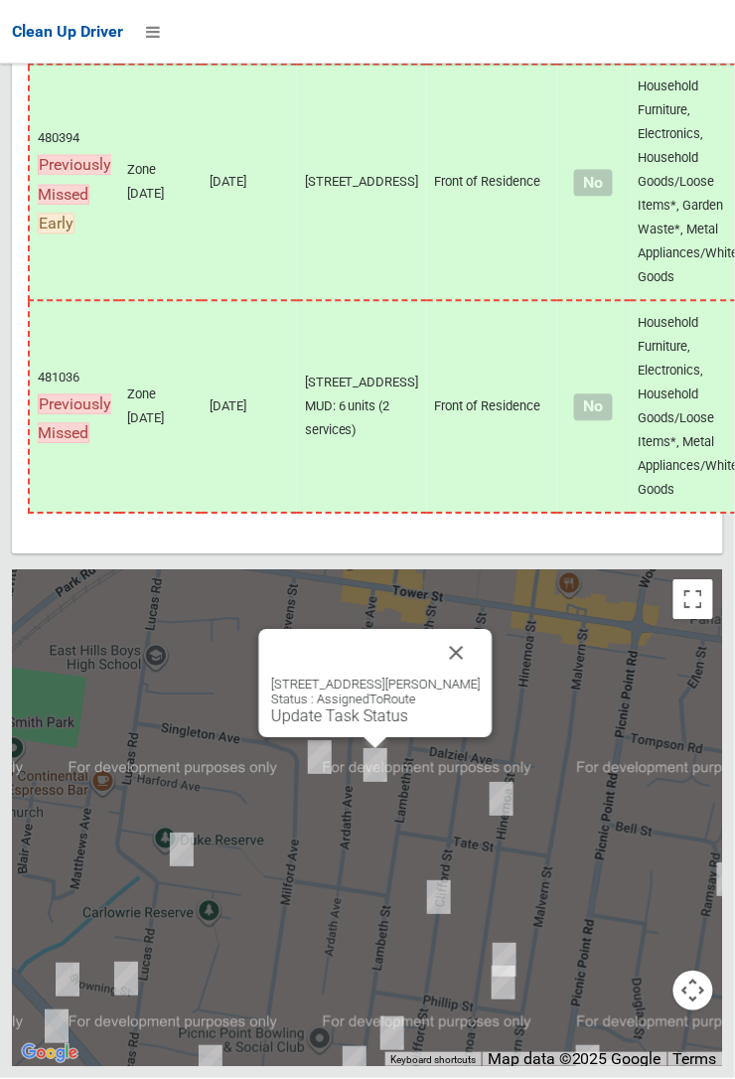
click at [472, 677] on button "Close" at bounding box center [457, 654] width 48 height 48
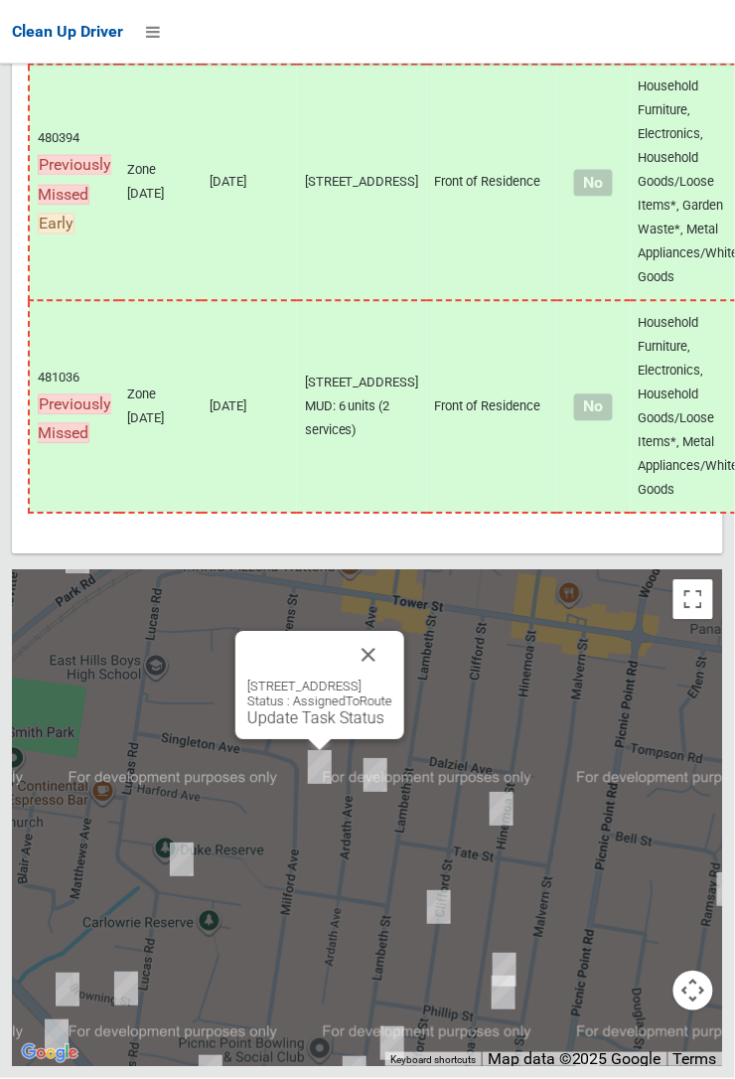
click at [392, 679] on button "Close" at bounding box center [369, 656] width 48 height 48
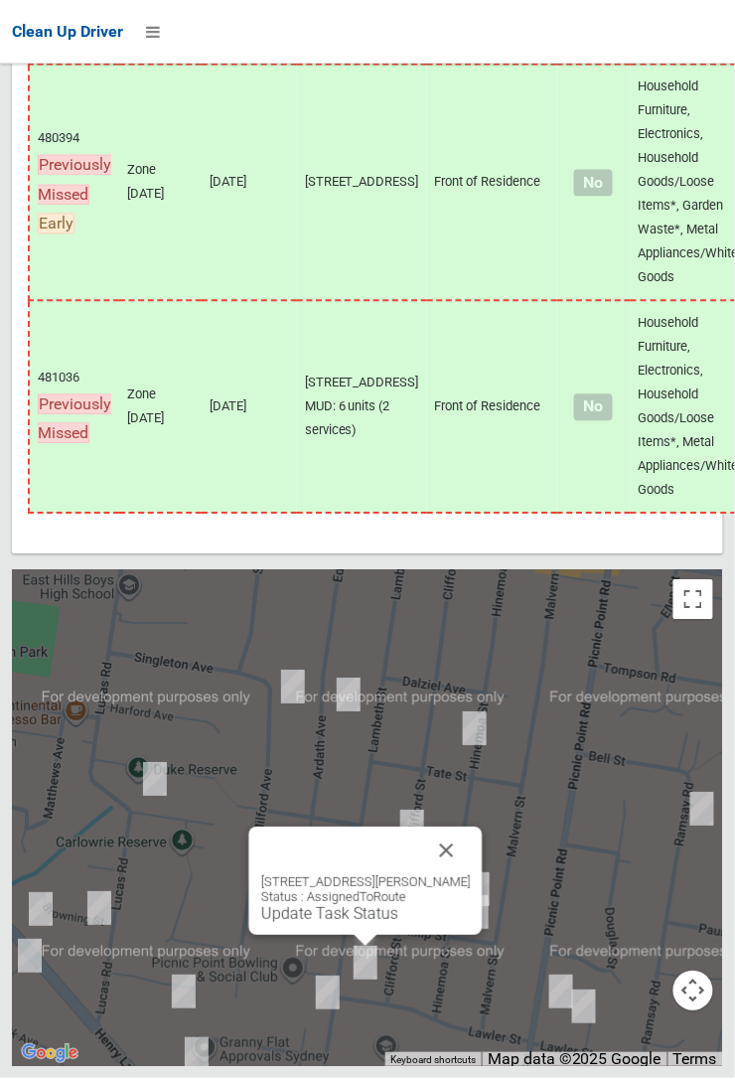
click at [361, 924] on link "Update Task Status" at bounding box center [329, 914] width 137 height 19
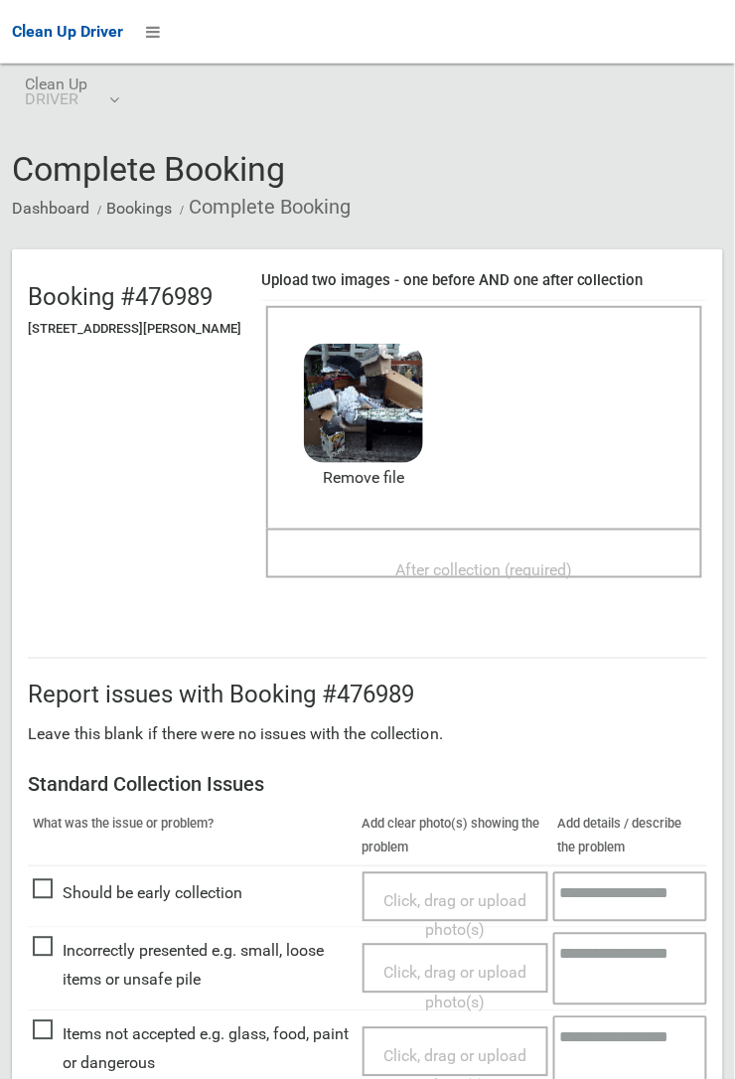
click at [484, 560] on span "After collection (required)" at bounding box center [484, 569] width 177 height 19
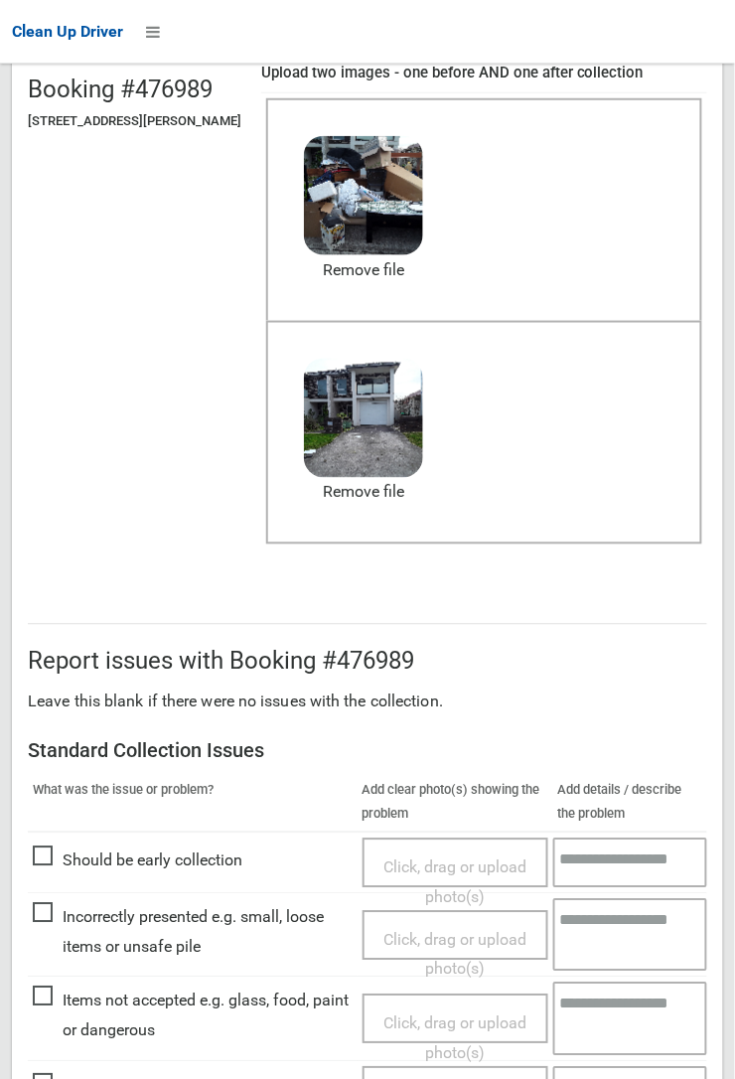
scroll to position [1090, 0]
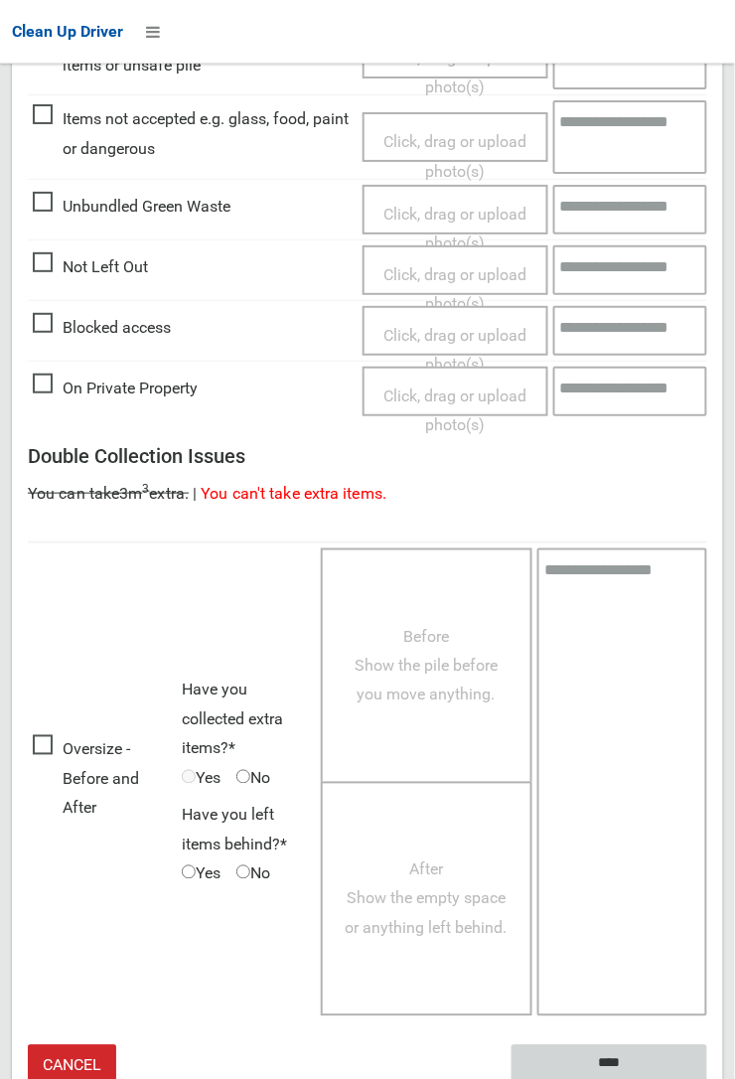
click at [617, 1065] on input "****" at bounding box center [610, 1063] width 196 height 37
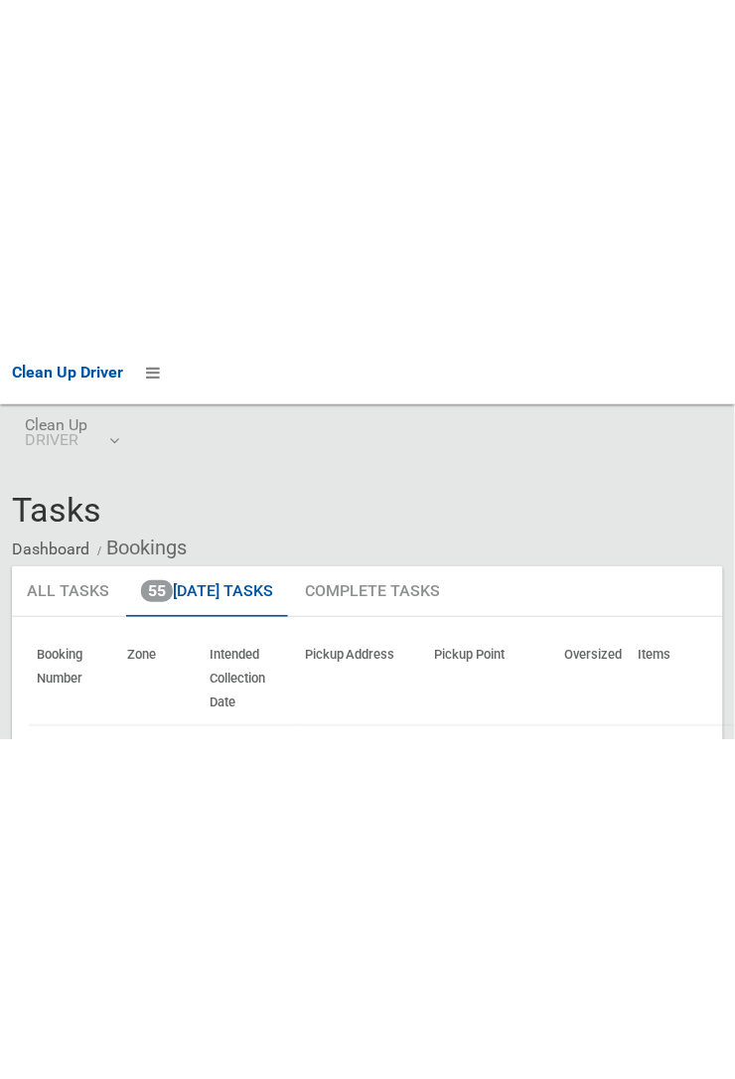
scroll to position [759, 0]
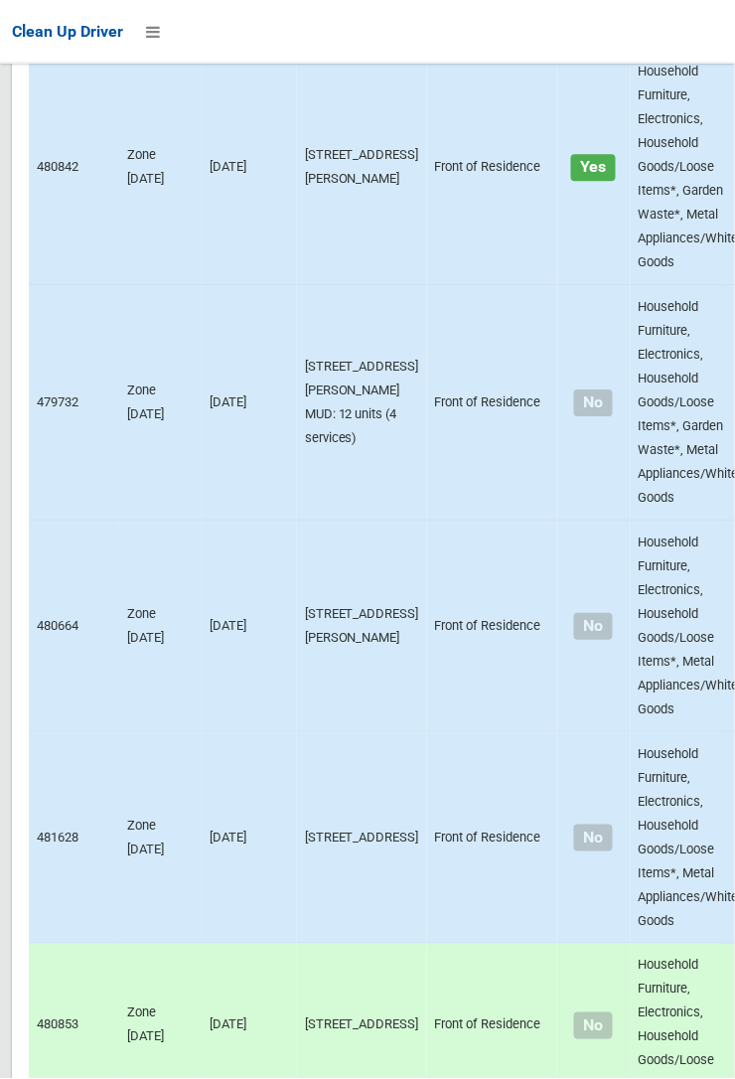
scroll to position [12804, 0]
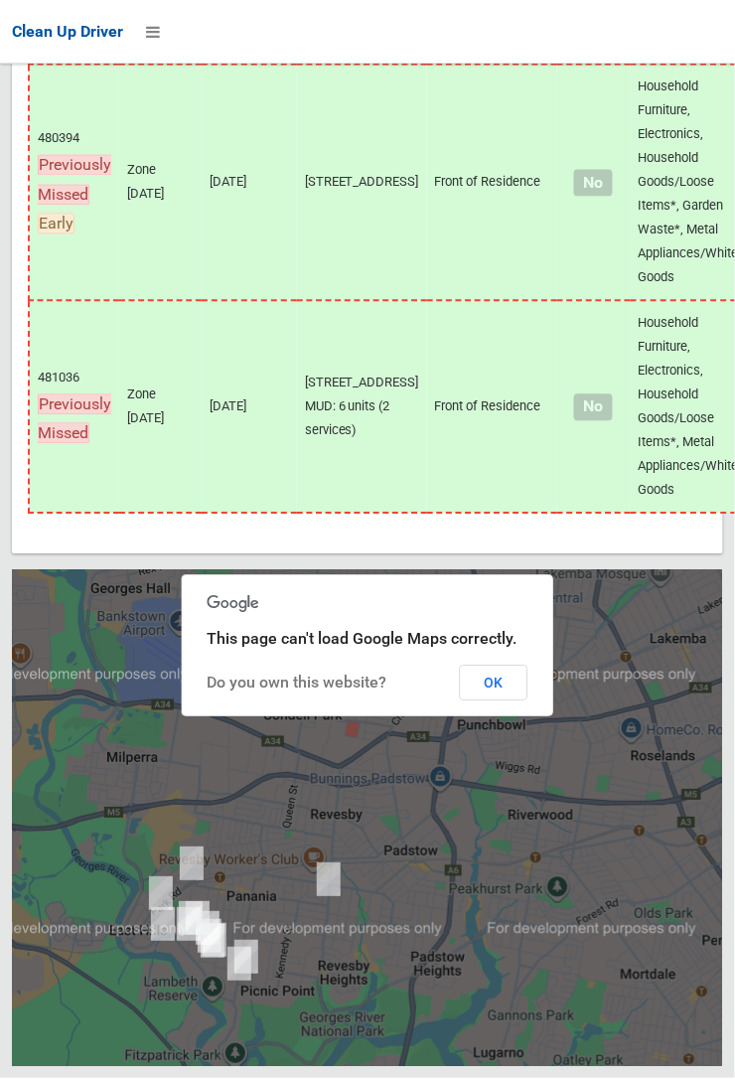
click at [528, 701] on button "OK" at bounding box center [494, 684] width 69 height 36
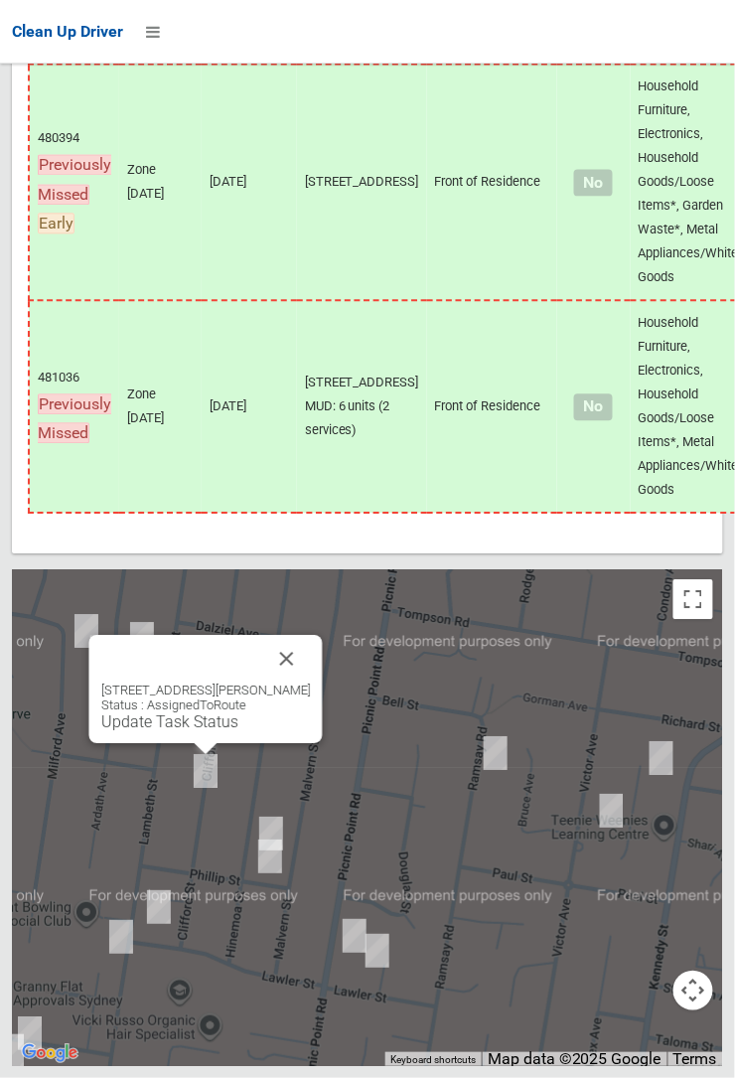
click at [303, 683] on button "Close" at bounding box center [287, 660] width 48 height 48
click at [198, 732] on link "Update Task Status" at bounding box center [169, 722] width 137 height 19
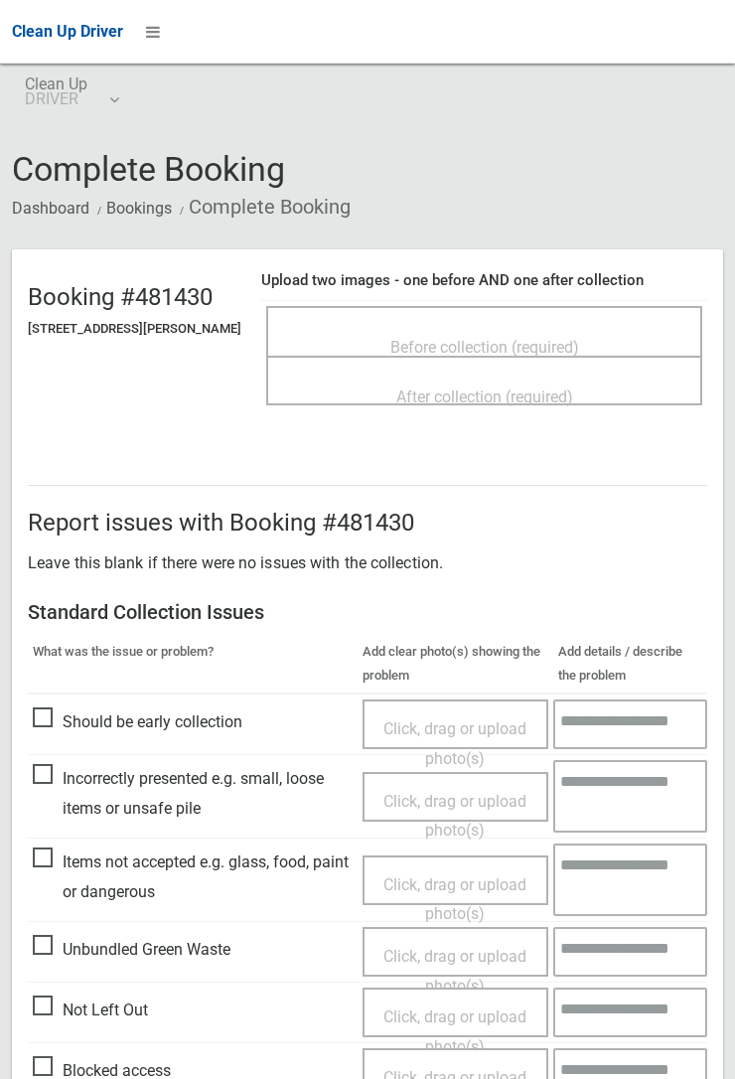
click at [483, 338] on span "Before collection (required)" at bounding box center [484, 347] width 189 height 19
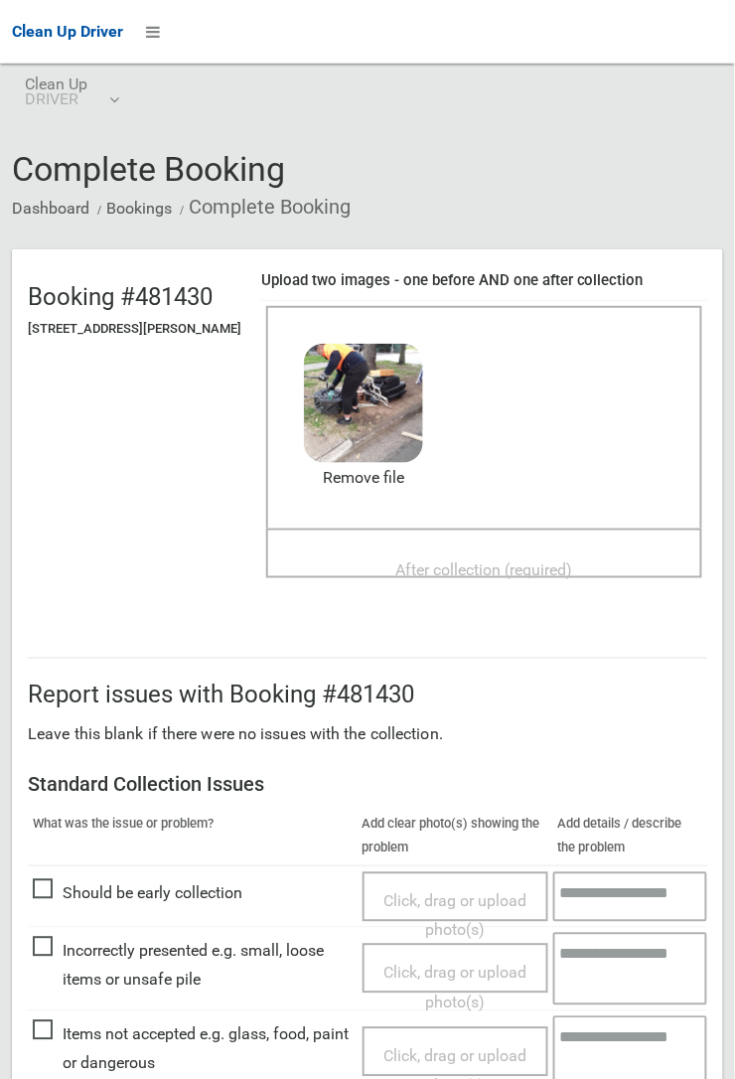
click at [430, 560] on span "After collection (required)" at bounding box center [484, 569] width 177 height 19
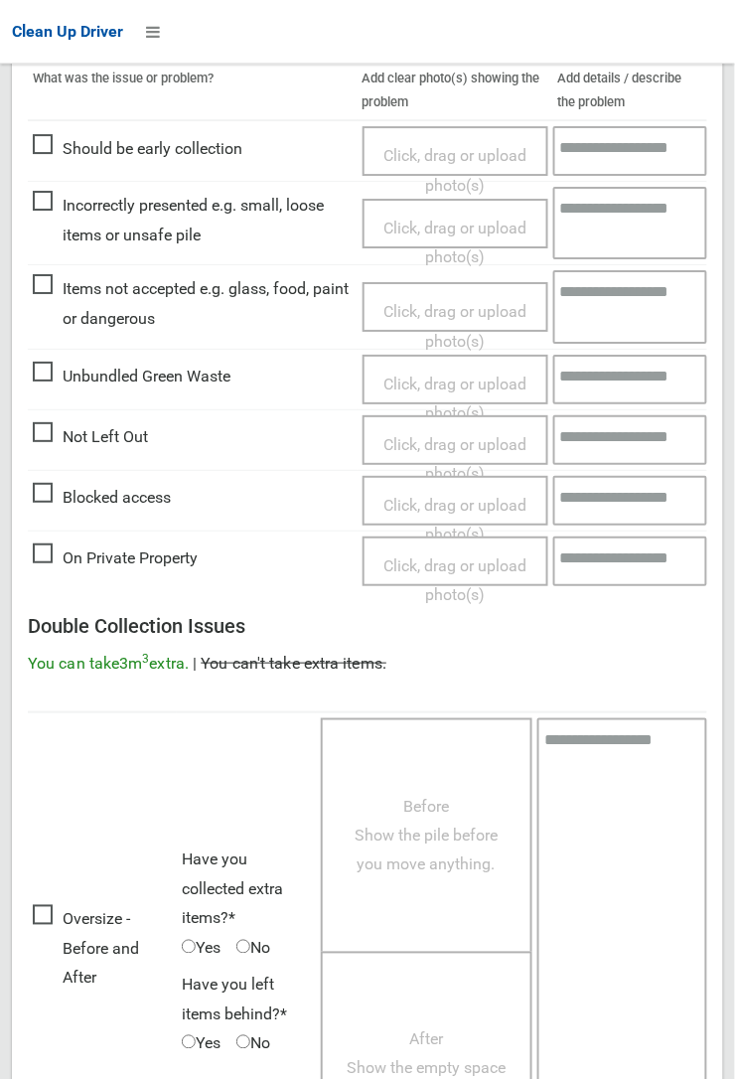
scroll to position [1090, 0]
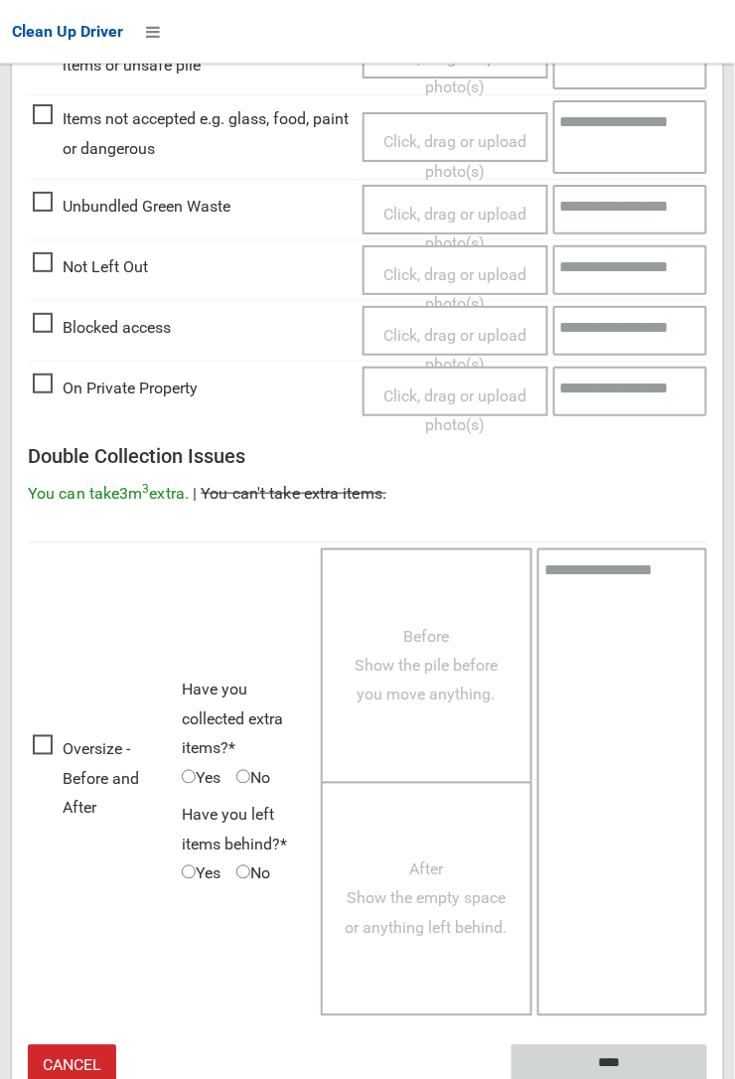
click at [707, 1078] on input "****" at bounding box center [610, 1063] width 196 height 37
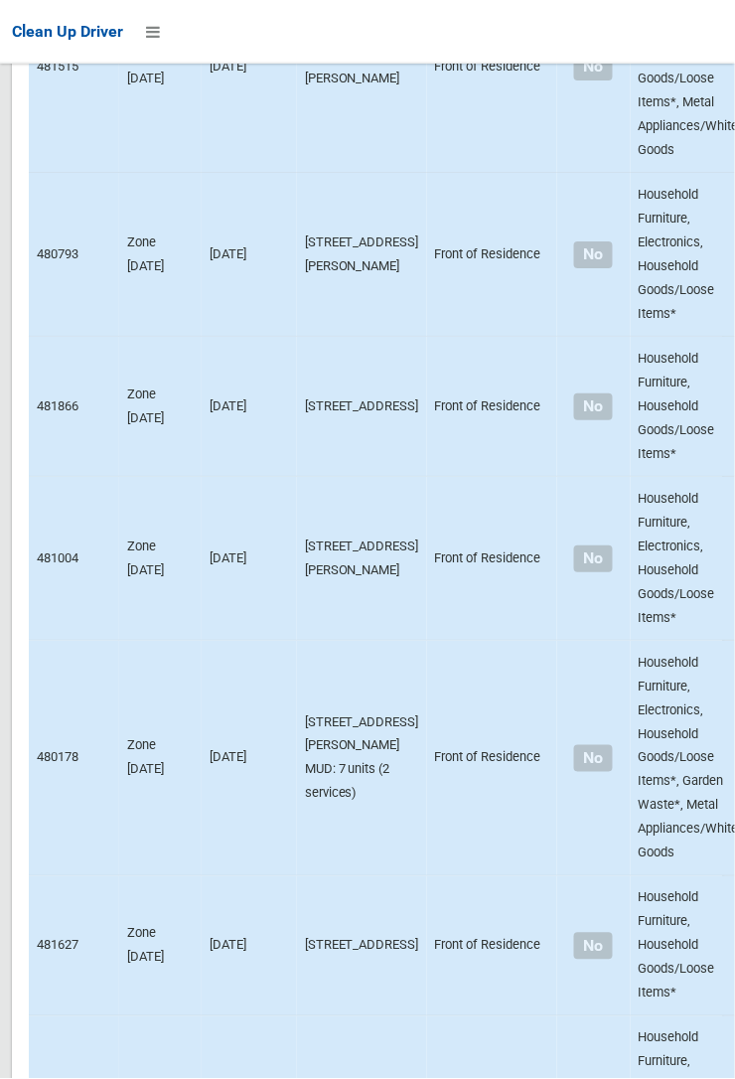
scroll to position [12804, 0]
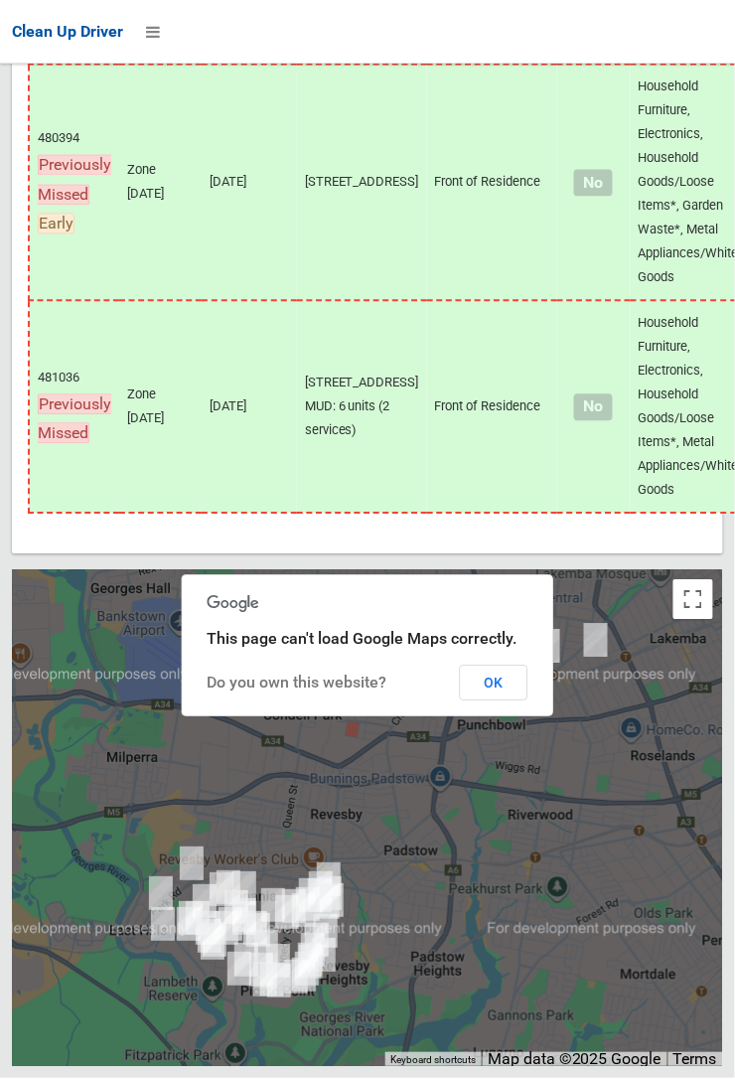
click at [528, 701] on button "OK" at bounding box center [494, 684] width 69 height 36
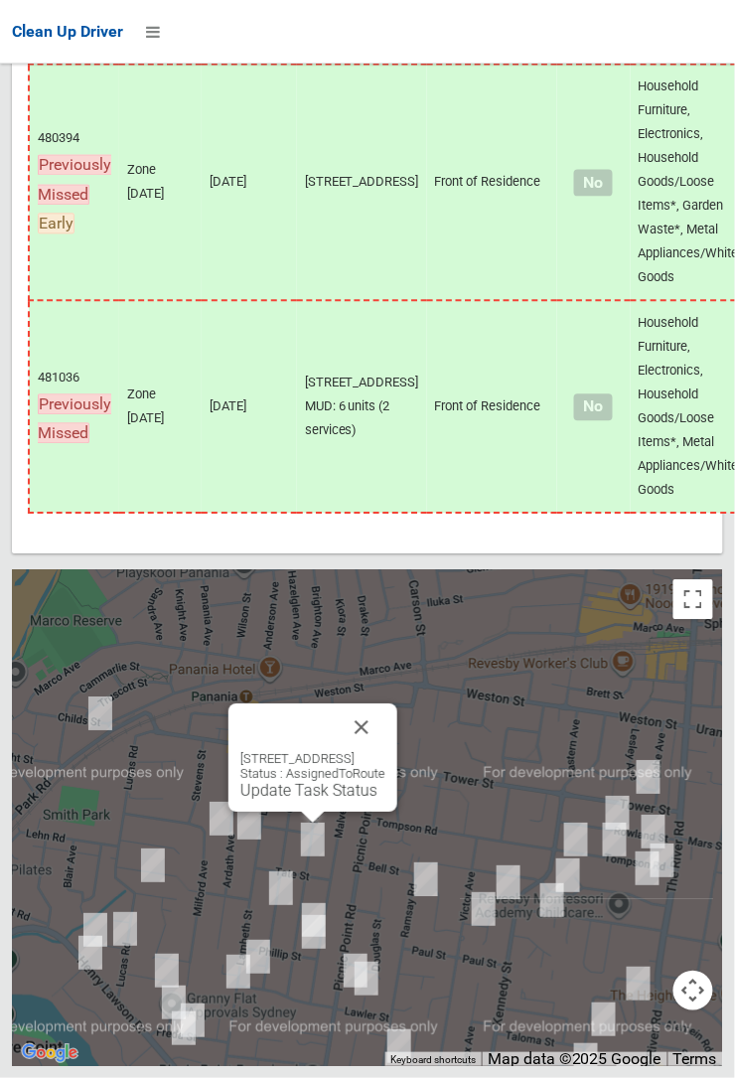
click at [397, 796] on div "72 Hinemoa Street, PANANIA NSW 2213 Status : AssignedToRoute Update Task Status" at bounding box center [312, 758] width 169 height 108
click at [385, 752] on button "Close" at bounding box center [362, 728] width 48 height 48
click at [307, 801] on link "Update Task Status" at bounding box center [308, 791] width 137 height 19
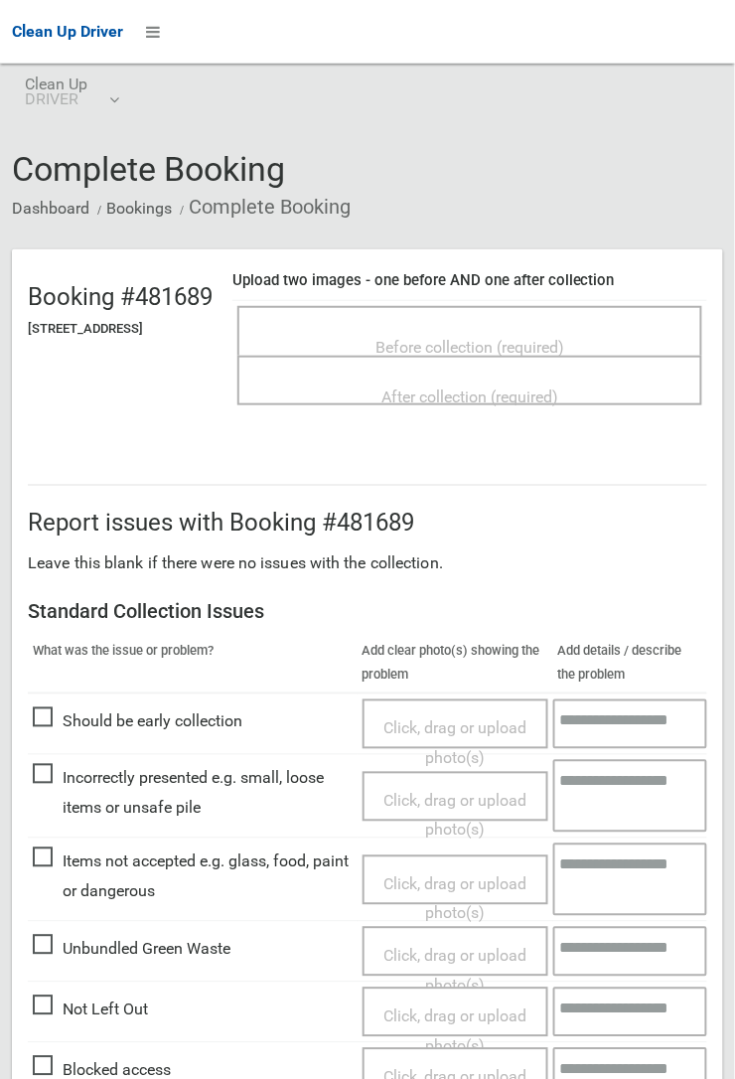
click at [473, 338] on span "Before collection (required)" at bounding box center [469, 347] width 189 height 19
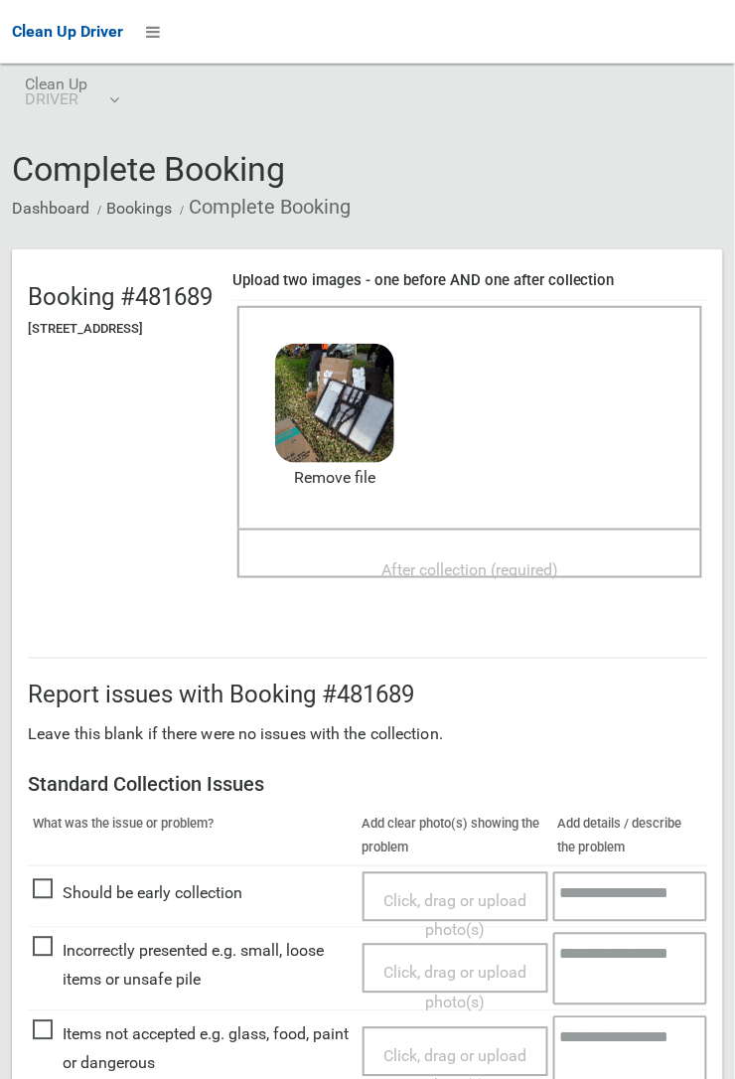
click at [467, 550] on div "After collection (required)" at bounding box center [469, 568] width 421 height 37
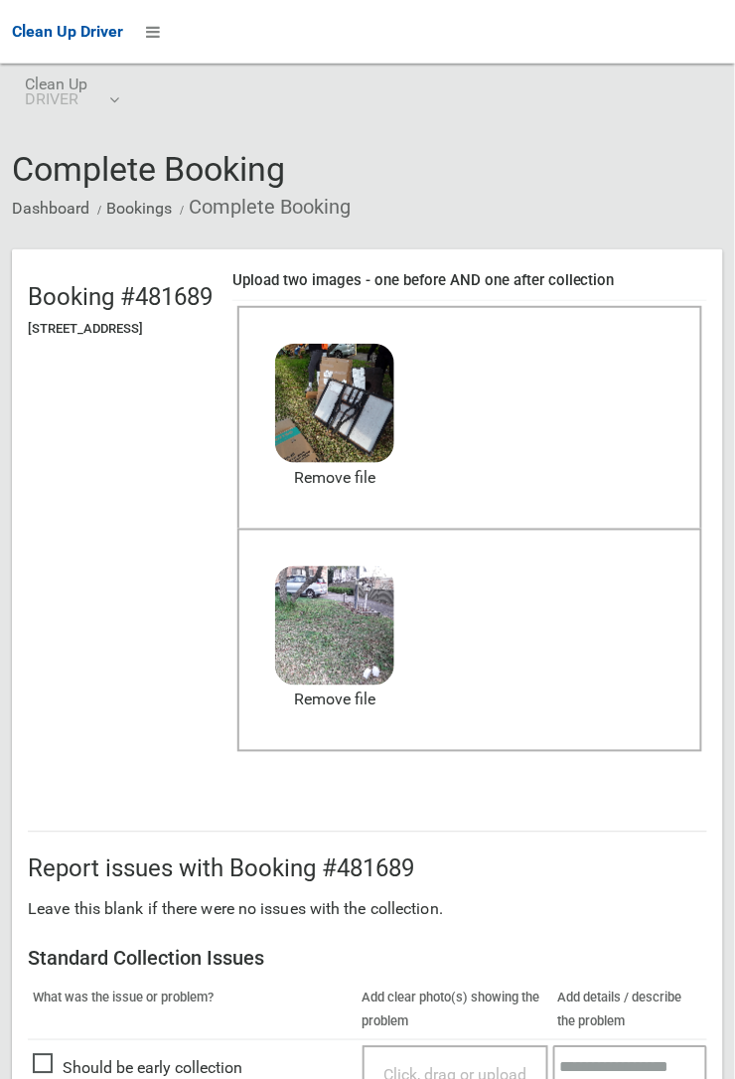
scroll to position [1090, 0]
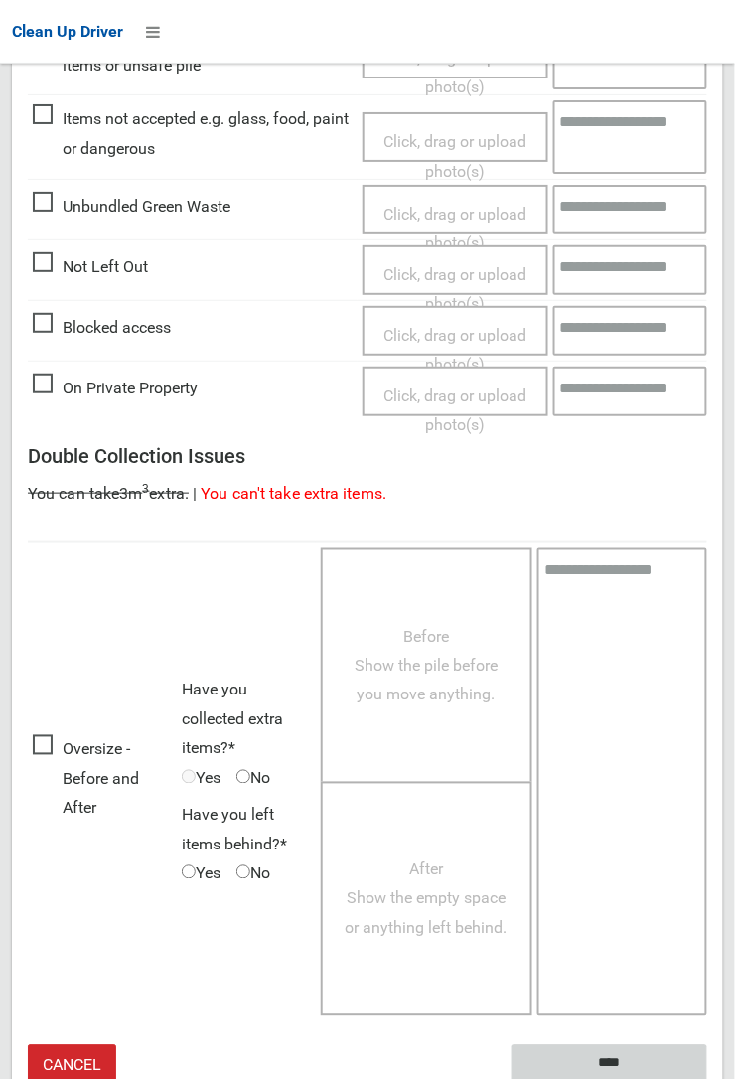
click at [707, 1078] on input "****" at bounding box center [610, 1063] width 196 height 37
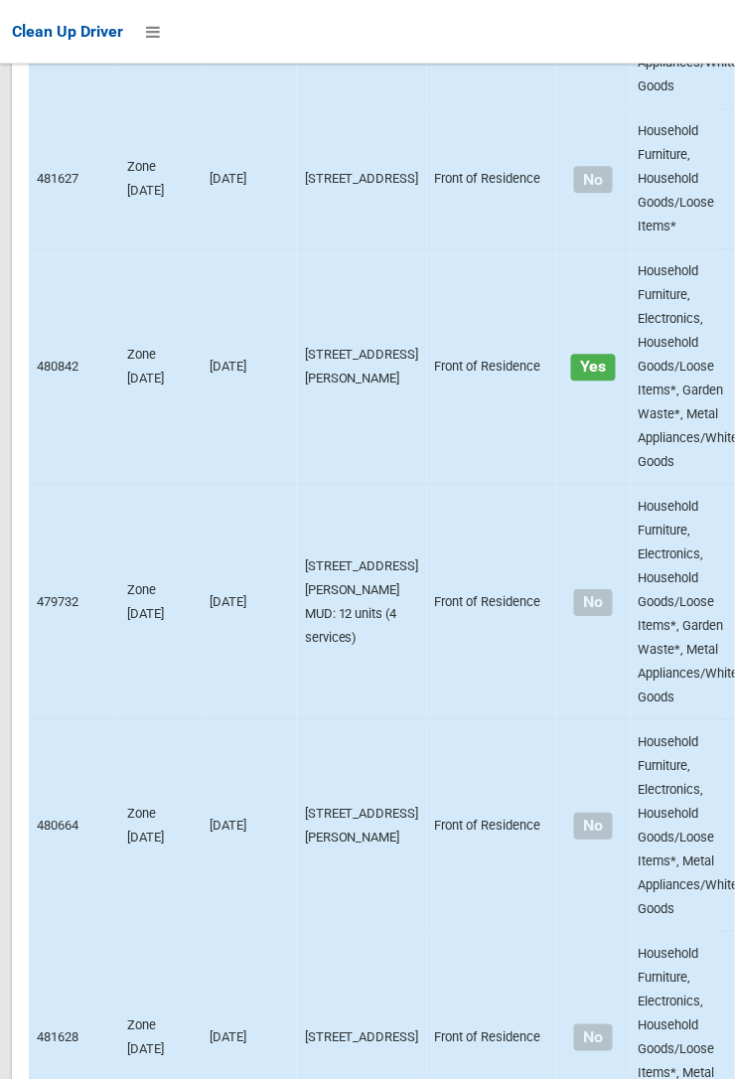
scroll to position [12804, 0]
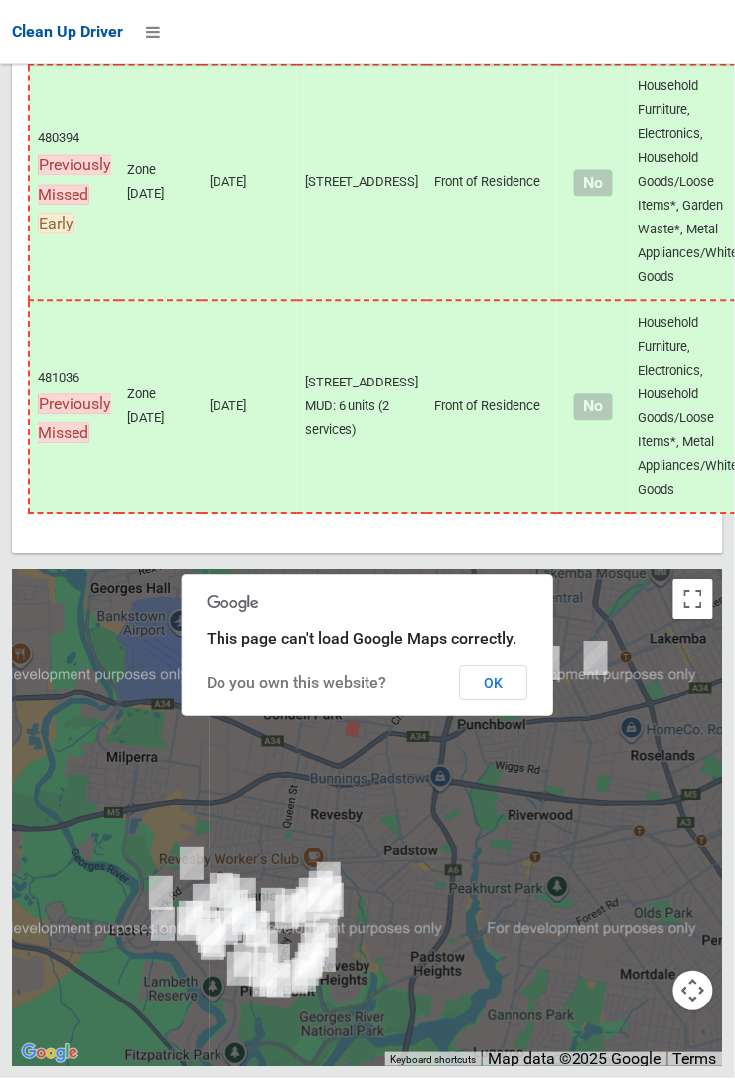
click at [528, 701] on button "OK" at bounding box center [494, 684] width 69 height 36
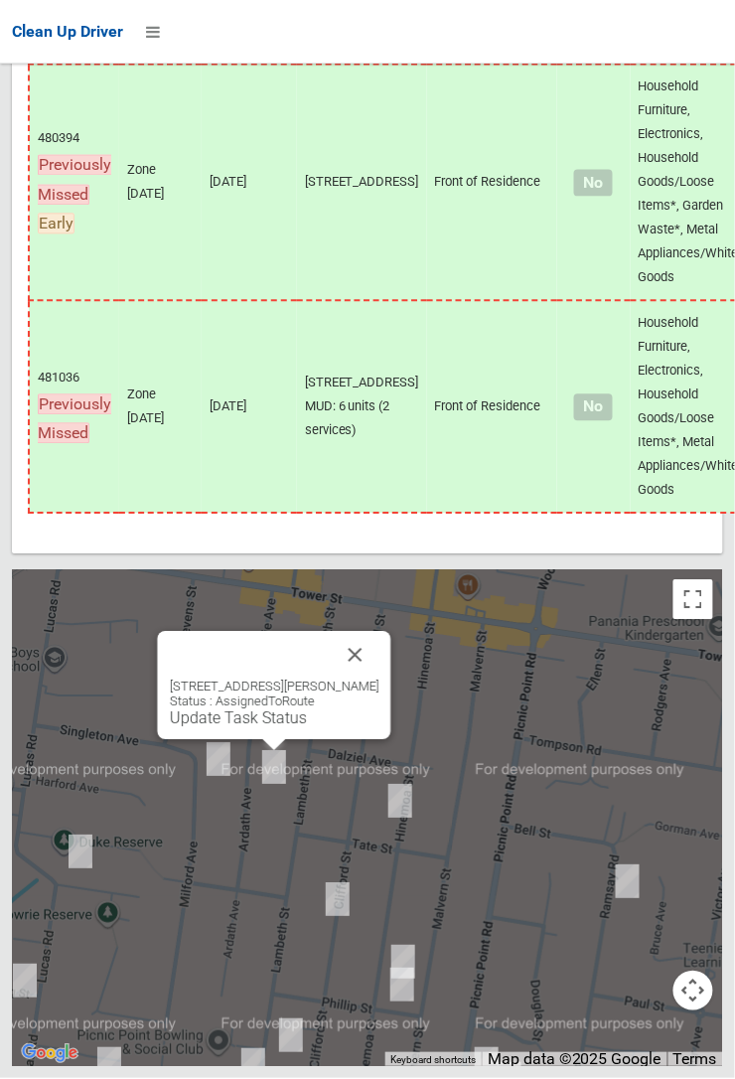
click at [371, 679] on button "Close" at bounding box center [356, 656] width 48 height 48
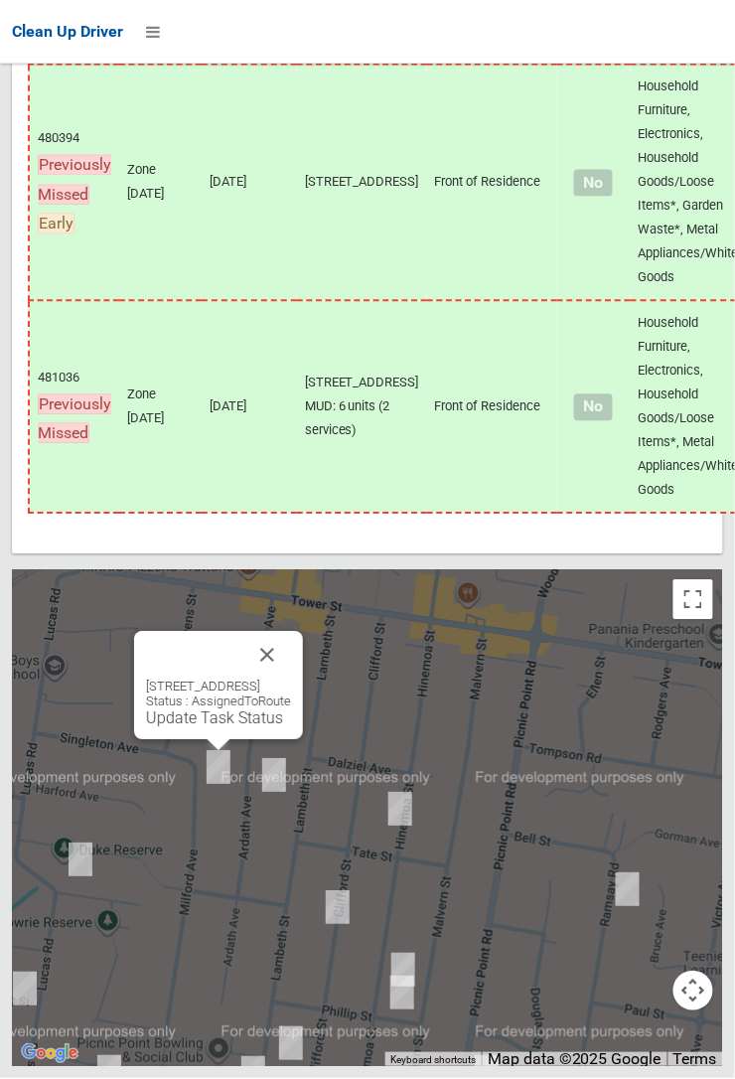
click at [291, 679] on button "Close" at bounding box center [267, 656] width 48 height 48
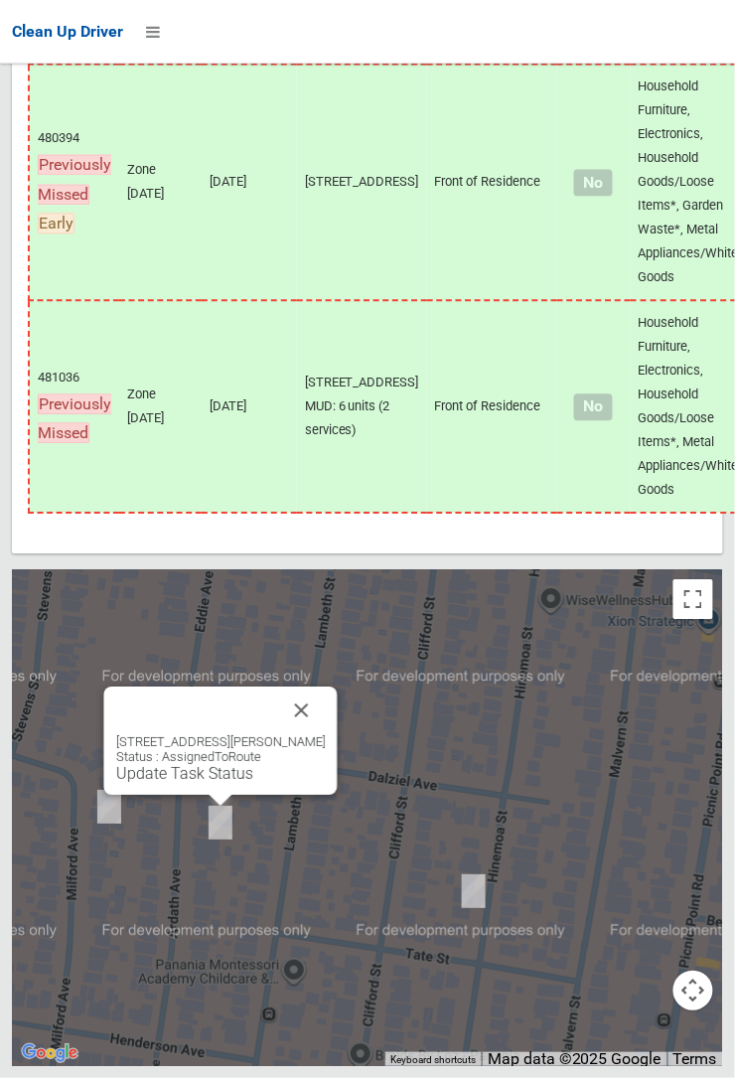
click at [325, 735] on button "Close" at bounding box center [302, 711] width 48 height 48
click at [198, 784] on link "Update Task Status" at bounding box center [184, 774] width 137 height 19
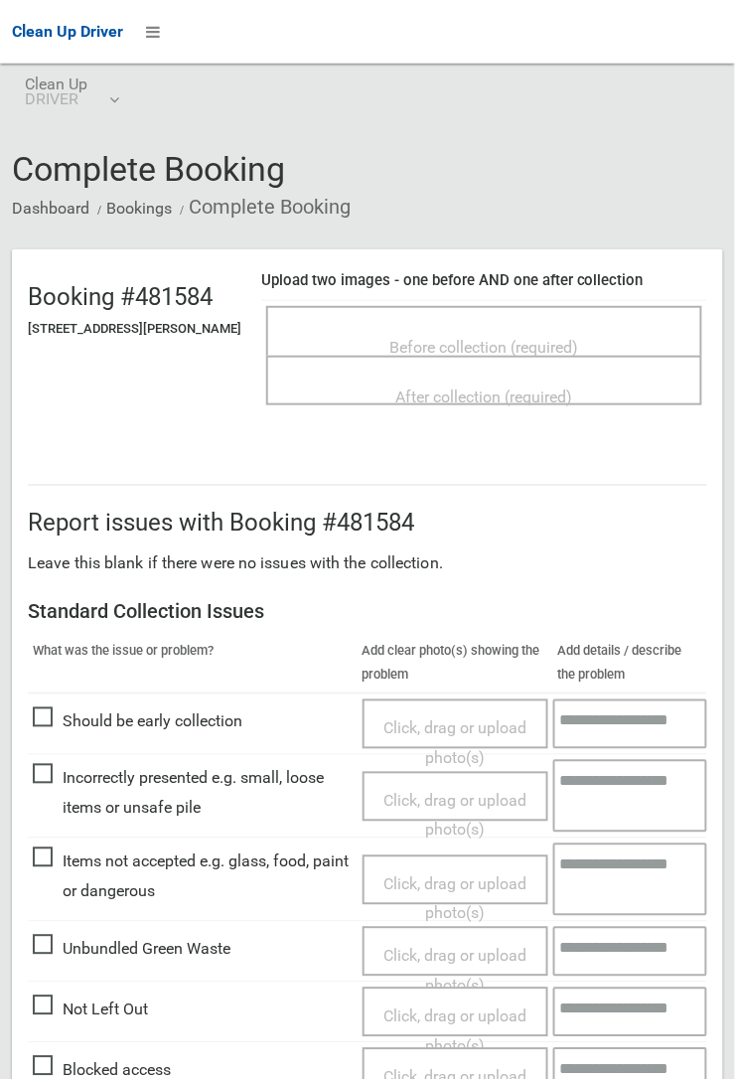
click at [493, 338] on span "Before collection (required)" at bounding box center [484, 347] width 189 height 19
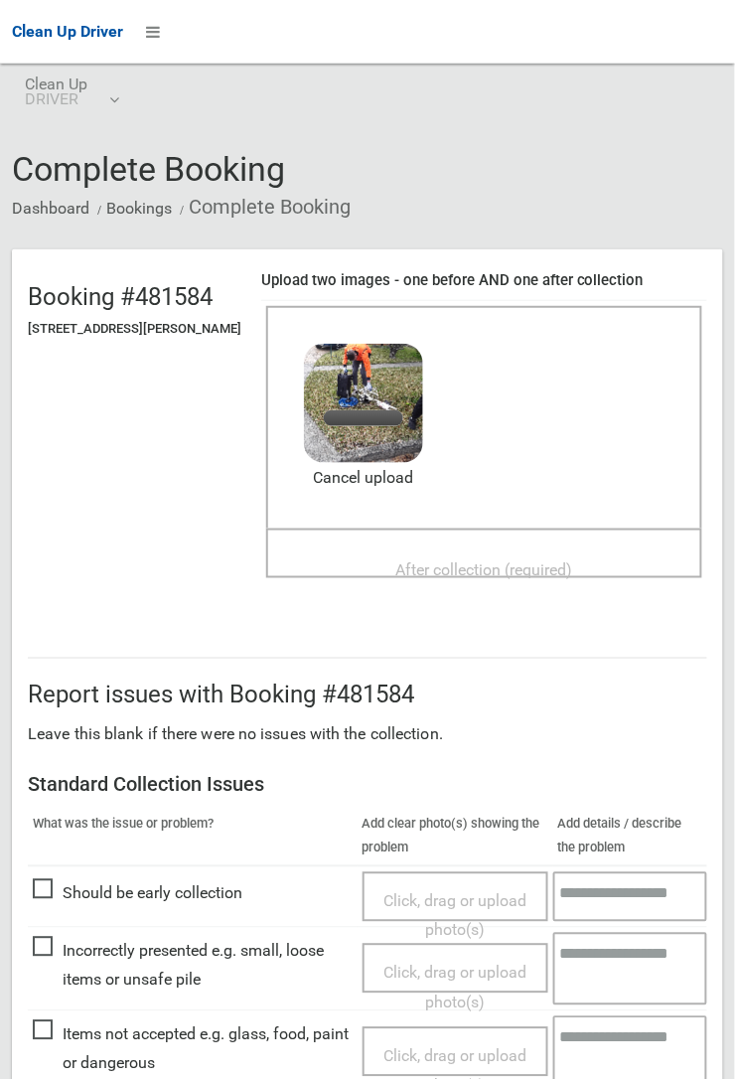
click at [453, 560] on span "After collection (required)" at bounding box center [484, 569] width 177 height 19
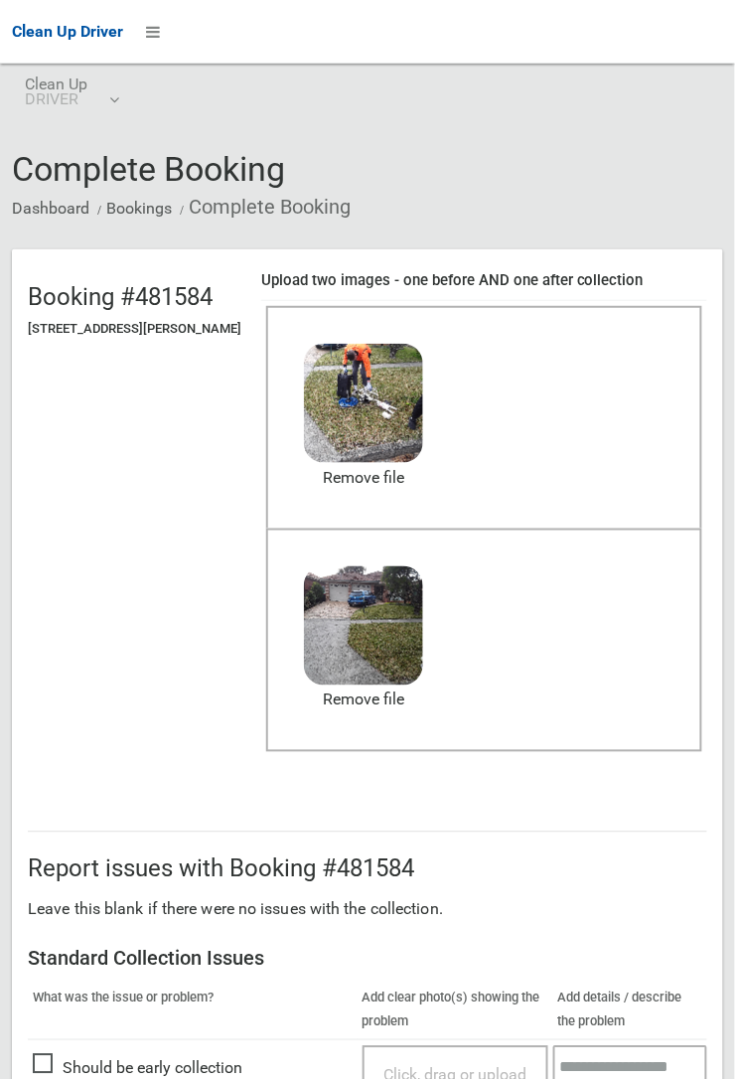
scroll to position [1090, 0]
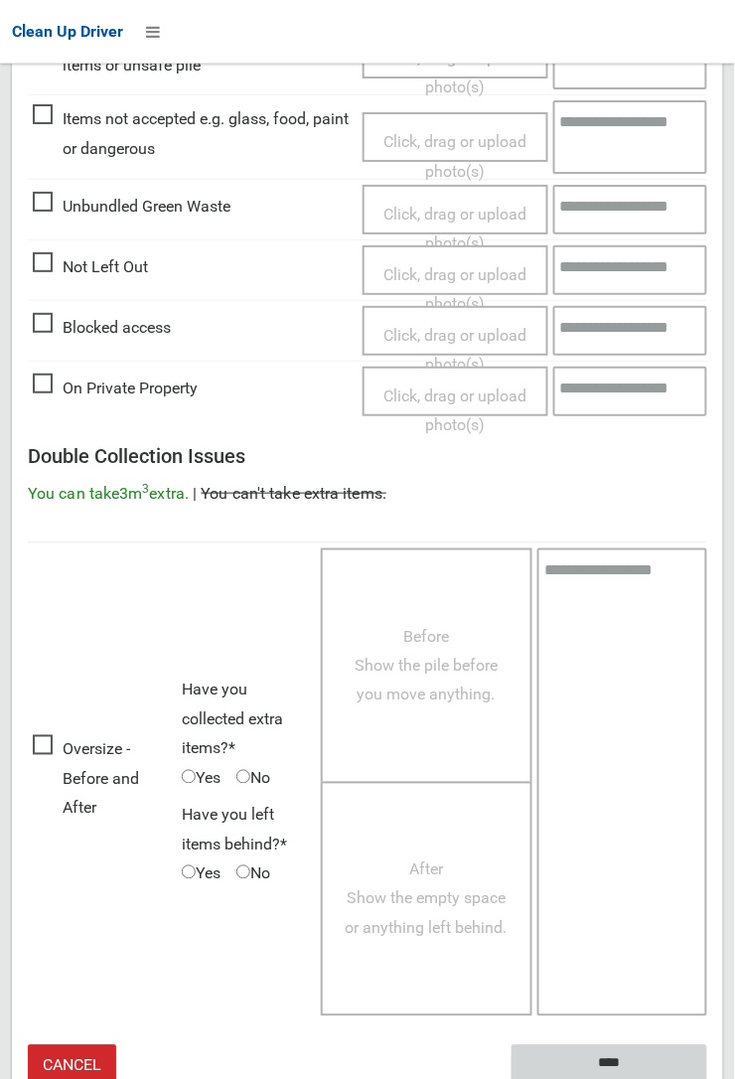
click at [601, 1062] on input "****" at bounding box center [610, 1063] width 196 height 37
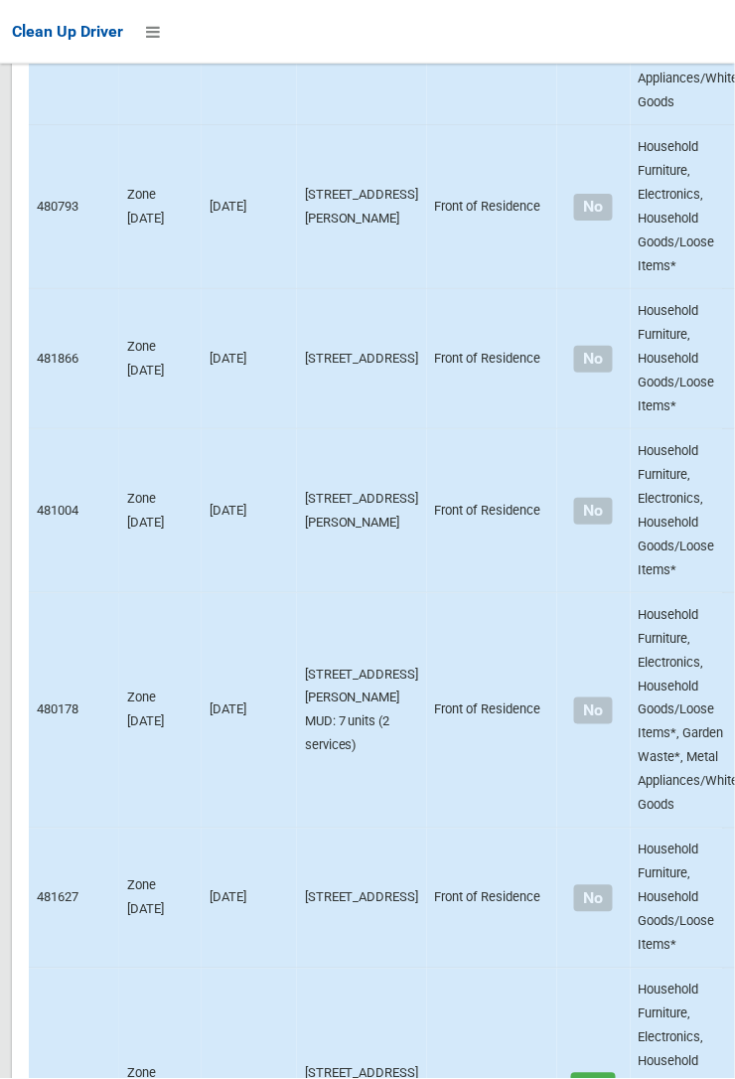
scroll to position [12804, 0]
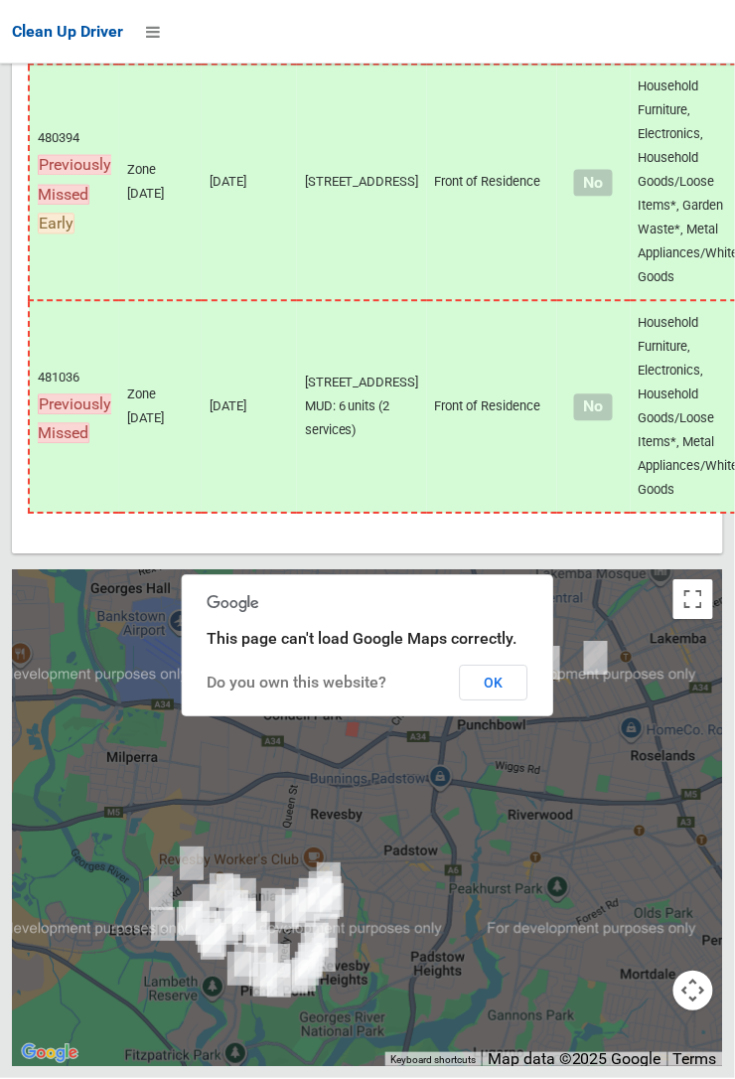
click at [502, 701] on button "OK" at bounding box center [494, 684] width 69 height 36
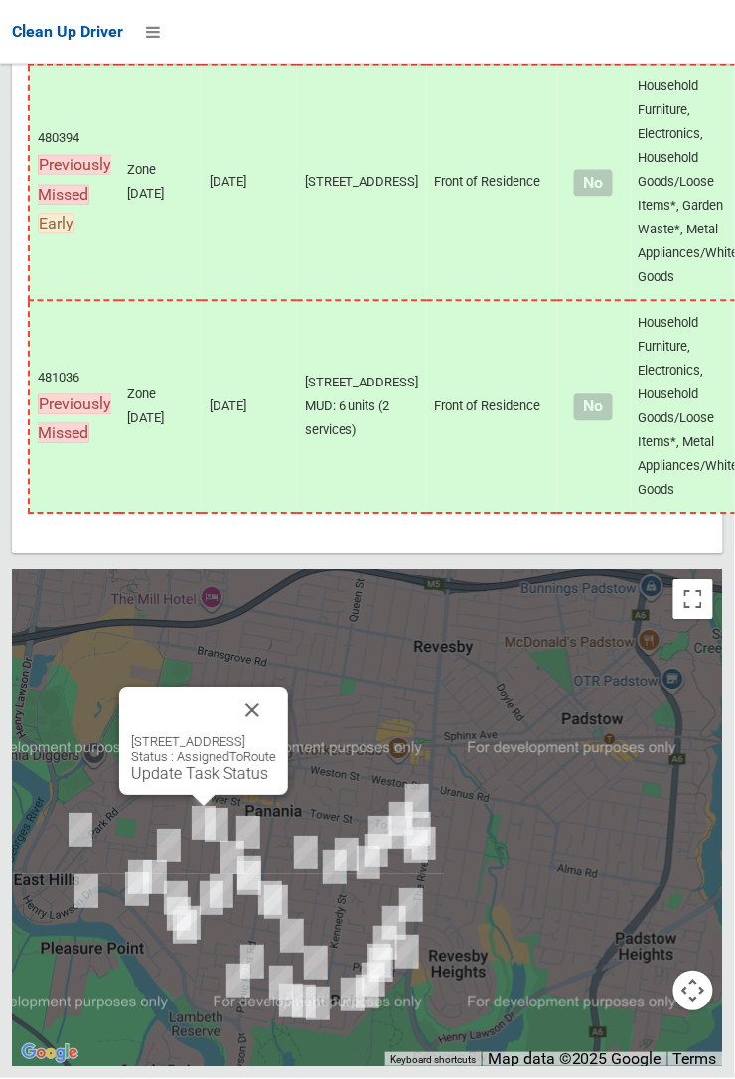
click at [191, 784] on link "Update Task Status" at bounding box center [199, 774] width 137 height 19
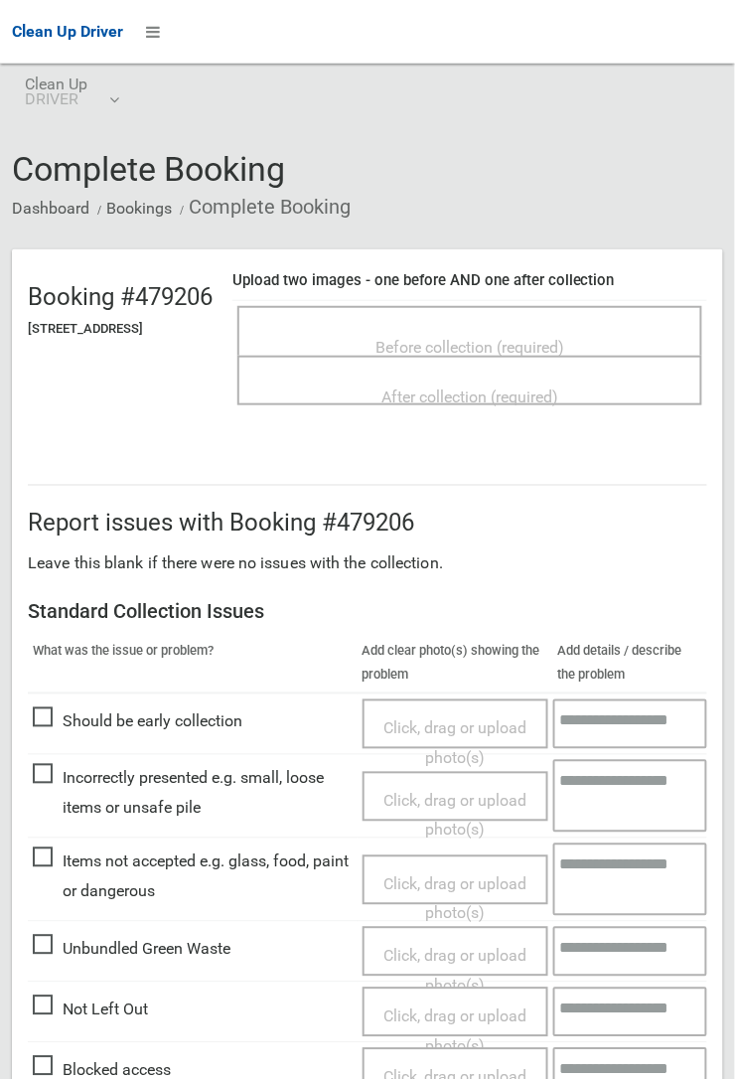
click at [453, 338] on span "Before collection (required)" at bounding box center [469, 347] width 189 height 19
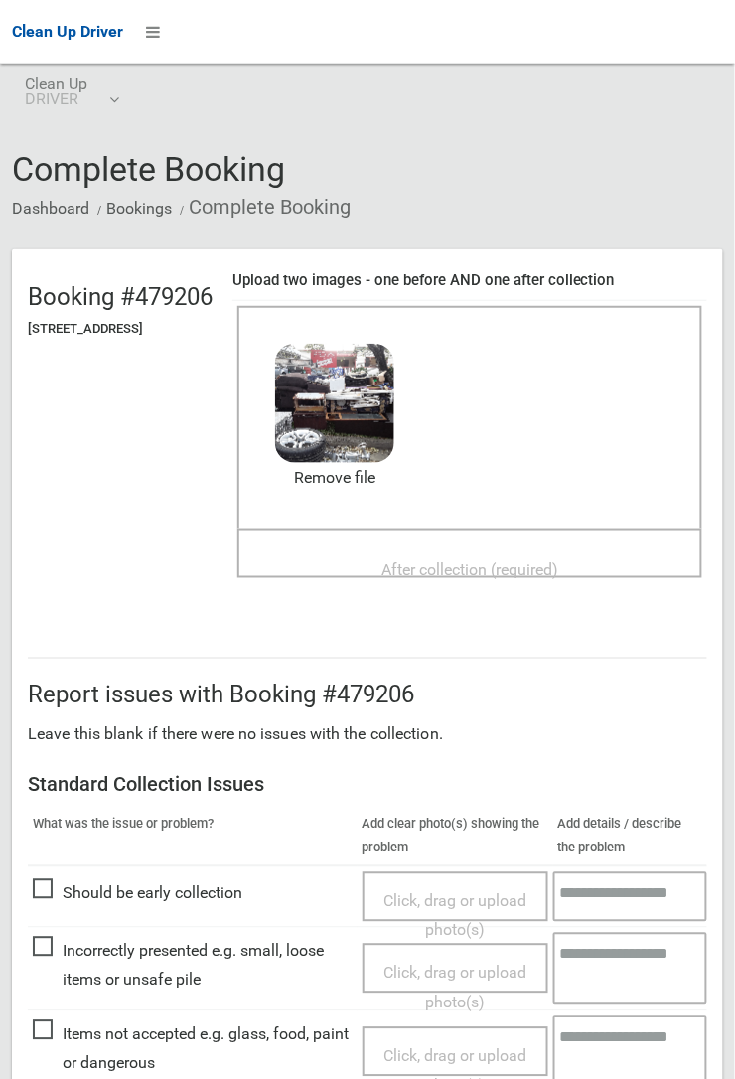
click at [465, 560] on span "After collection (required)" at bounding box center [469, 569] width 177 height 19
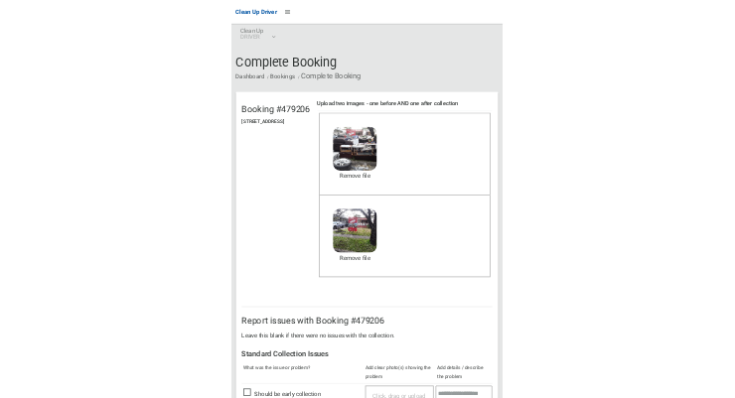
scroll to position [1090, 0]
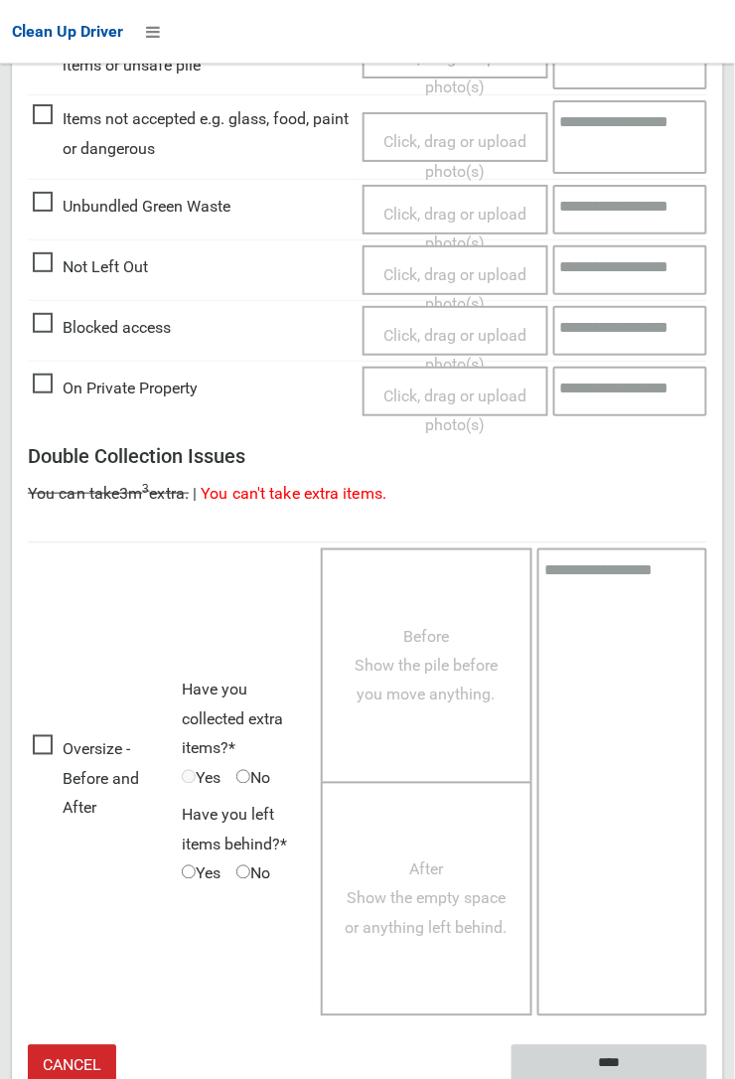
click at [707, 1078] on input "****" at bounding box center [610, 1063] width 196 height 37
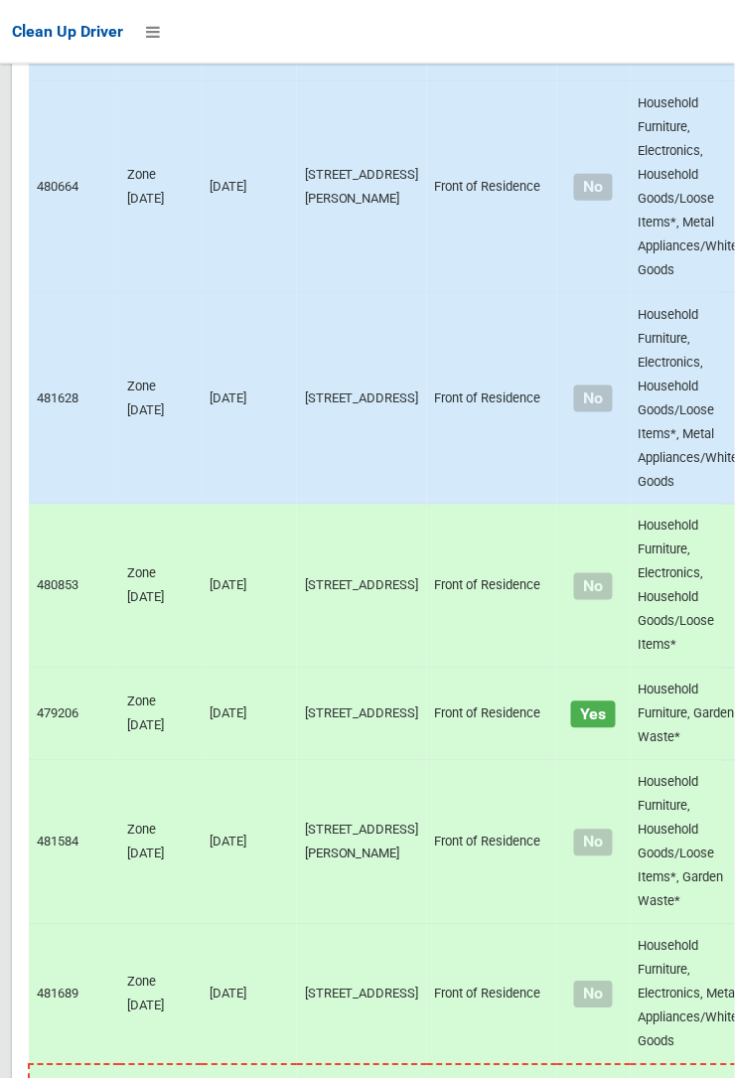
scroll to position [12804, 0]
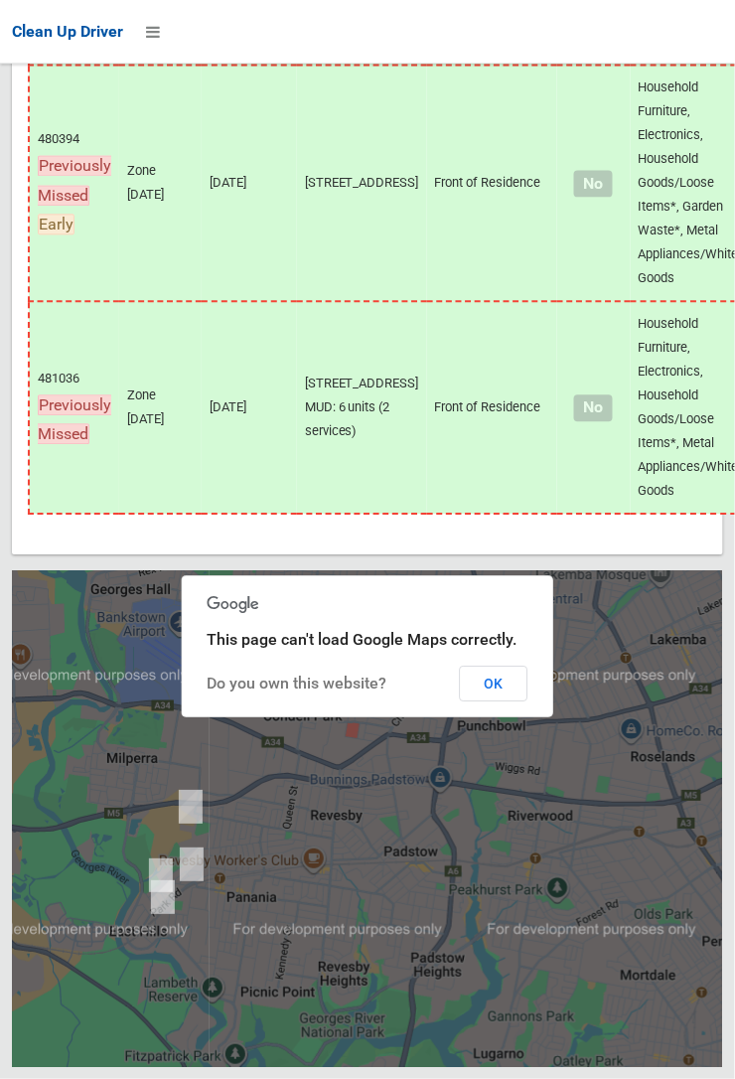
click at [528, 397] on button "OK" at bounding box center [494, 684] width 69 height 36
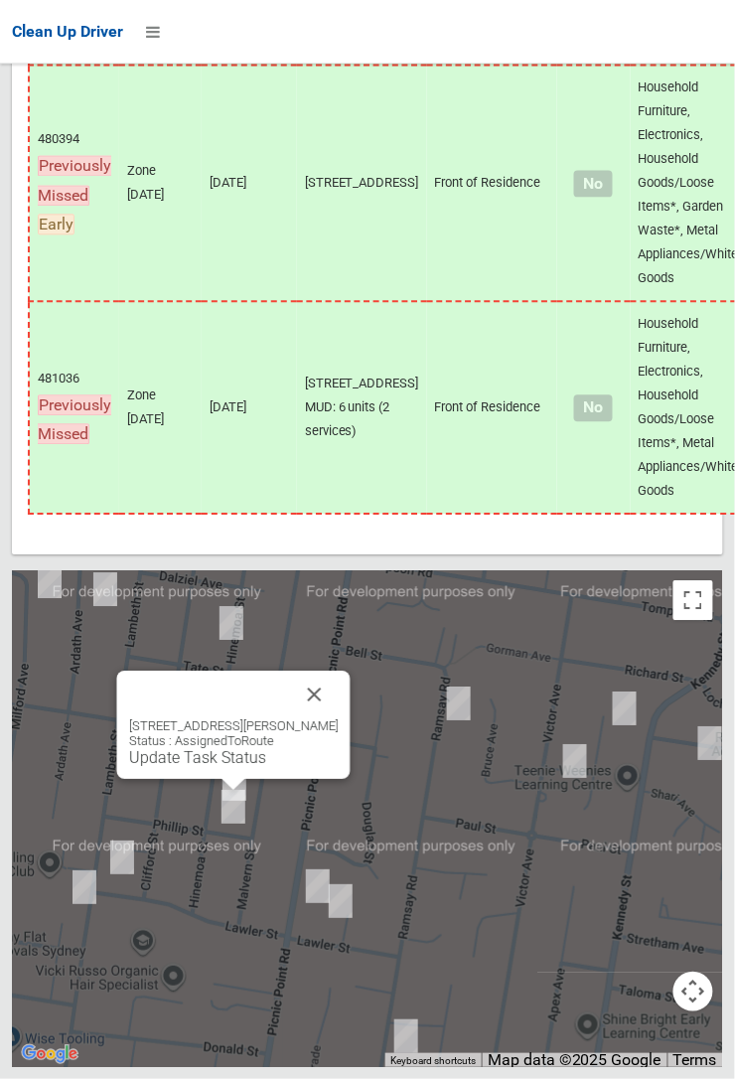
click at [339, 397] on div "22 Phillip Street, PANANIA NSW 2213 Status : AssignedToRoute Update Task Status" at bounding box center [233, 725] width 233 height 108
click at [323, 397] on button "Close" at bounding box center [315, 695] width 48 height 48
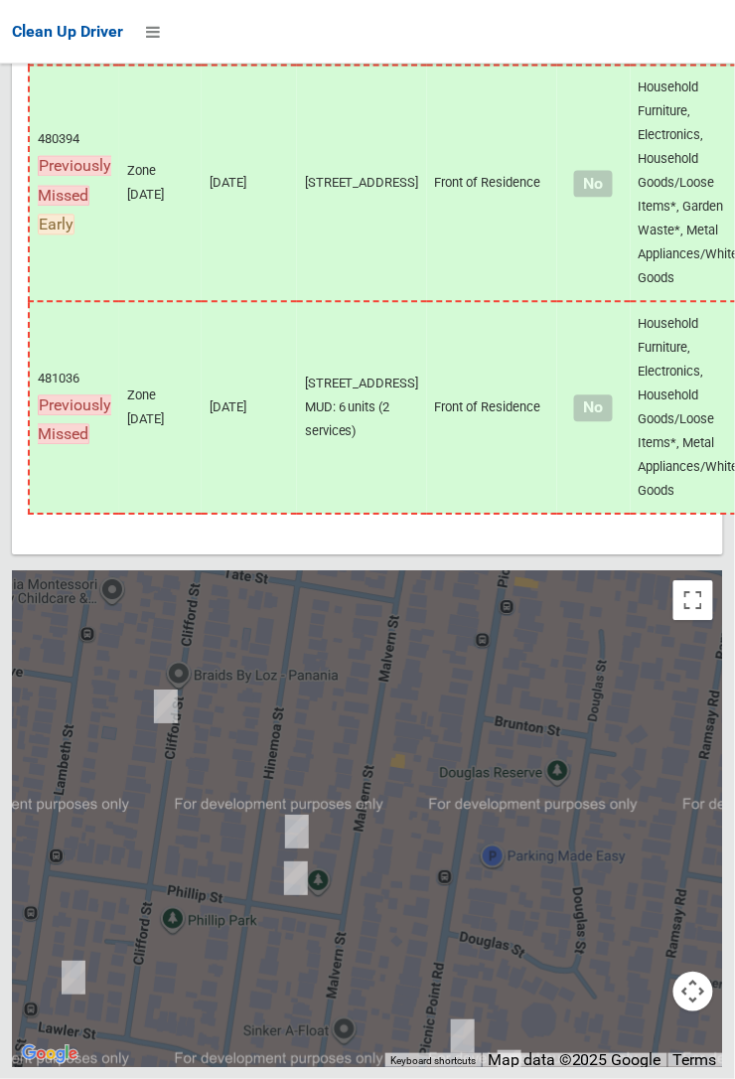
click at [5, 397] on div at bounding box center [24, 803] width 254 height 254
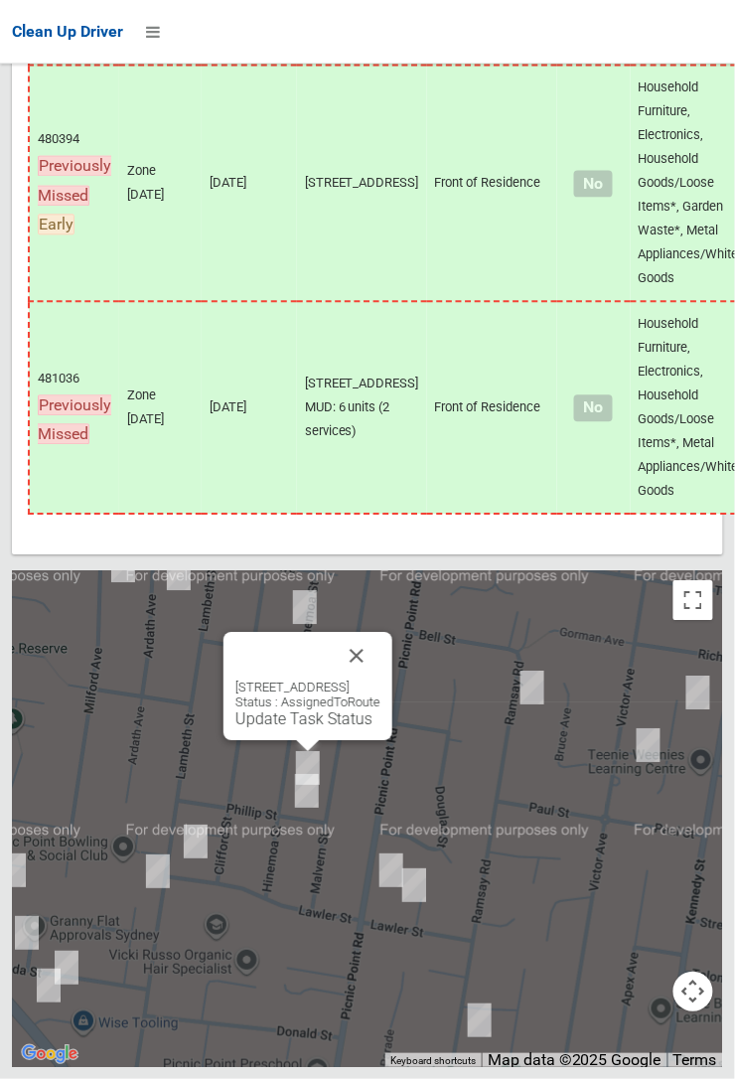
click at [380, 397] on button "Close" at bounding box center [357, 656] width 48 height 48
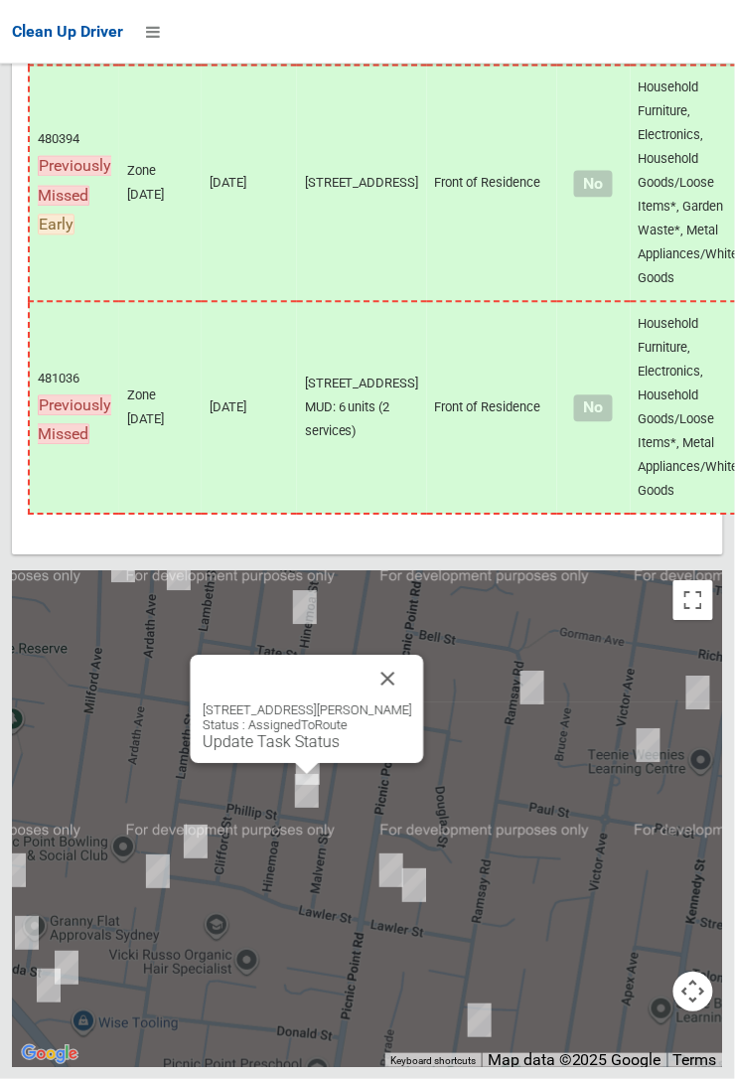
click at [382, 397] on button "Close" at bounding box center [389, 679] width 48 height 48
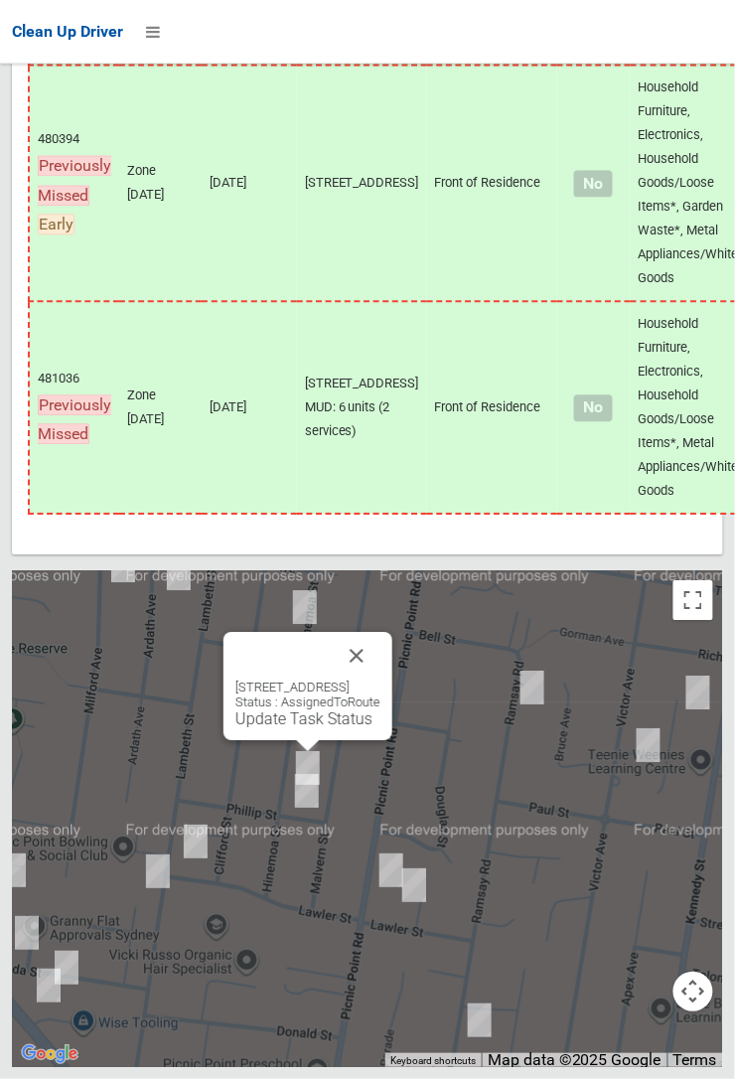
click at [298, 397] on link "Update Task Status" at bounding box center [303, 718] width 137 height 19
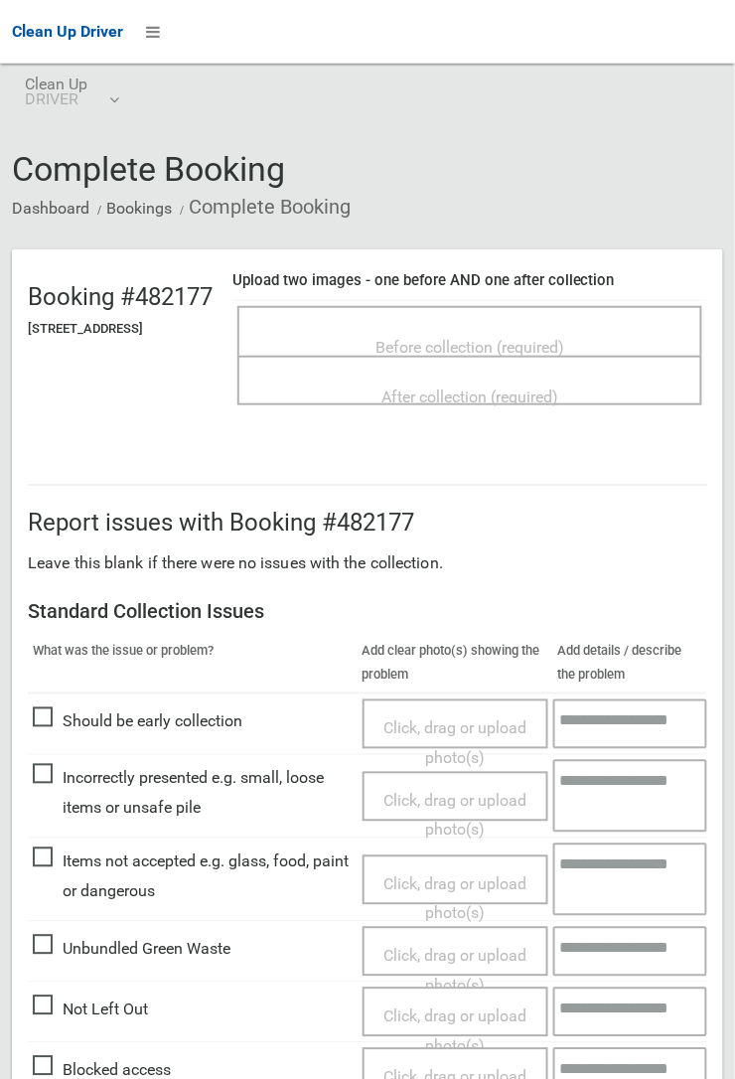
click at [467, 339] on span "Before collection (required)" at bounding box center [469, 347] width 189 height 19
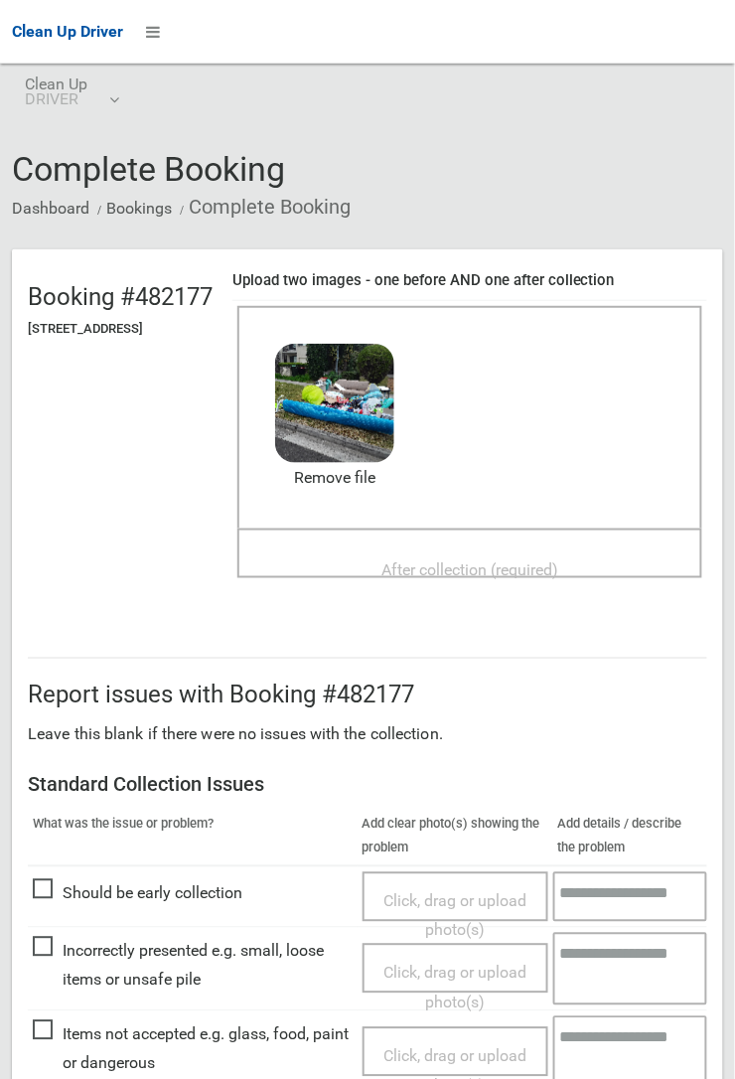
click at [478, 560] on span "After collection (required)" at bounding box center [469, 569] width 177 height 19
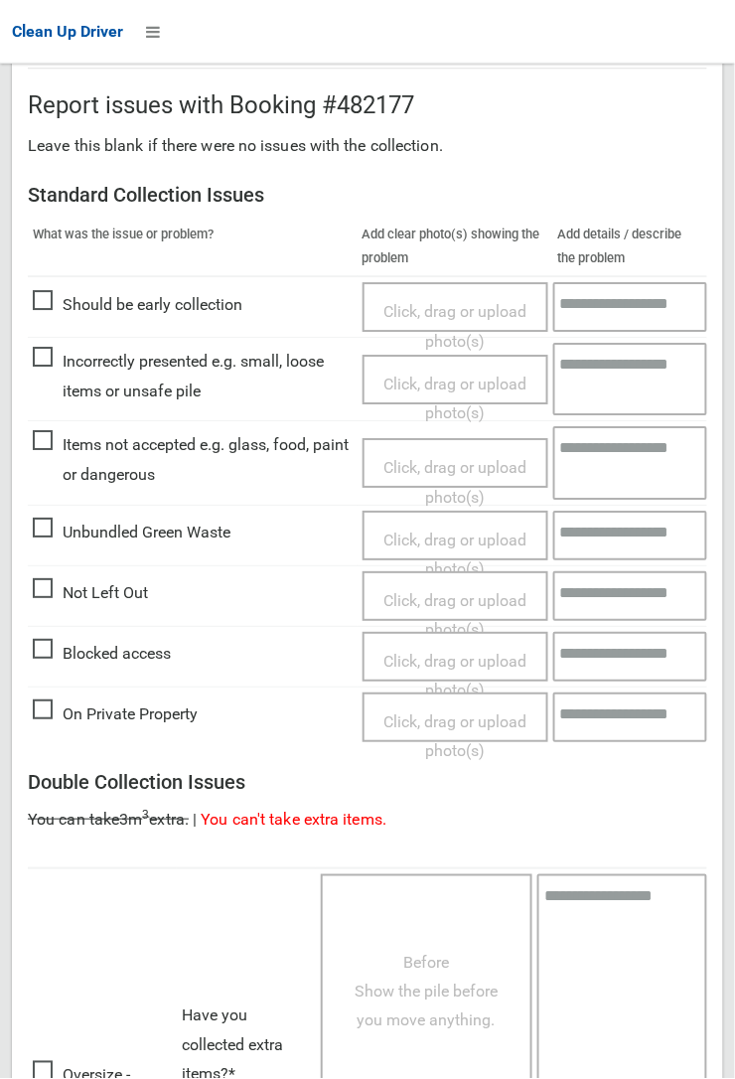
scroll to position [1090, 0]
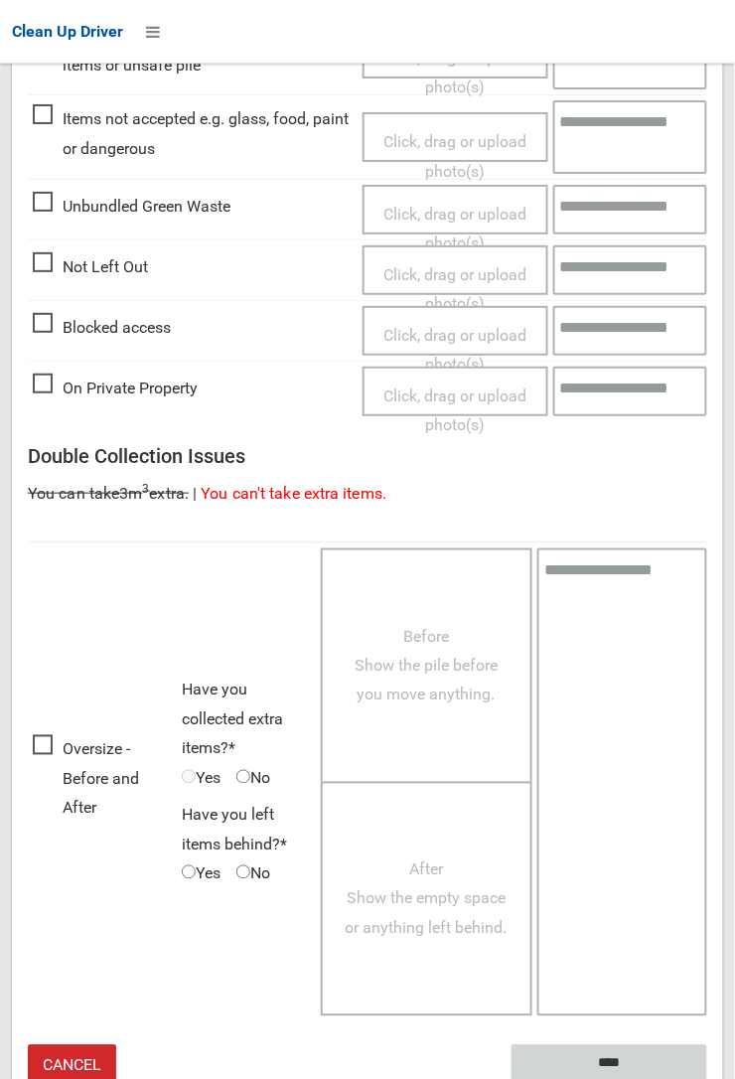
click at [707, 1078] on input "****" at bounding box center [610, 1063] width 196 height 37
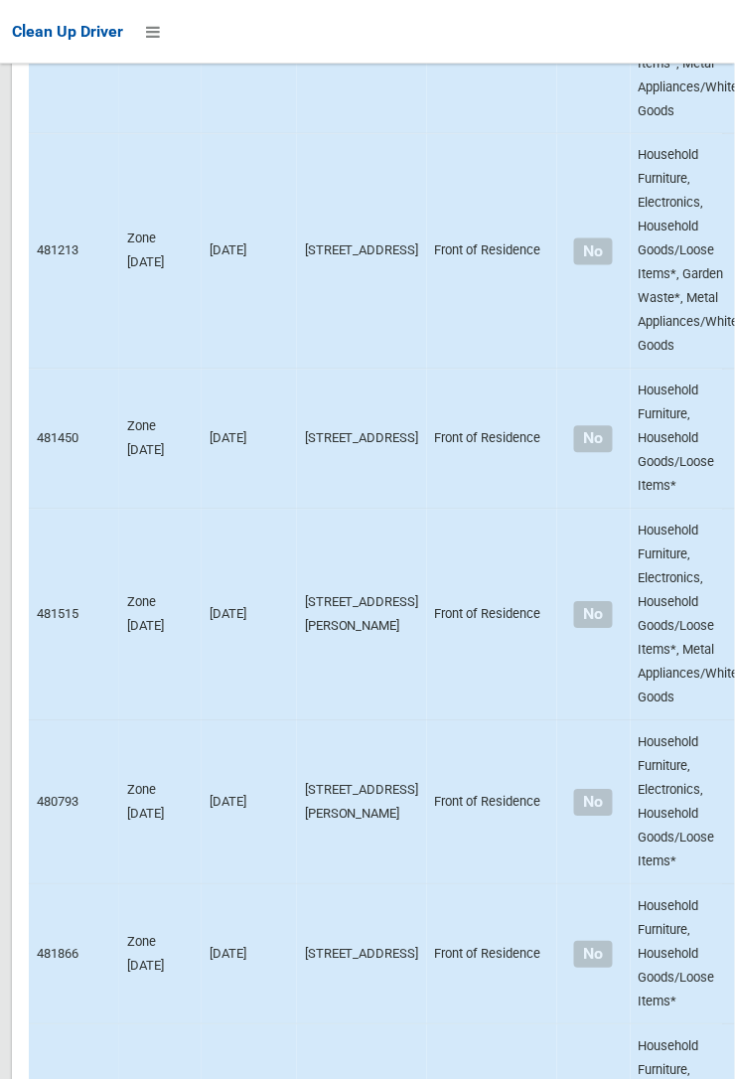
scroll to position [12804, 0]
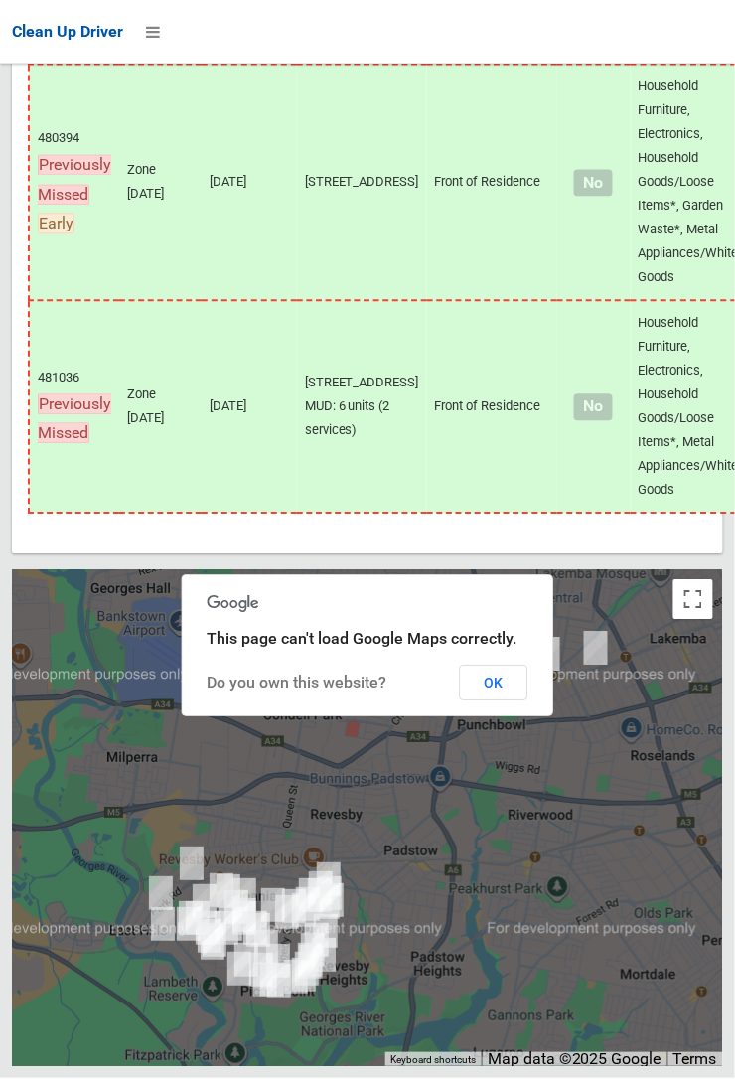
click at [528, 701] on button "OK" at bounding box center [494, 684] width 69 height 36
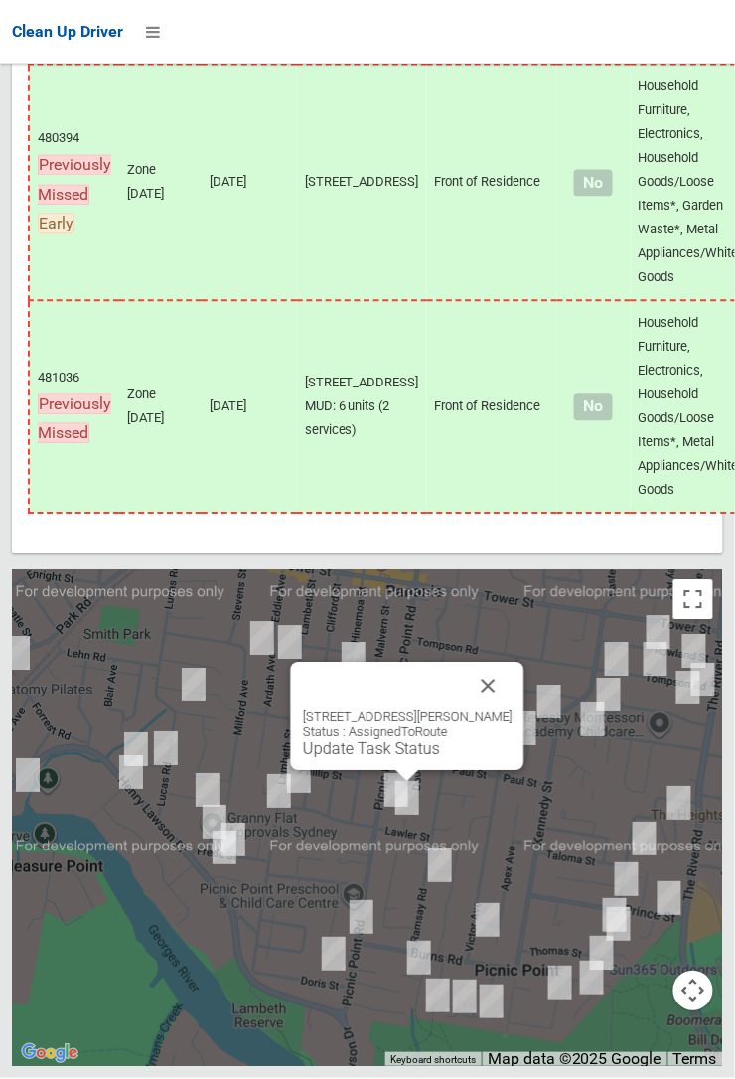
click at [495, 710] on button "Close" at bounding box center [489, 687] width 48 height 48
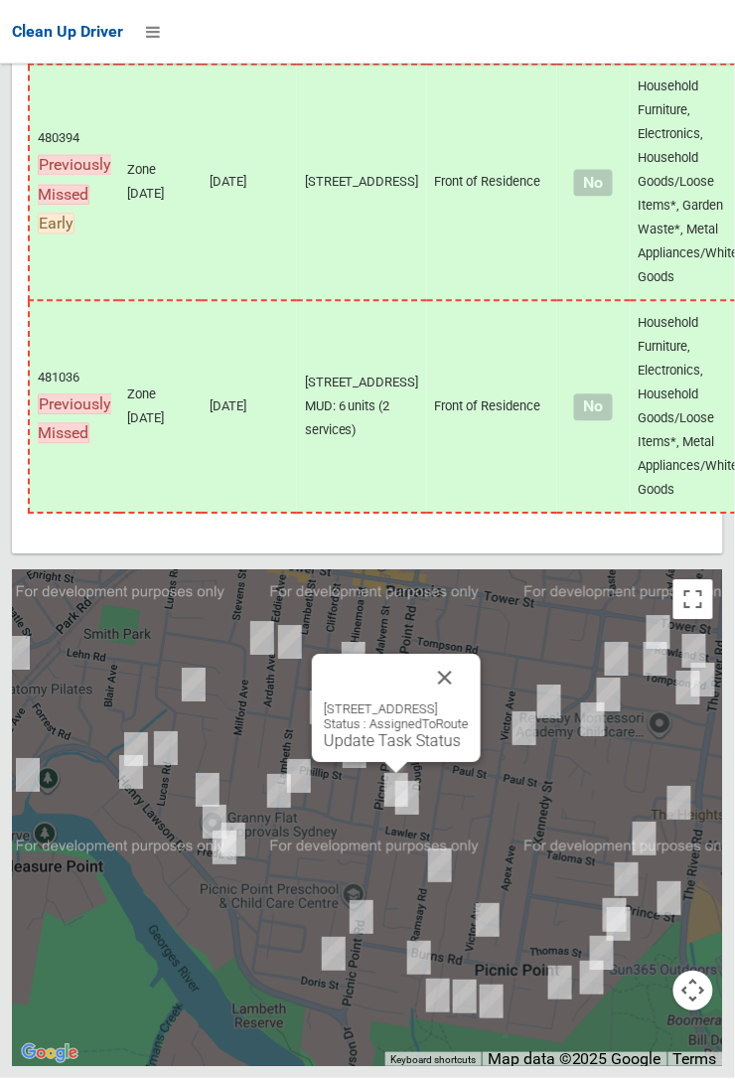
click at [469, 702] on button "Close" at bounding box center [445, 679] width 48 height 48
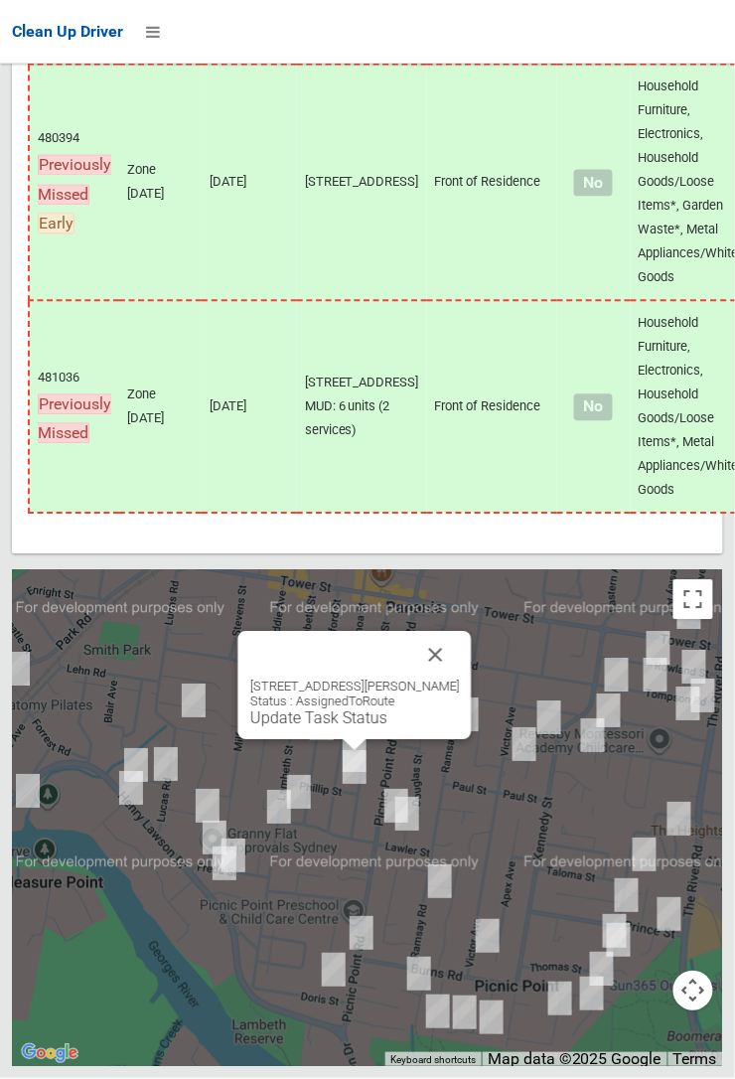
click at [347, 728] on link "Update Task Status" at bounding box center [318, 718] width 137 height 19
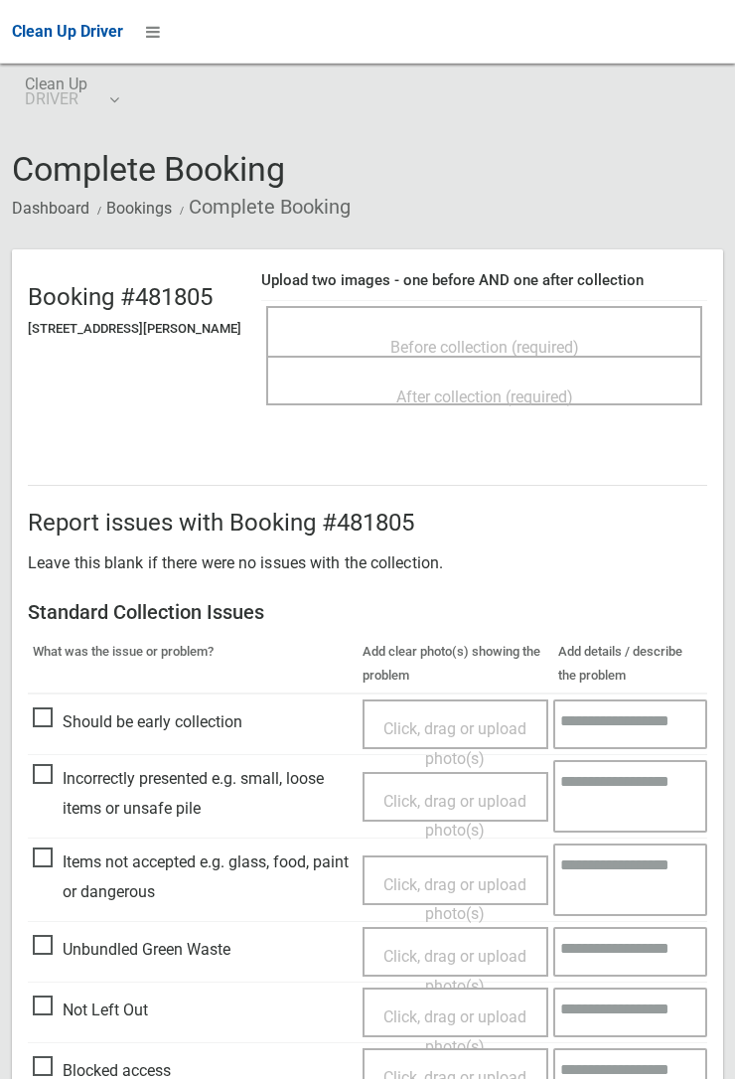
click at [494, 338] on span "Before collection (required)" at bounding box center [484, 347] width 189 height 19
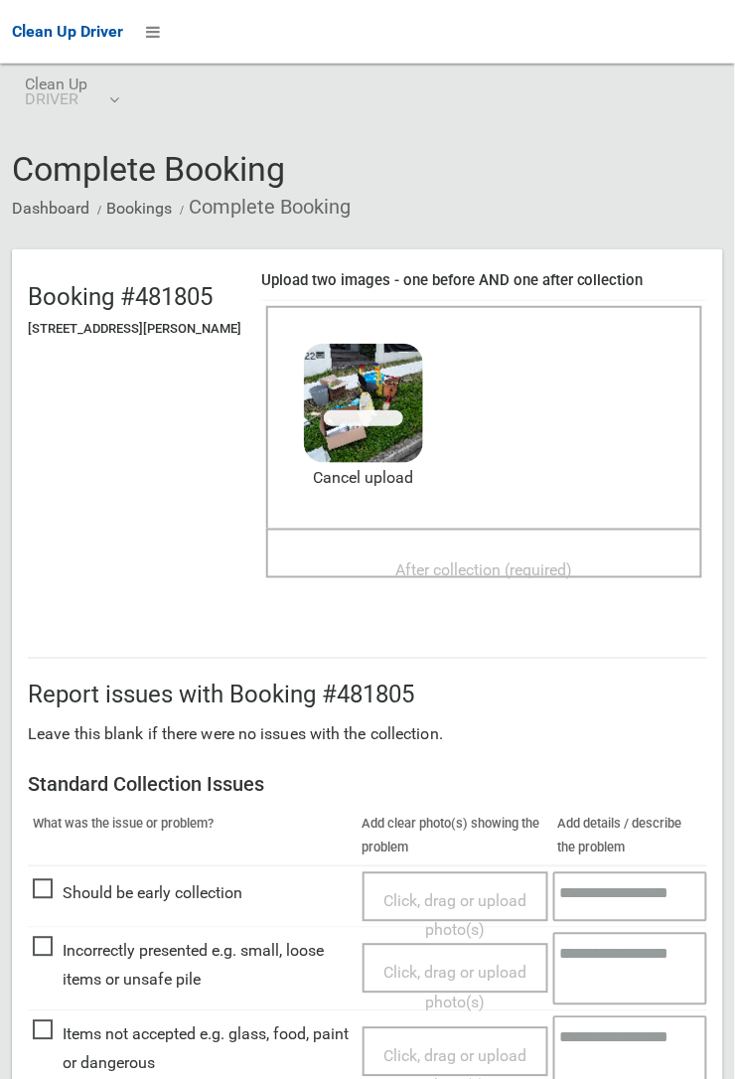
click at [448, 560] on span "After collection (required)" at bounding box center [484, 569] width 177 height 19
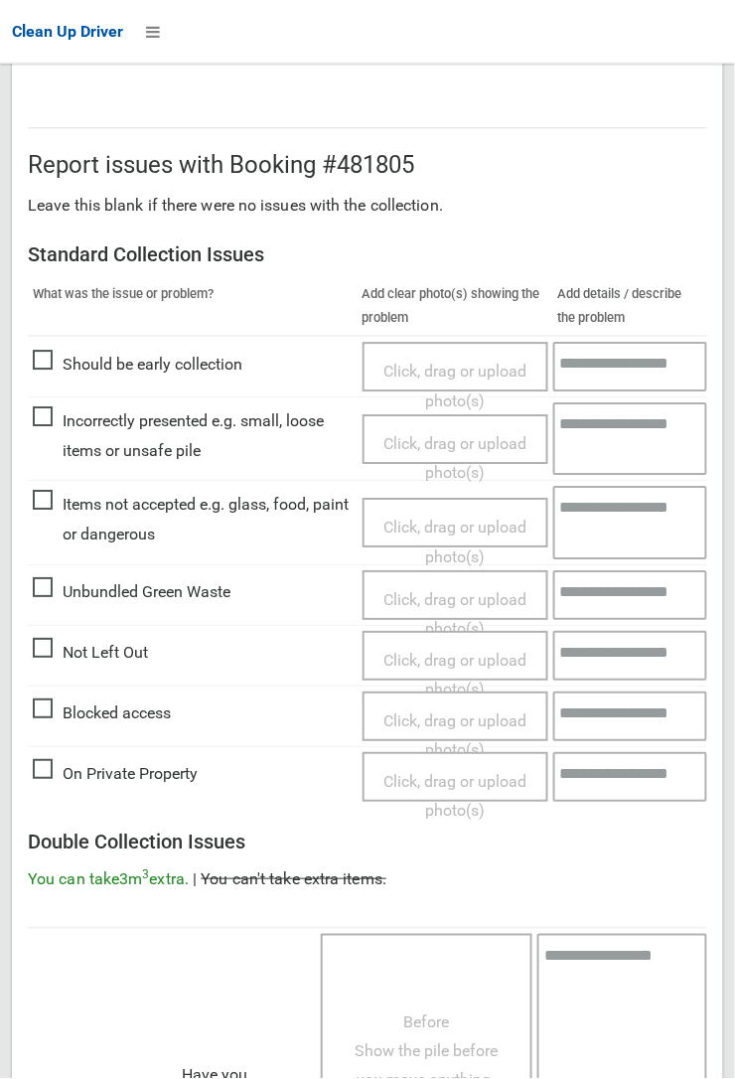
scroll to position [1090, 0]
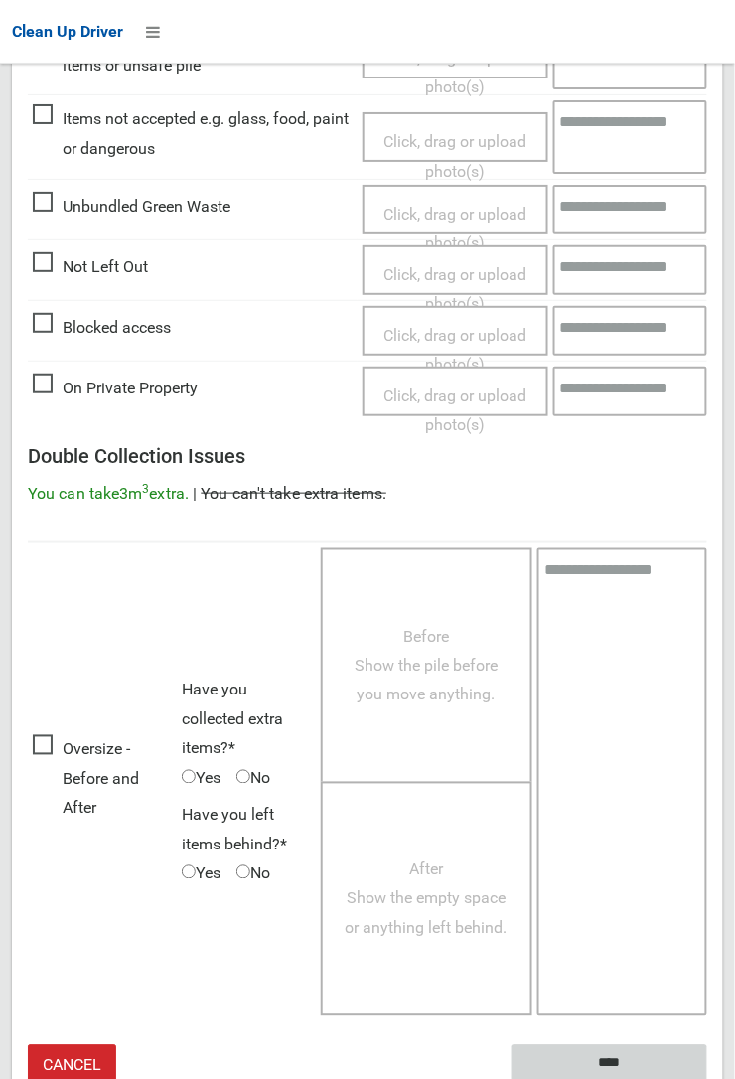
click at [613, 1060] on input "****" at bounding box center [610, 1063] width 196 height 37
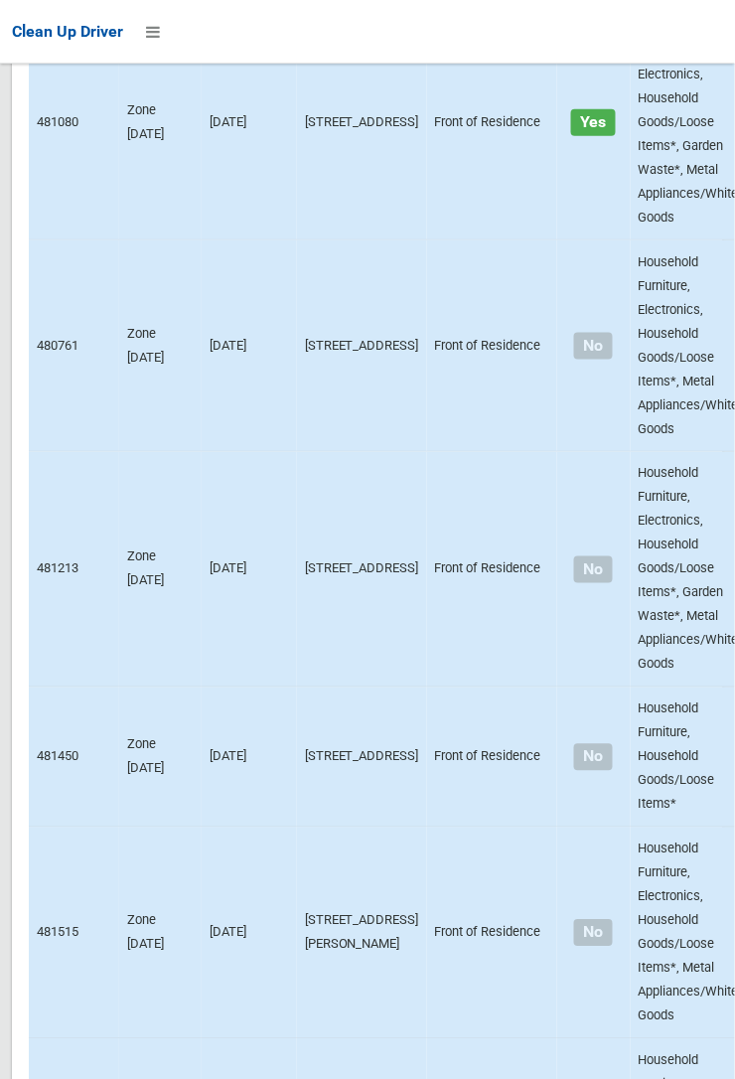
scroll to position [12804, 0]
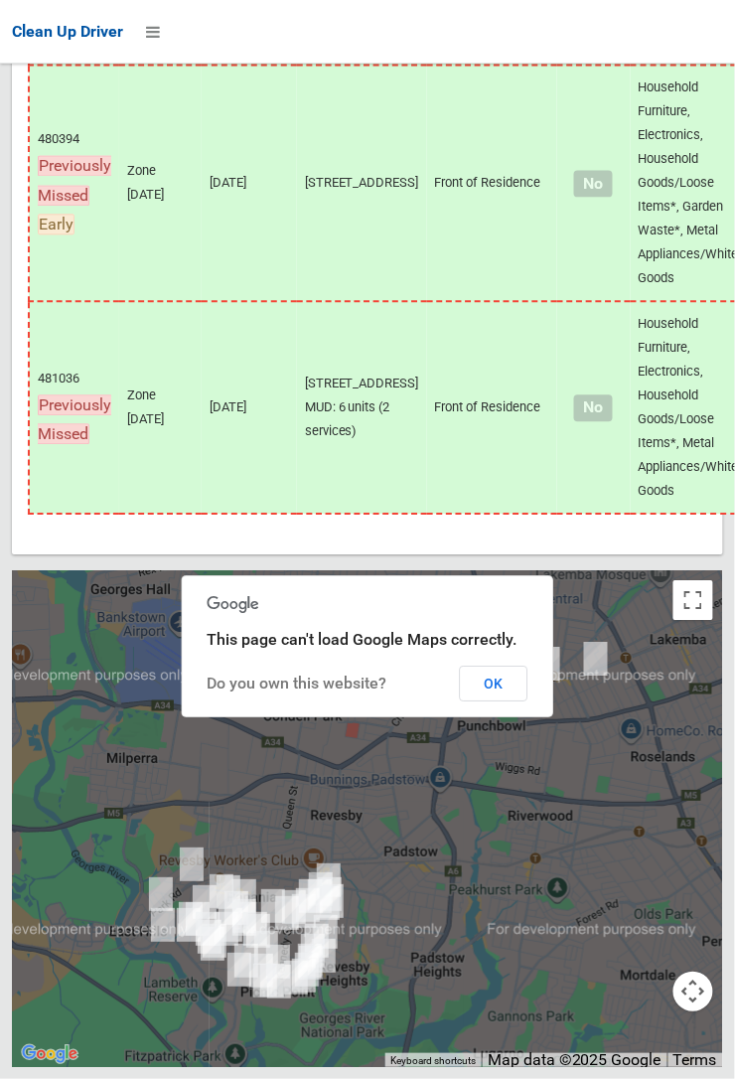
click at [528, 701] on button "OK" at bounding box center [494, 684] width 69 height 36
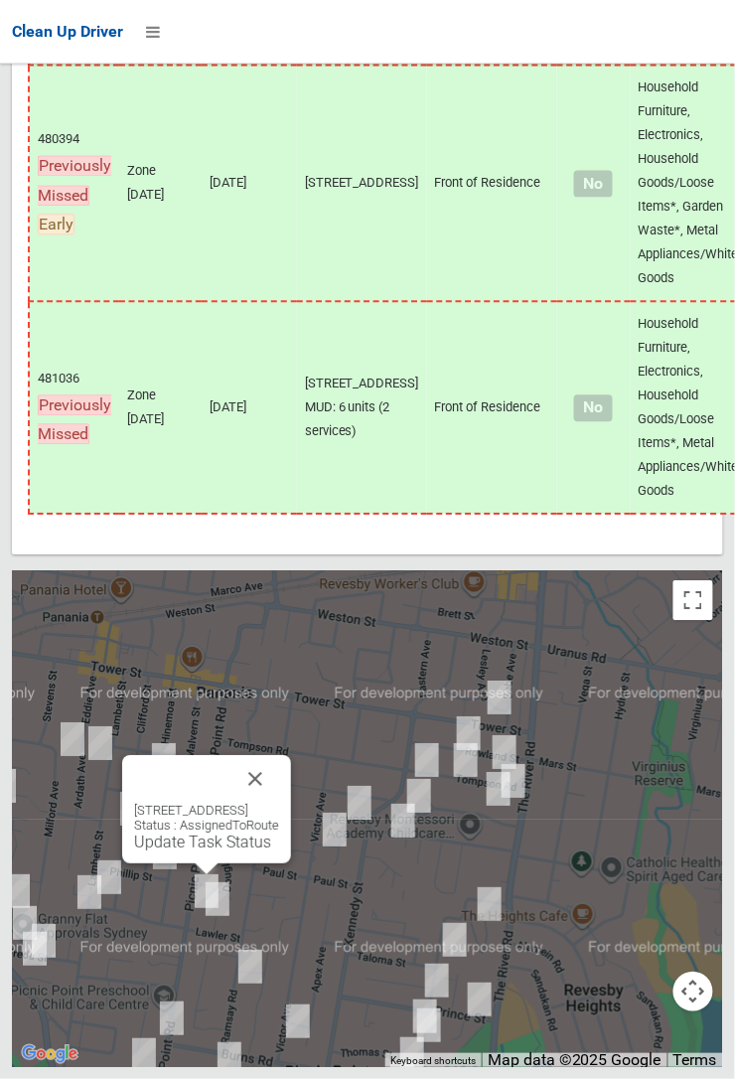
click at [279, 803] on button "Close" at bounding box center [255, 779] width 48 height 48
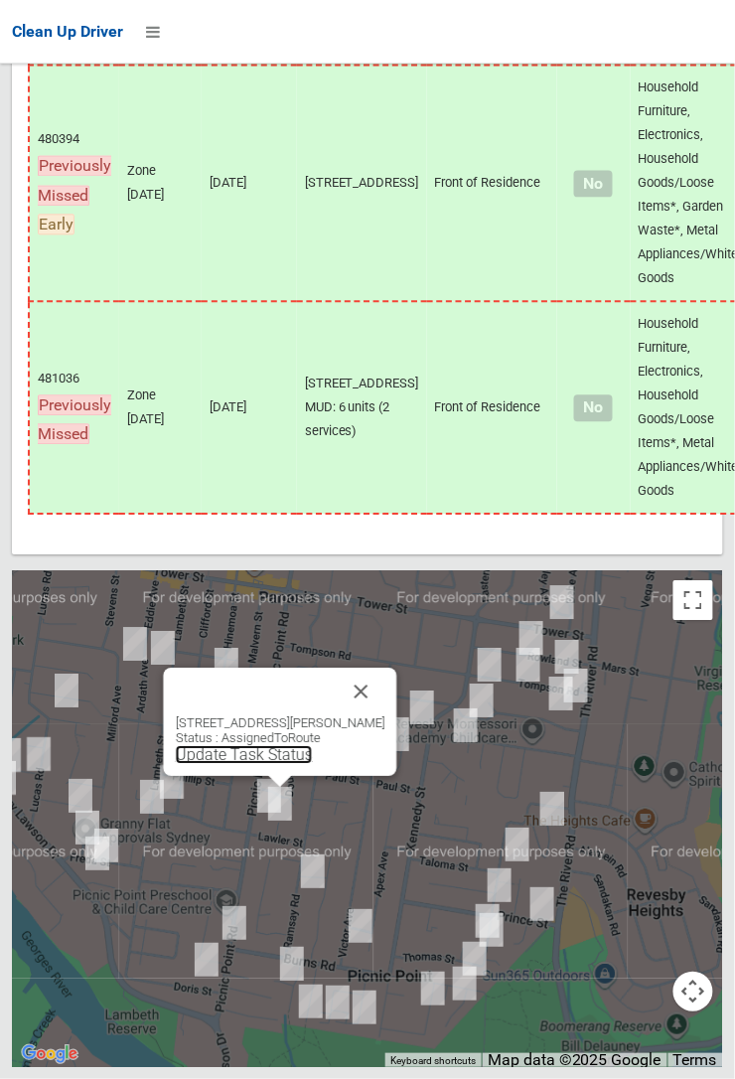
click at [272, 764] on link "Update Task Status" at bounding box center [244, 754] width 137 height 19
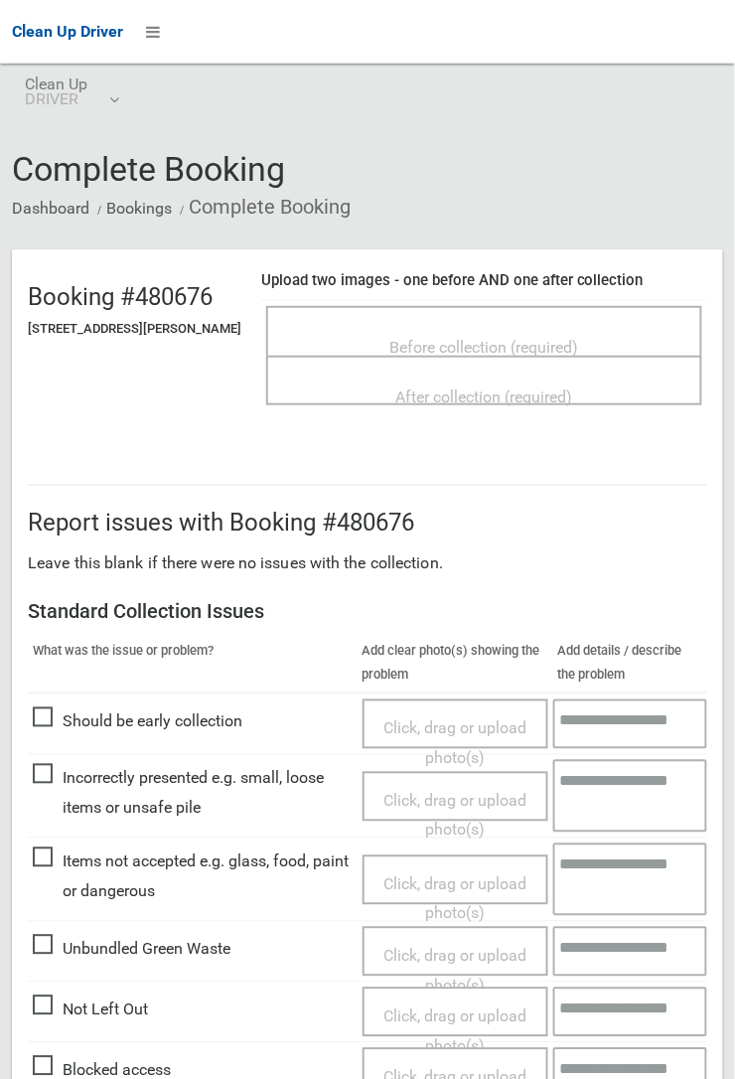
click at [465, 339] on span "Before collection (required)" at bounding box center [484, 347] width 189 height 19
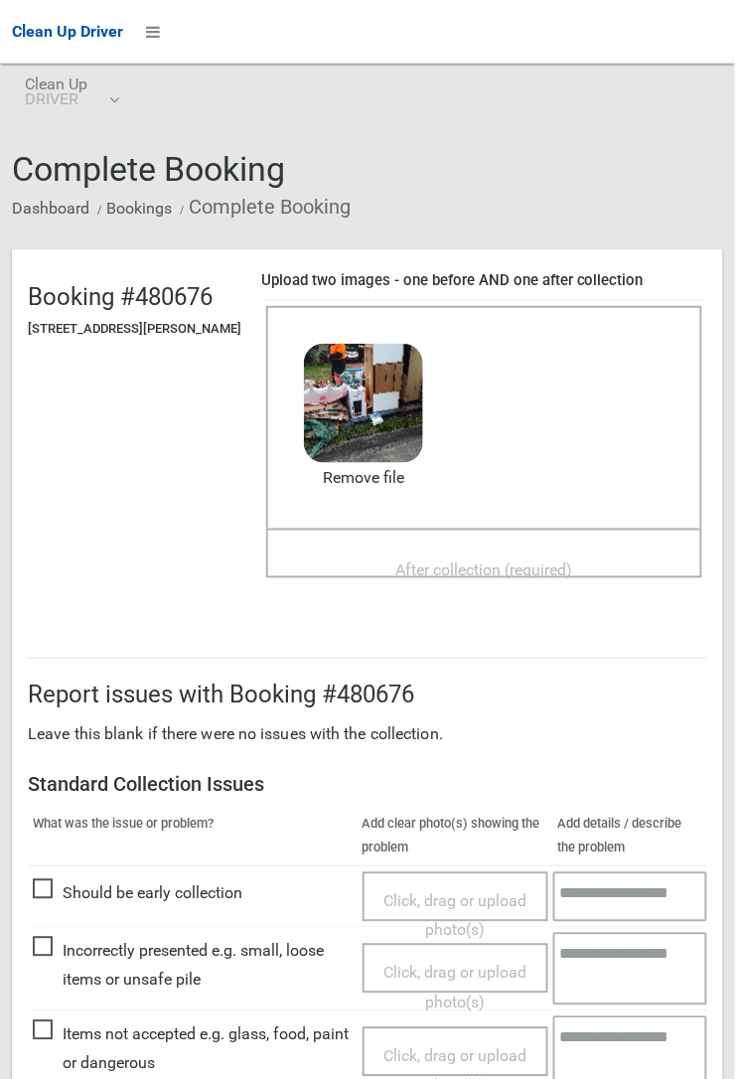
click at [438, 560] on span "After collection (required)" at bounding box center [484, 569] width 177 height 19
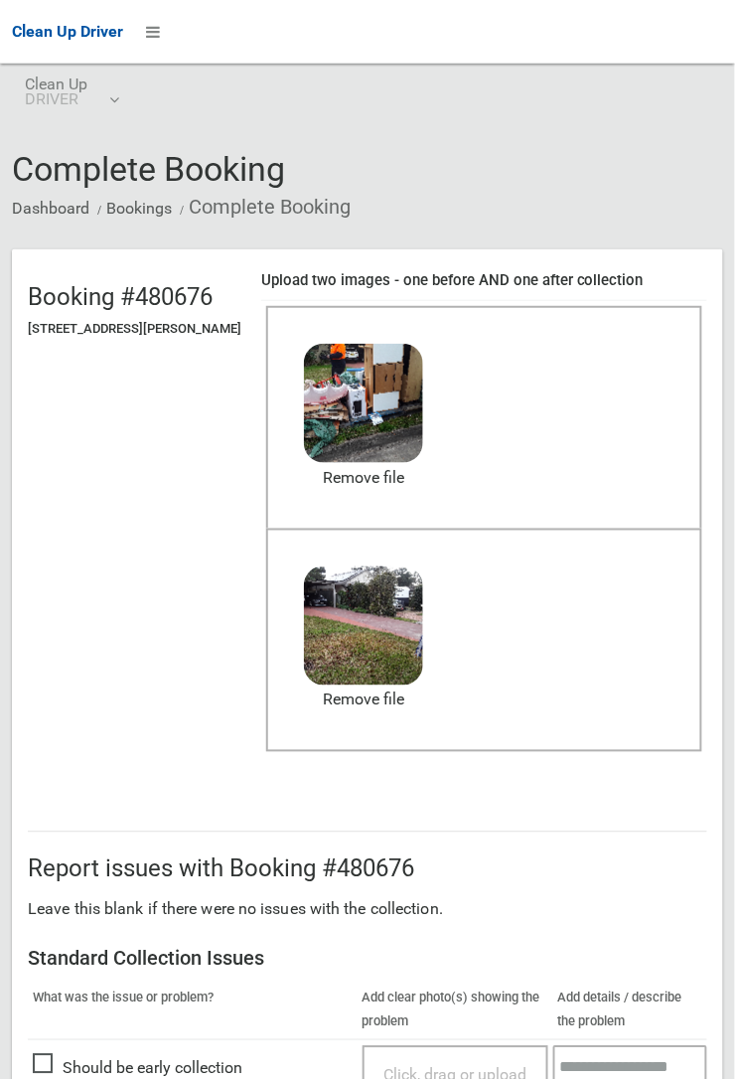
scroll to position [1090, 0]
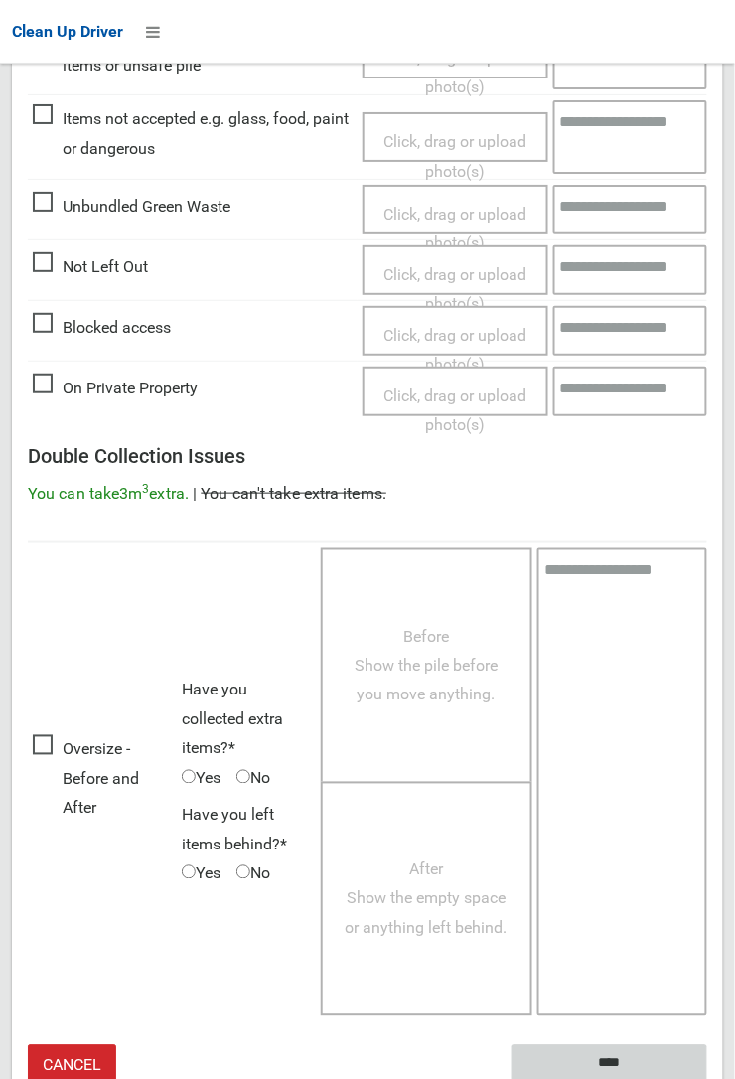
click at [595, 1059] on input "****" at bounding box center [610, 1063] width 196 height 37
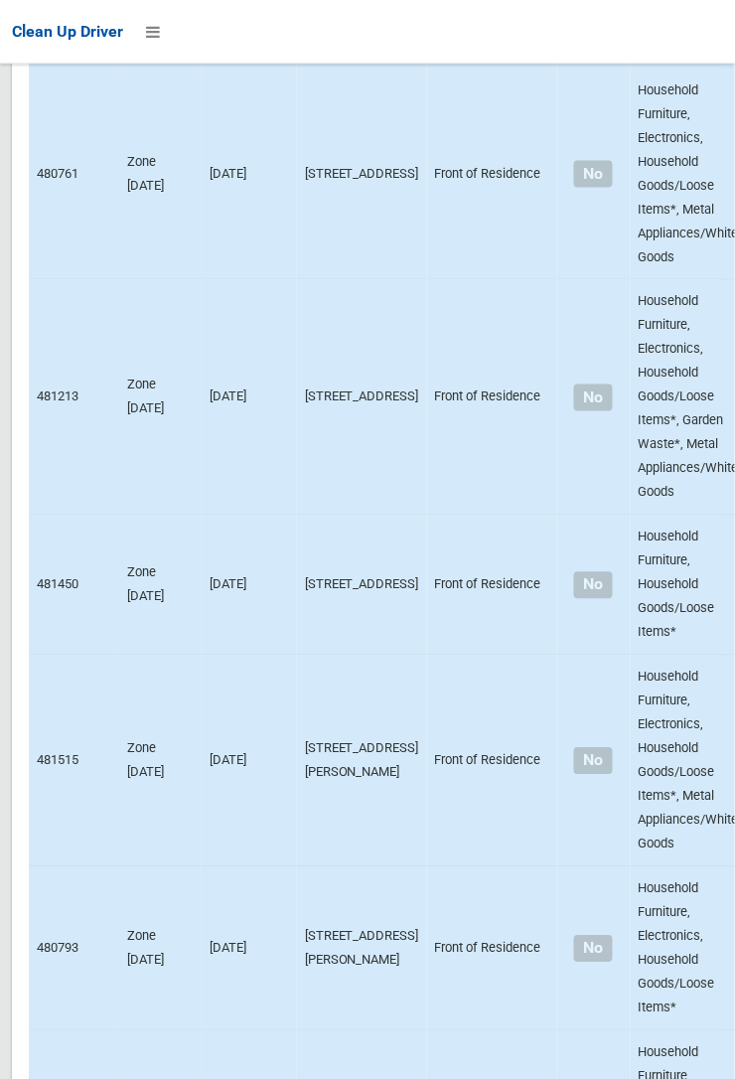
scroll to position [12804, 0]
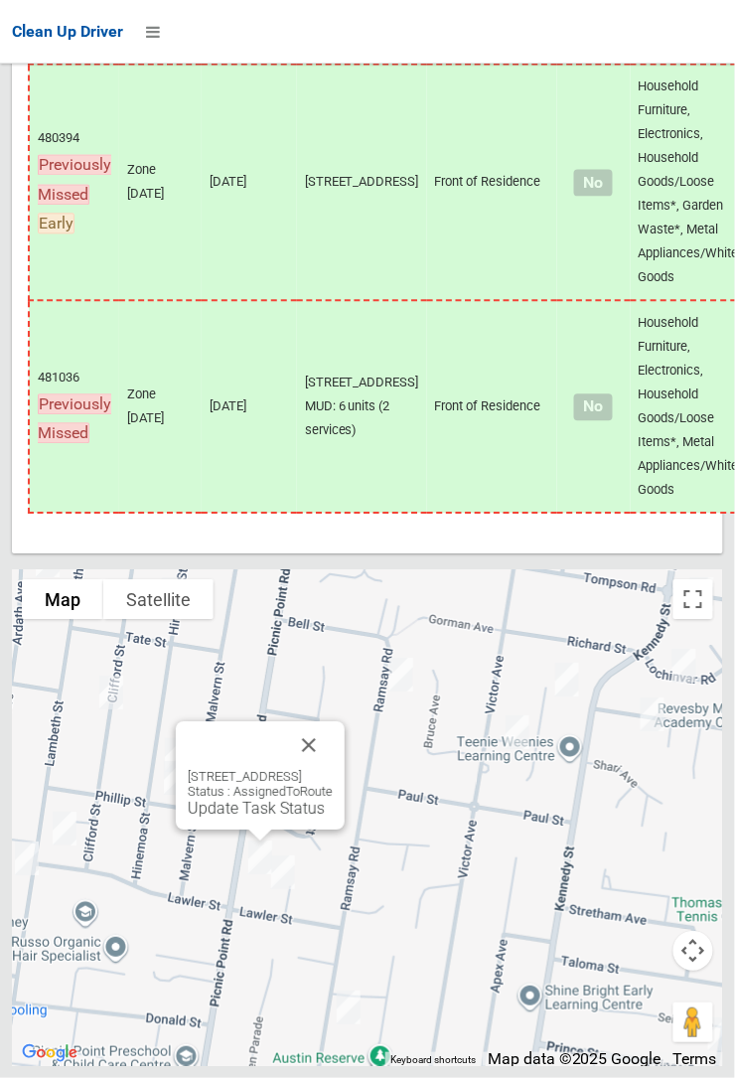
click at [247, 819] on link "Update Task Status" at bounding box center [256, 809] width 137 height 19
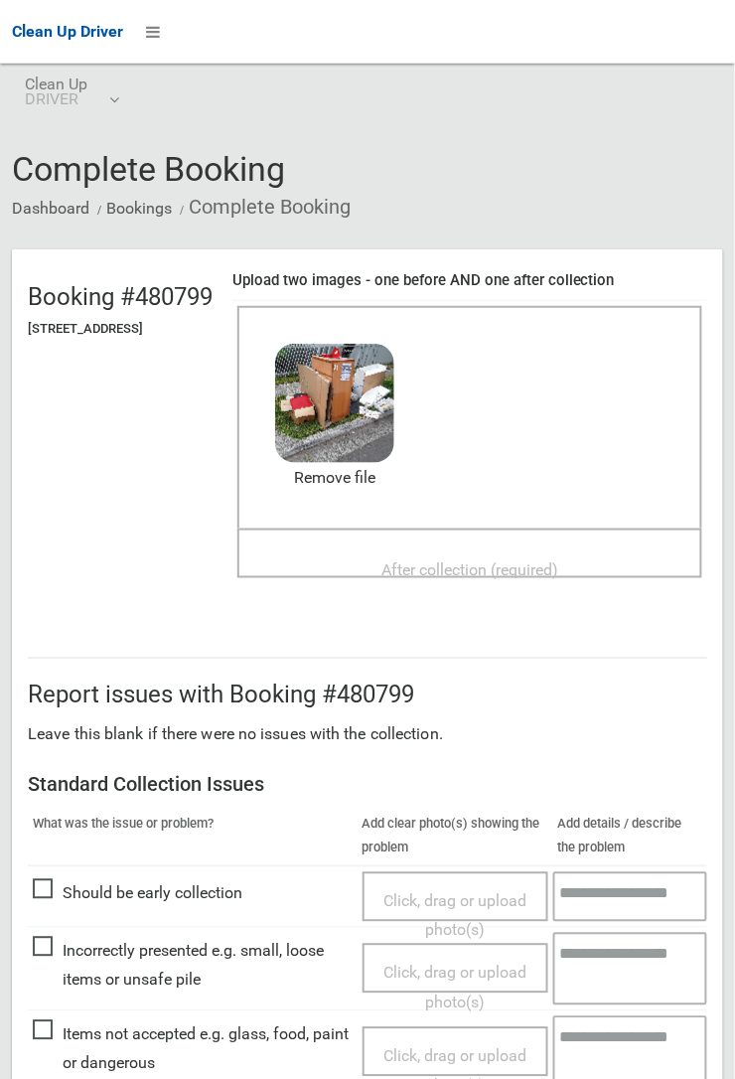
click at [446, 560] on span "After collection (required)" at bounding box center [469, 569] width 177 height 19
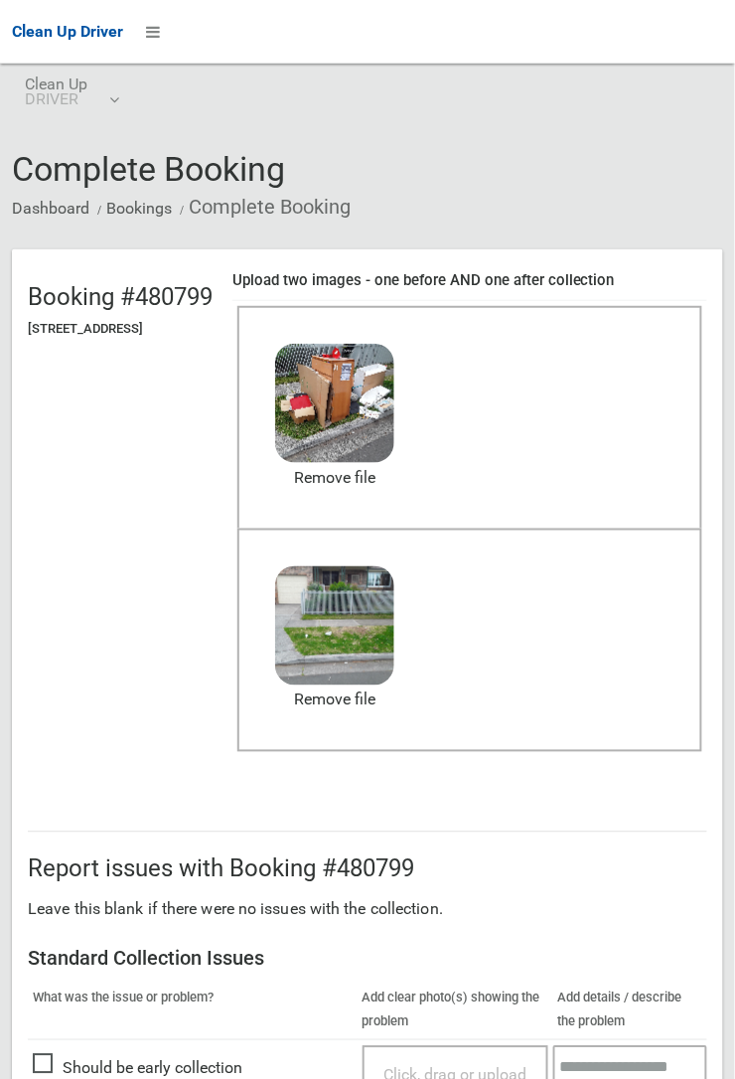
scroll to position [1090, 0]
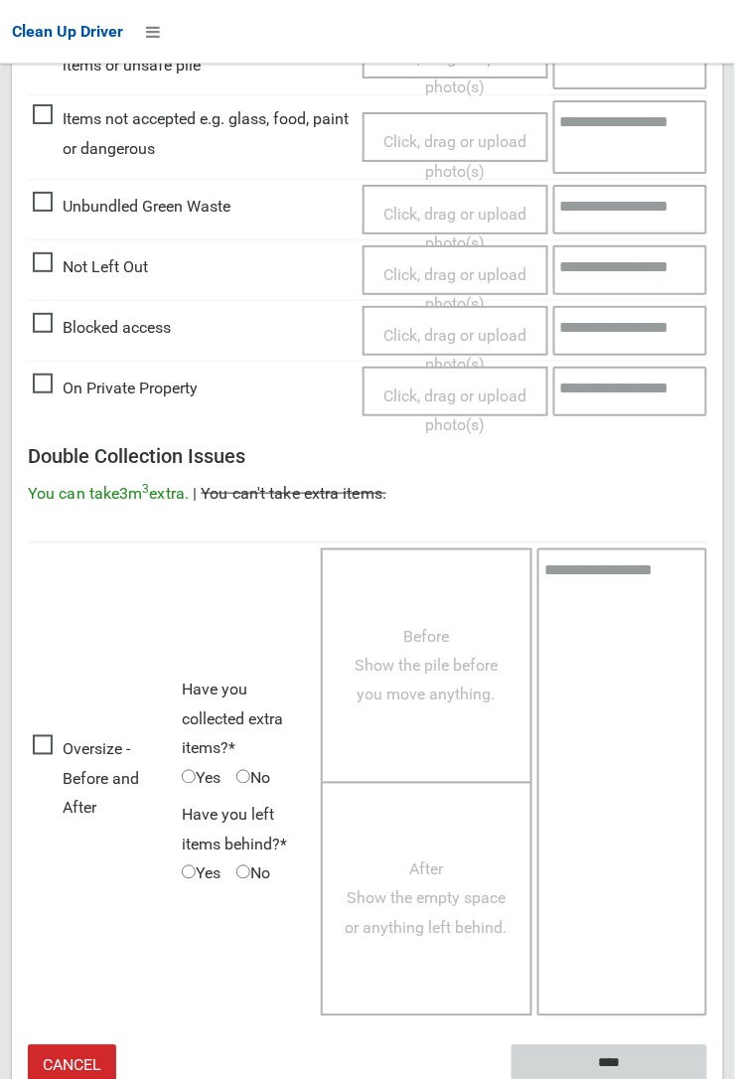
click at [614, 1059] on input "****" at bounding box center [610, 1063] width 196 height 37
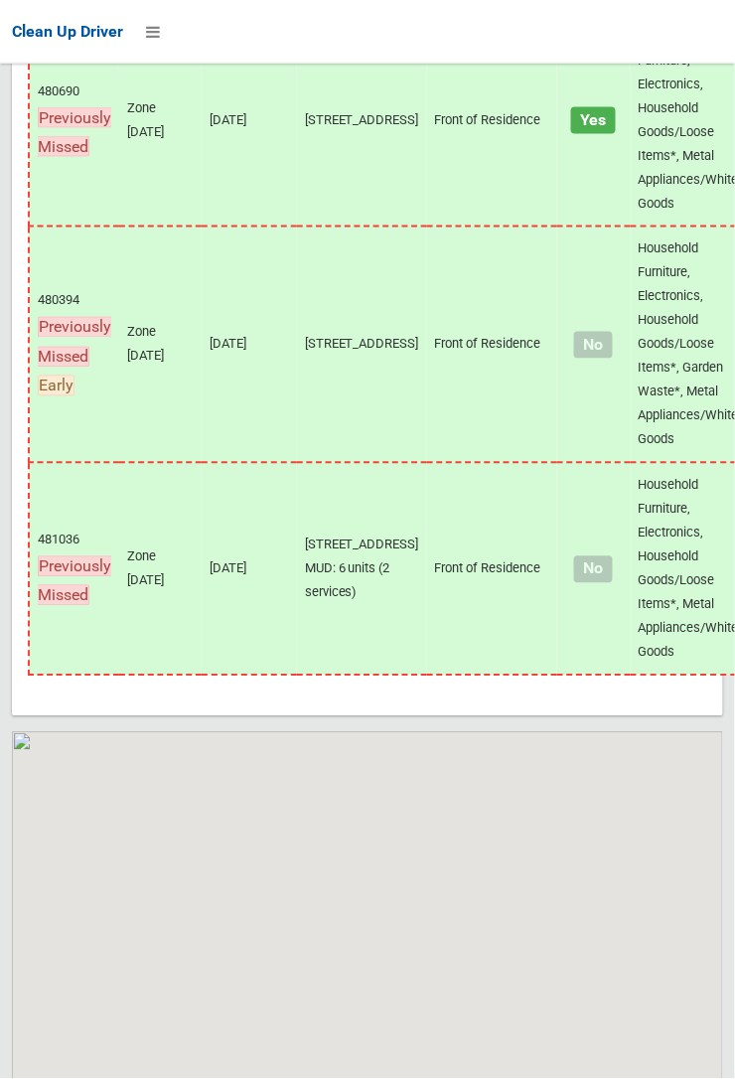
scroll to position [12804, 0]
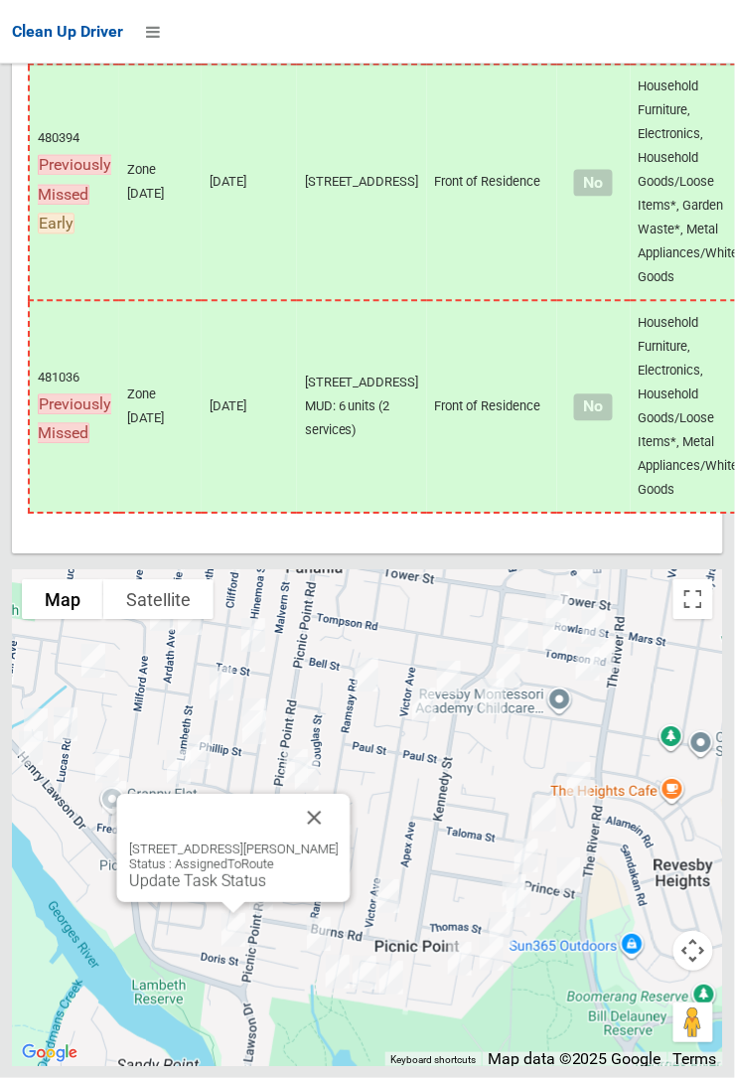
click at [339, 842] on button "Close" at bounding box center [315, 819] width 48 height 48
click at [332, 842] on button "Close" at bounding box center [315, 819] width 48 height 48
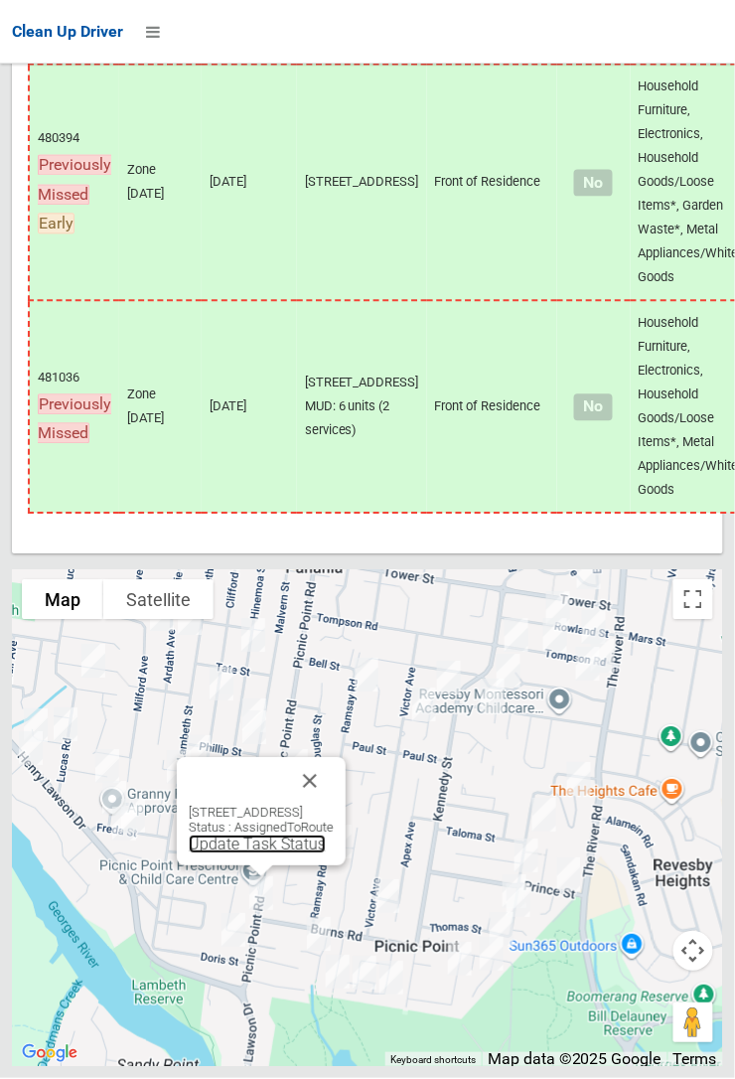
click at [243, 854] on link "Update Task Status" at bounding box center [257, 844] width 137 height 19
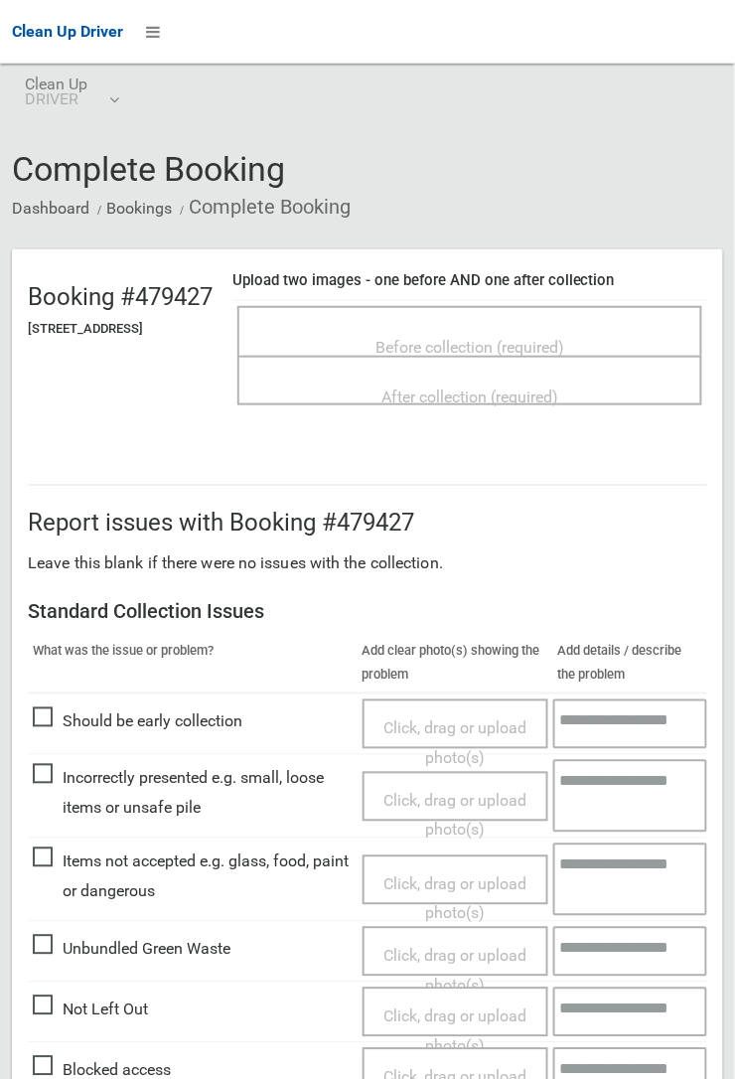
click at [473, 357] on span "Before collection (required)" at bounding box center [469, 347] width 189 height 19
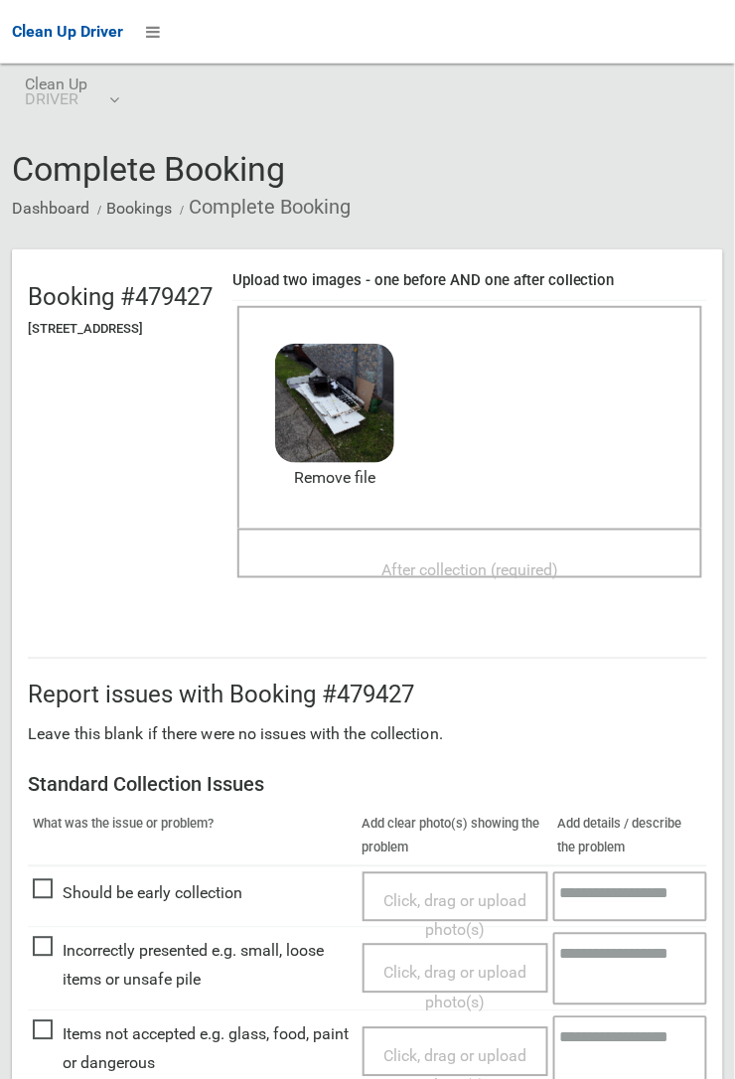
click at [502, 579] on span "After collection (required)" at bounding box center [469, 569] width 177 height 19
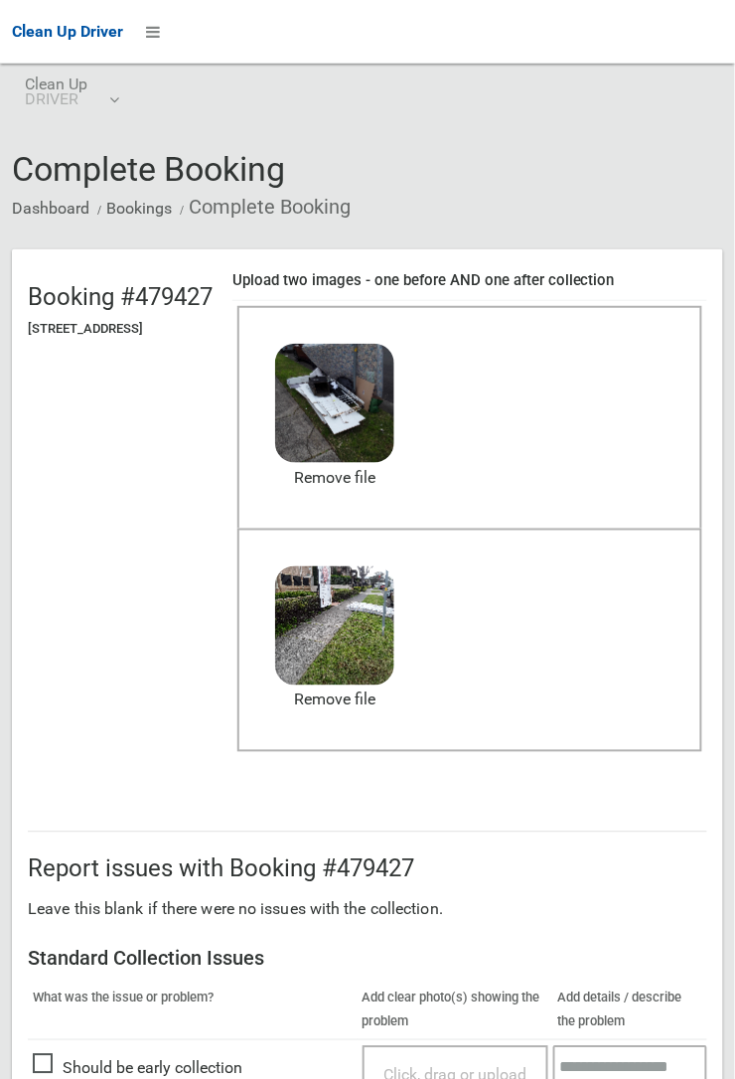
scroll to position [1106, 0]
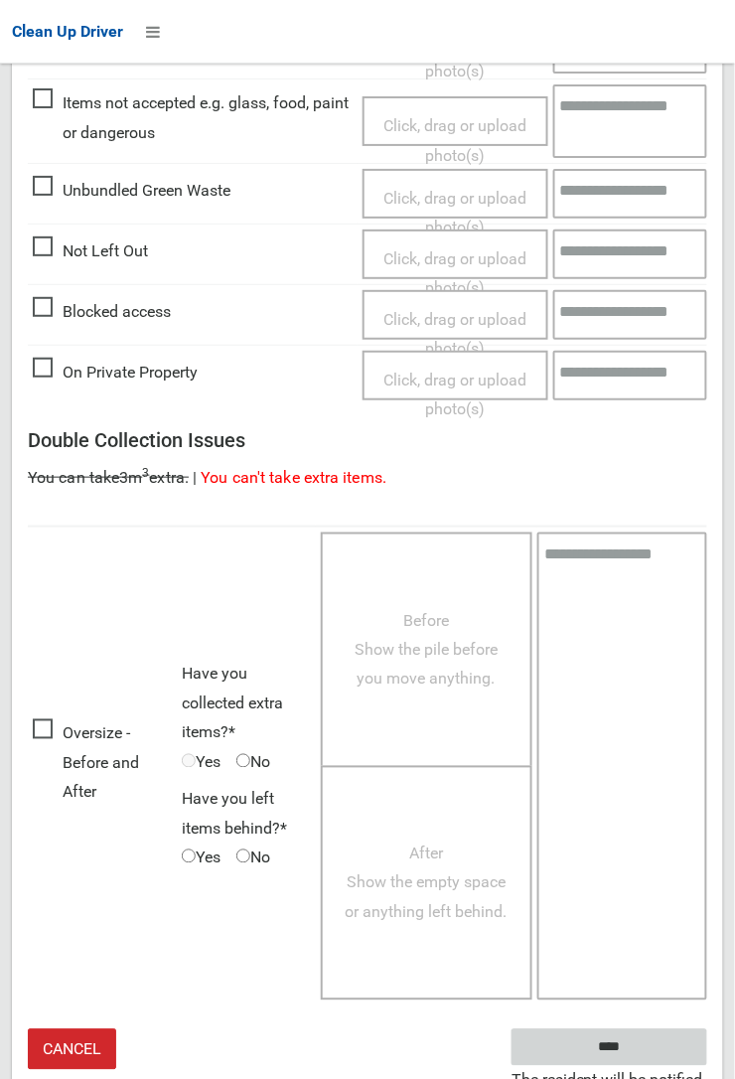
click at [707, 1066] on input "****" at bounding box center [610, 1047] width 196 height 37
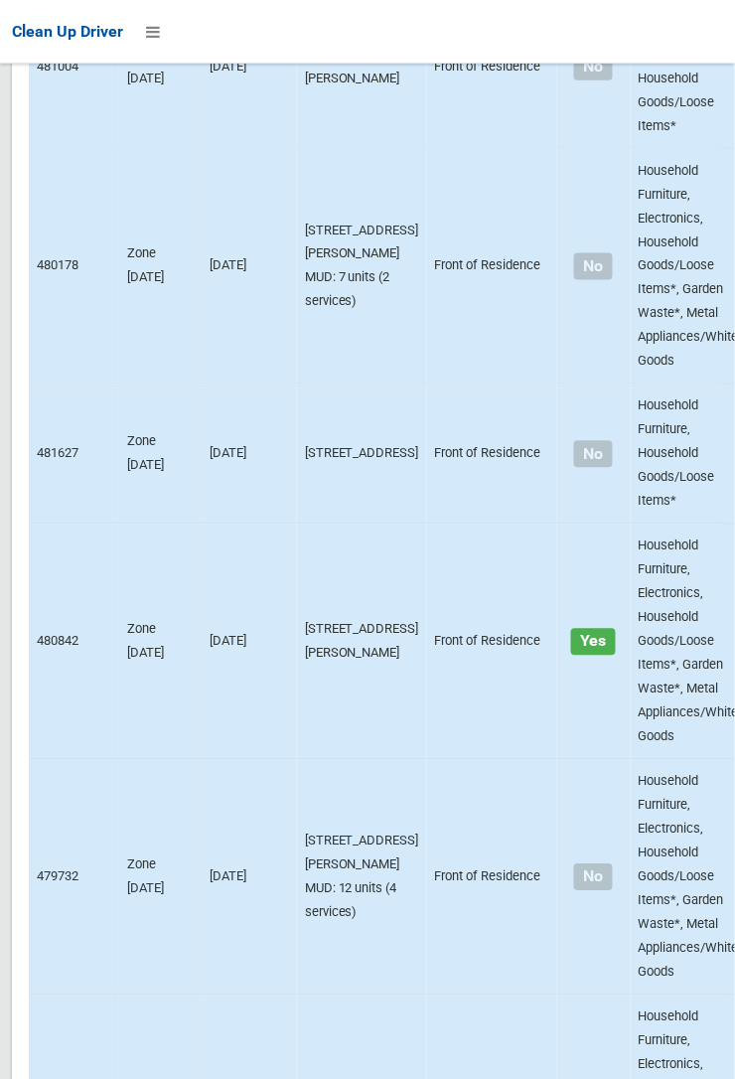
scroll to position [12804, 0]
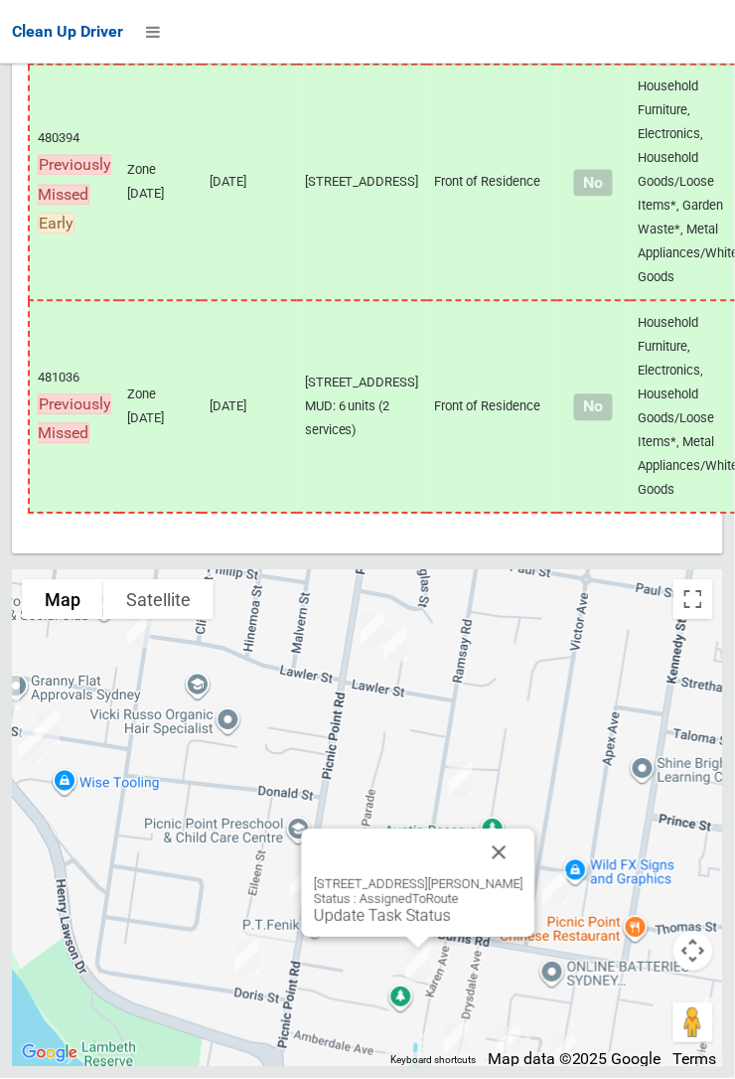
click at [519, 877] on button "Close" at bounding box center [500, 853] width 48 height 48
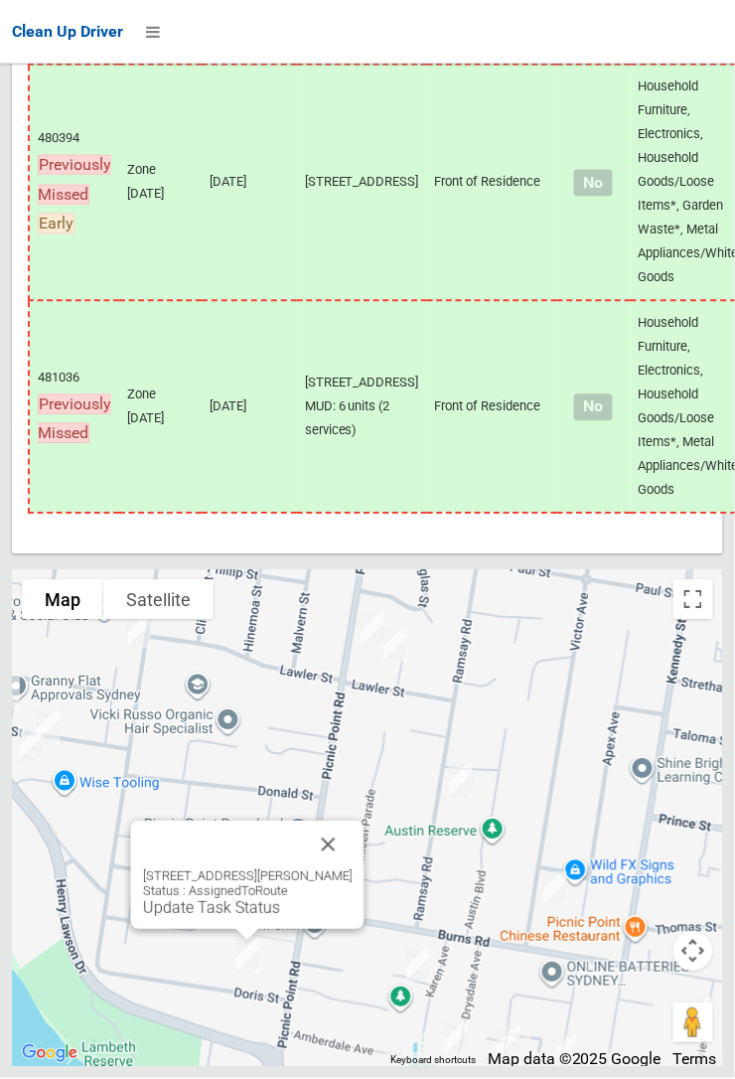
click at [261, 918] on link "Update Task Status" at bounding box center [211, 908] width 137 height 19
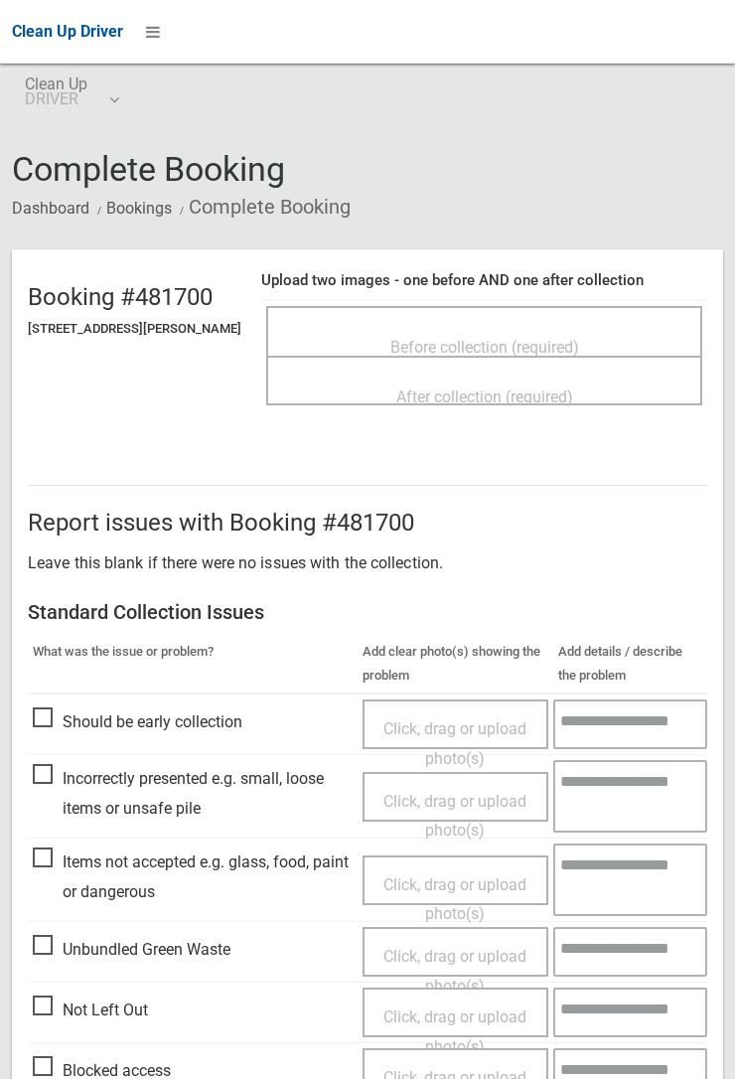
click at [525, 338] on span "Before collection (required)" at bounding box center [484, 347] width 189 height 19
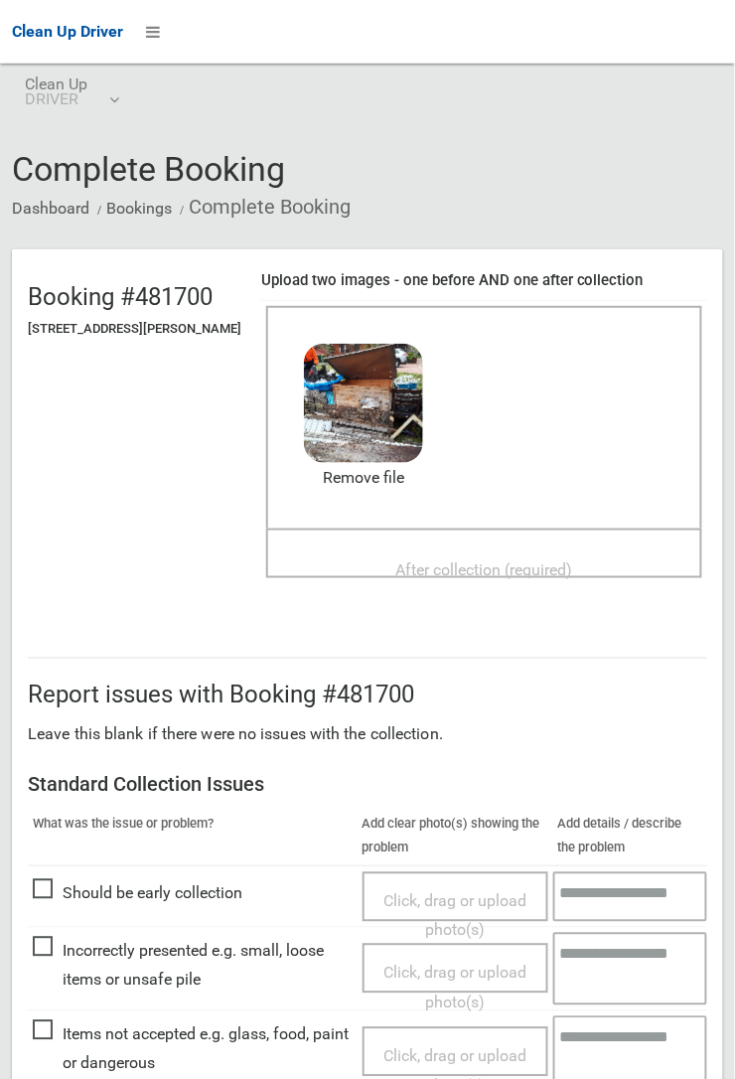
click at [426, 560] on span "After collection (required)" at bounding box center [484, 569] width 177 height 19
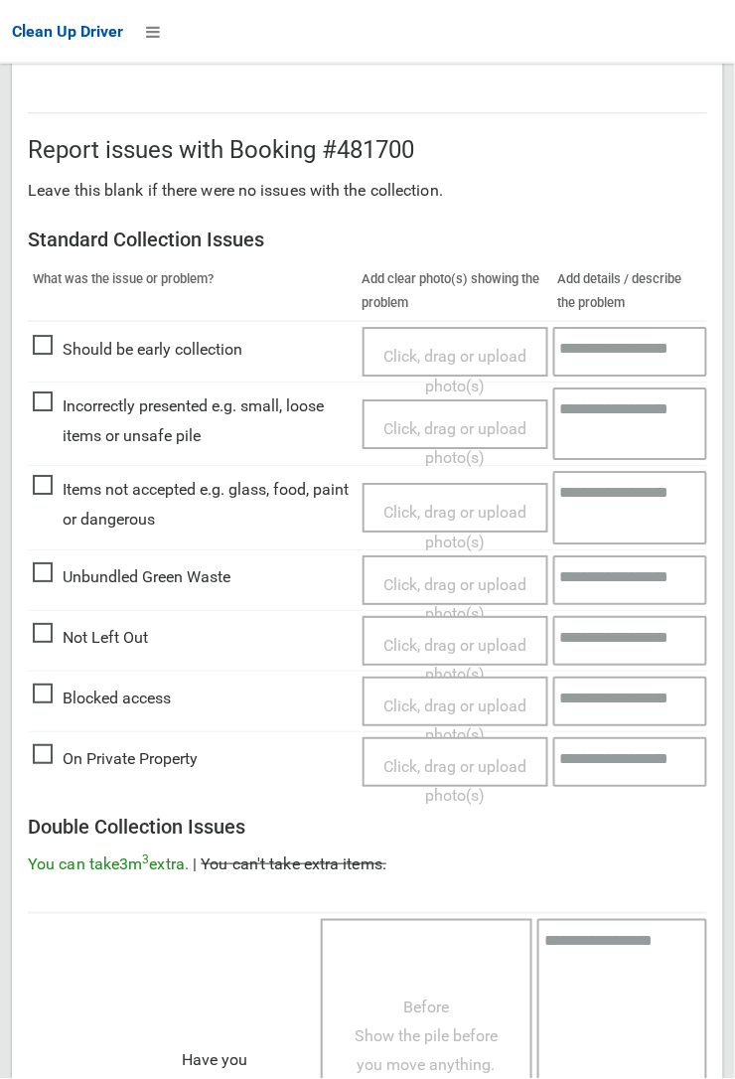
scroll to position [1090, 0]
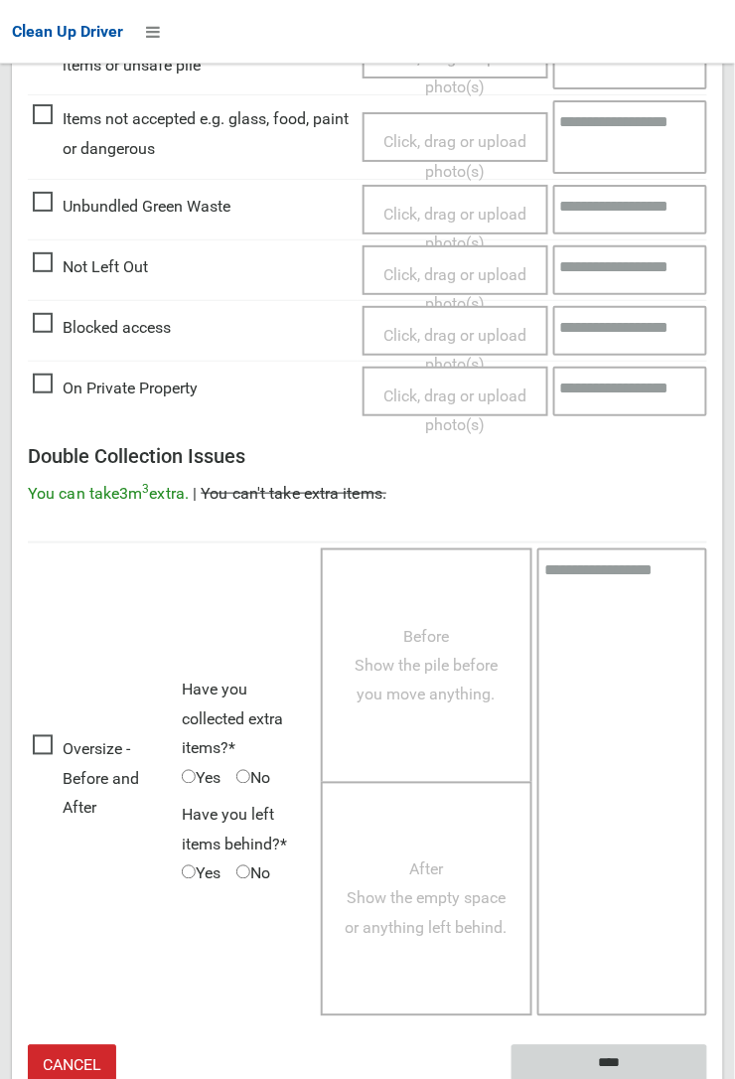
click at [613, 1061] on input "****" at bounding box center [610, 1063] width 196 height 37
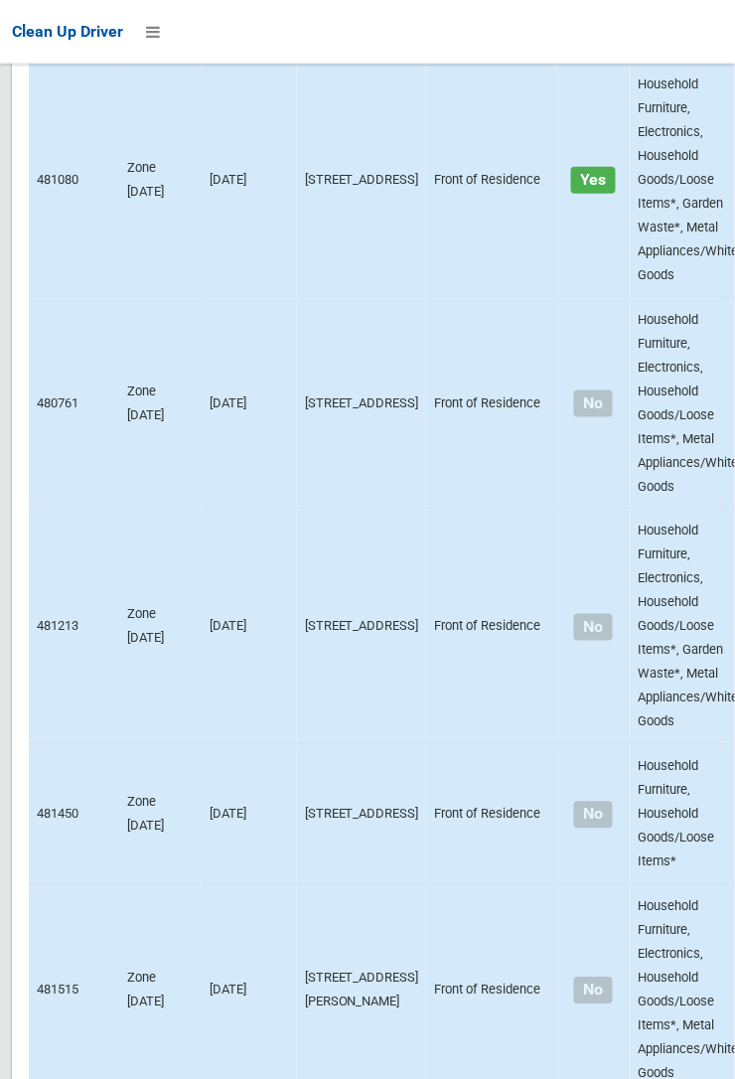
scroll to position [12804, 0]
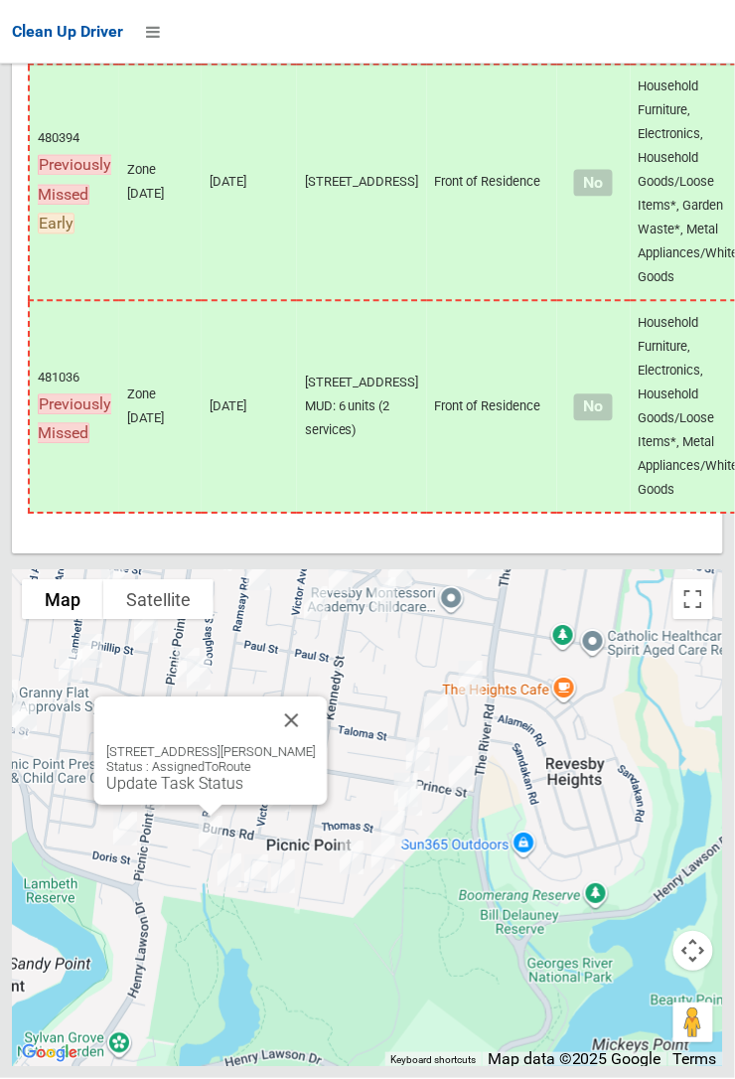
click at [316, 745] on button "Close" at bounding box center [292, 721] width 48 height 48
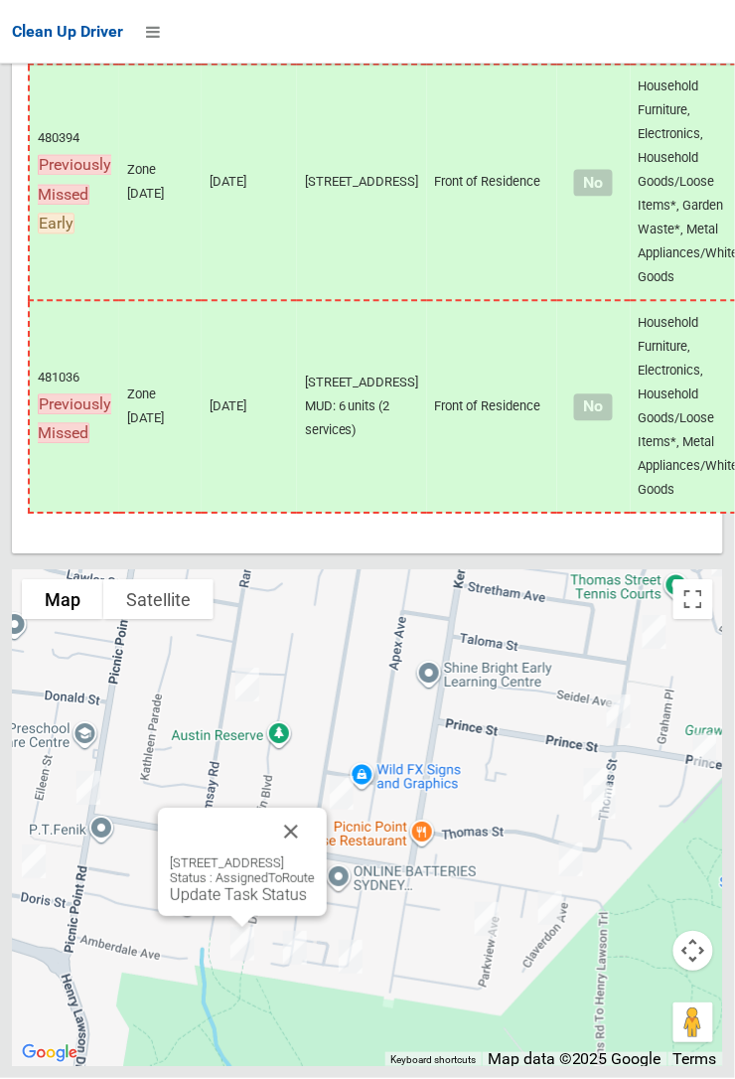
click at [315, 856] on button "Close" at bounding box center [291, 833] width 48 height 48
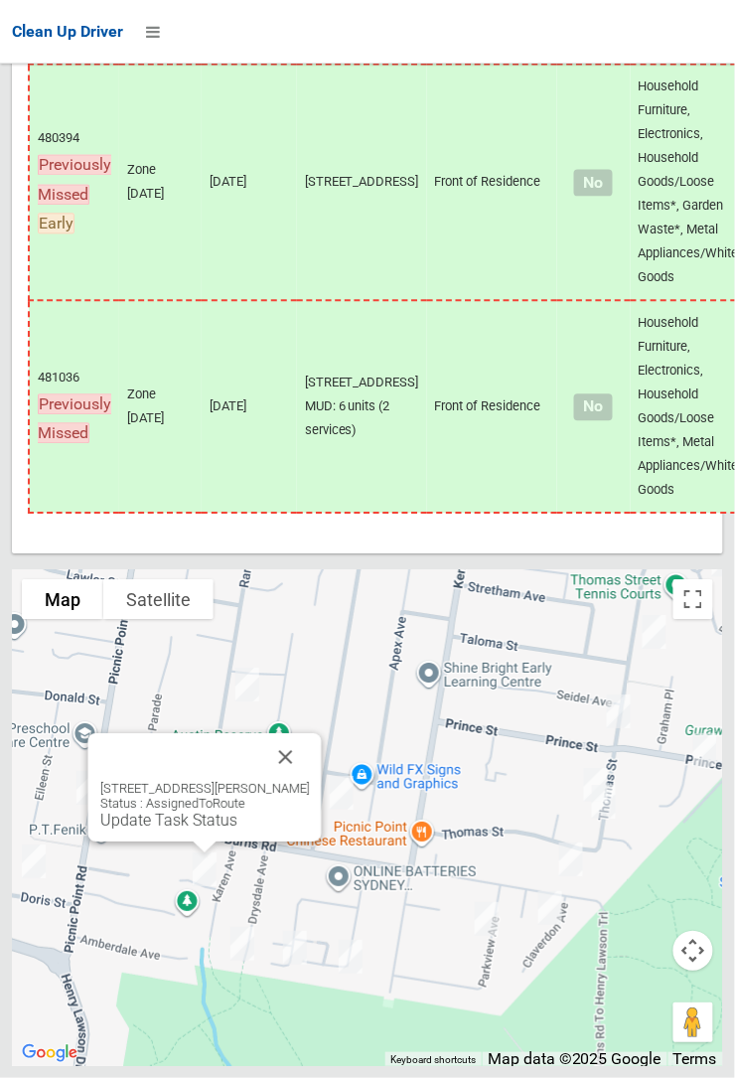
click at [216, 830] on link "Update Task Status" at bounding box center [168, 821] width 137 height 19
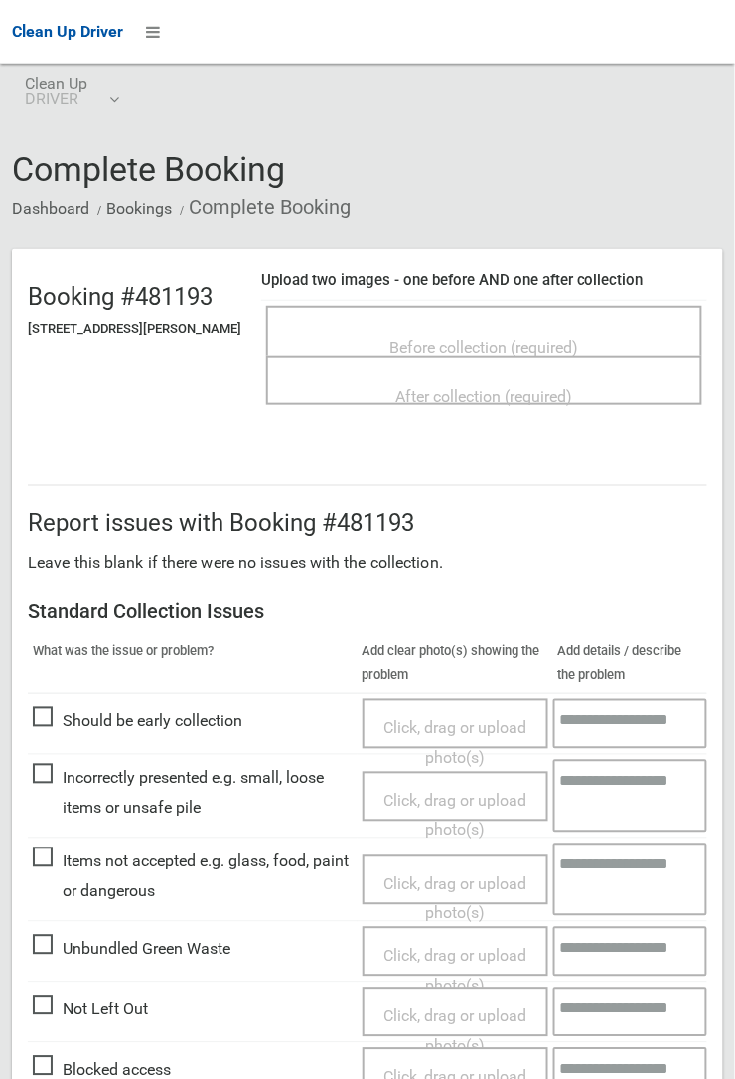
click at [492, 341] on span "Before collection (required)" at bounding box center [484, 347] width 189 height 19
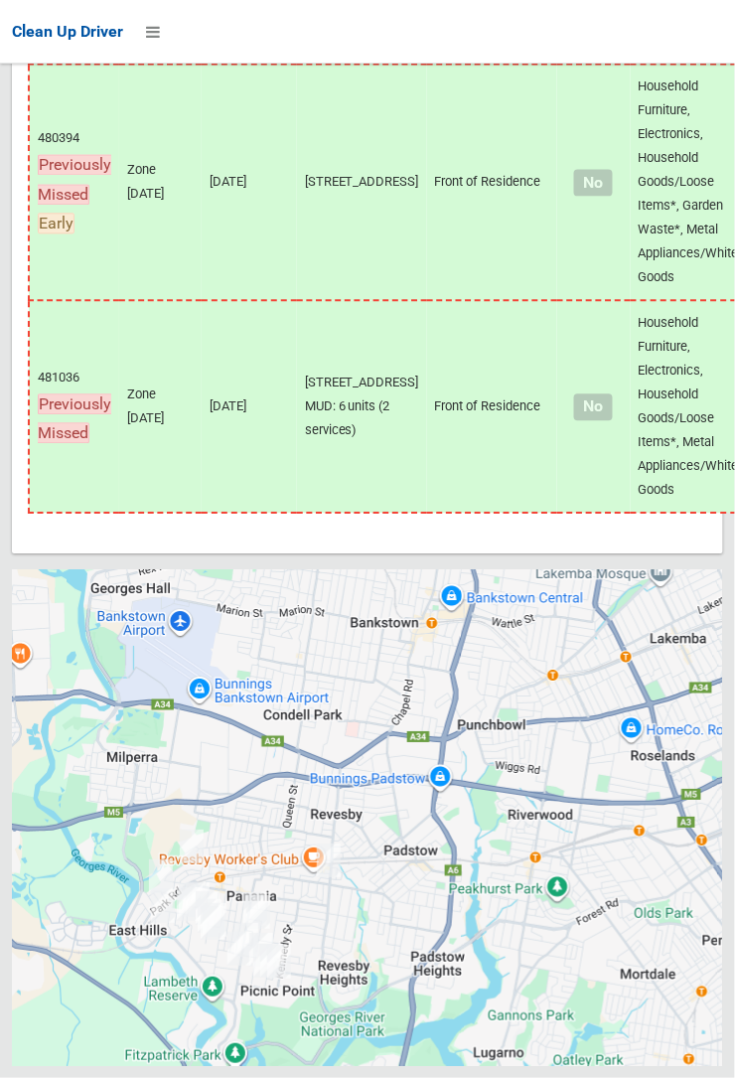
scroll to position [12804, 0]
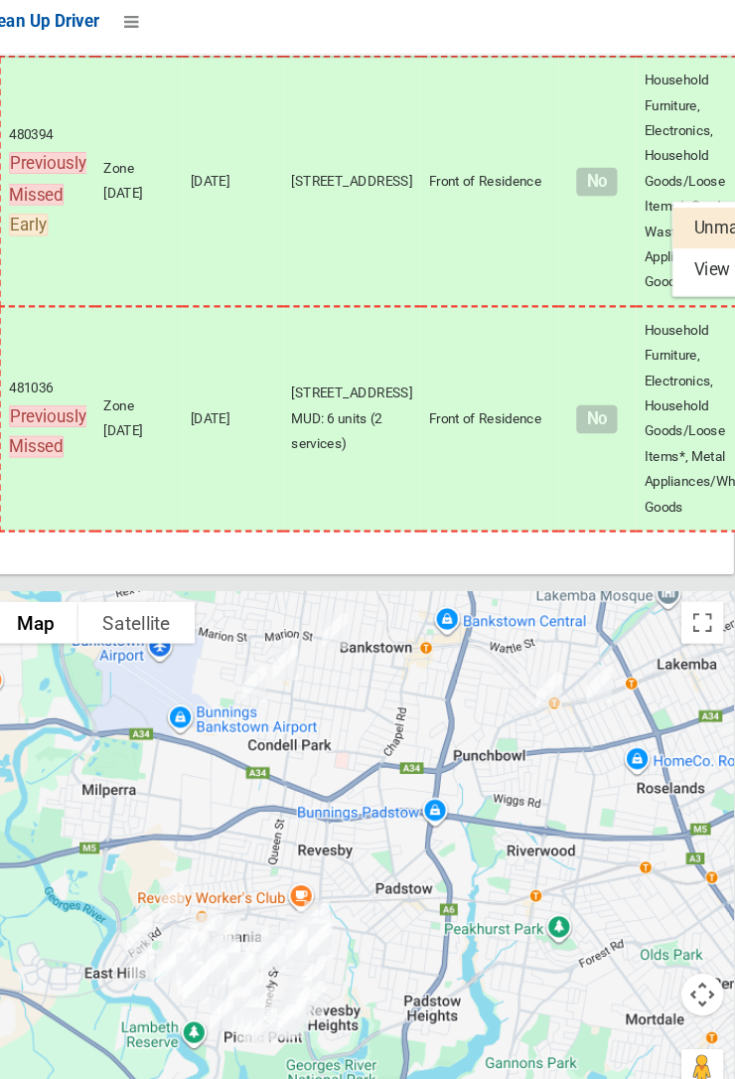
click at [387, 257] on div at bounding box center [367, 539] width 735 height 1079
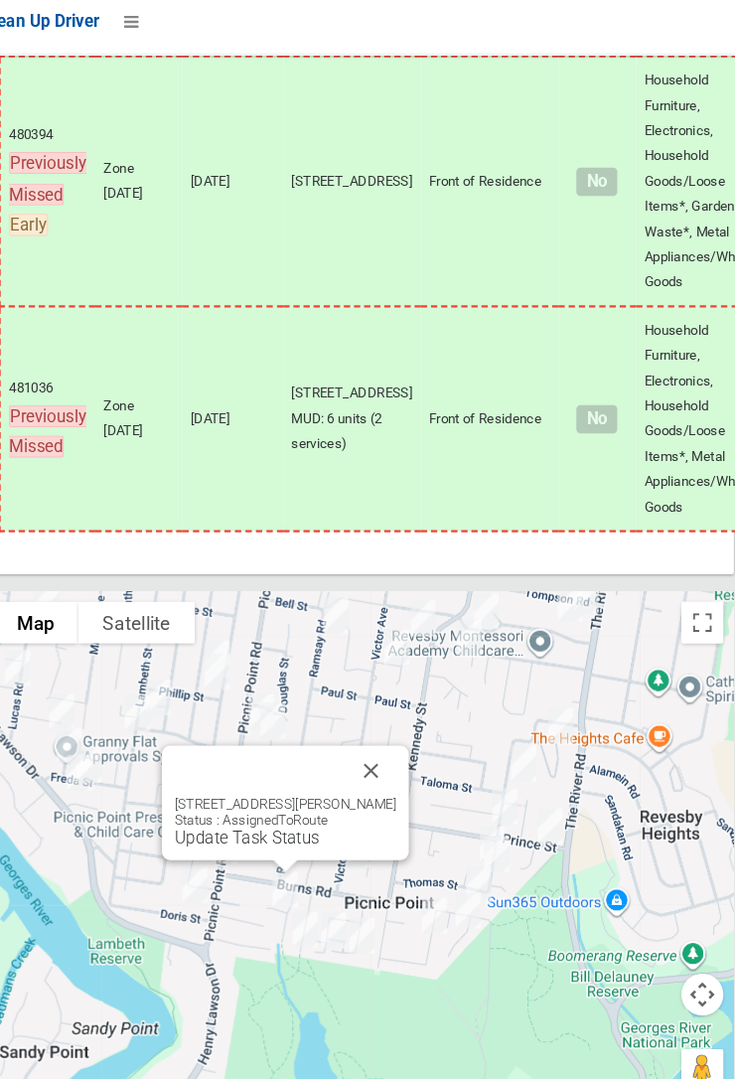
click at [308, 824] on div "3 Joyce Avenue, PICNIC POINT NSW 2213 Status : AssignedToRoute Update Task Stat…" at bounding box center [299, 770] width 233 height 108
click at [256, 813] on link "Update Task Status" at bounding box center [263, 803] width 137 height 19
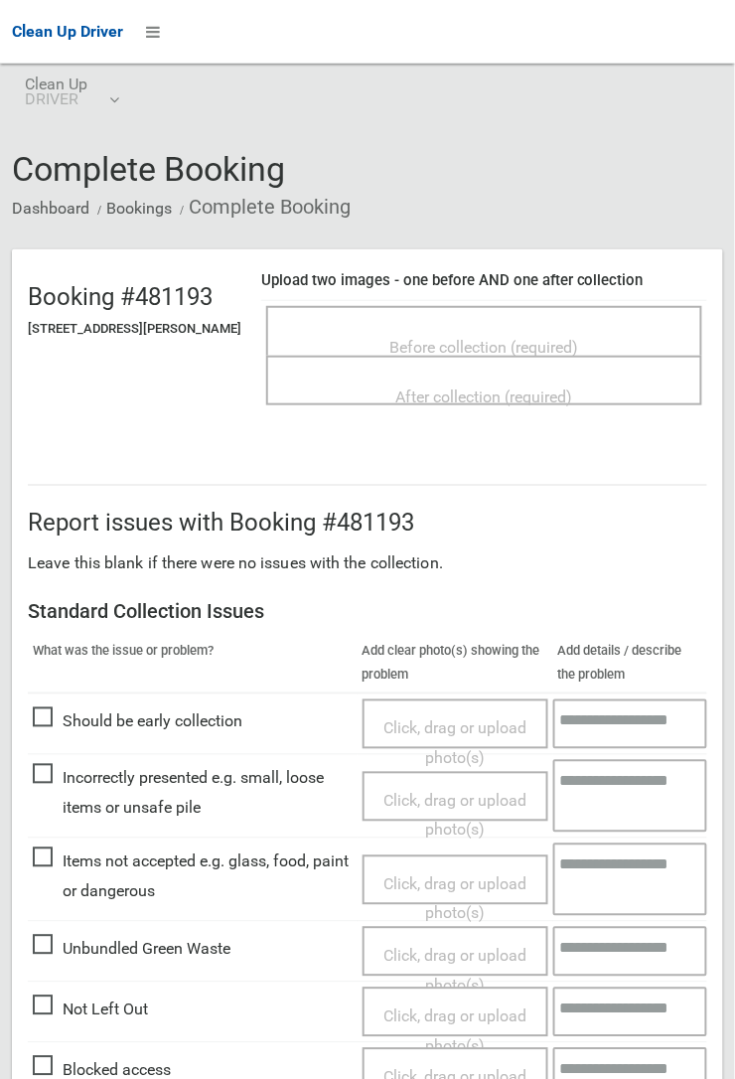
click at [508, 345] on span "Before collection (required)" at bounding box center [484, 347] width 189 height 19
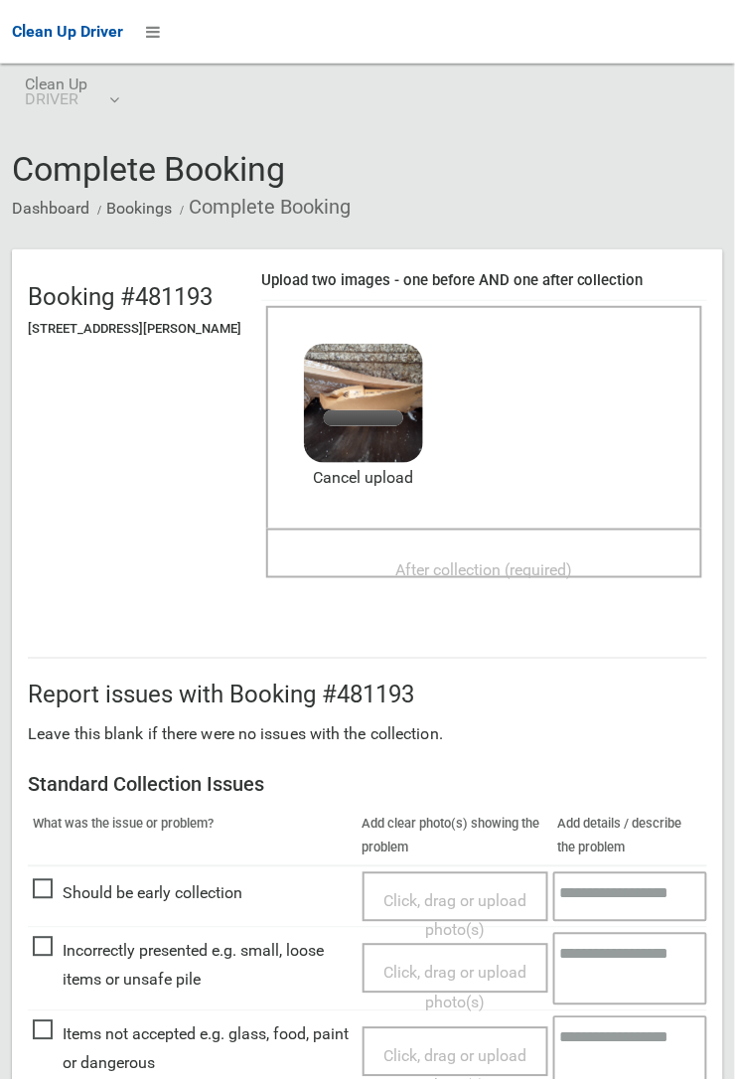
click at [484, 560] on span "After collection (required)" at bounding box center [484, 569] width 177 height 19
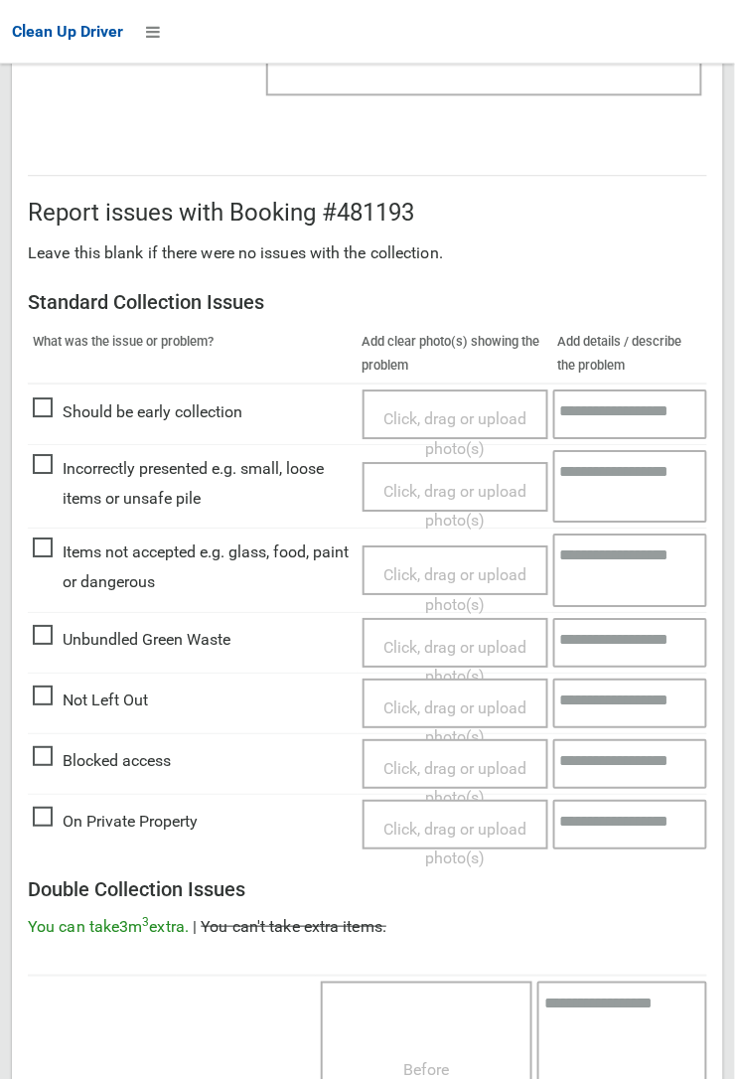
scroll to position [1090, 0]
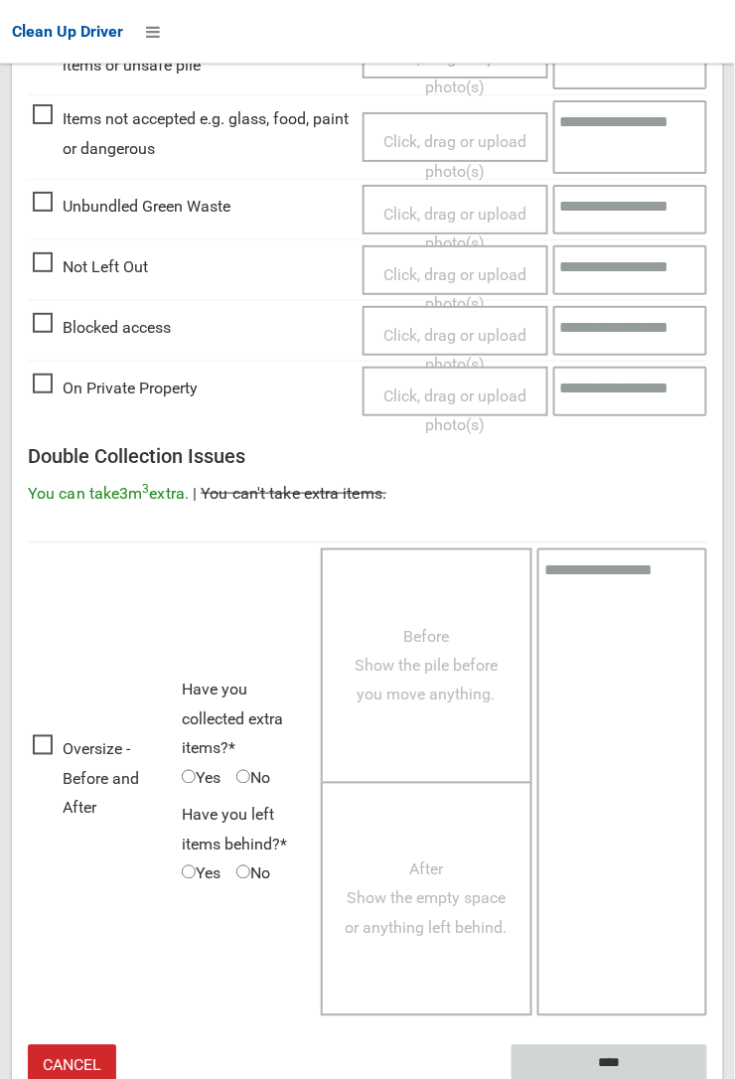
click at [707, 1078] on input "****" at bounding box center [610, 1063] width 196 height 37
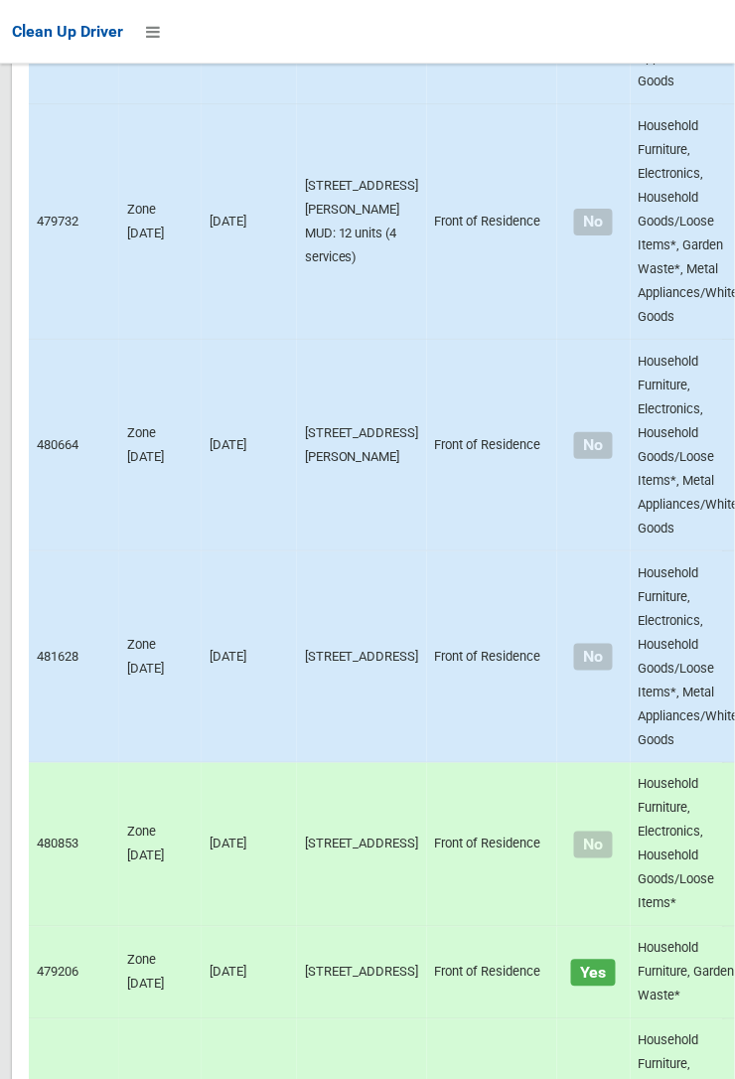
scroll to position [12804, 0]
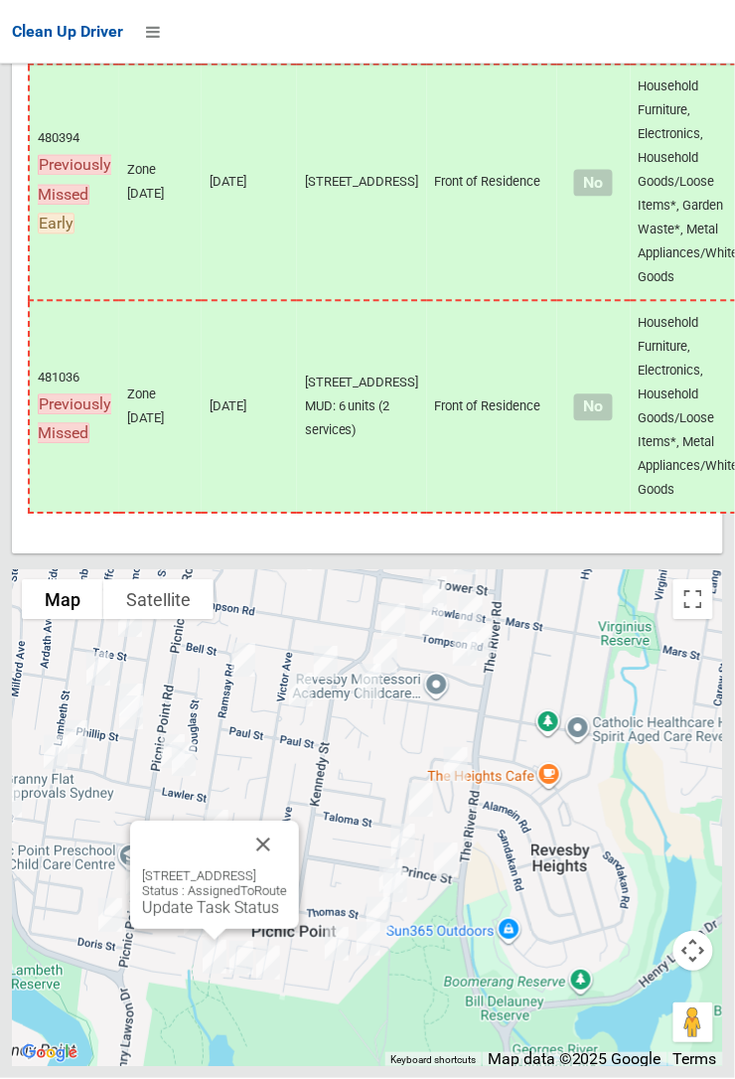
click at [217, 918] on link "Update Task Status" at bounding box center [210, 908] width 137 height 19
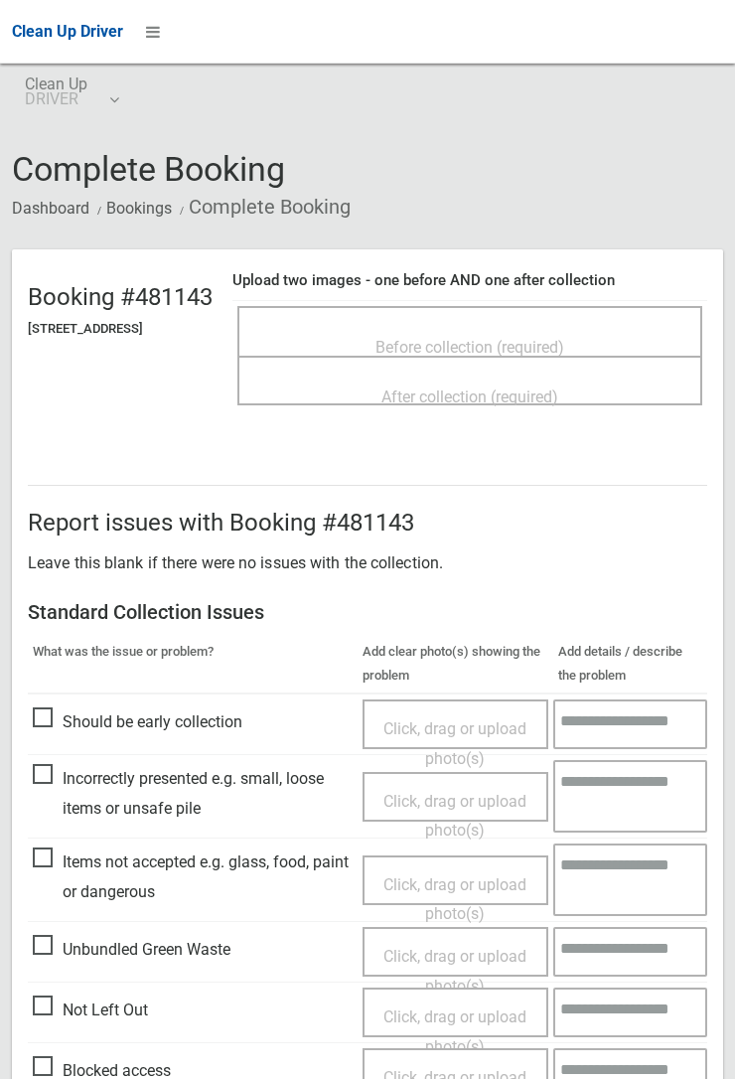
click at [473, 328] on div "Before collection (required)" at bounding box center [469, 346] width 421 height 37
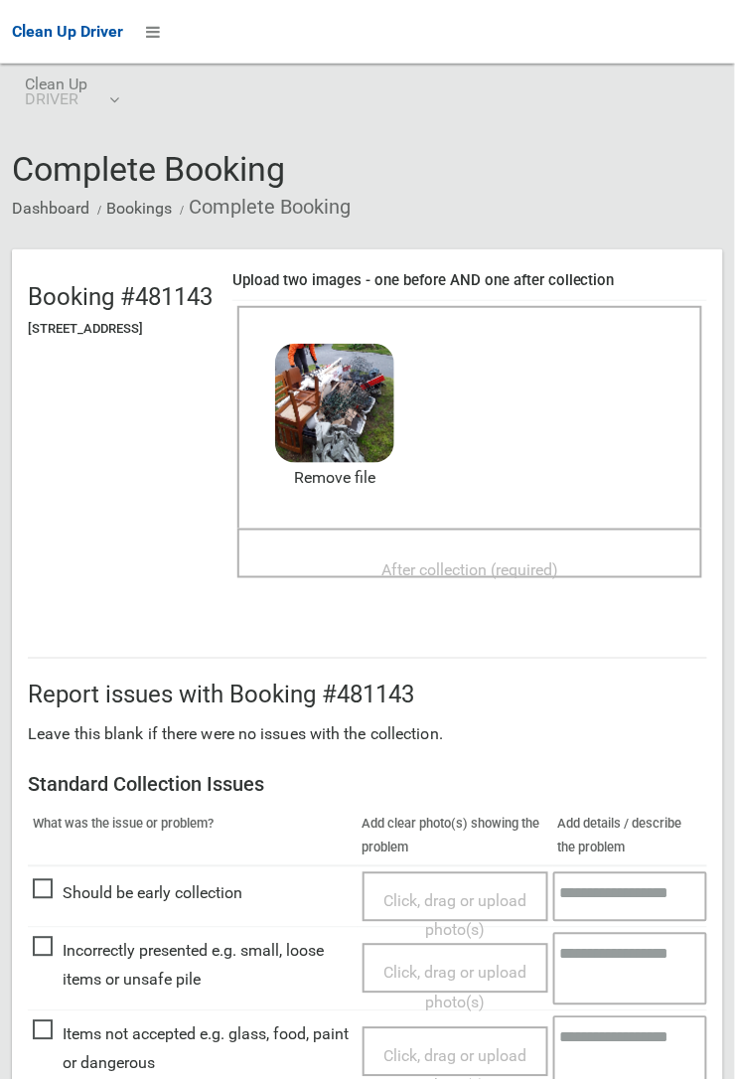
click at [490, 560] on span "After collection (required)" at bounding box center [469, 569] width 177 height 19
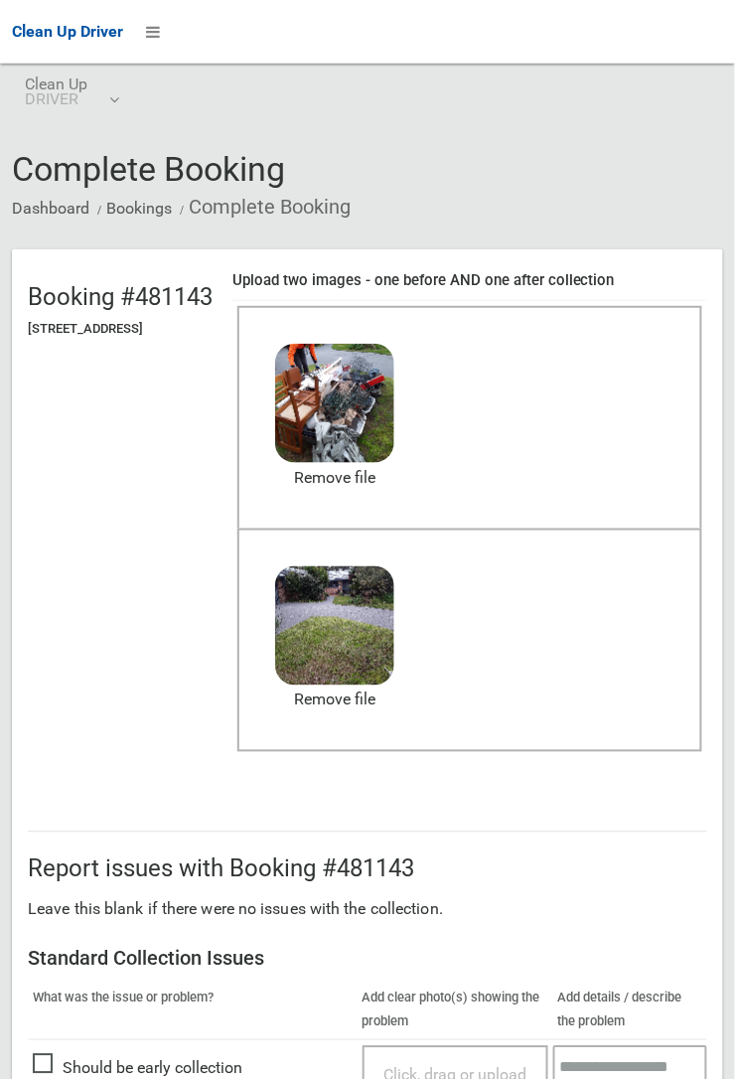
scroll to position [1090, 0]
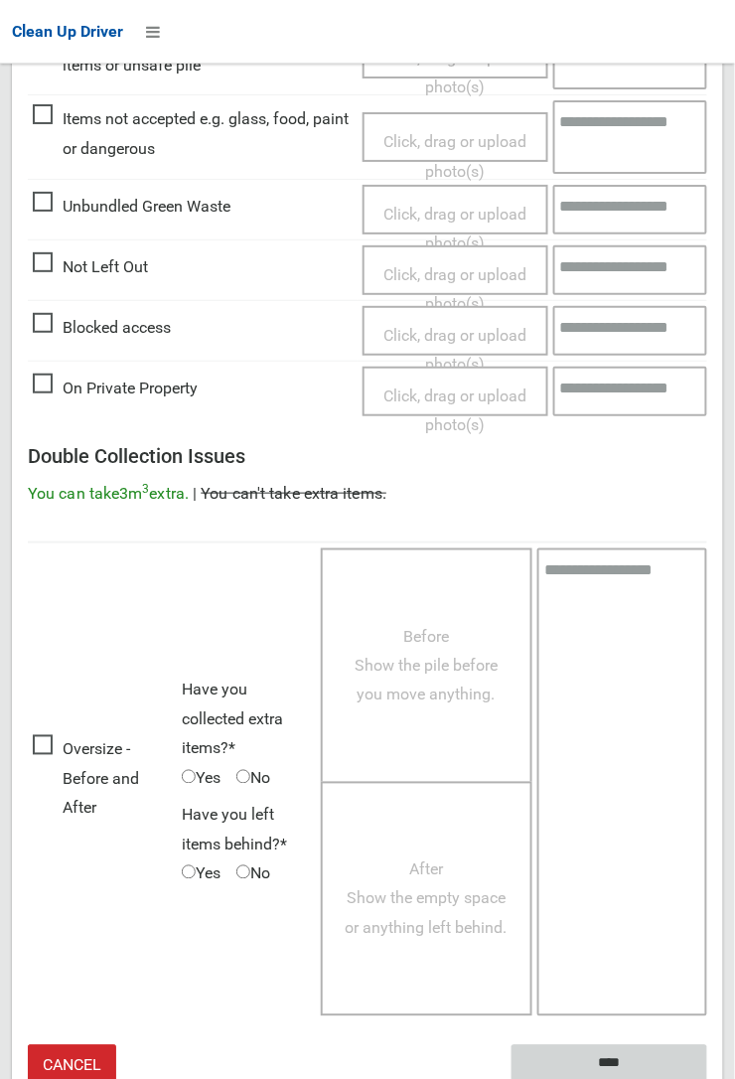
click at [609, 1058] on input "****" at bounding box center [610, 1063] width 196 height 37
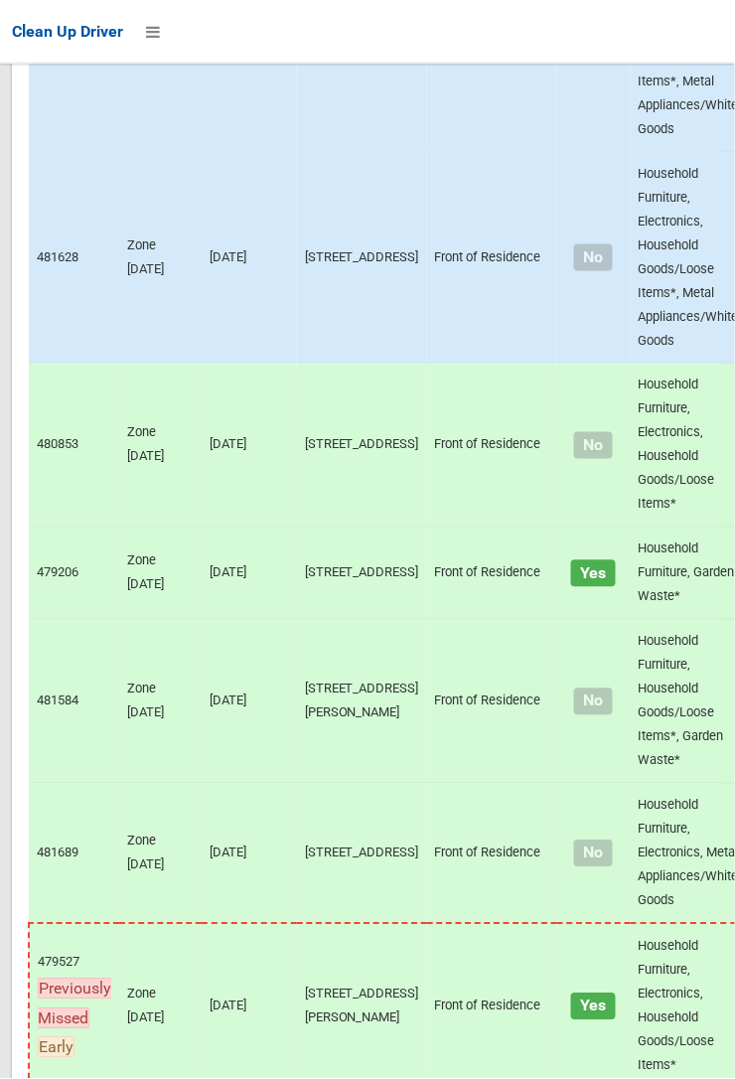
scroll to position [12804, 0]
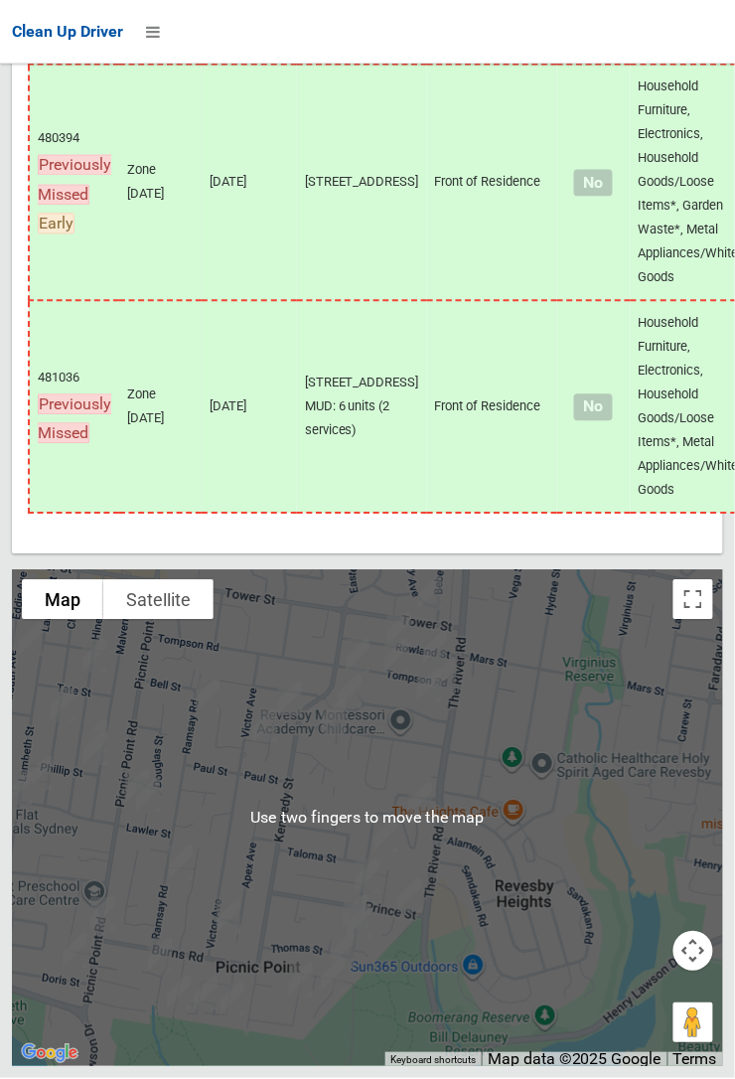
scroll to position [12711, 0]
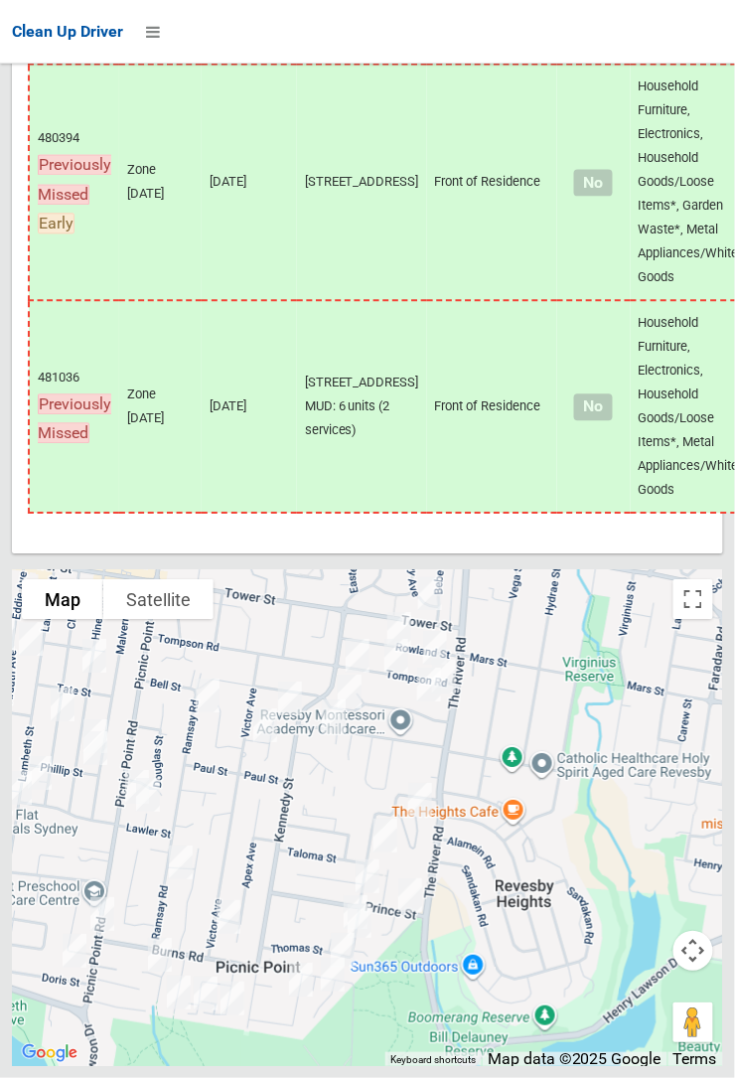
click at [731, 513] on div at bounding box center [367, 539] width 735 height 1079
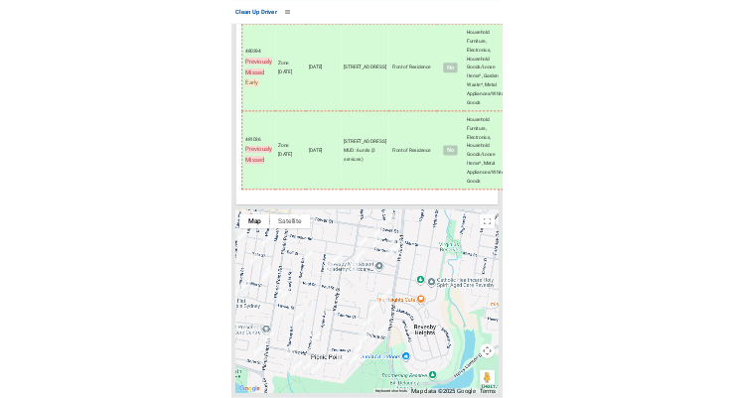
scroll to position [12715, 0]
